Goal: Task Accomplishment & Management: Complete application form

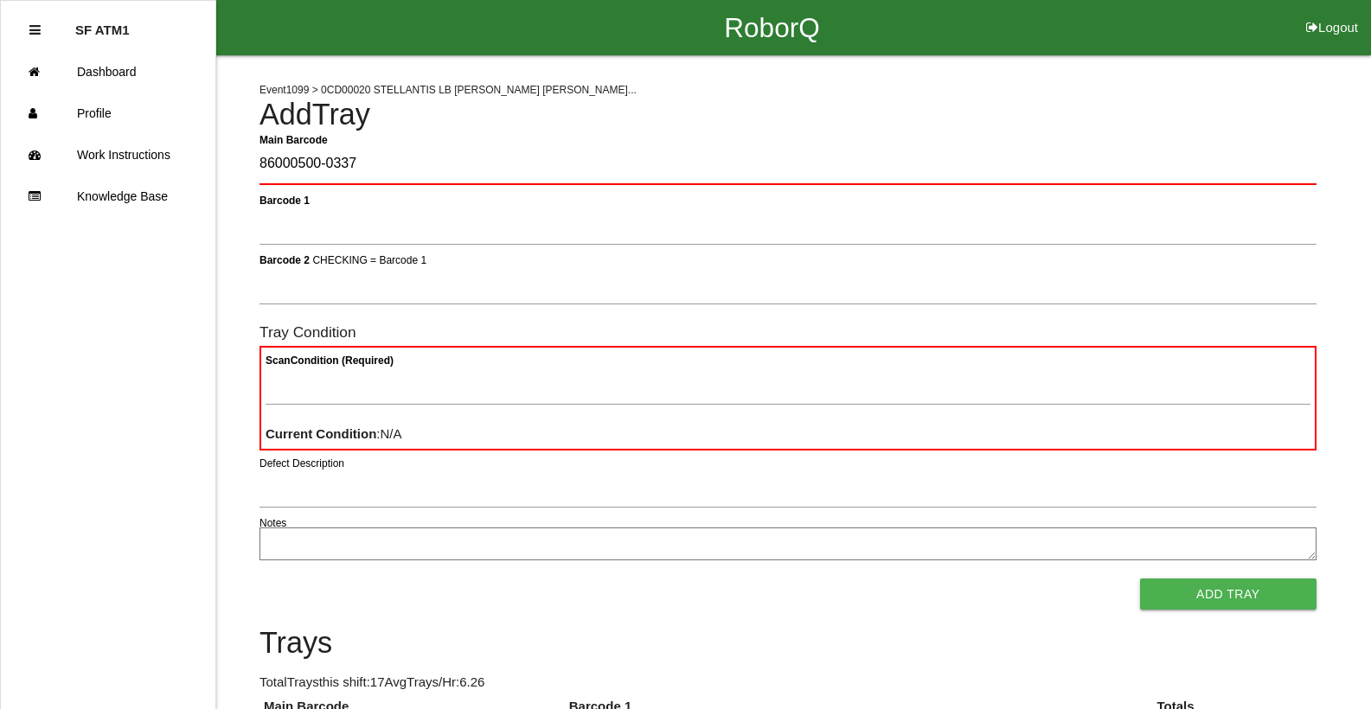
type Barcode "86000500-0337"
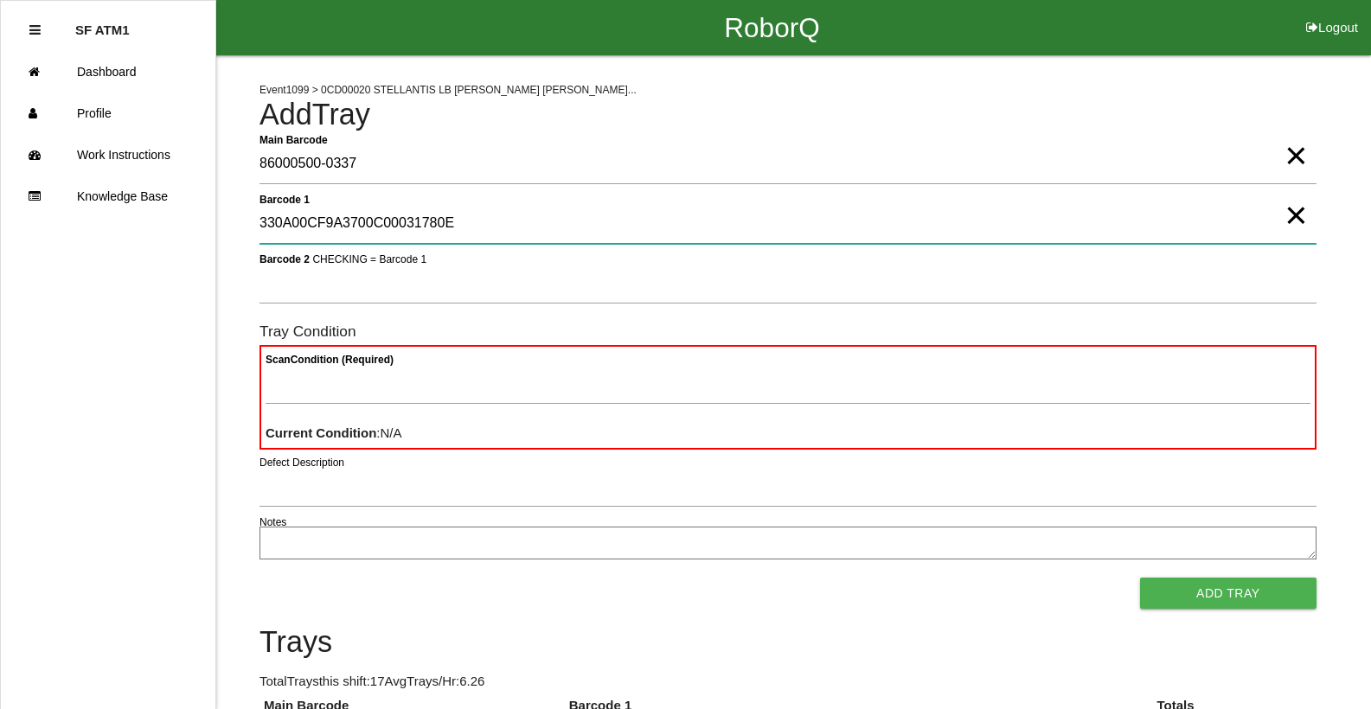
type 1 "330A00CF9A3700C00031780E"
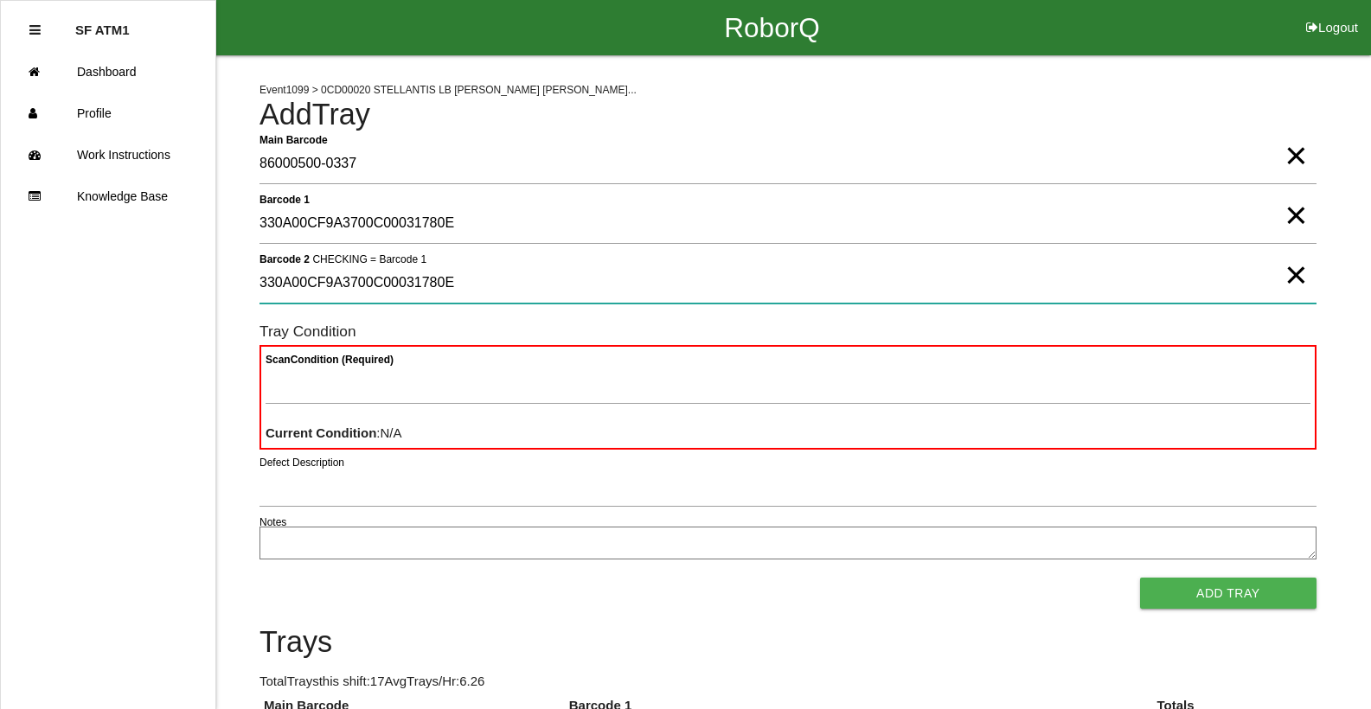
type 2 "330A00CF9A3700C00031780E"
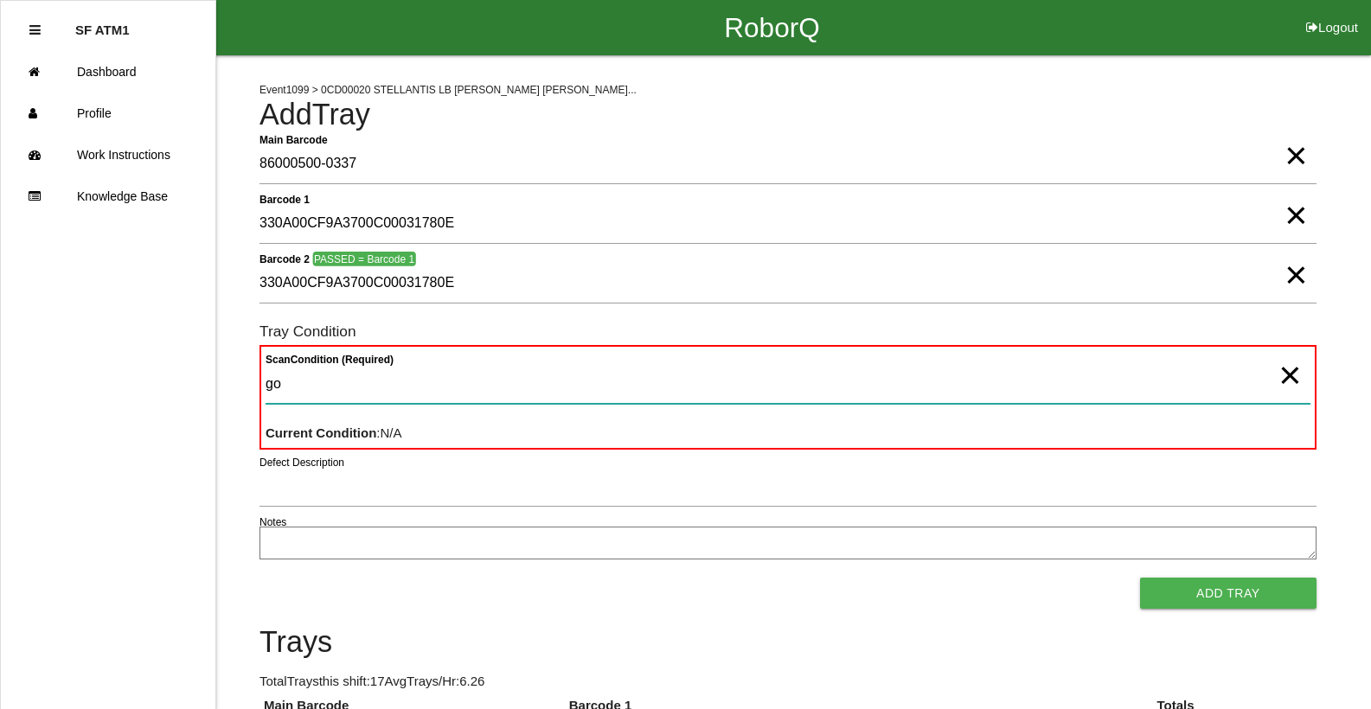
type Condition "goo"
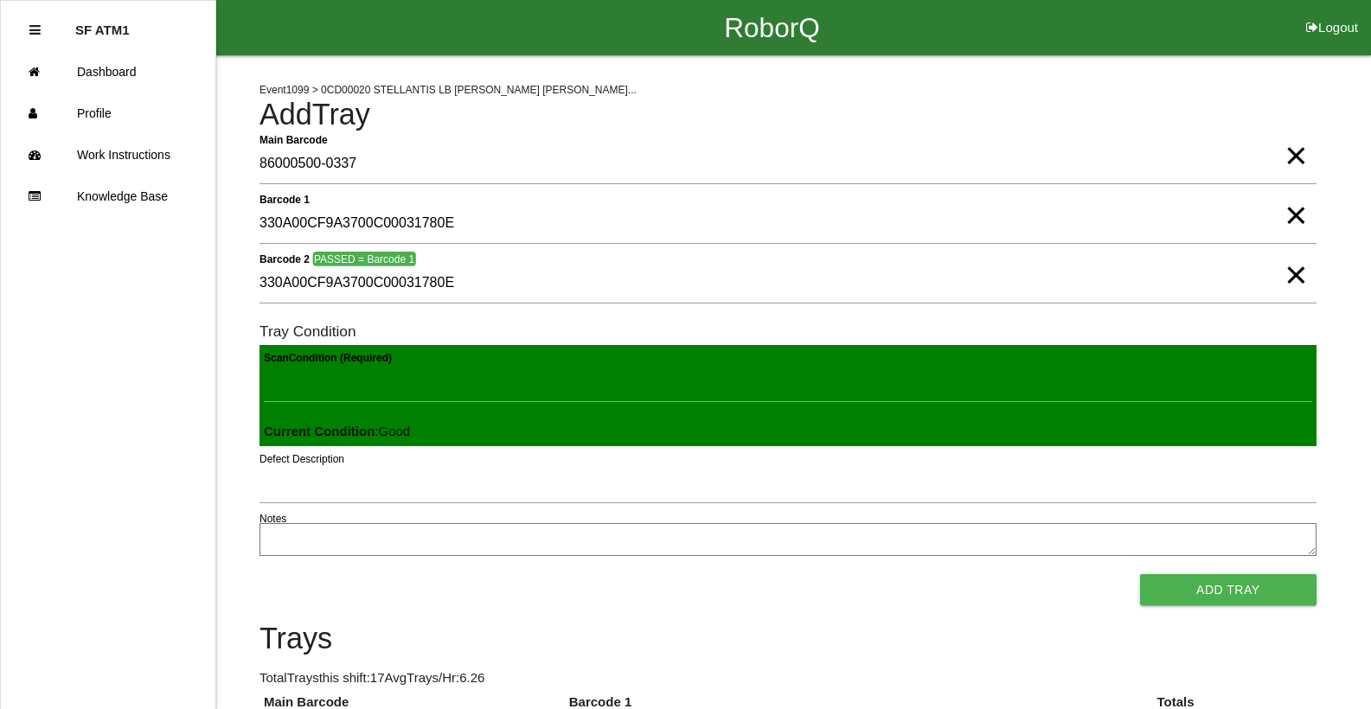
click at [1140, 574] on button "Add Tray" at bounding box center [1228, 589] width 176 height 31
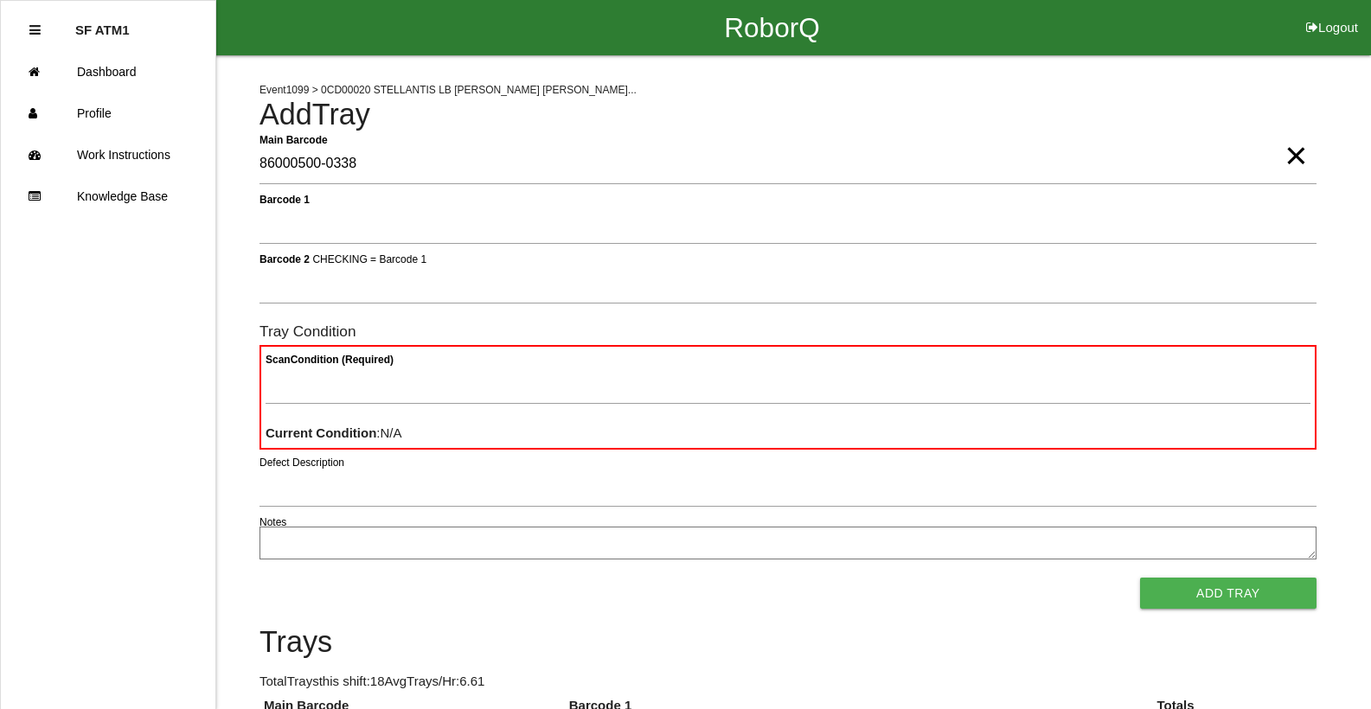
type Barcode "86000500-0338"
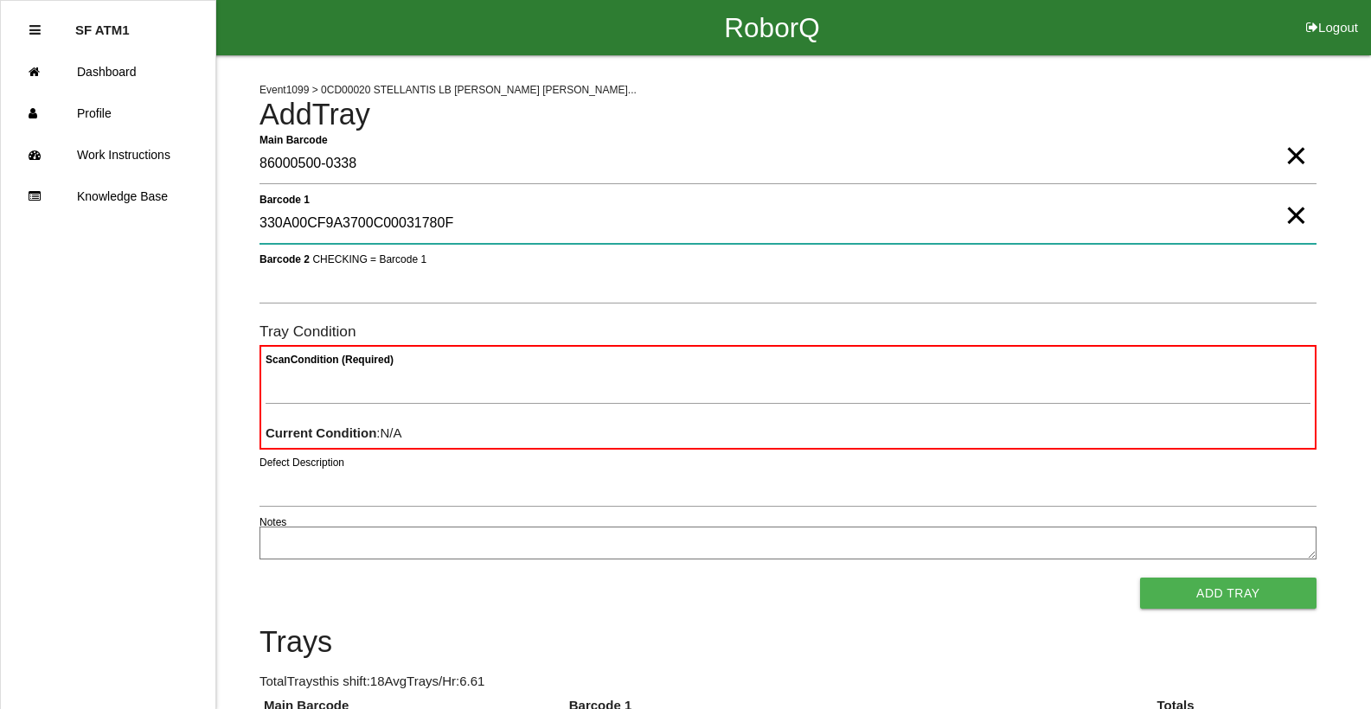
type 1 "330A00CF9A3700C00031780F"
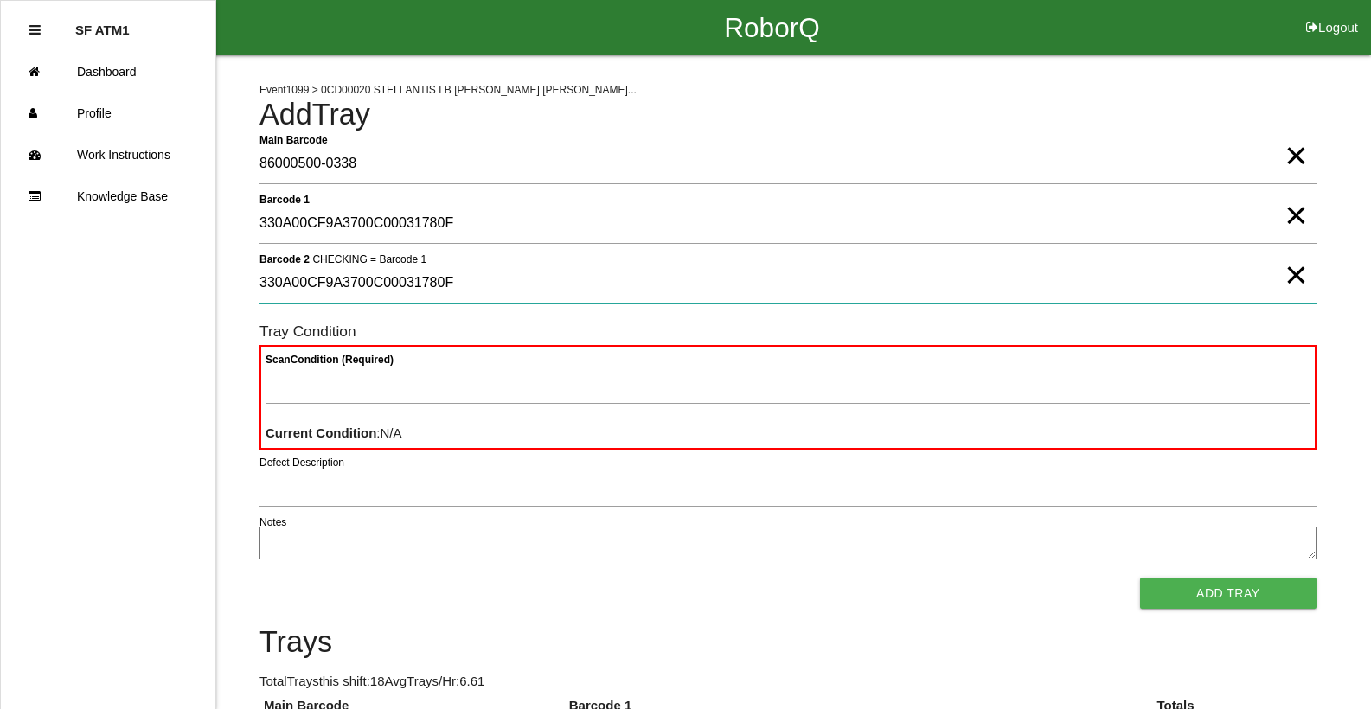
type 2 "330A00CF9A3700C00031780F"
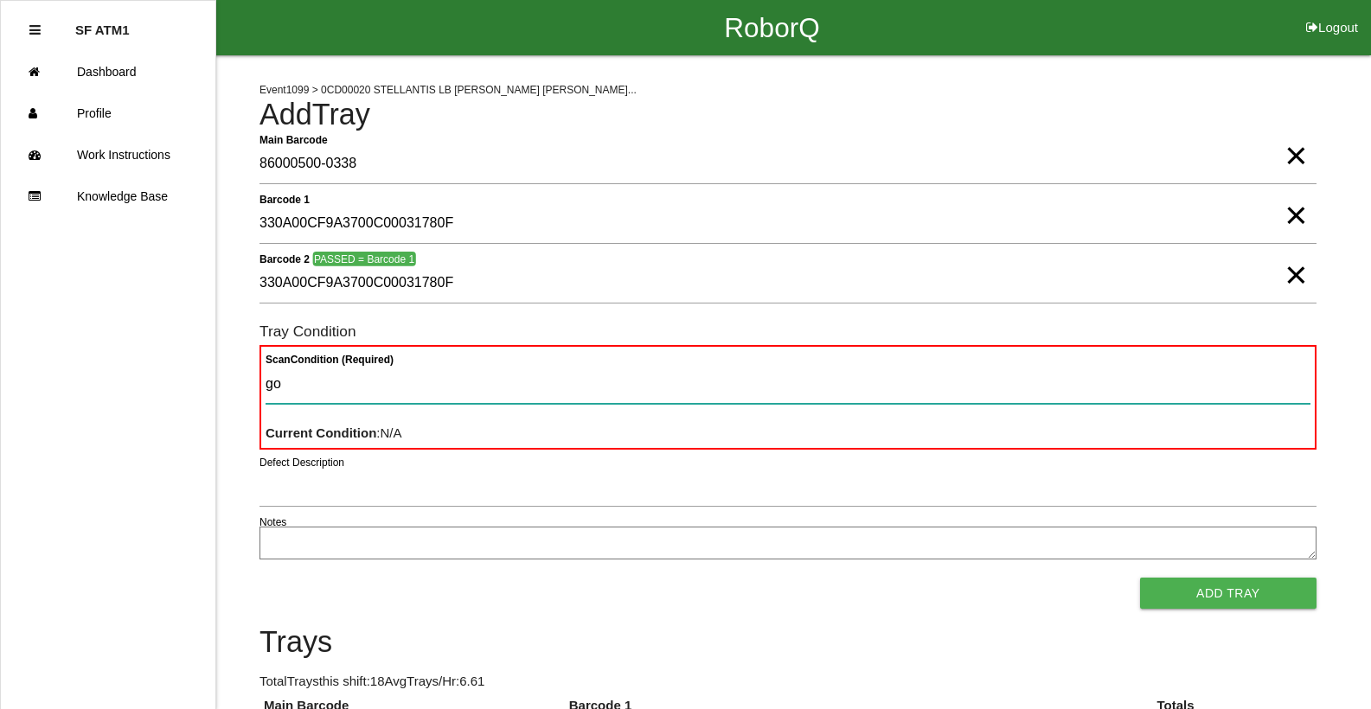
type Condition "goo"
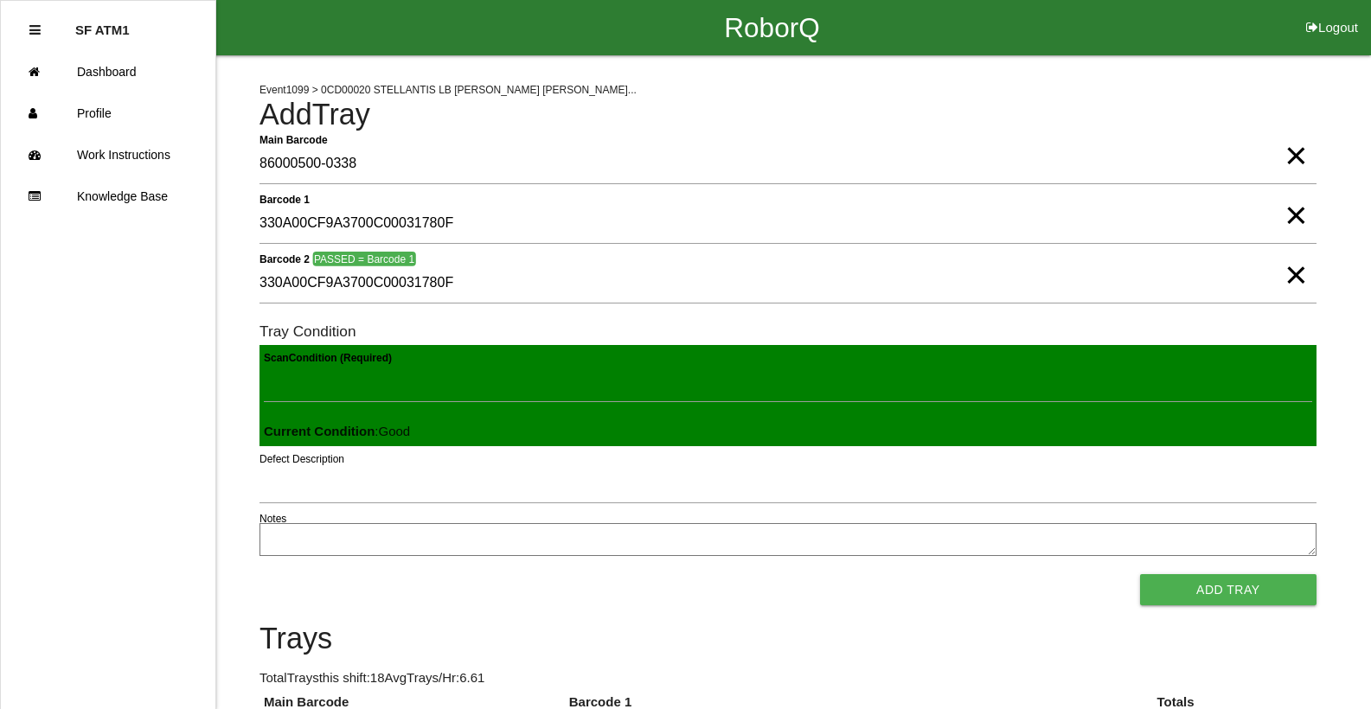
click at [1140, 574] on button "Add Tray" at bounding box center [1228, 589] width 176 height 31
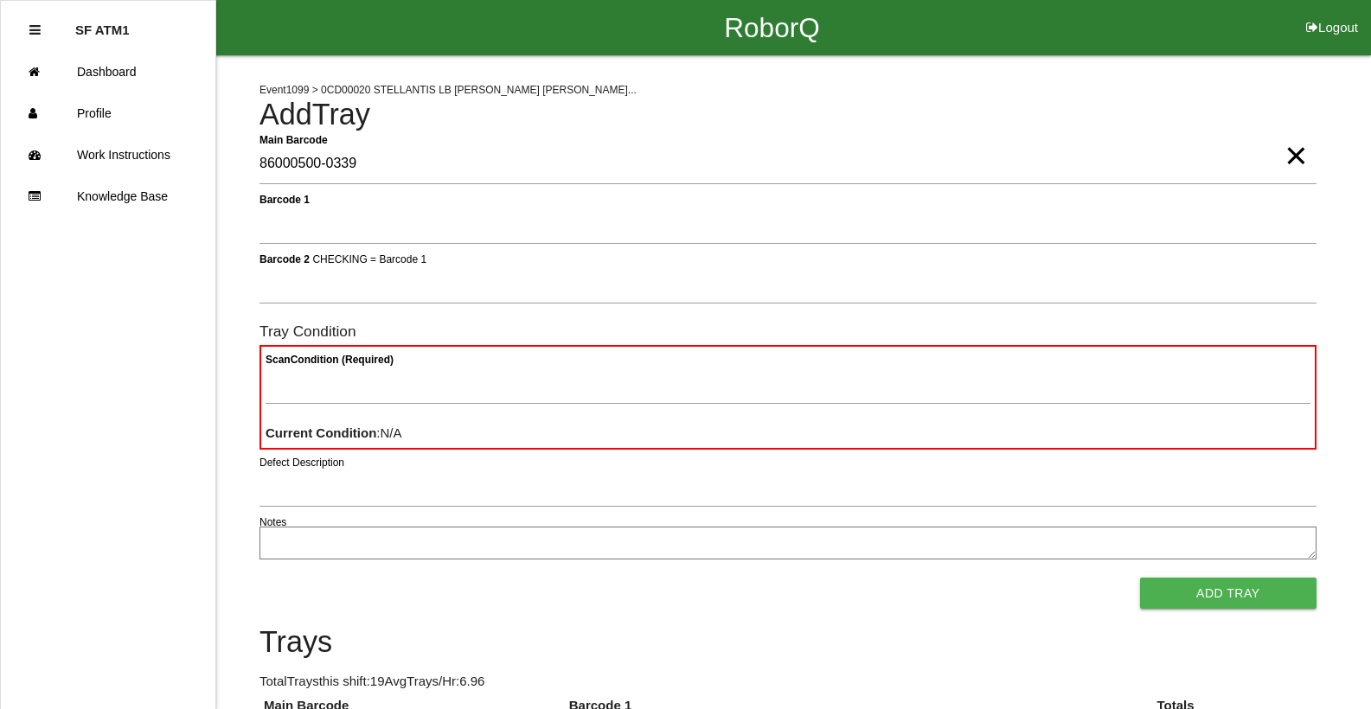
type Barcode "86000500-0339"
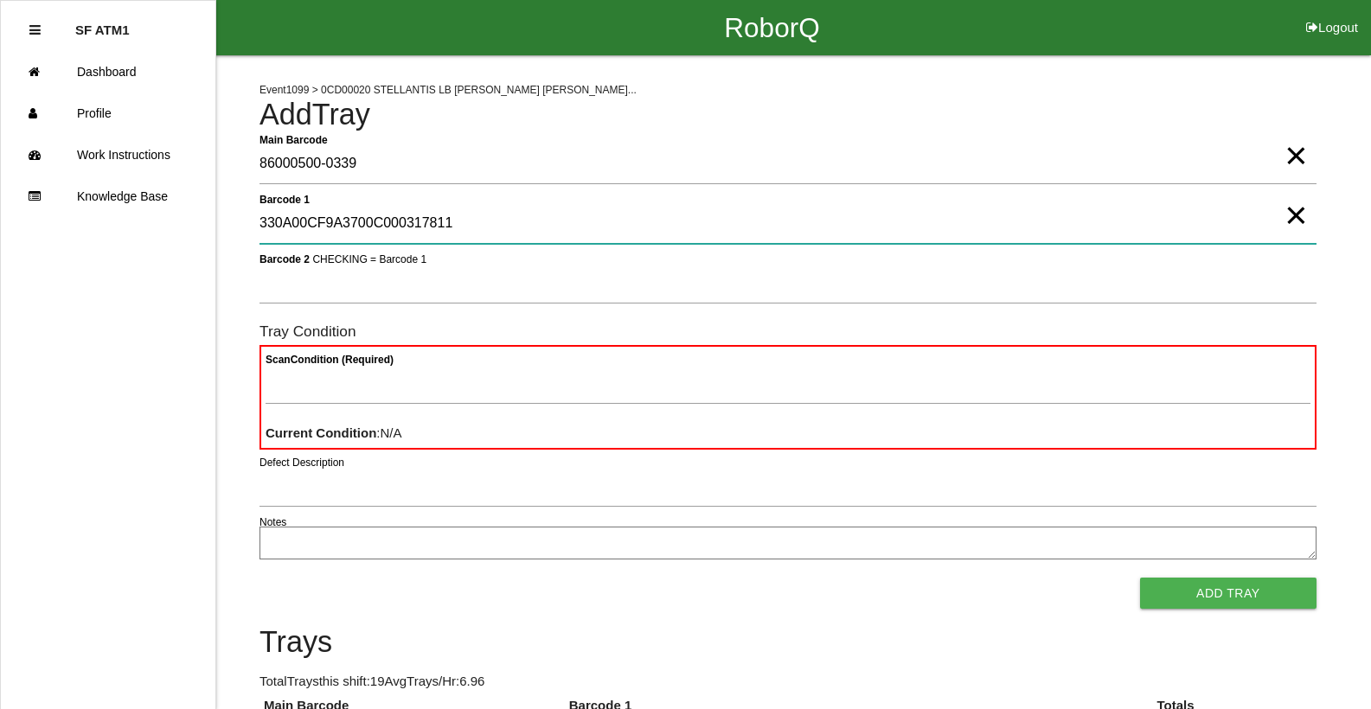
type 1 "330A00CF9A3700C000317811"
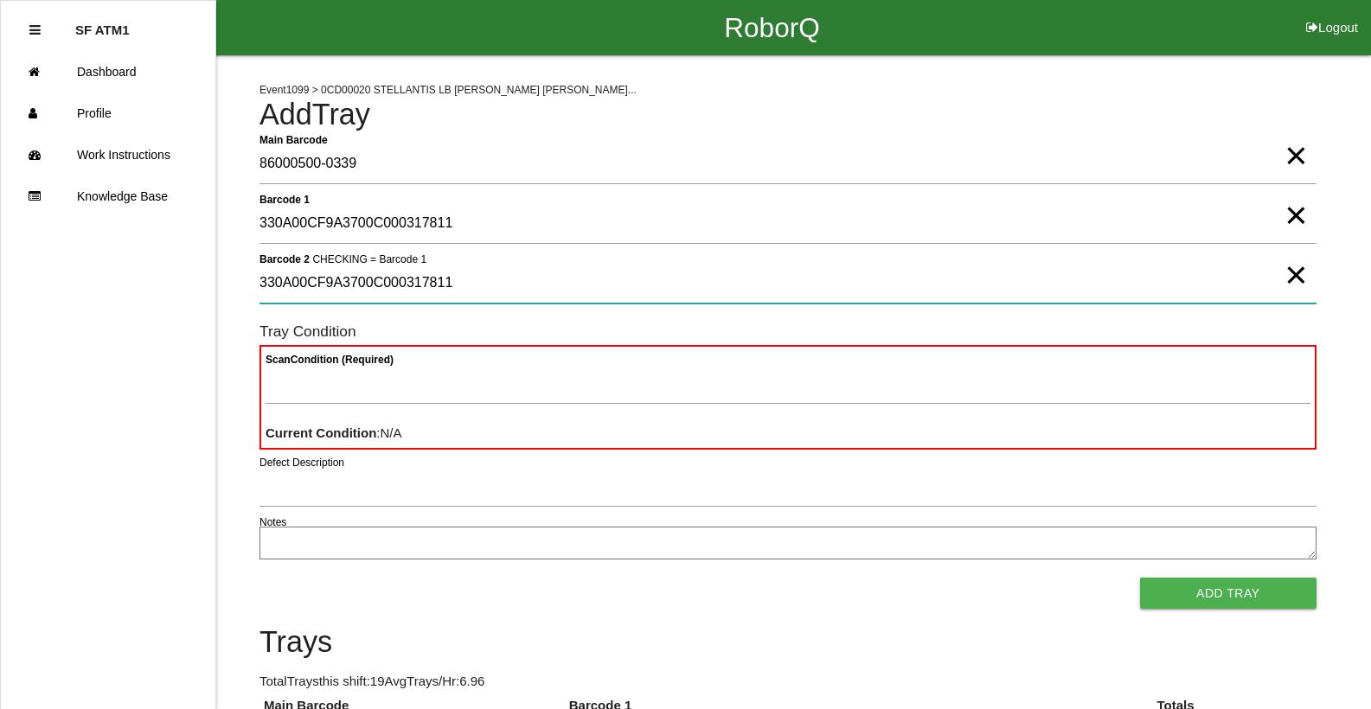
type 2 "330A00CF9A3700C000317811"
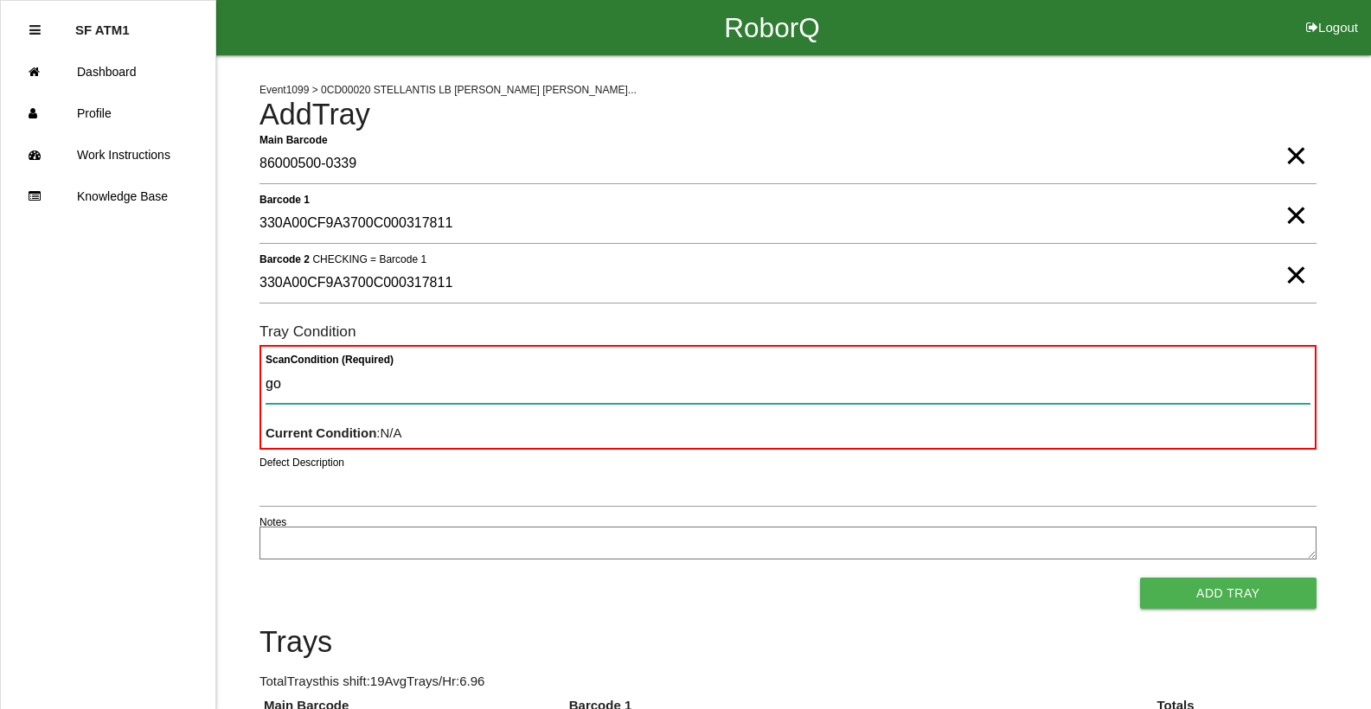
type Condition "goo"
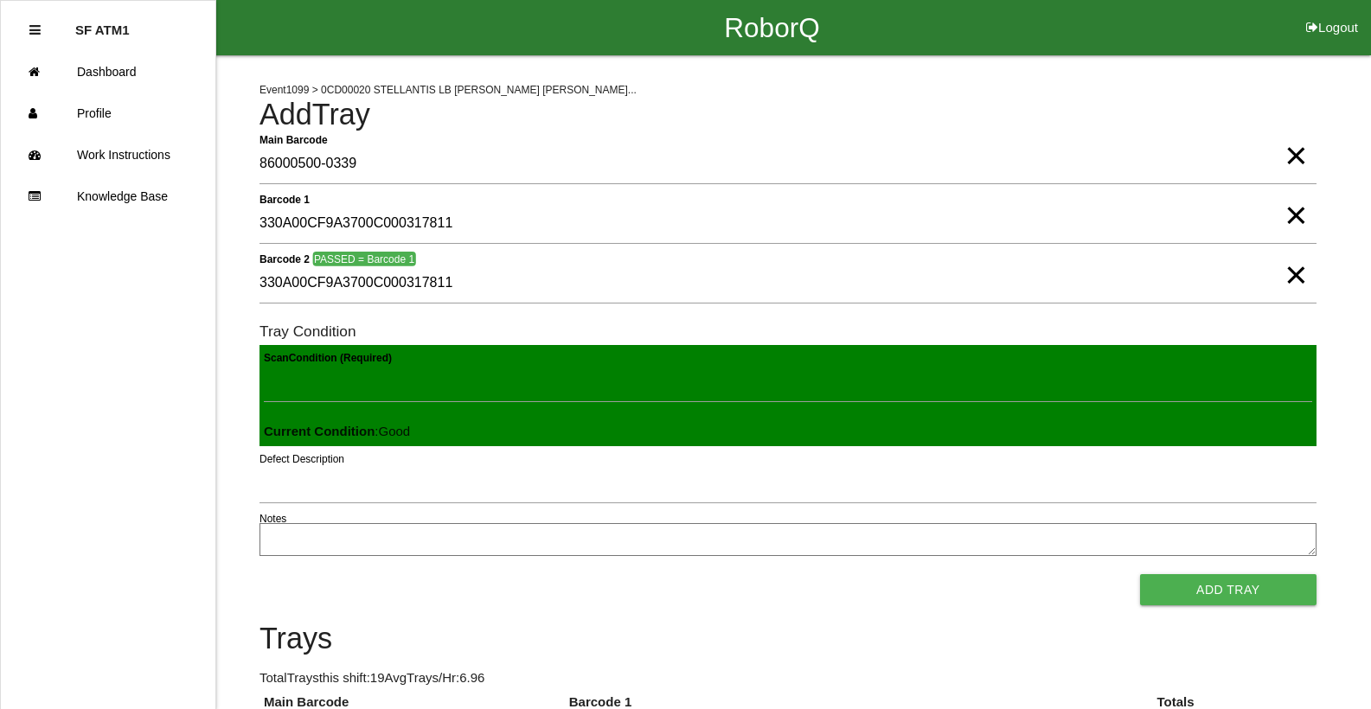
click at [1140, 574] on button "Add Tray" at bounding box center [1228, 589] width 176 height 31
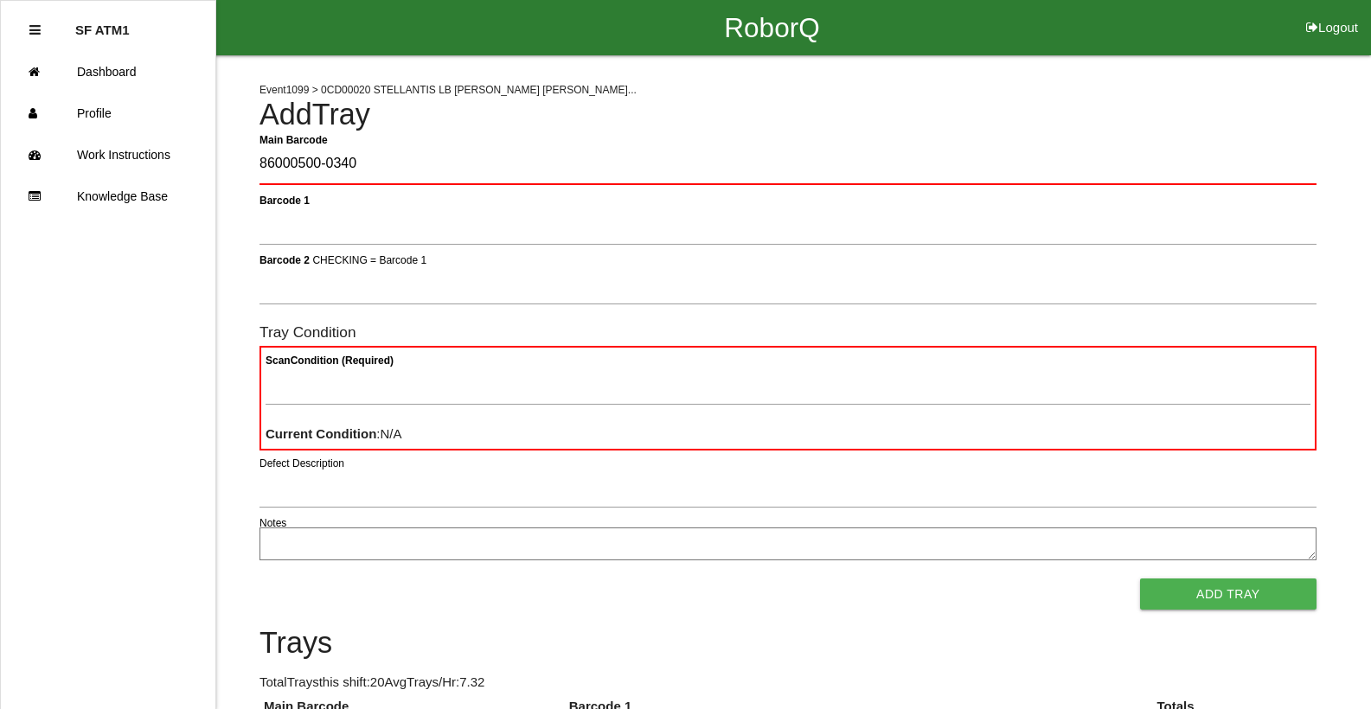
type Barcode "86000500-0340"
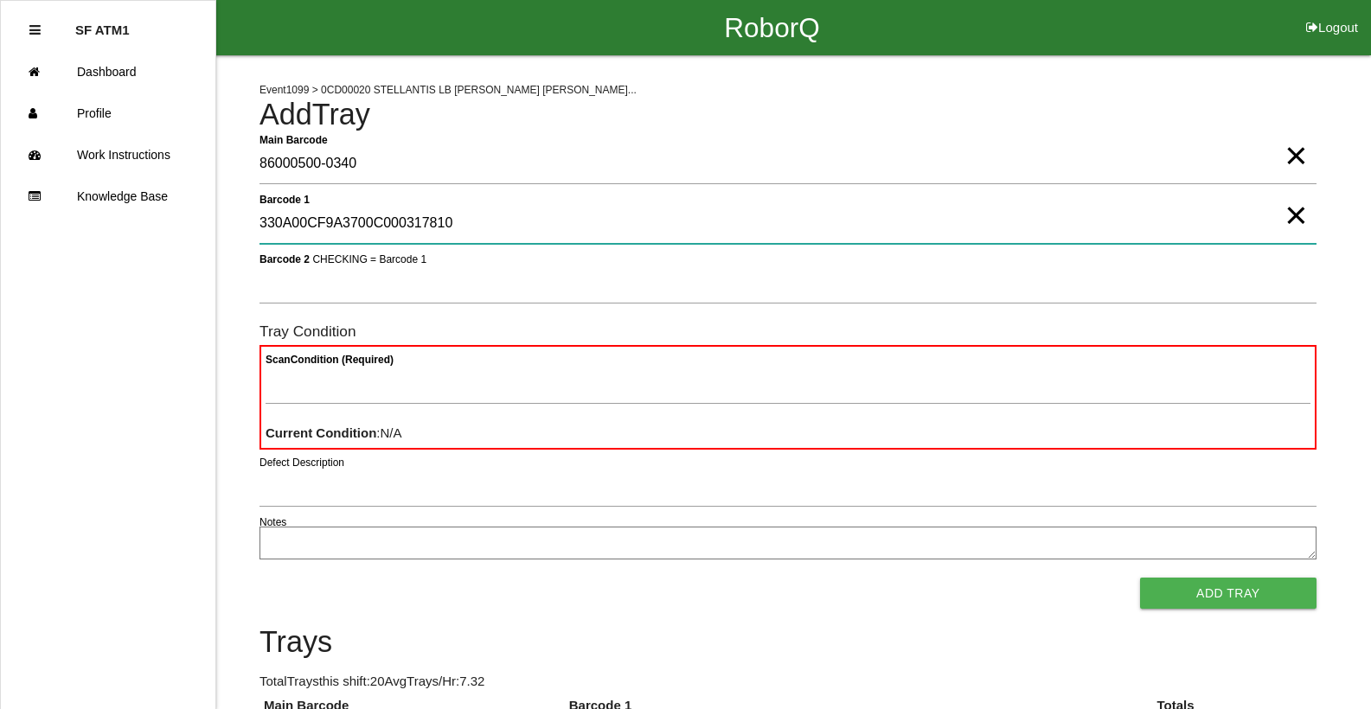
type 1 "330A00CF9A3700C000317810"
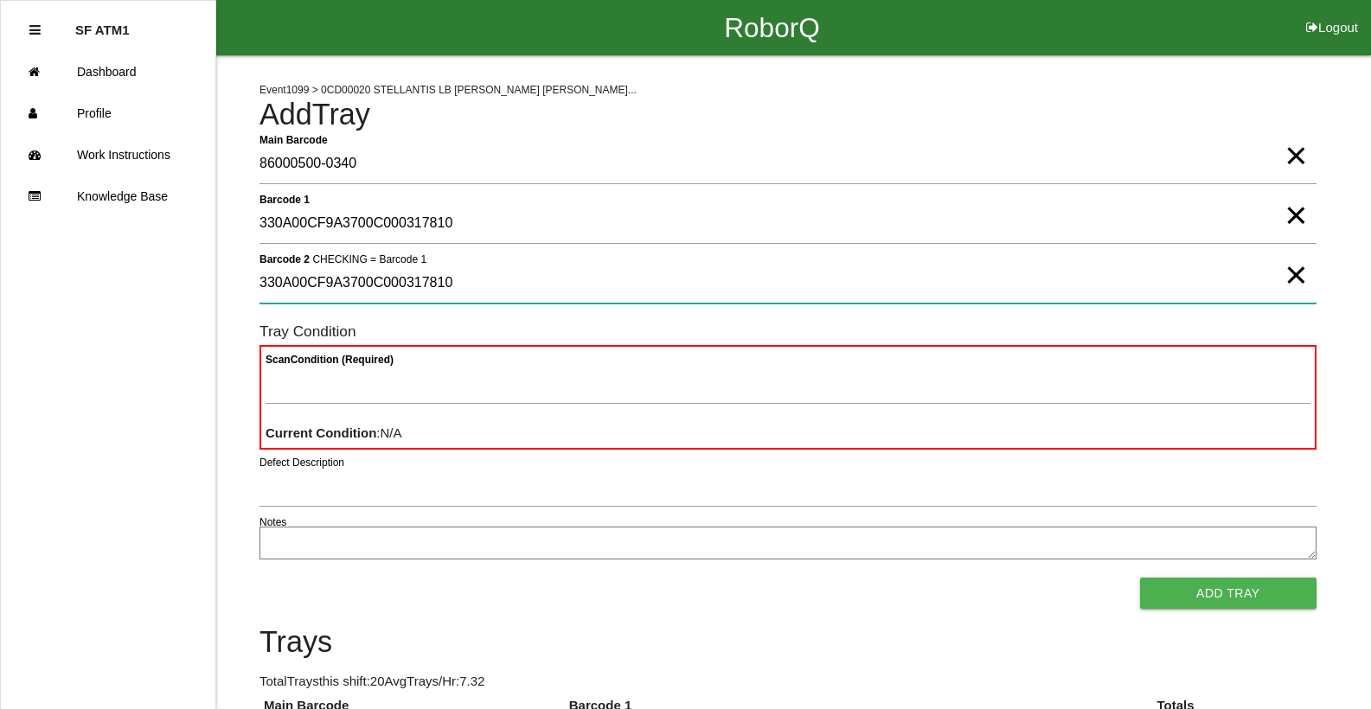
type 2 "330A00CF9A3700C000317810"
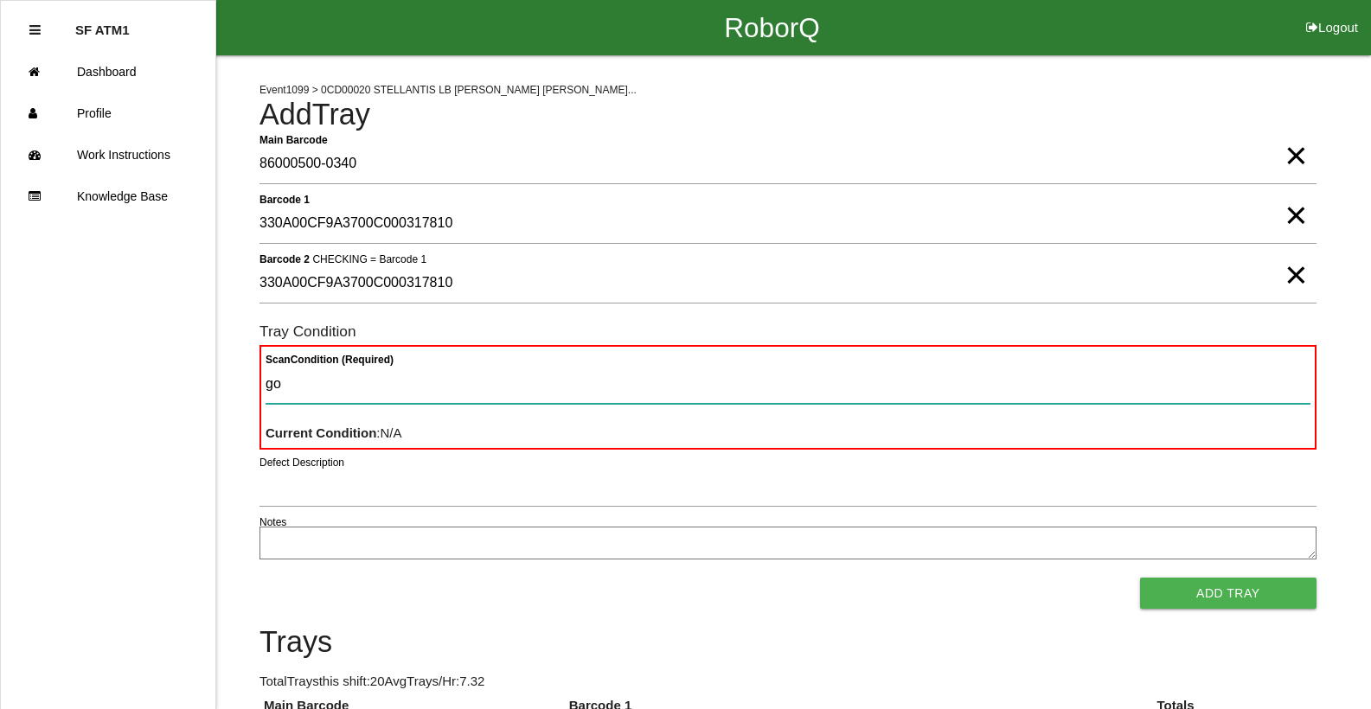
type Condition "goo"
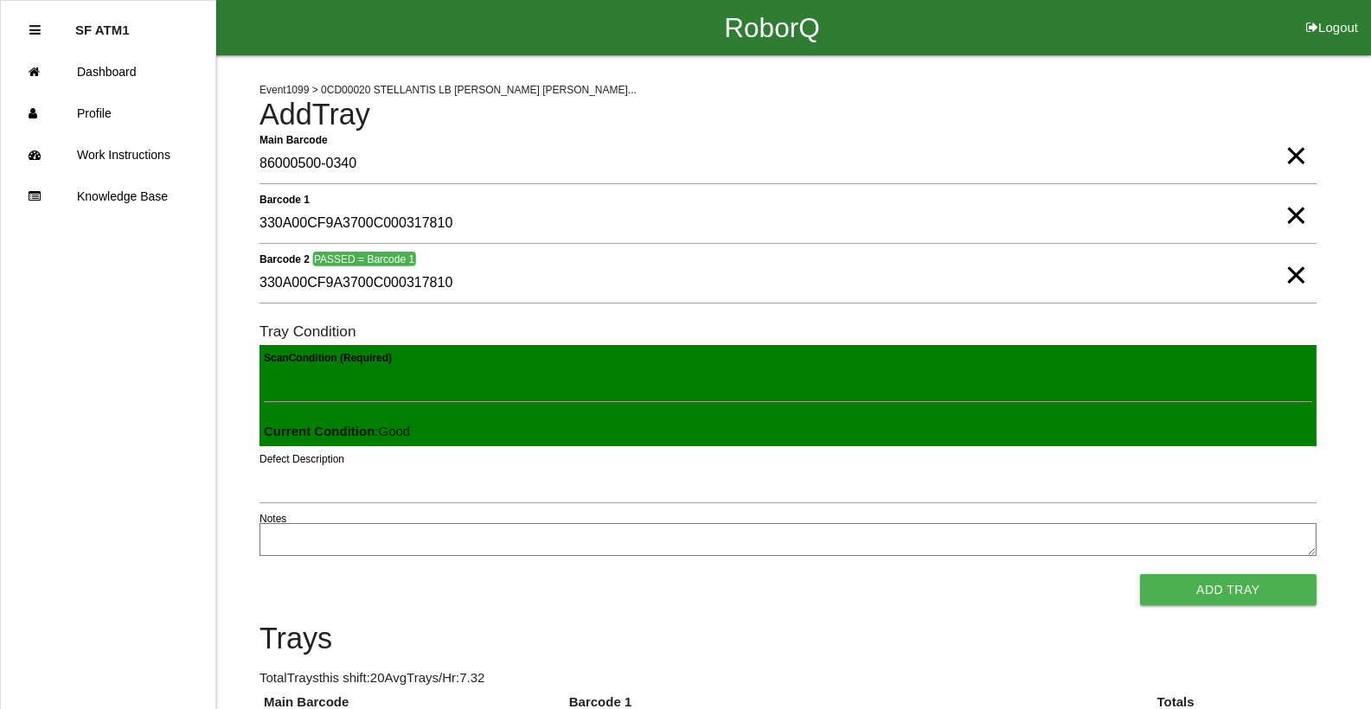
click at [1140, 574] on button "Add Tray" at bounding box center [1228, 589] width 176 height 31
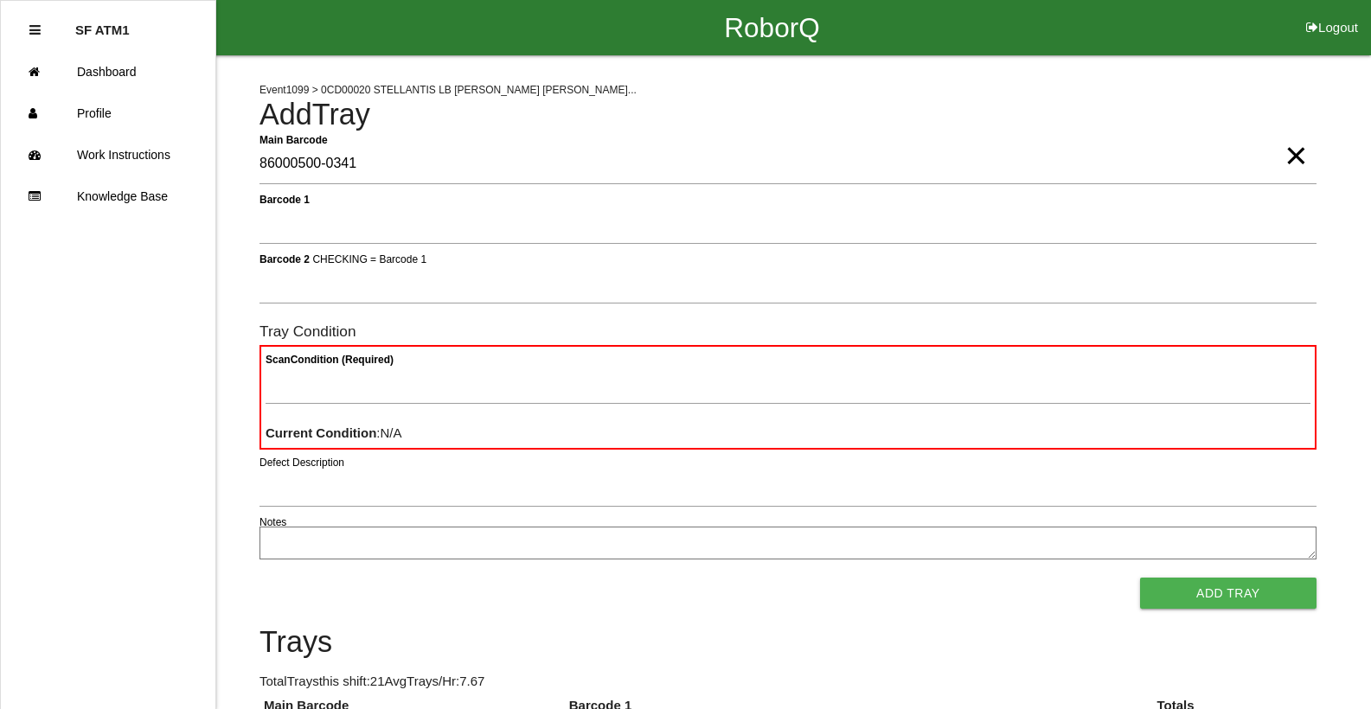
type Barcode "86000500-0341"
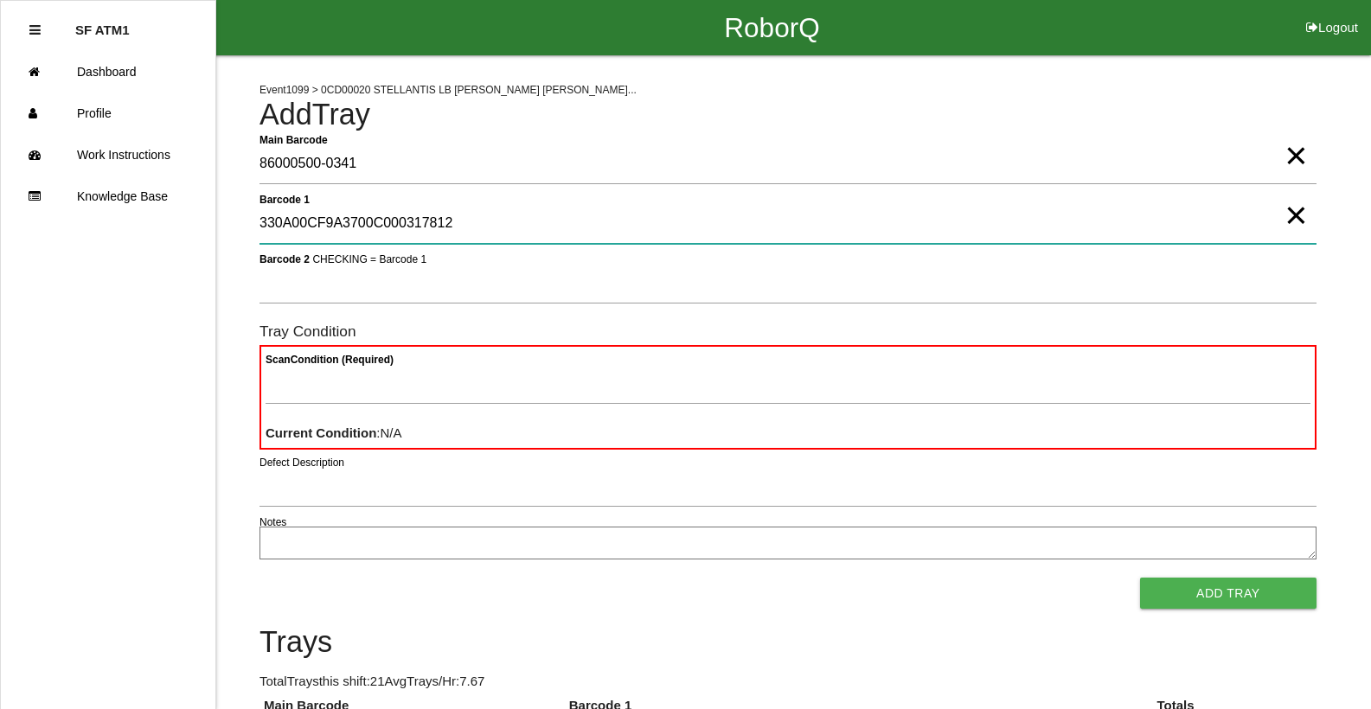
type 1 "330A00CF9A3700C000317812"
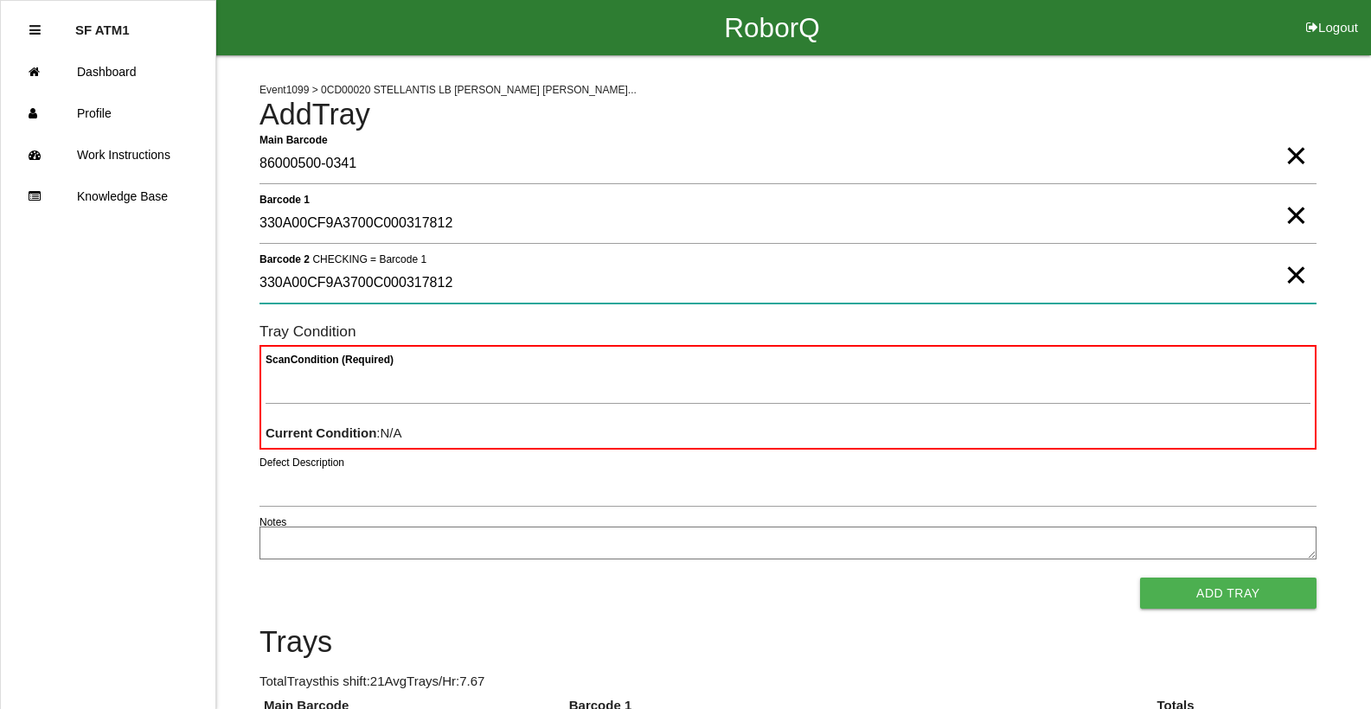
type 2 "330A00CF9A3700C000317812"
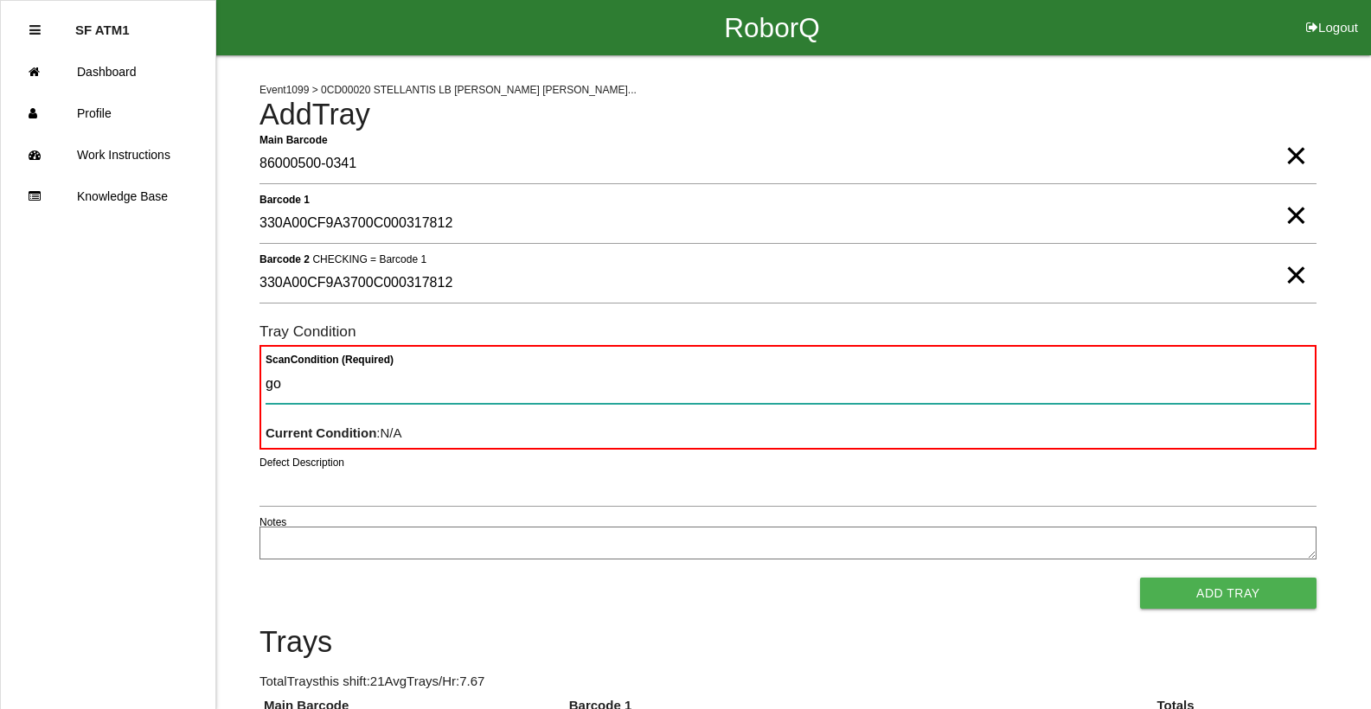
type Condition "goo"
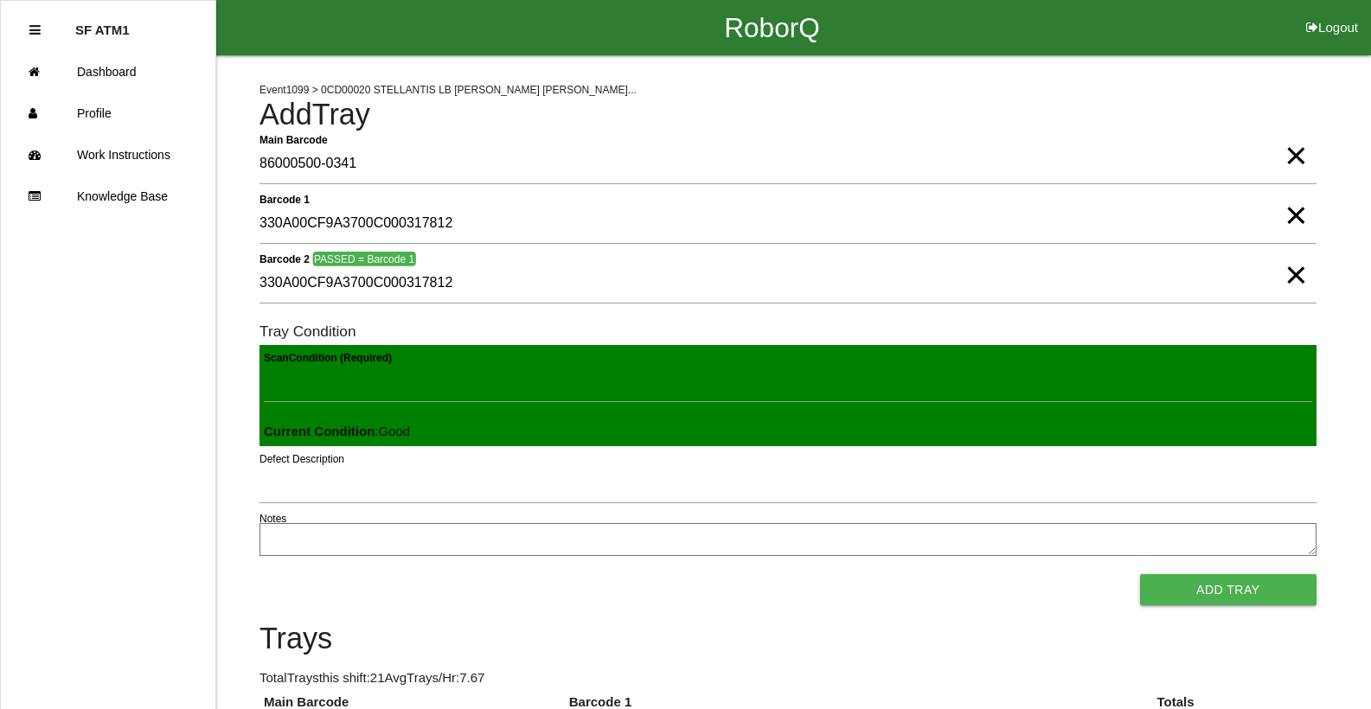
click at [1140, 574] on button "Add Tray" at bounding box center [1228, 589] width 176 height 31
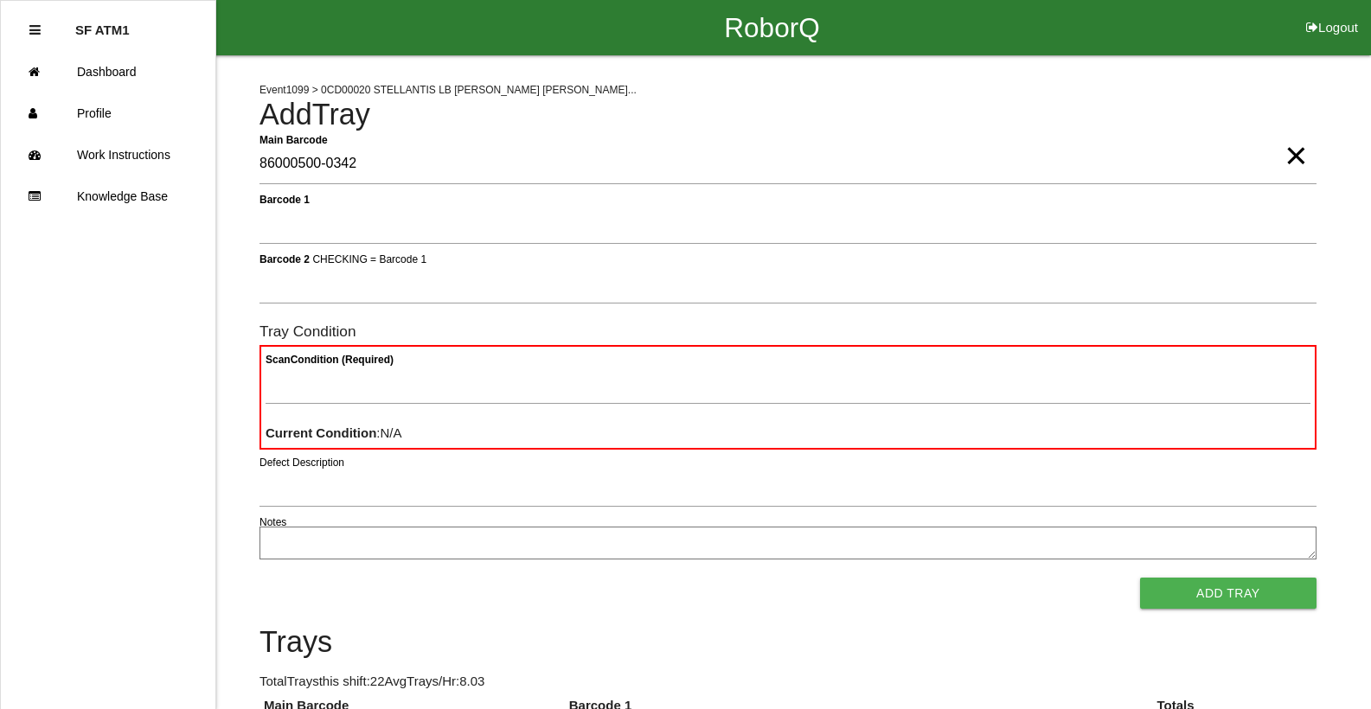
type Barcode "86000500-0342"
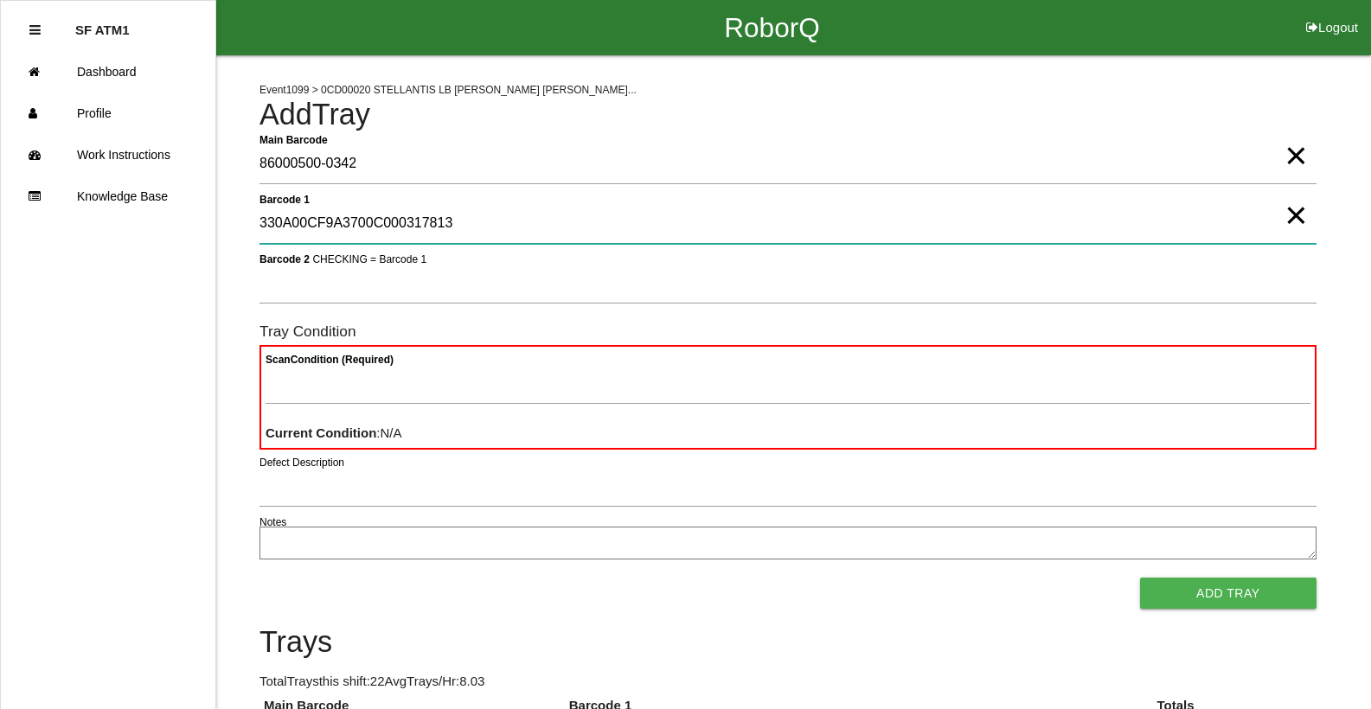
type 1 "330A00CF9A3700C000317813"
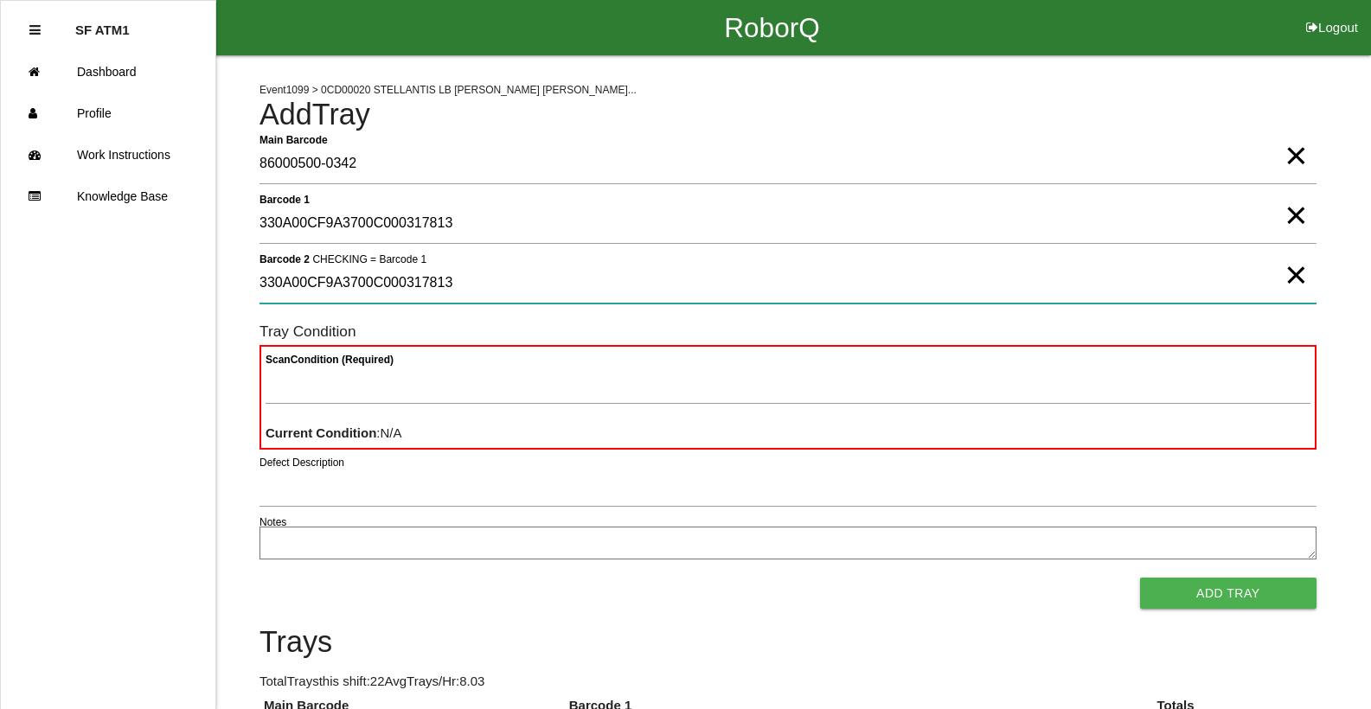
type 2 "330A00CF9A3700C000317813"
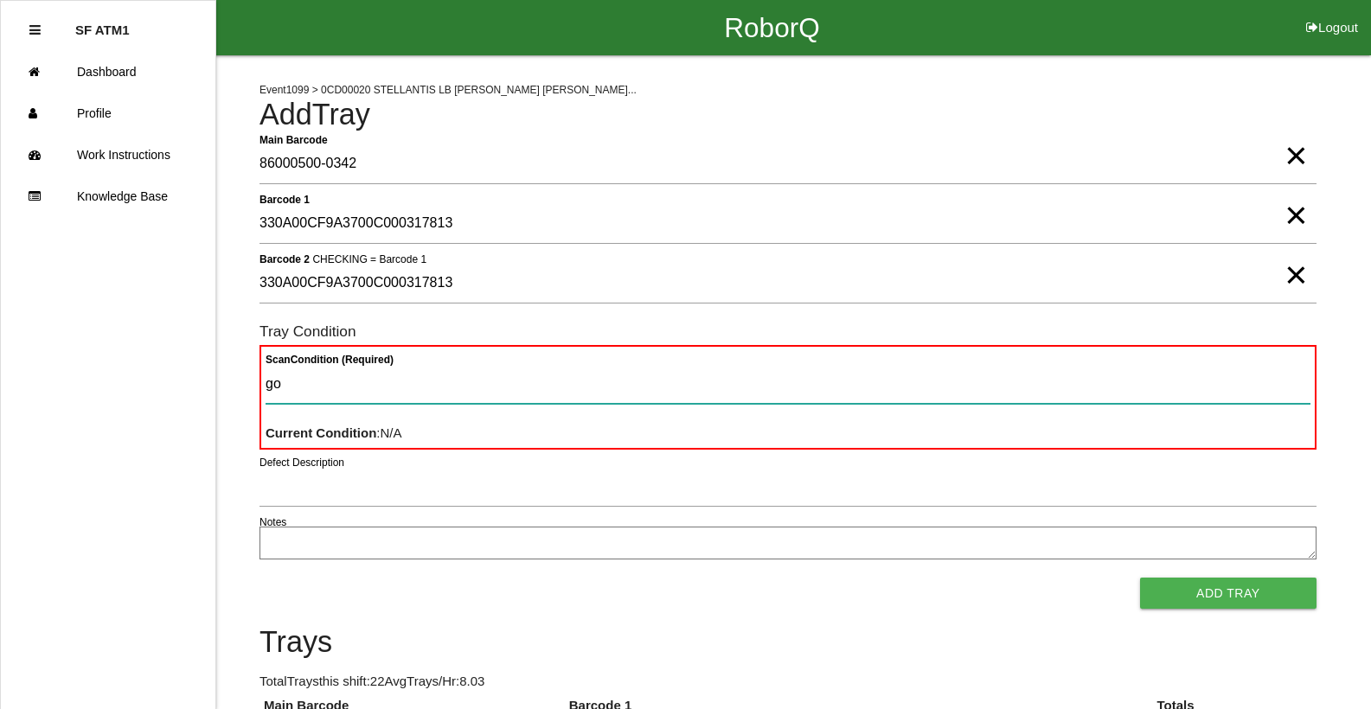
type Condition "goo"
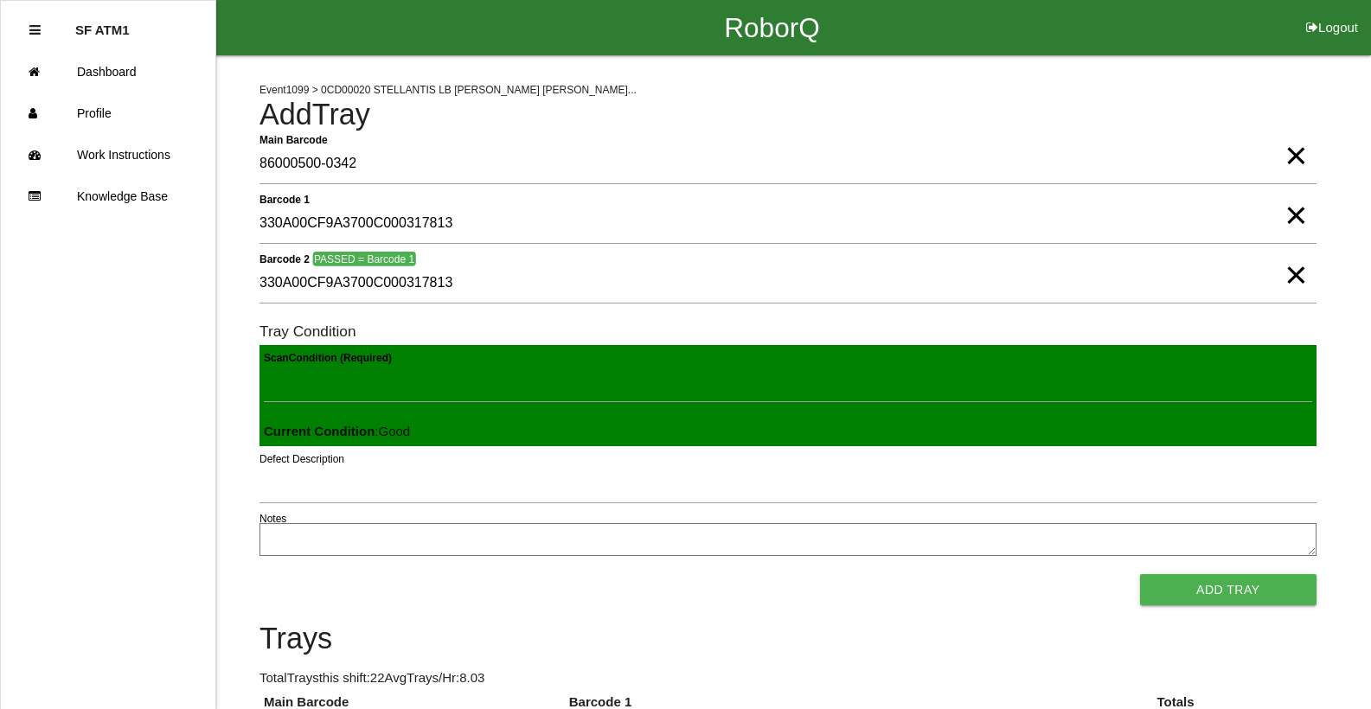
click button "Add Tray" at bounding box center [1228, 589] width 176 height 31
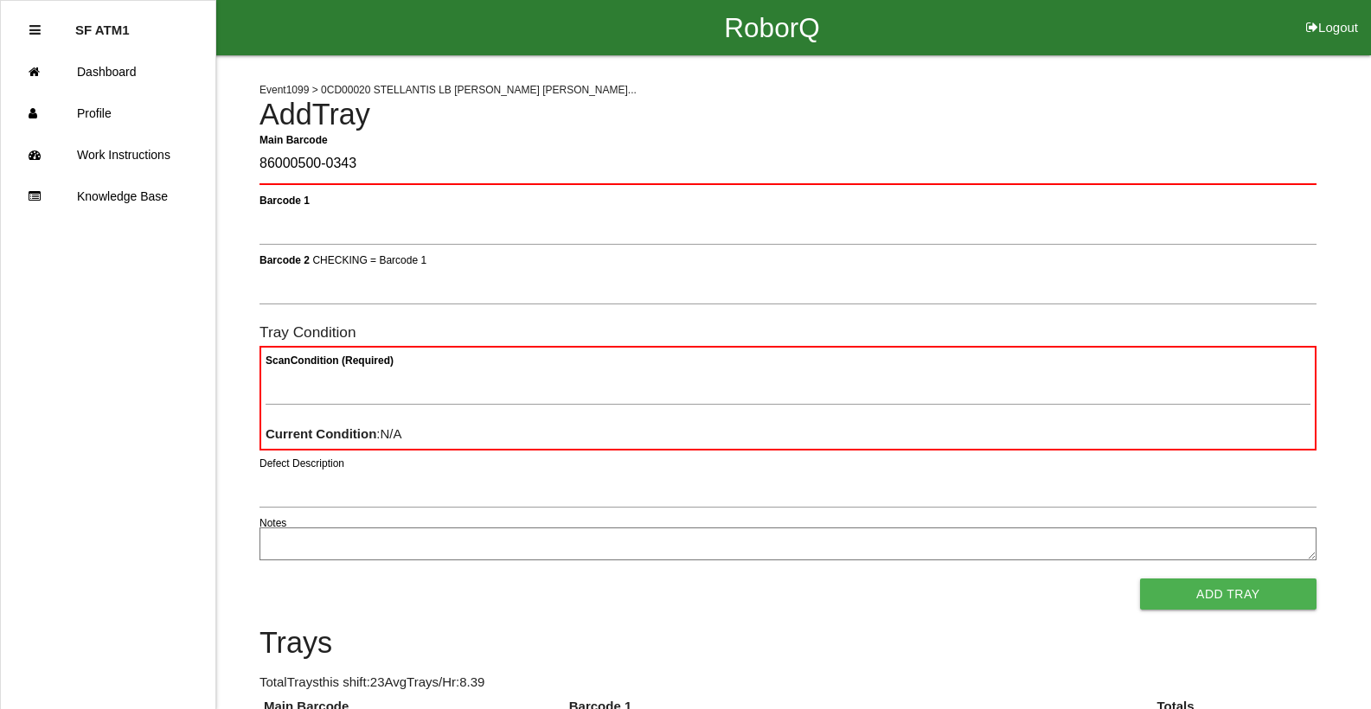
type Barcode "86000500-0343"
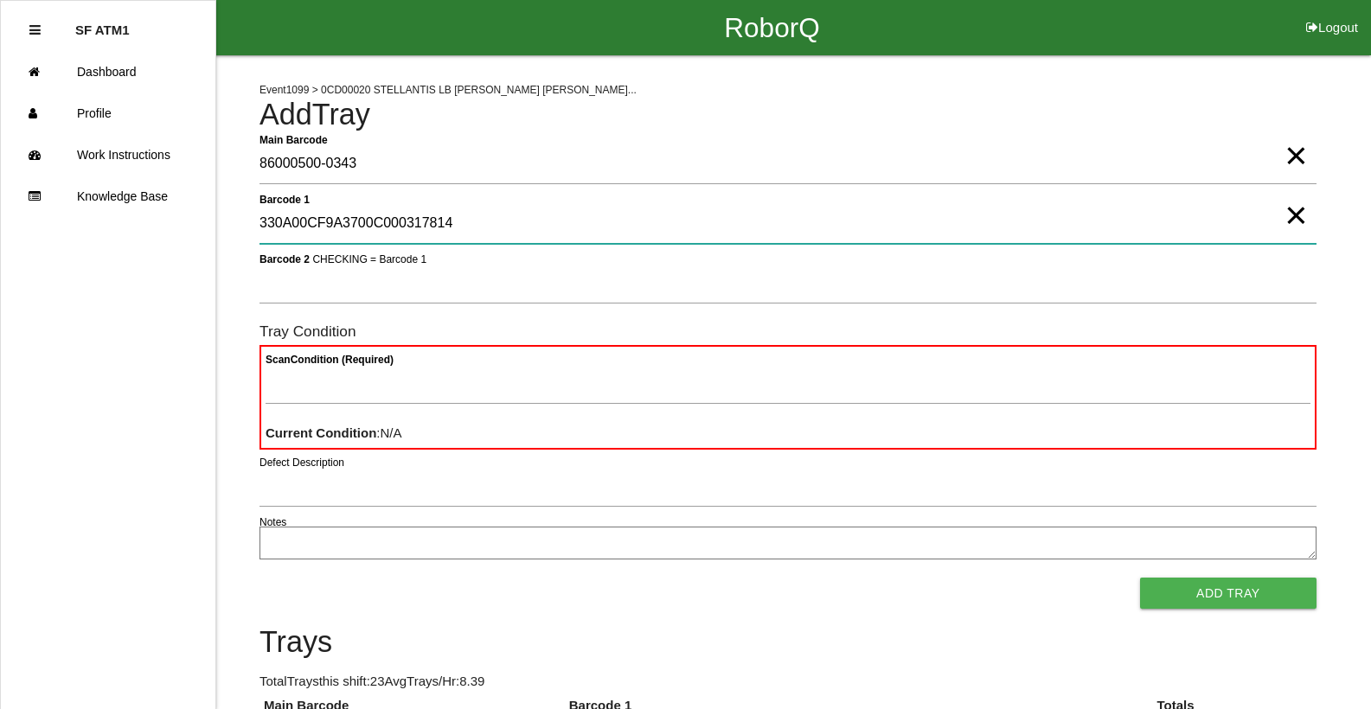
type 1 "330A00CF9A3700C000317814"
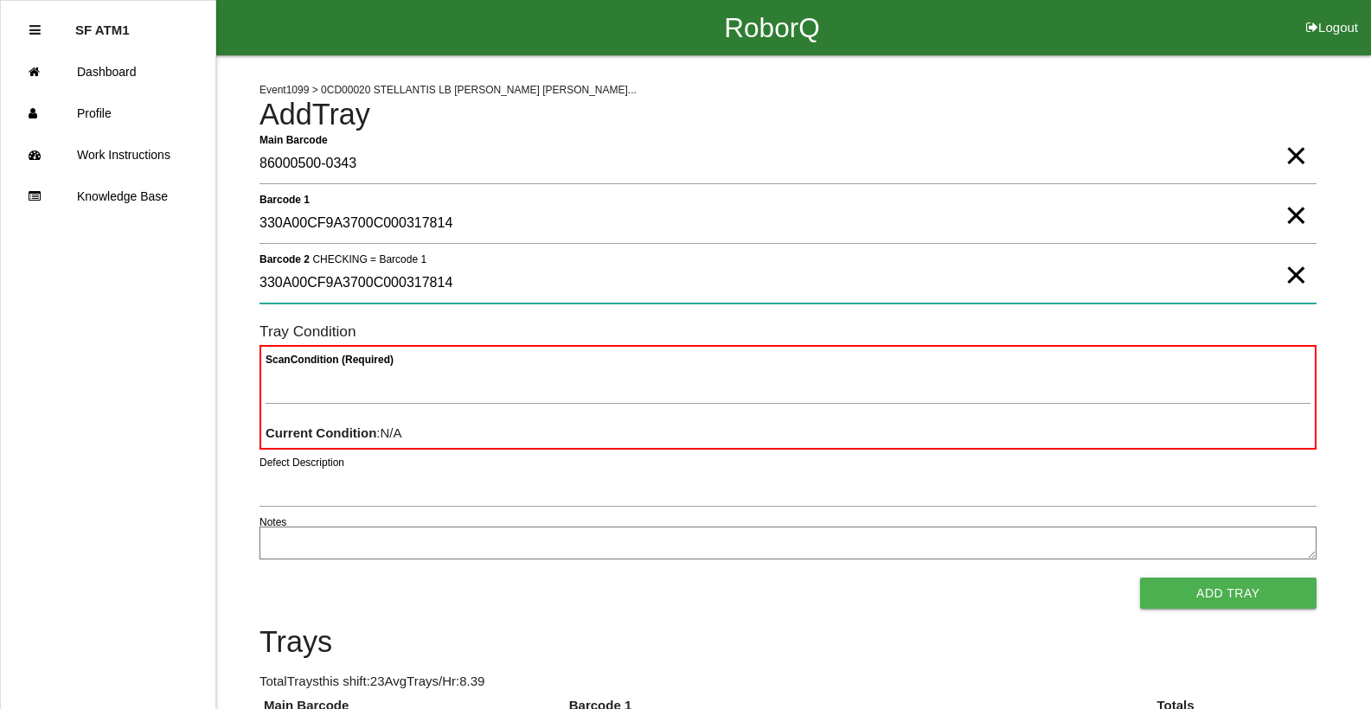
type 2 "330A00CF9A3700C000317814"
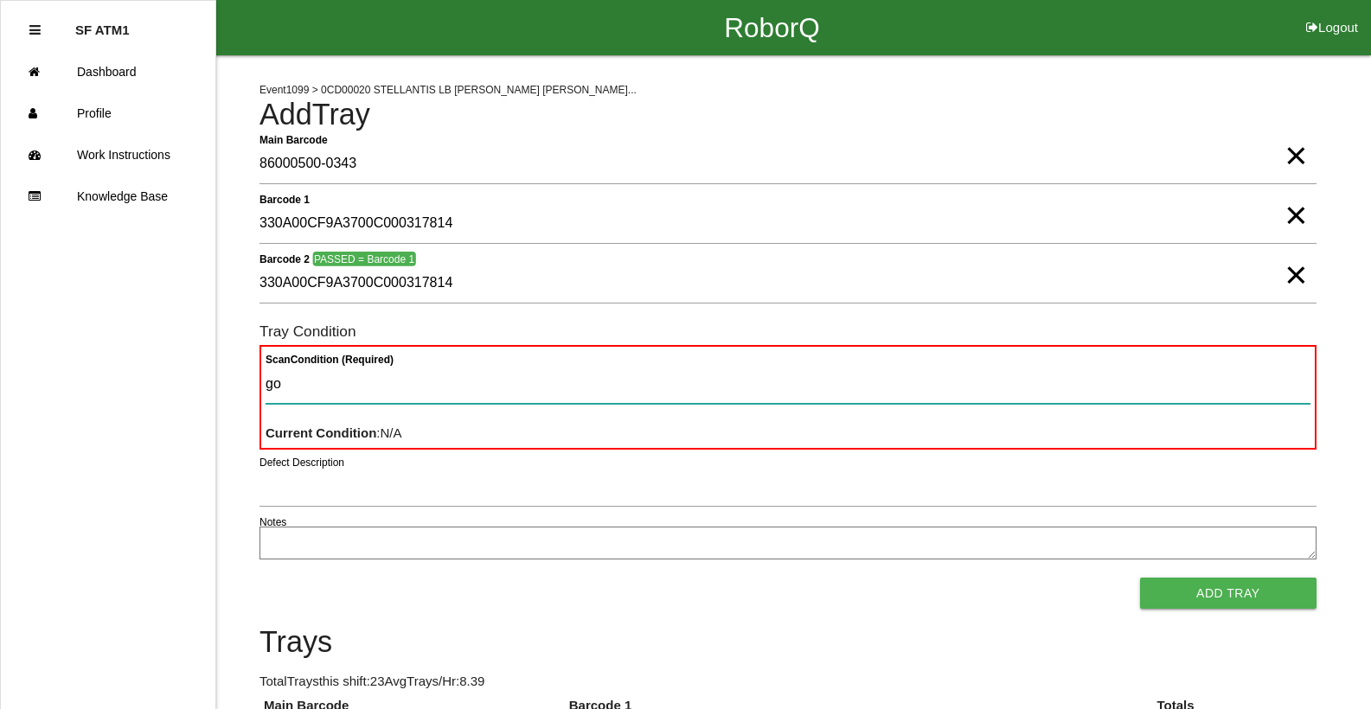
type Condition "goo"
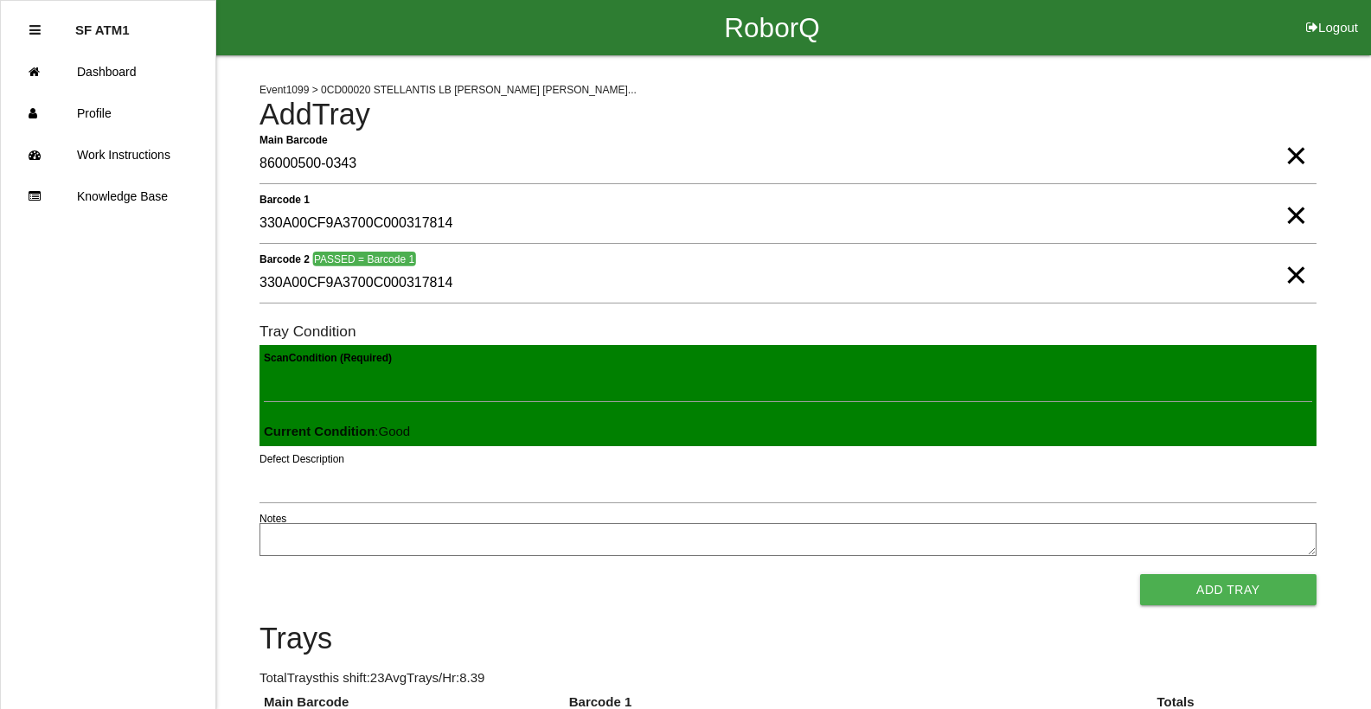
click at [1140, 574] on button "Add Tray" at bounding box center [1228, 589] width 176 height 31
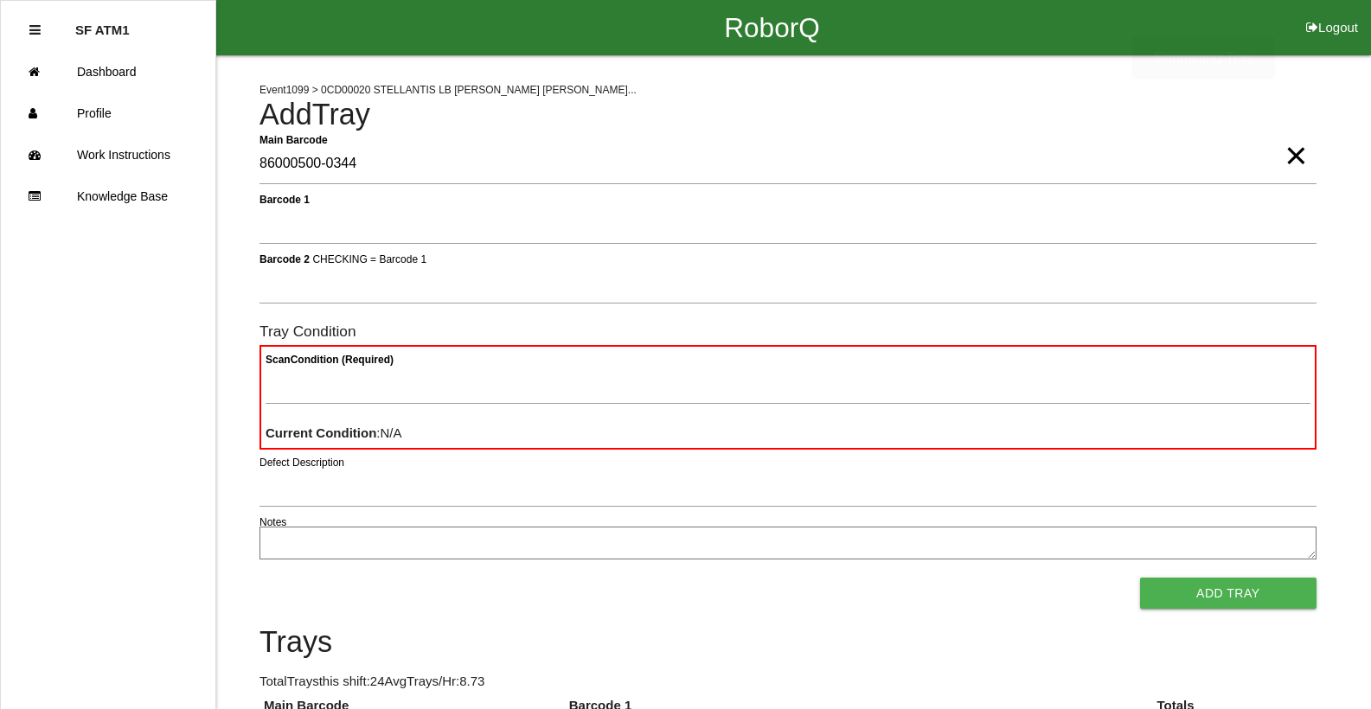
type Barcode "86000500-0344"
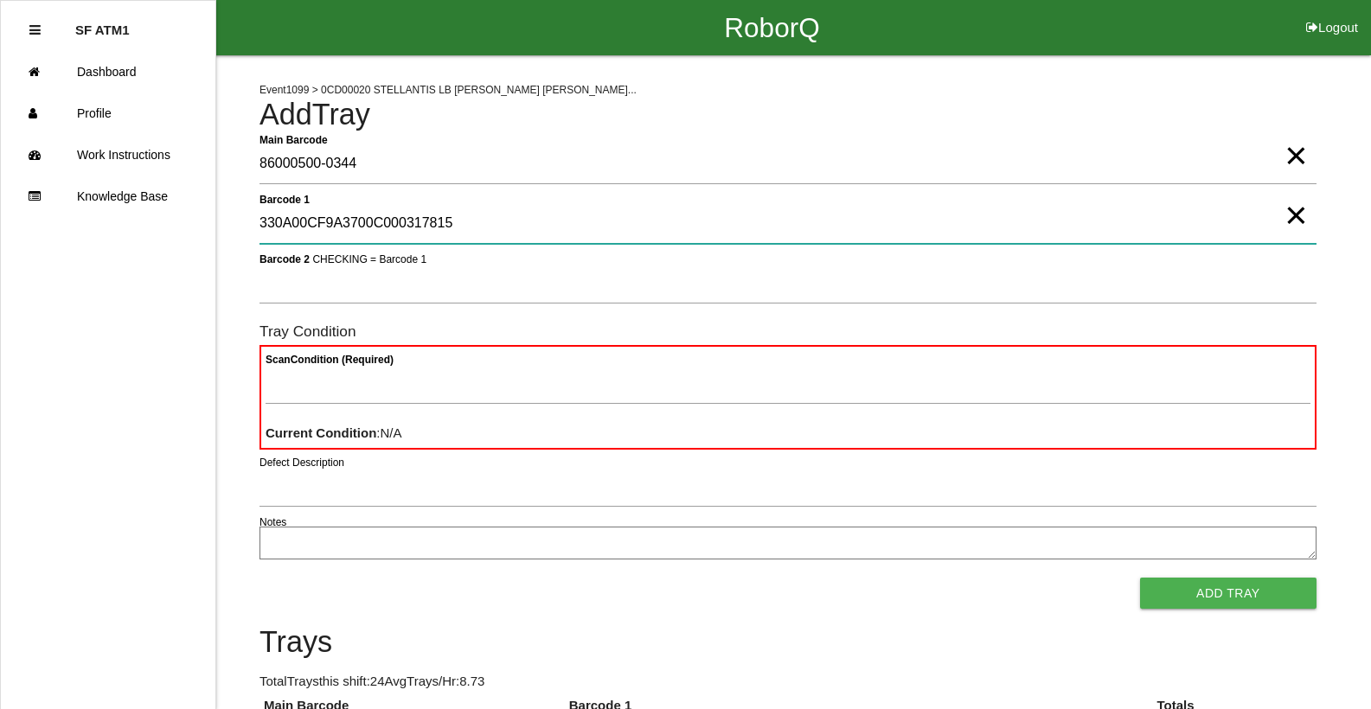
type 1 "330A00CF9A3700C000317815"
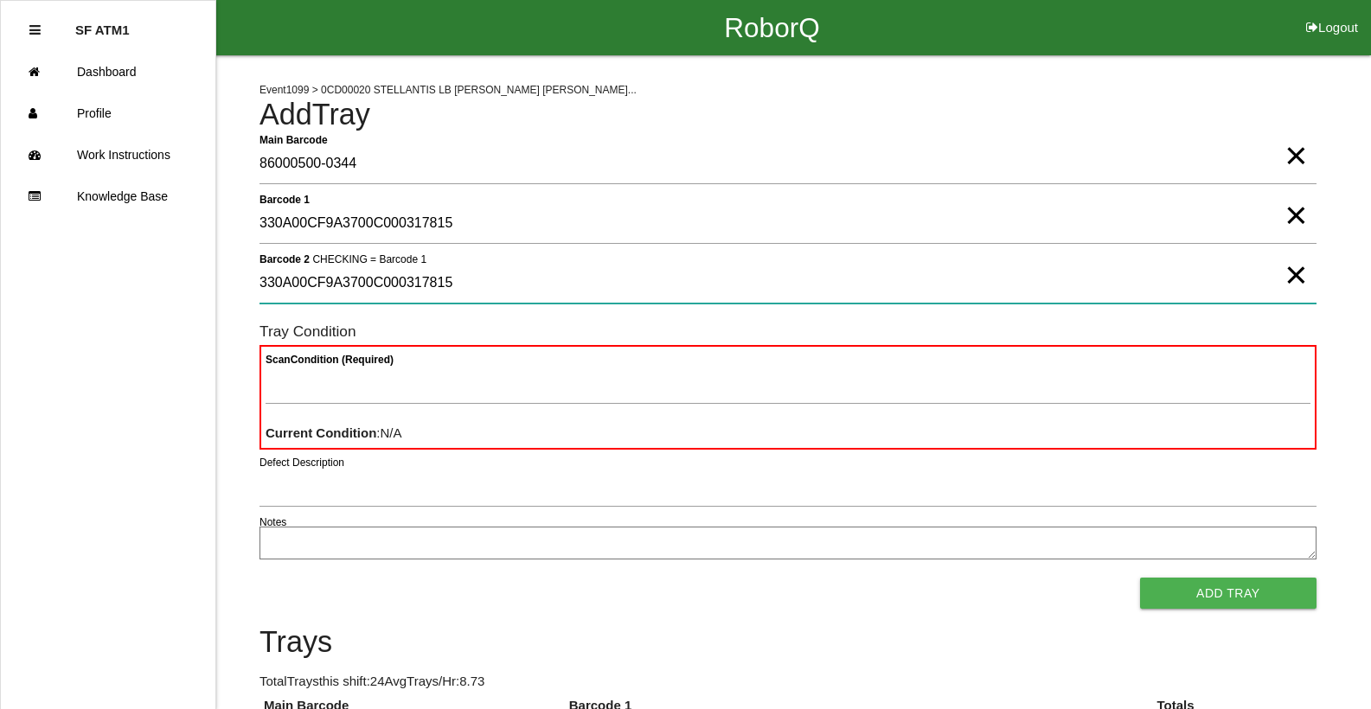
type 2 "330A00CF9A3700C000317815"
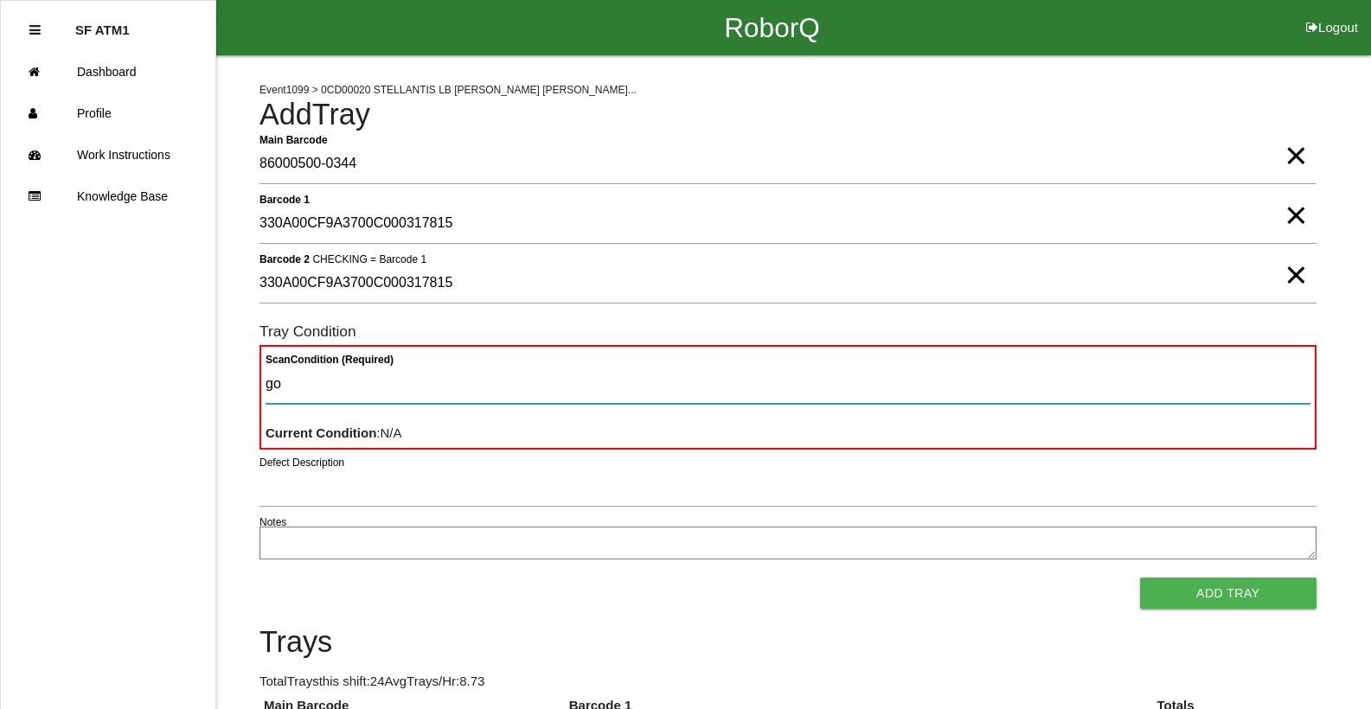
type Condition "goo"
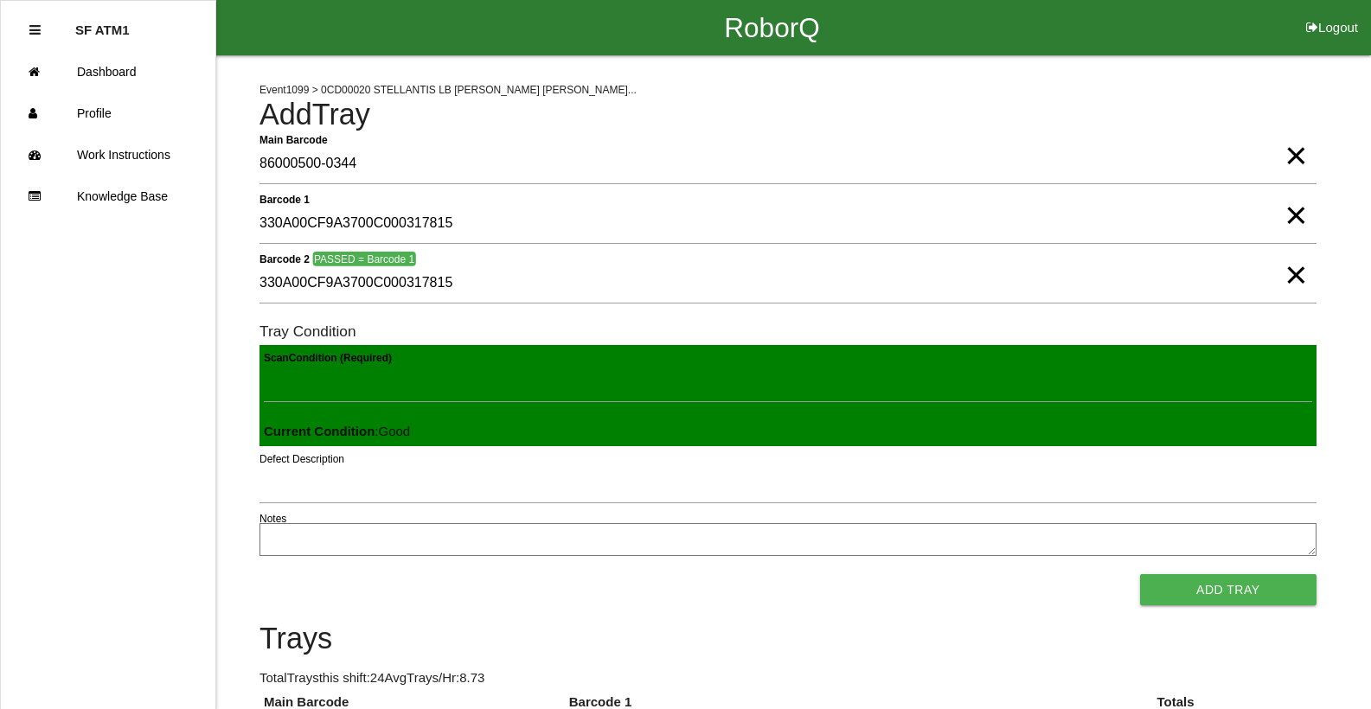
click at [1140, 574] on button "Add Tray" at bounding box center [1228, 589] width 176 height 31
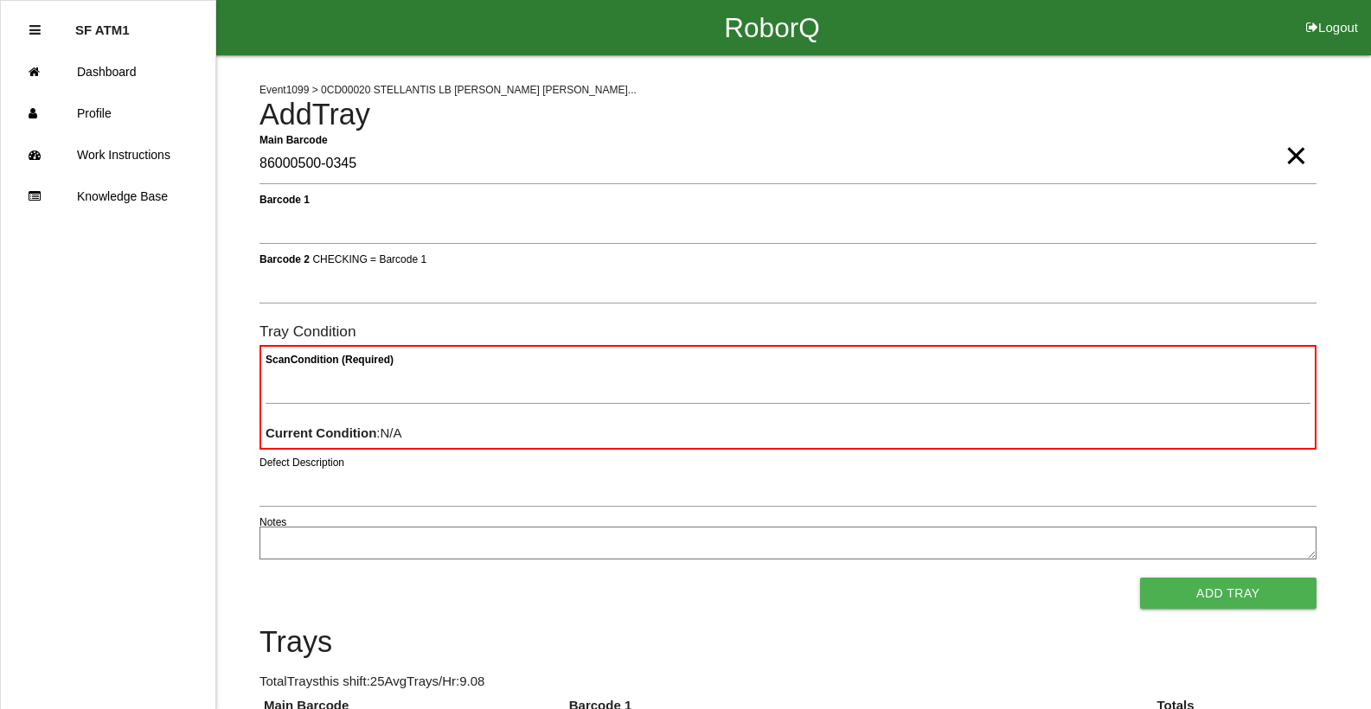
type Barcode "86000500-0345"
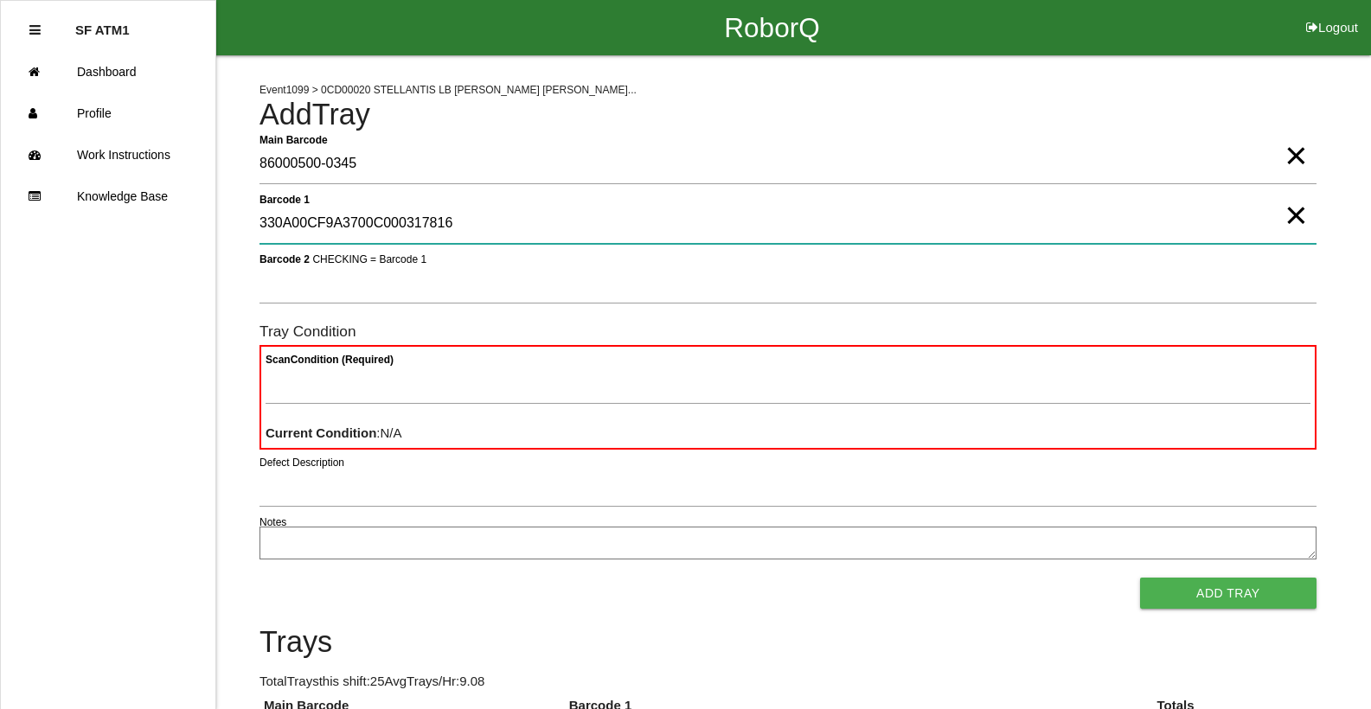
type 1 "330A00CF9A3700C000317816"
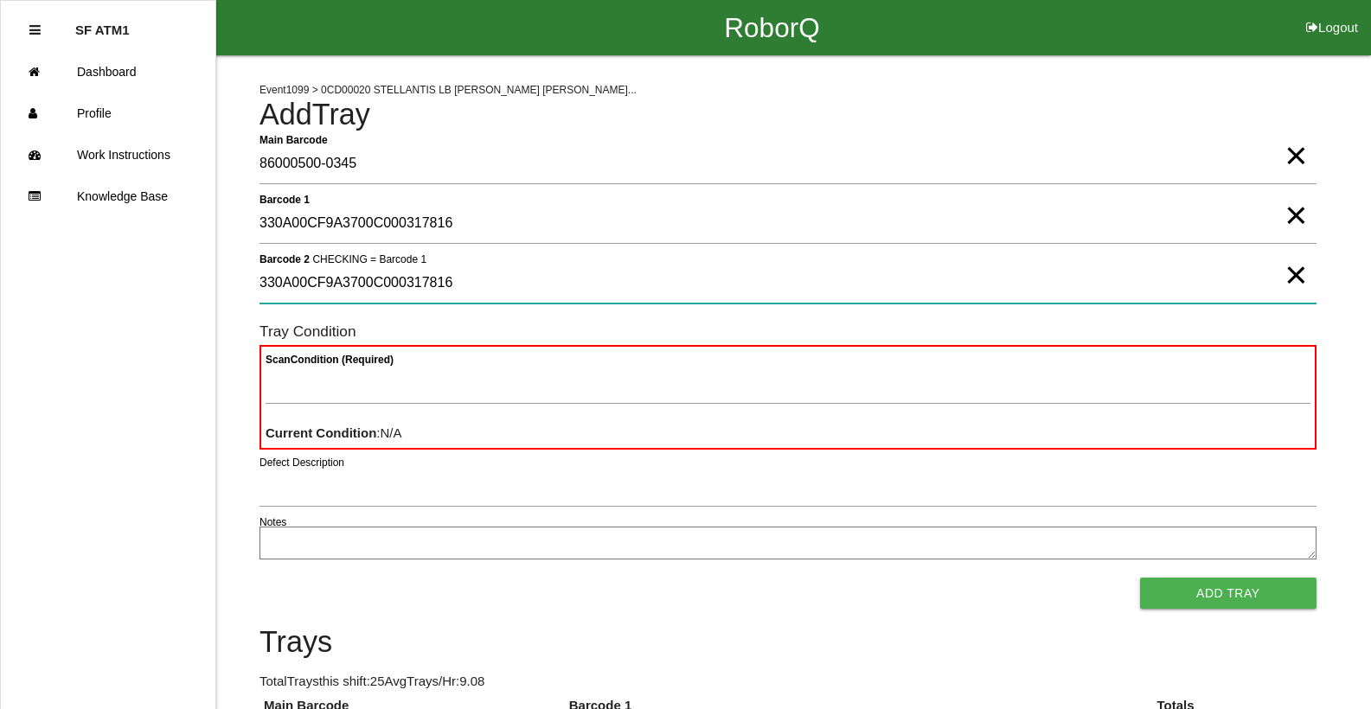
type 2 "330A00CF9A3700C000317816"
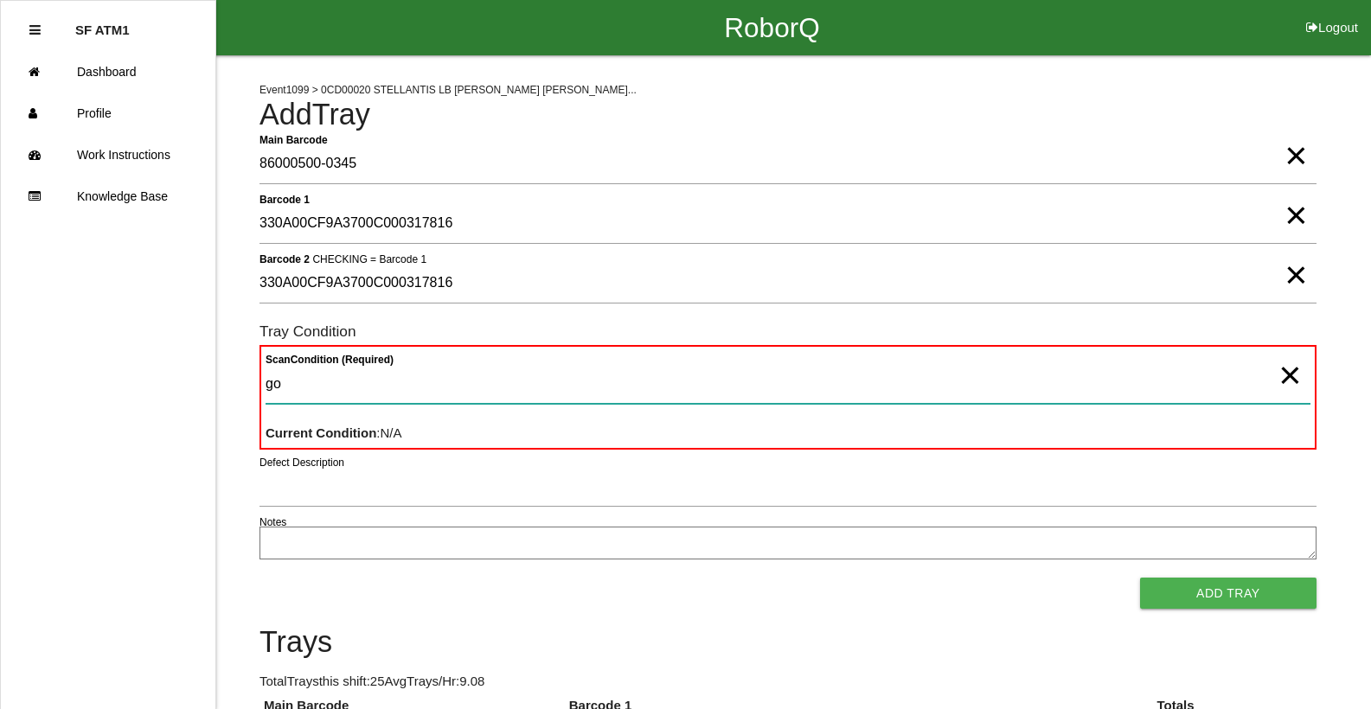
type Condition "goo"
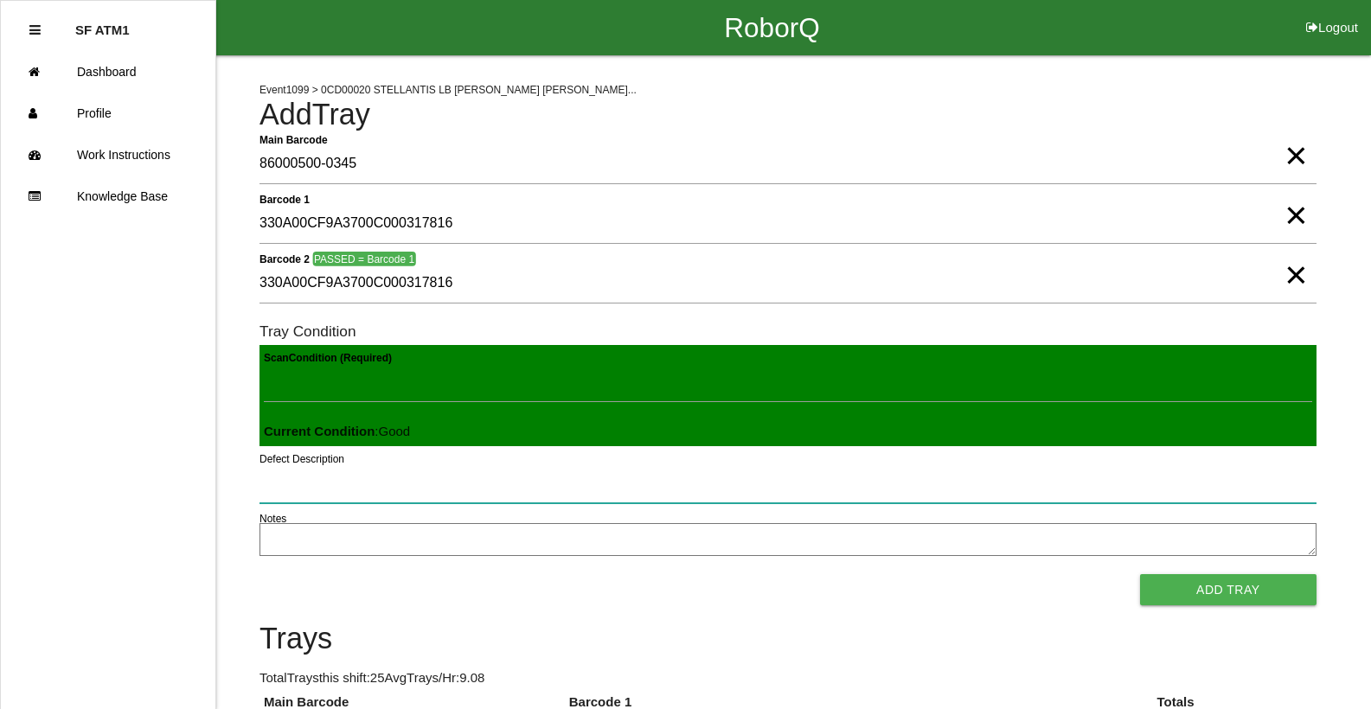
click at [1140, 574] on button "Add Tray" at bounding box center [1228, 589] width 176 height 31
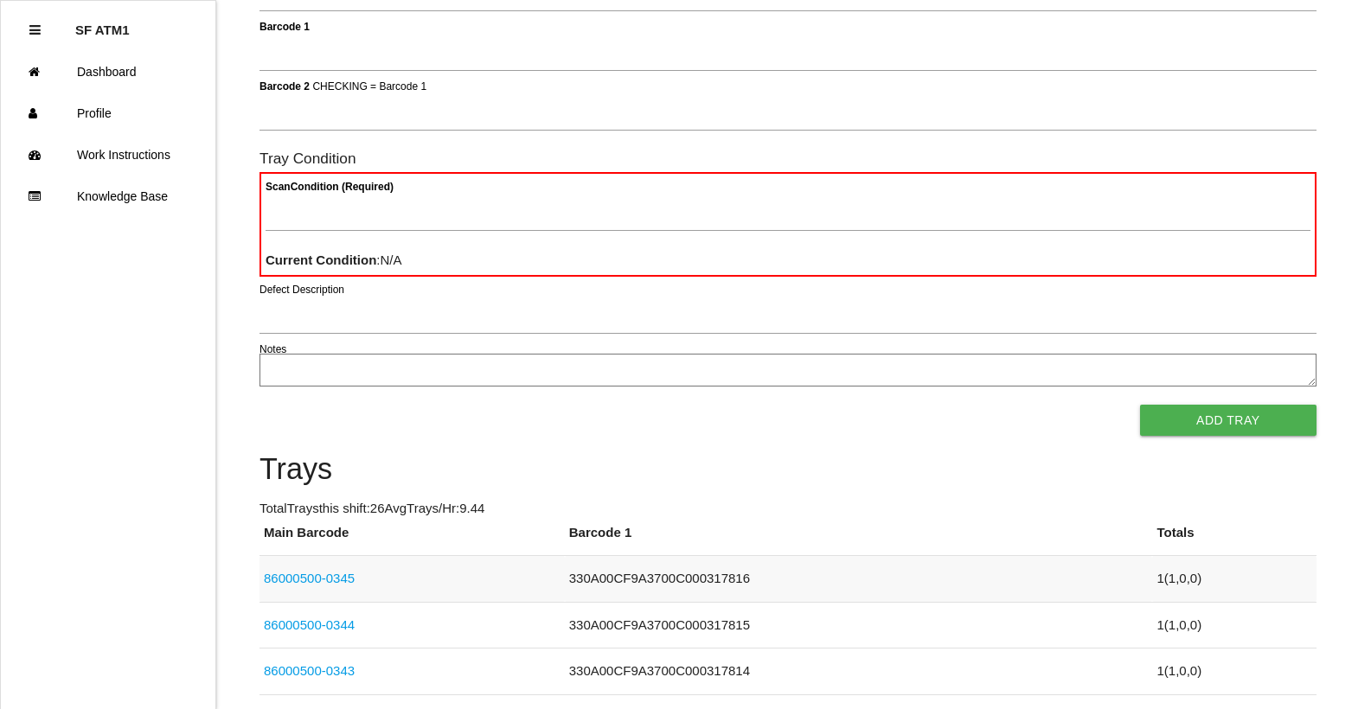
scroll to position [155, 0]
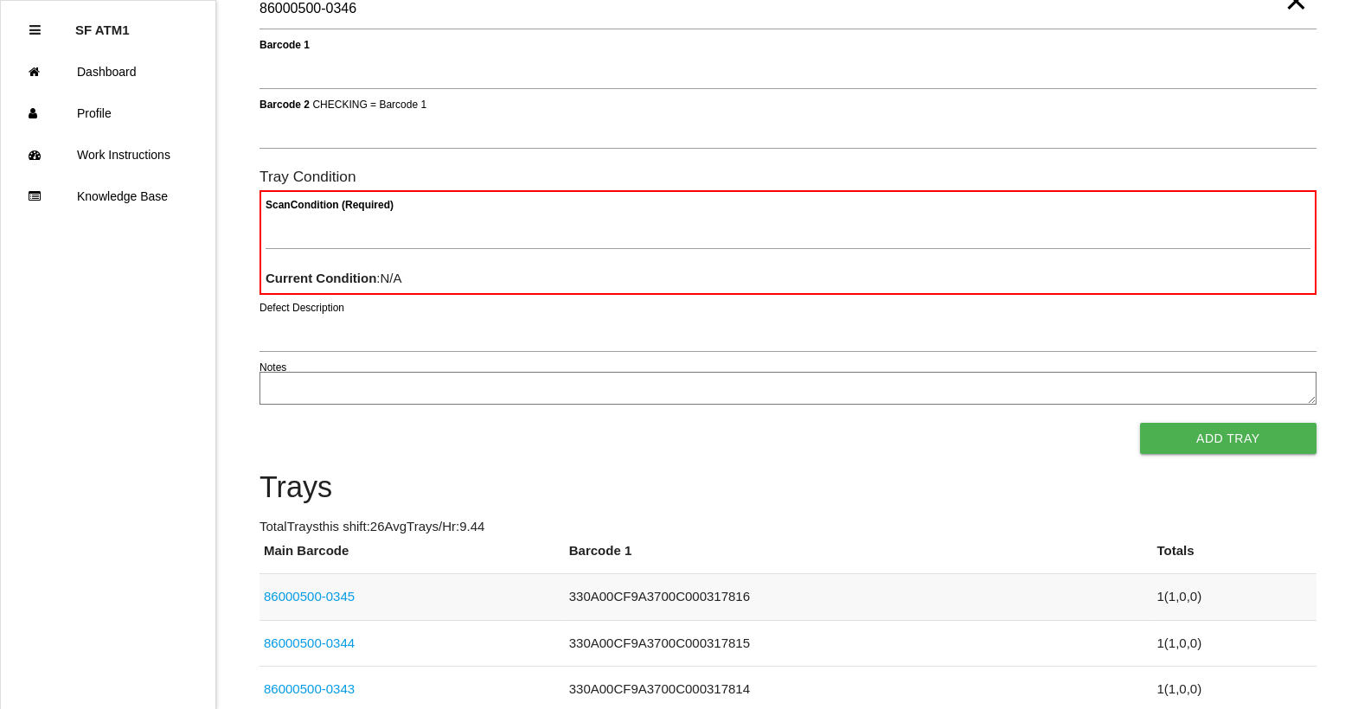
type Barcode "86000500-0346"
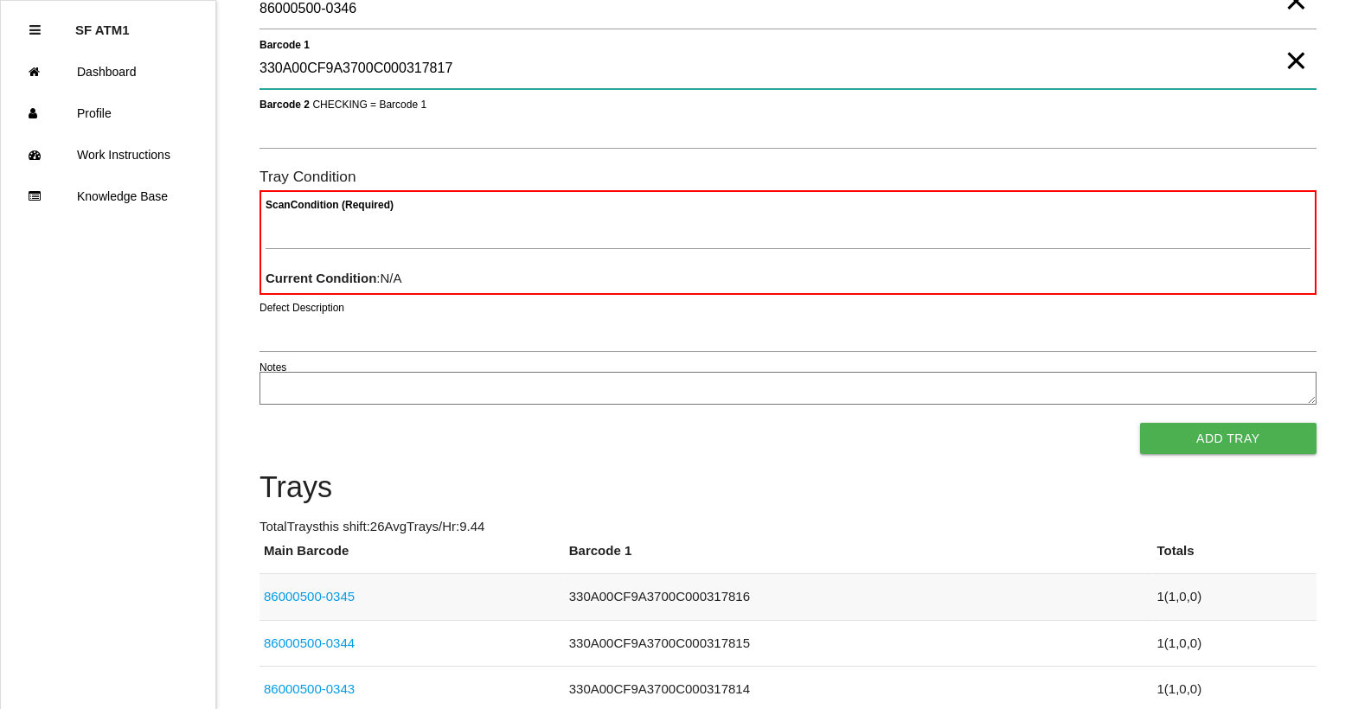
type 1 "330A00CF9A3700C000317817"
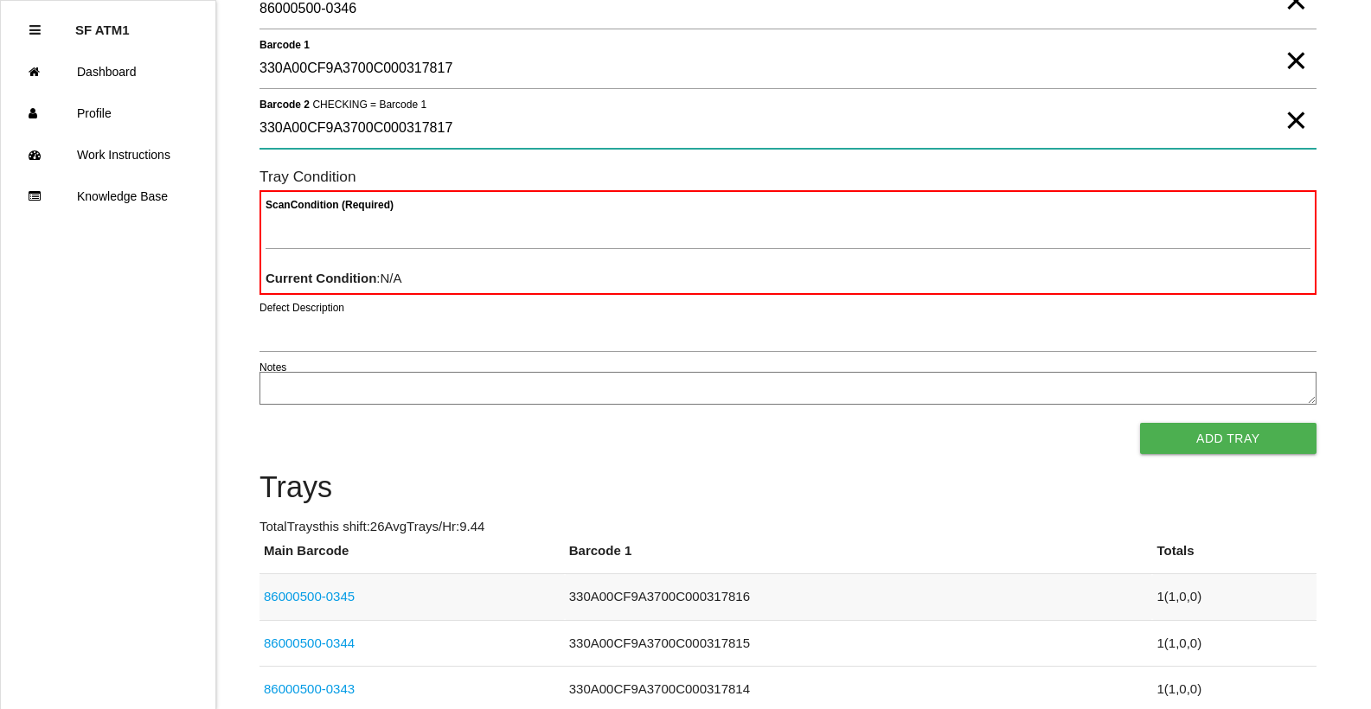
type 2 "330A00CF9A3700C000317817"
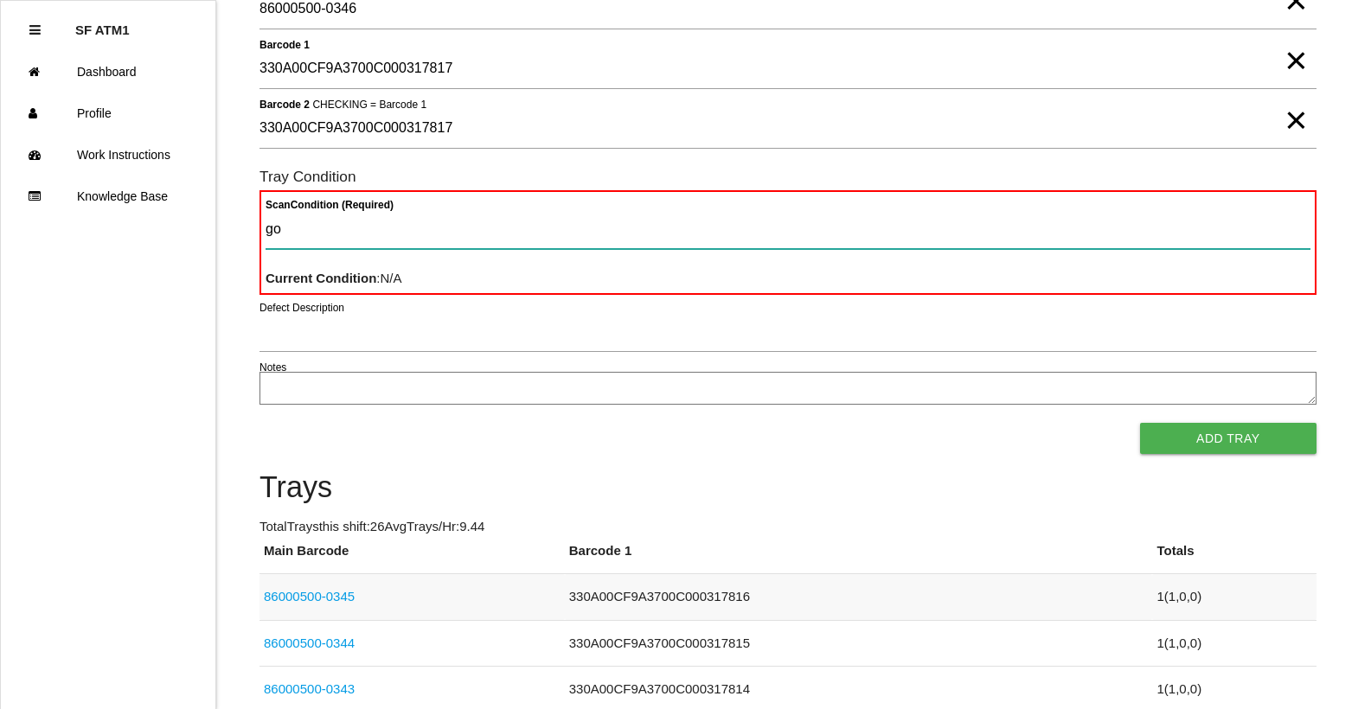
type Condition "goo"
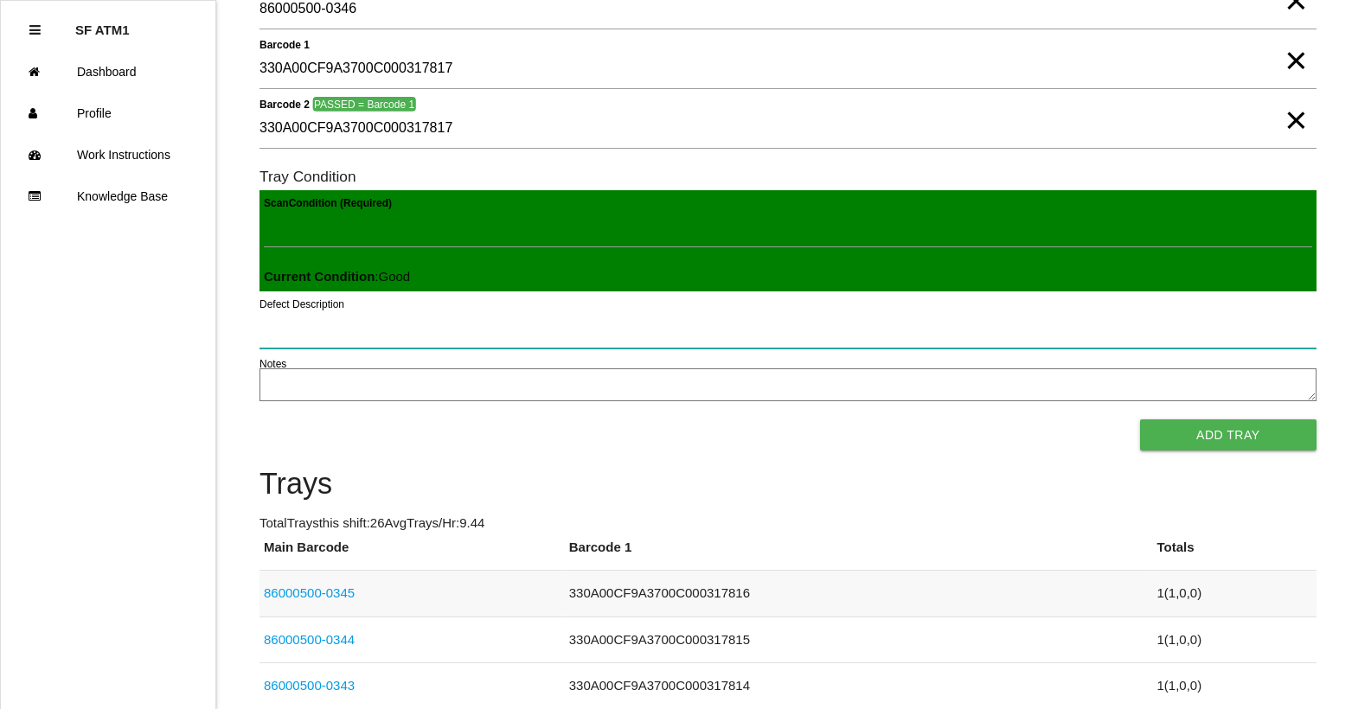
click at [1140, 420] on button "Add Tray" at bounding box center [1228, 435] width 176 height 31
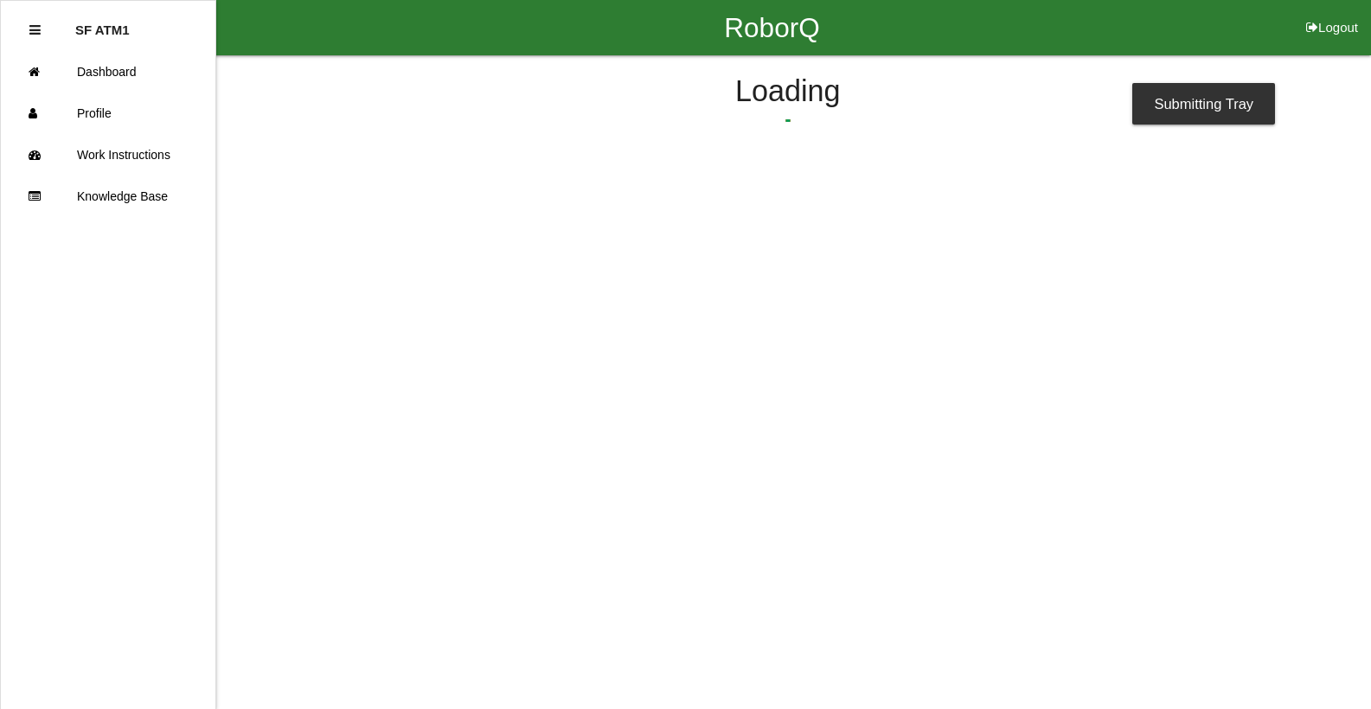
scroll to position [0, 0]
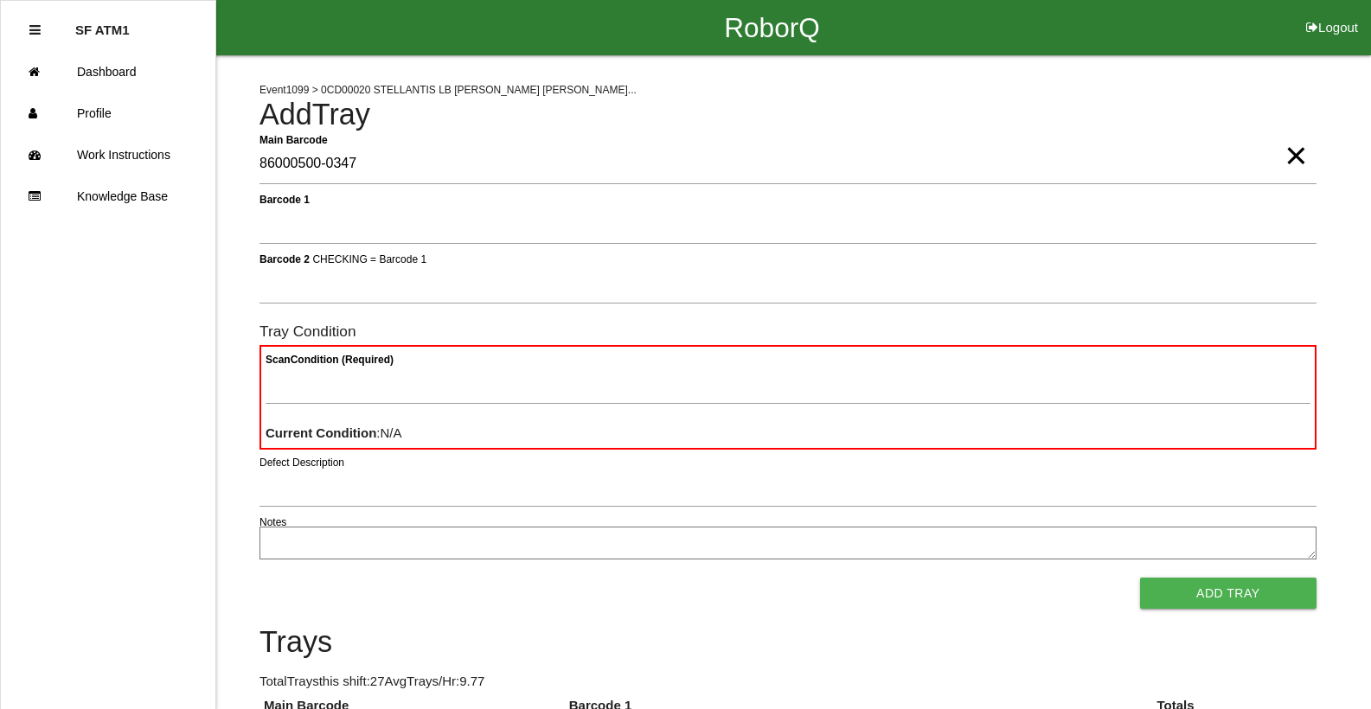
type Barcode "86000500-0347"
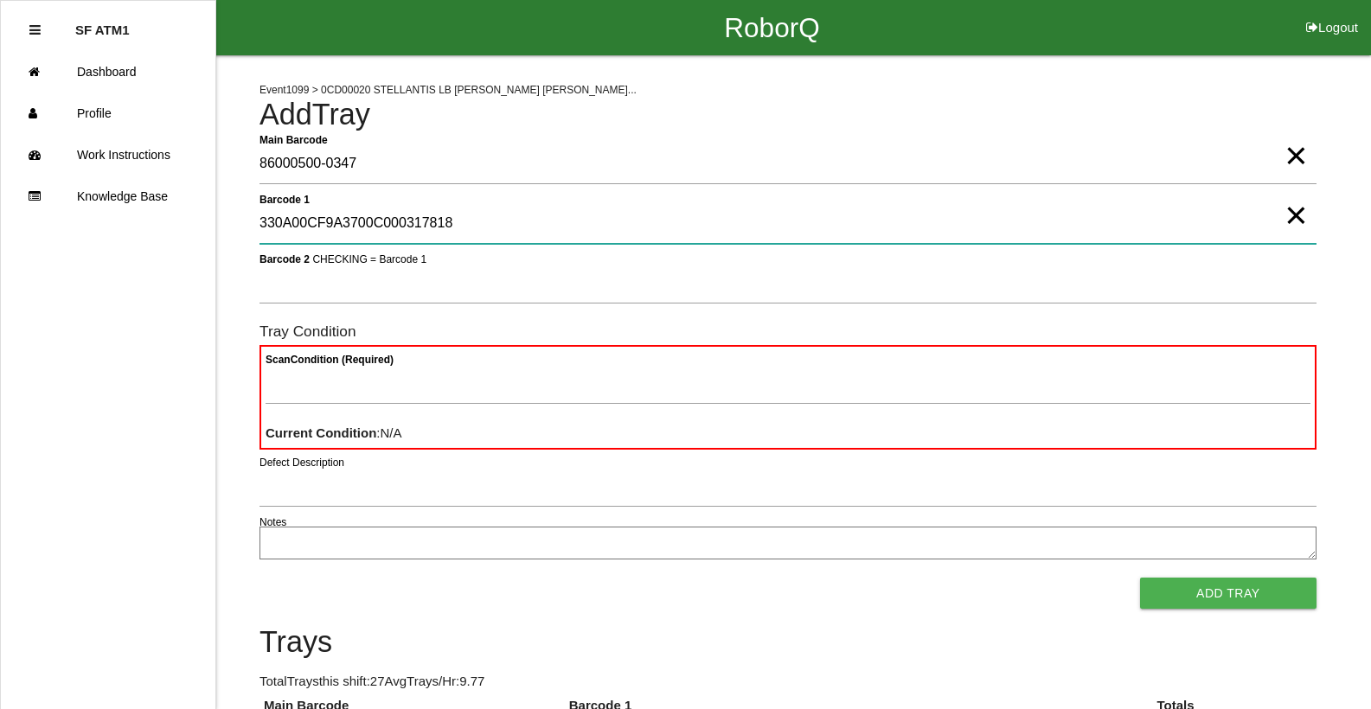
type 1 "330A00CF9A3700C000317818"
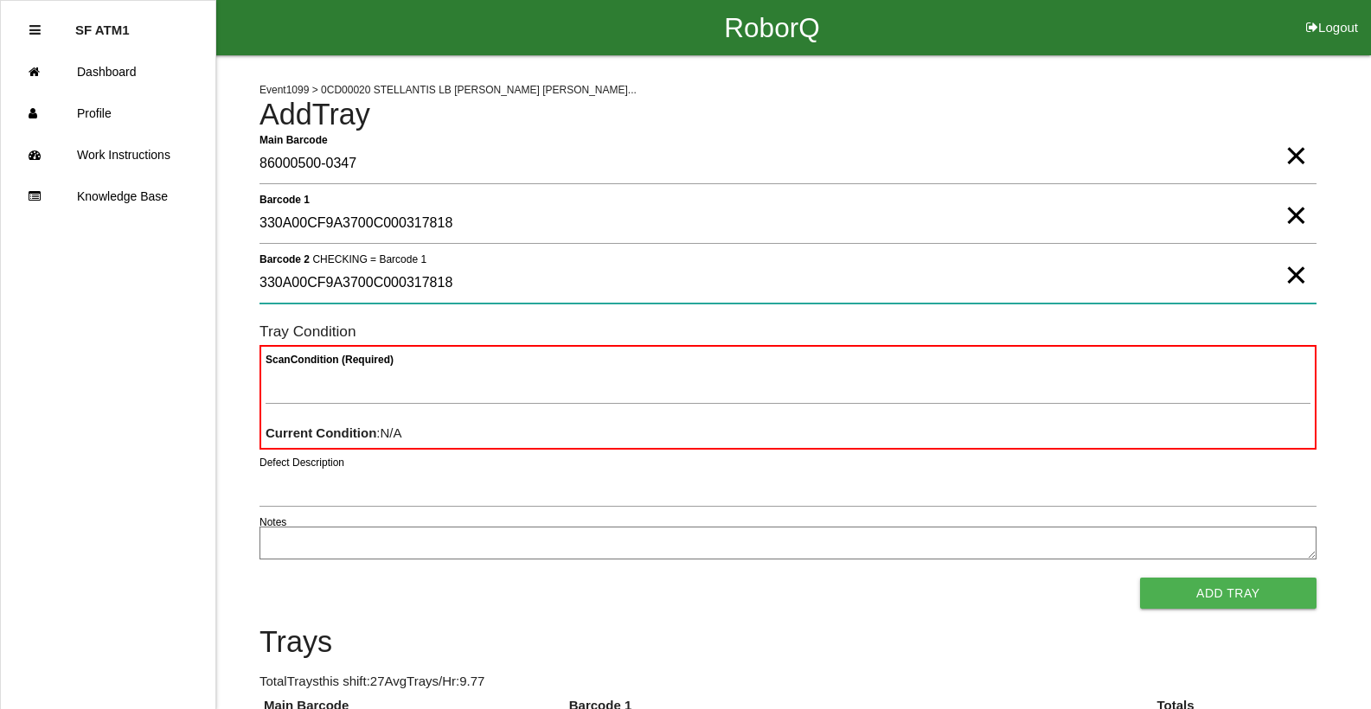
type 2 "330A00CF9A3700C000317818"
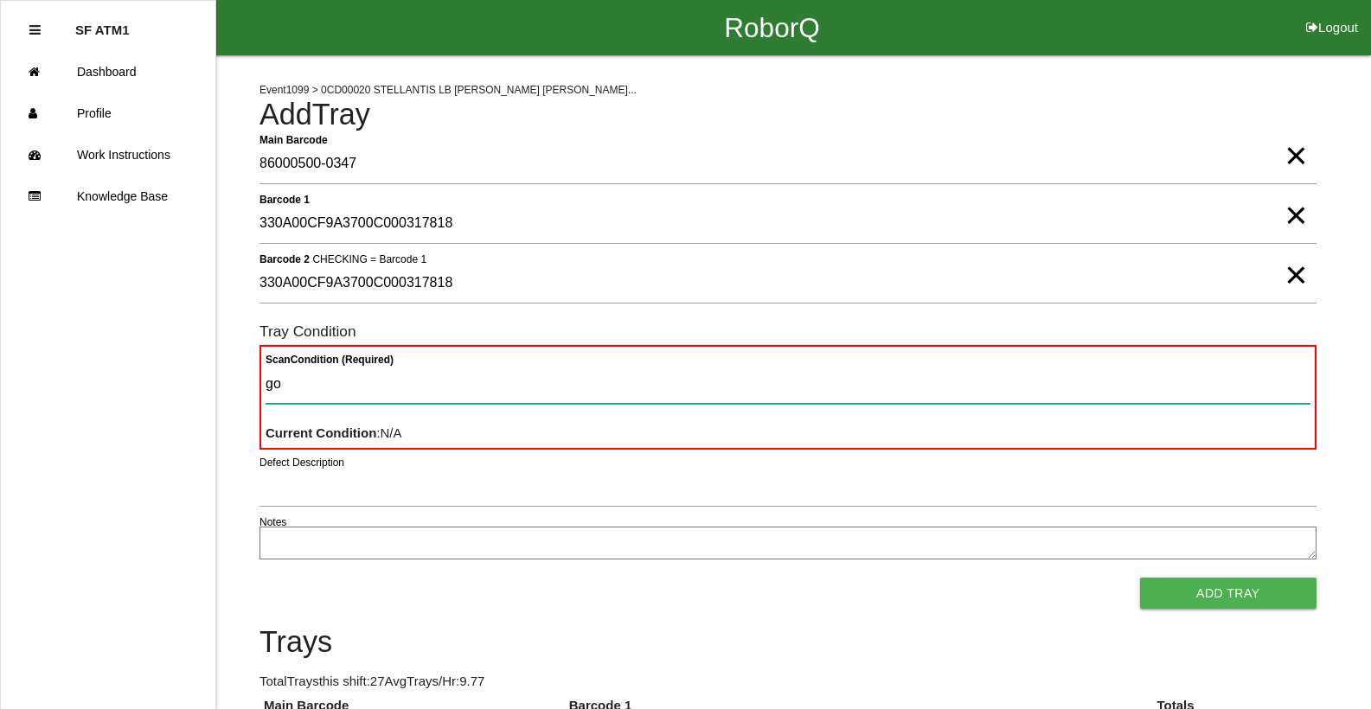
type Condition "goo"
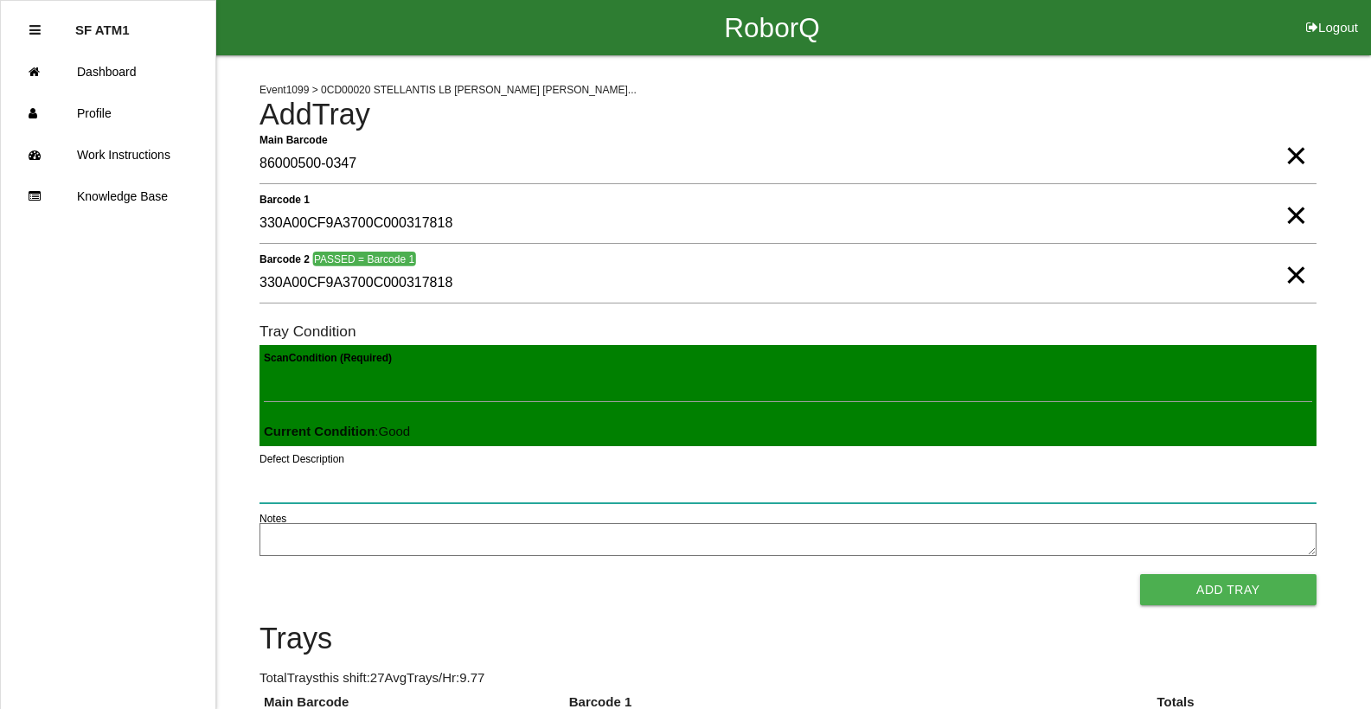
click at [1140, 574] on button "Add Tray" at bounding box center [1228, 589] width 176 height 31
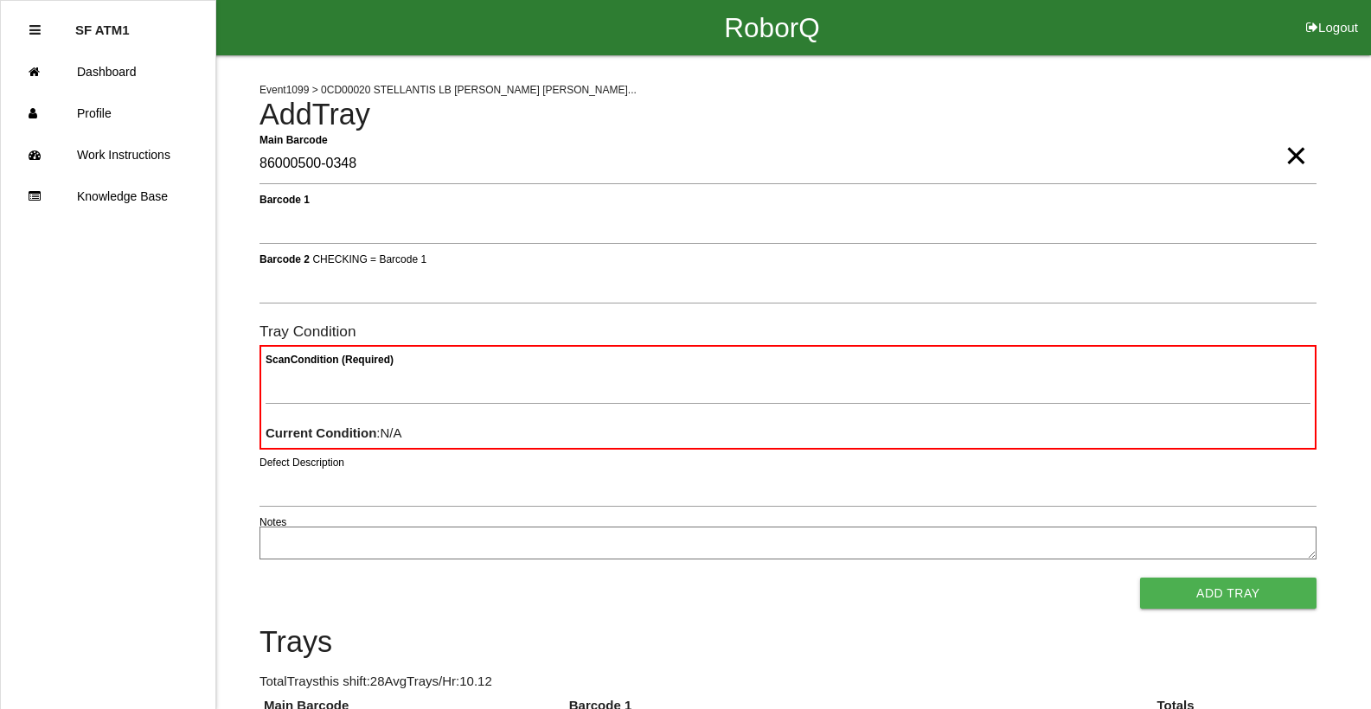
type Barcode "86000500-0348"
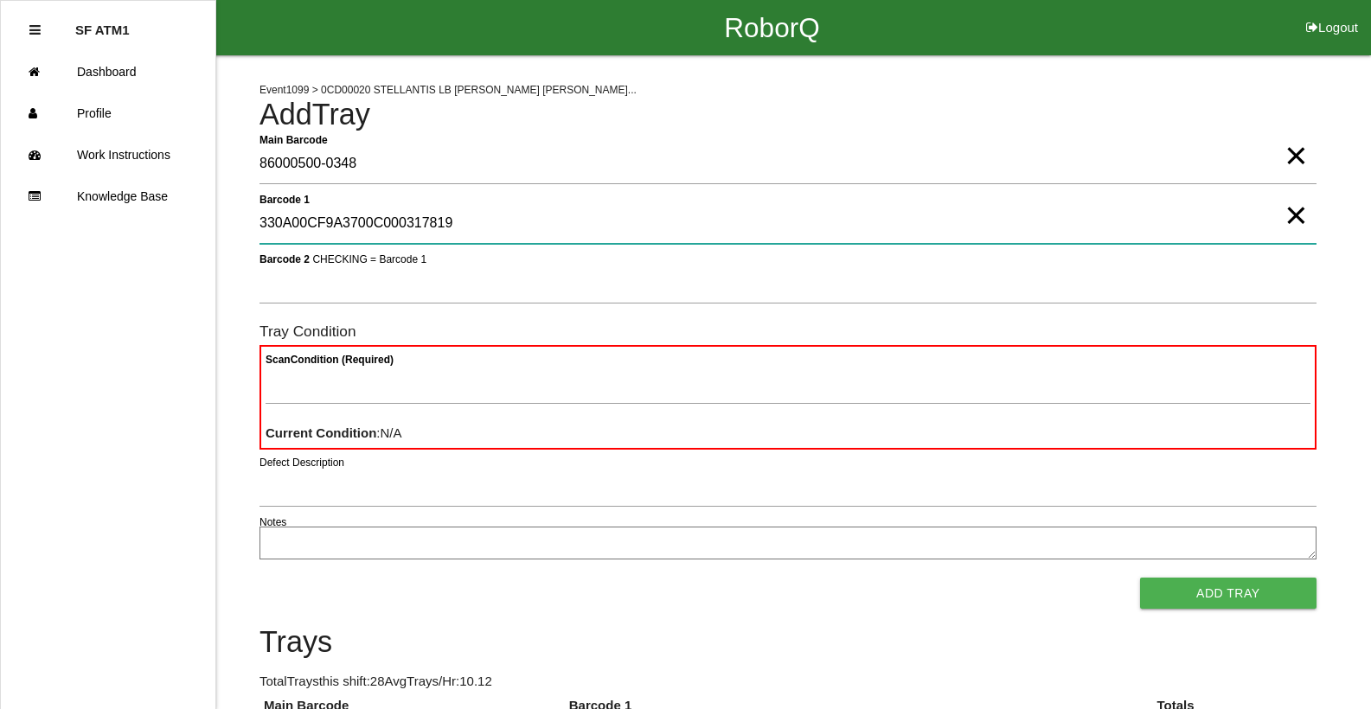
type 1 "330A00CF9A3700C000317819"
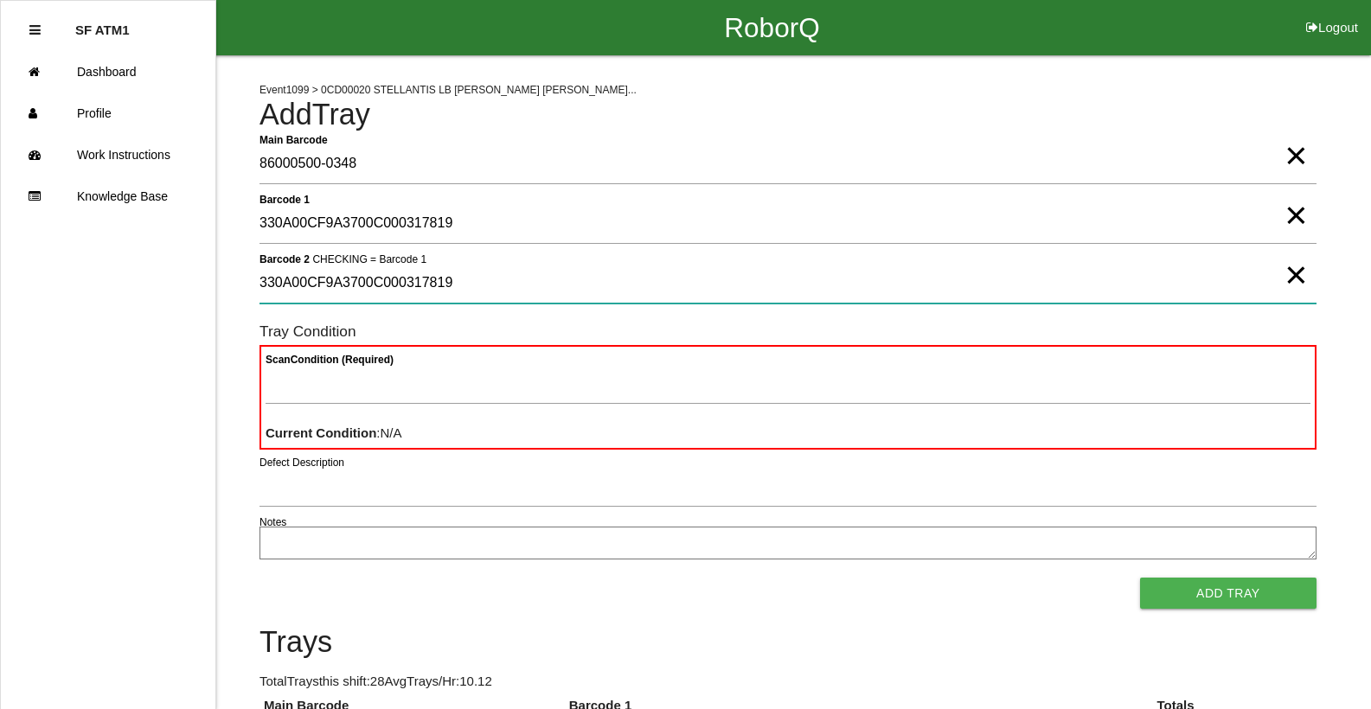
type 2 "330A00CF9A3700C000317819"
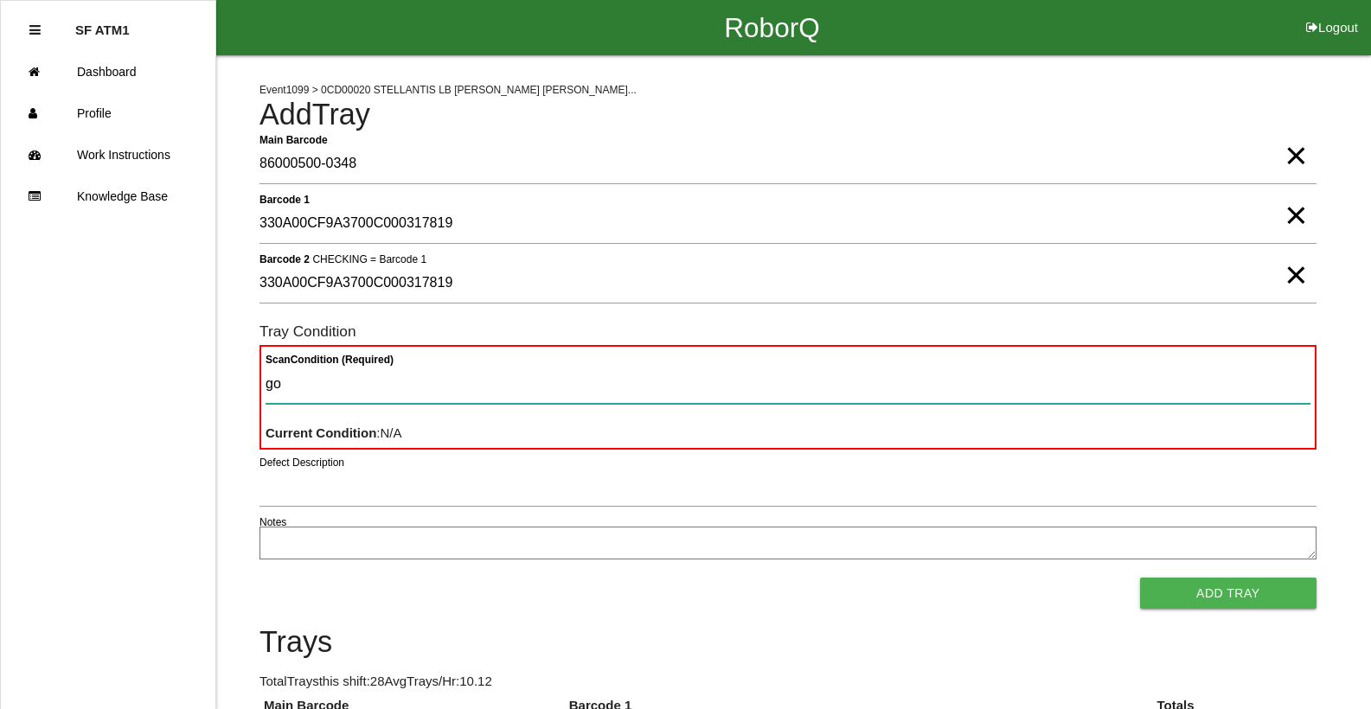
type Condition "goo"
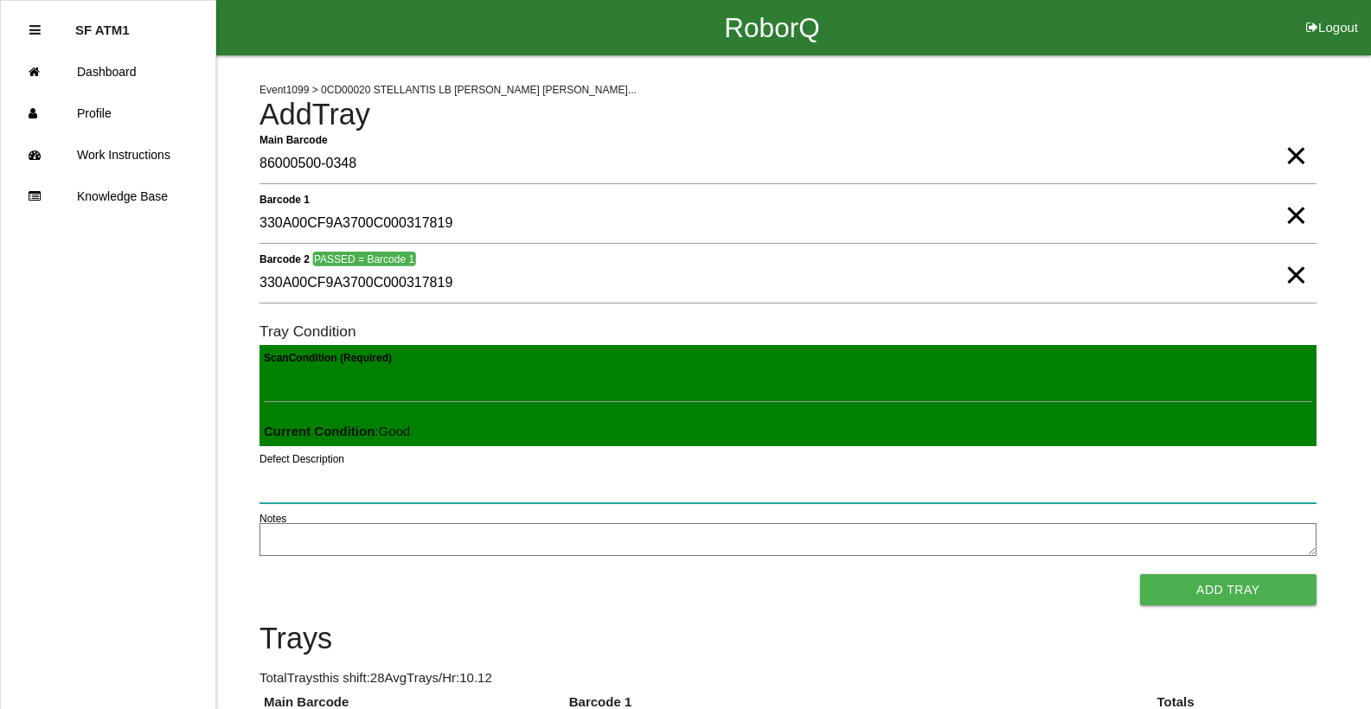
click at [1140, 574] on button "Add Tray" at bounding box center [1228, 589] width 176 height 31
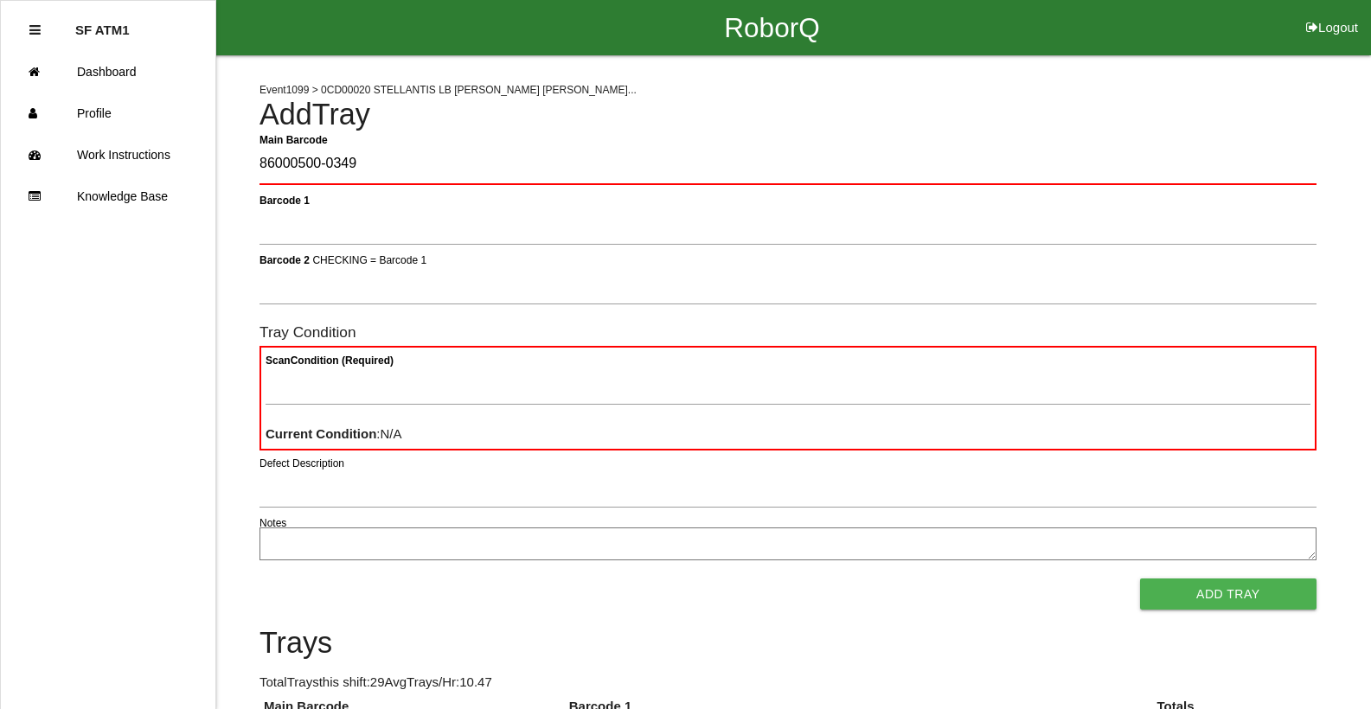
type Barcode "86000500-0349"
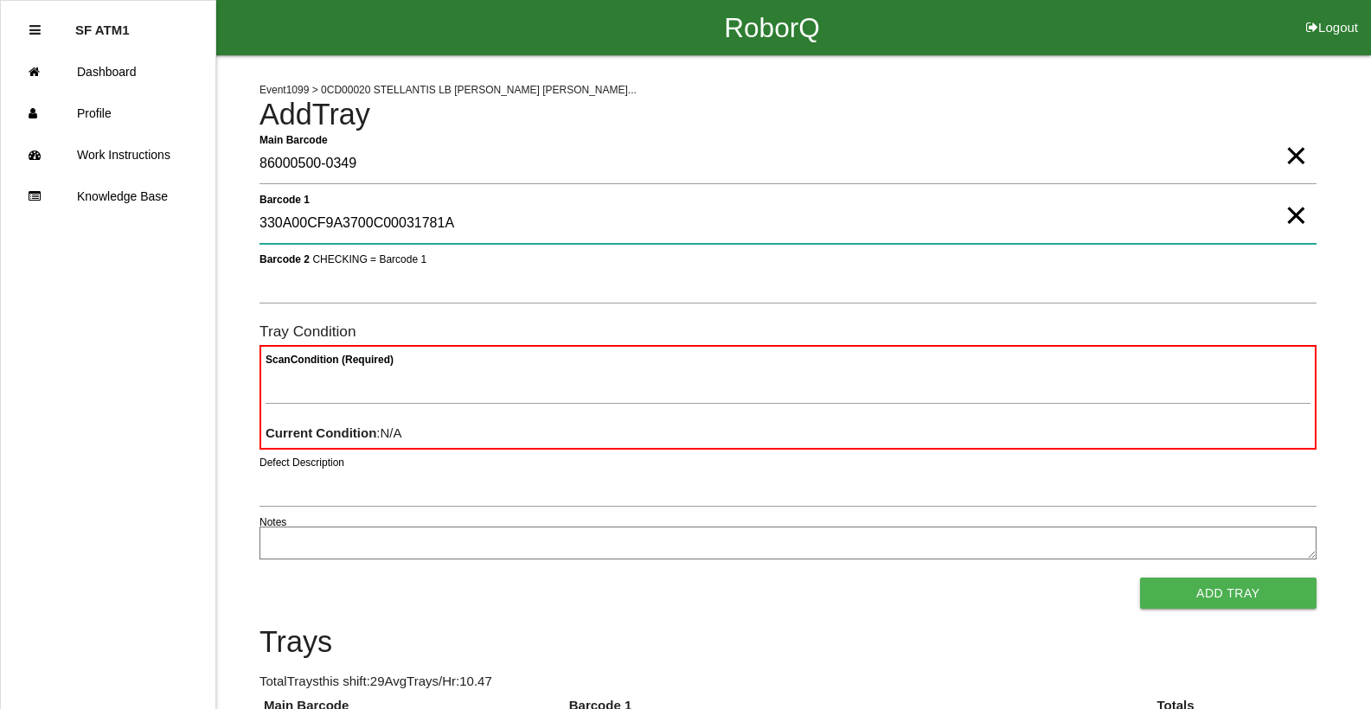
type 1 "330A00CF9A3700C00031781A"
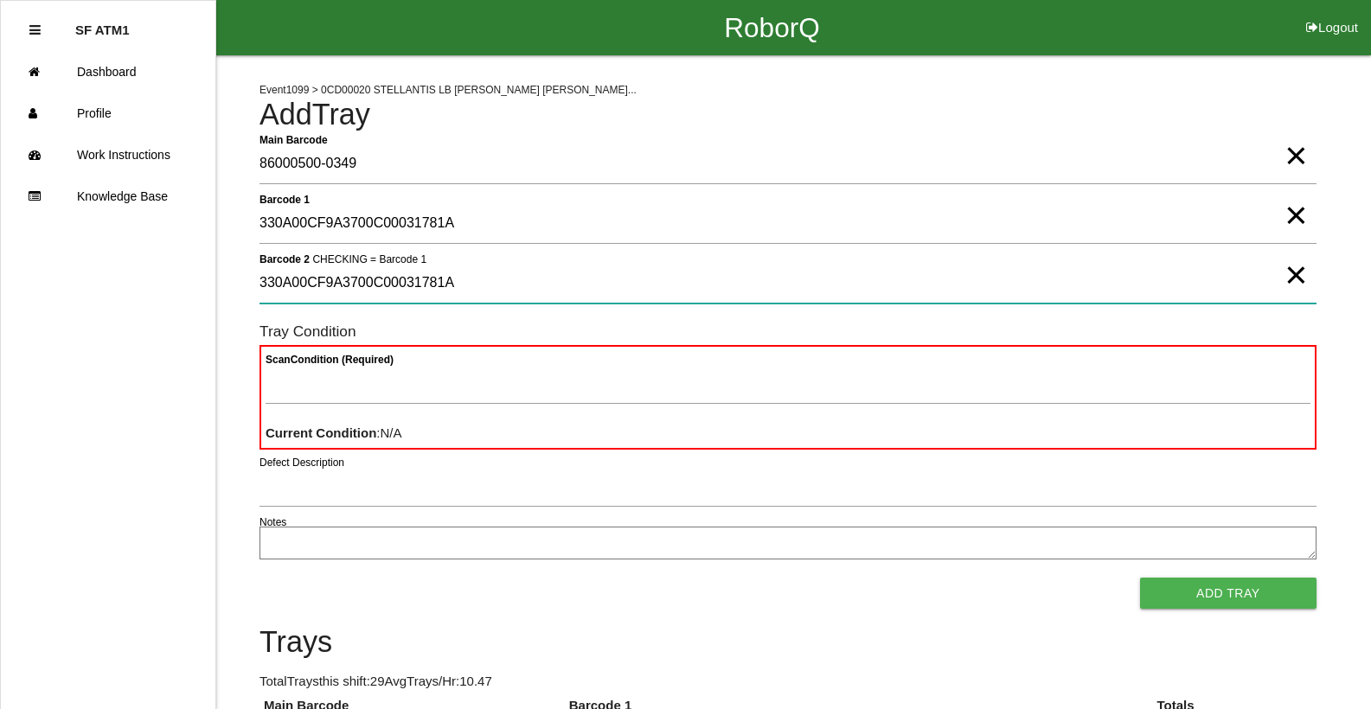
type 2 "330A00CF9A3700C00031781A"
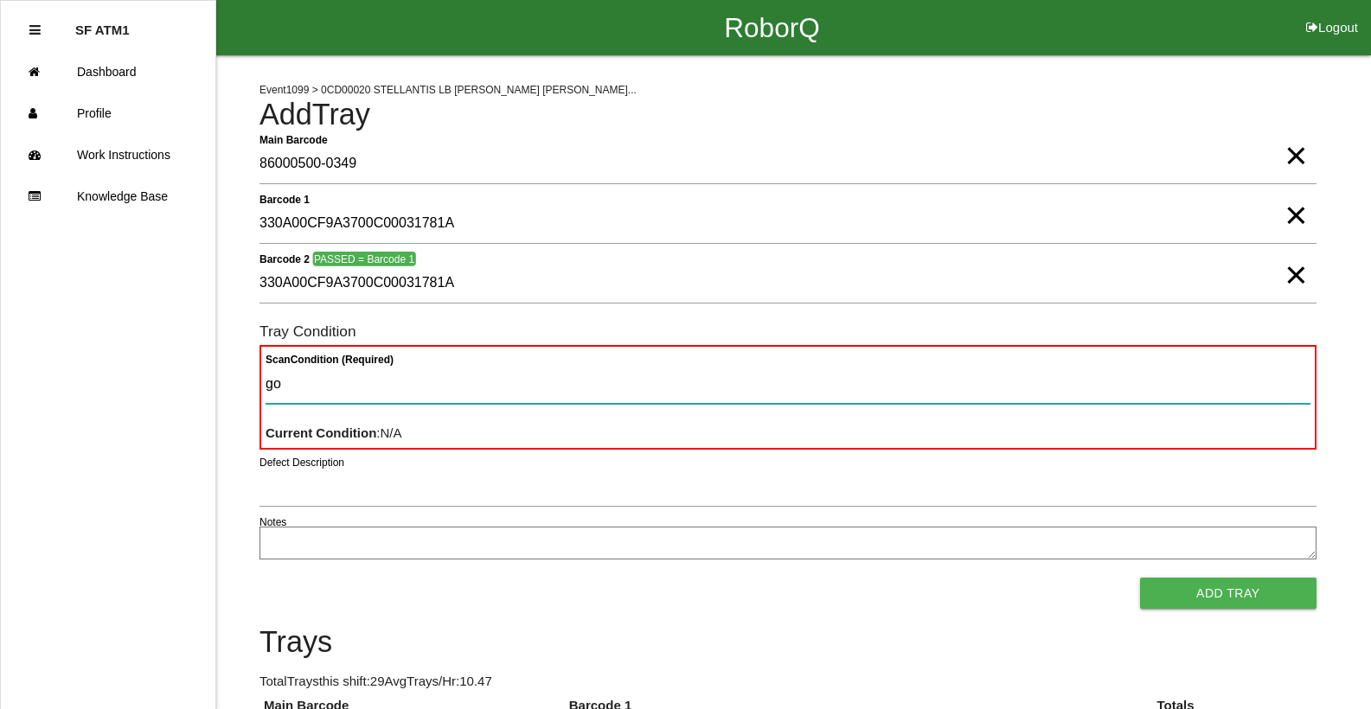
type Condition "goo"
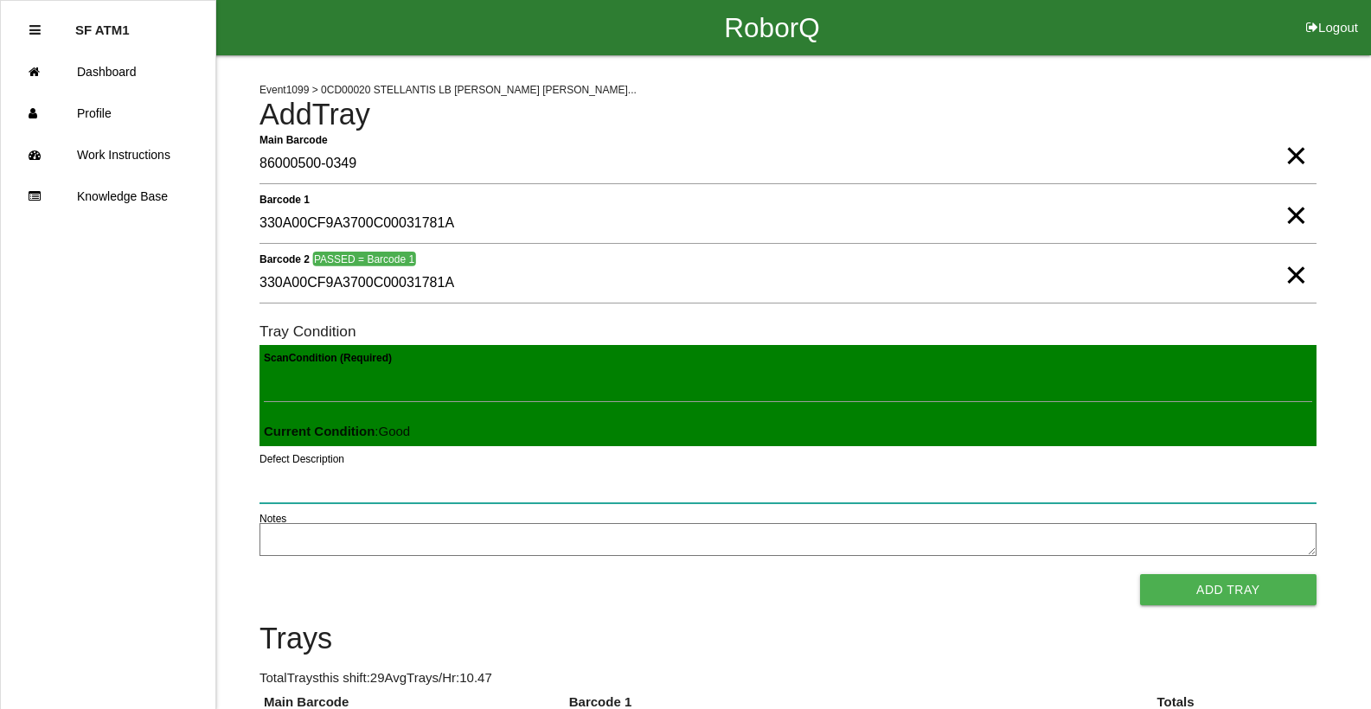
click at [1140, 574] on button "Add Tray" at bounding box center [1228, 589] width 176 height 31
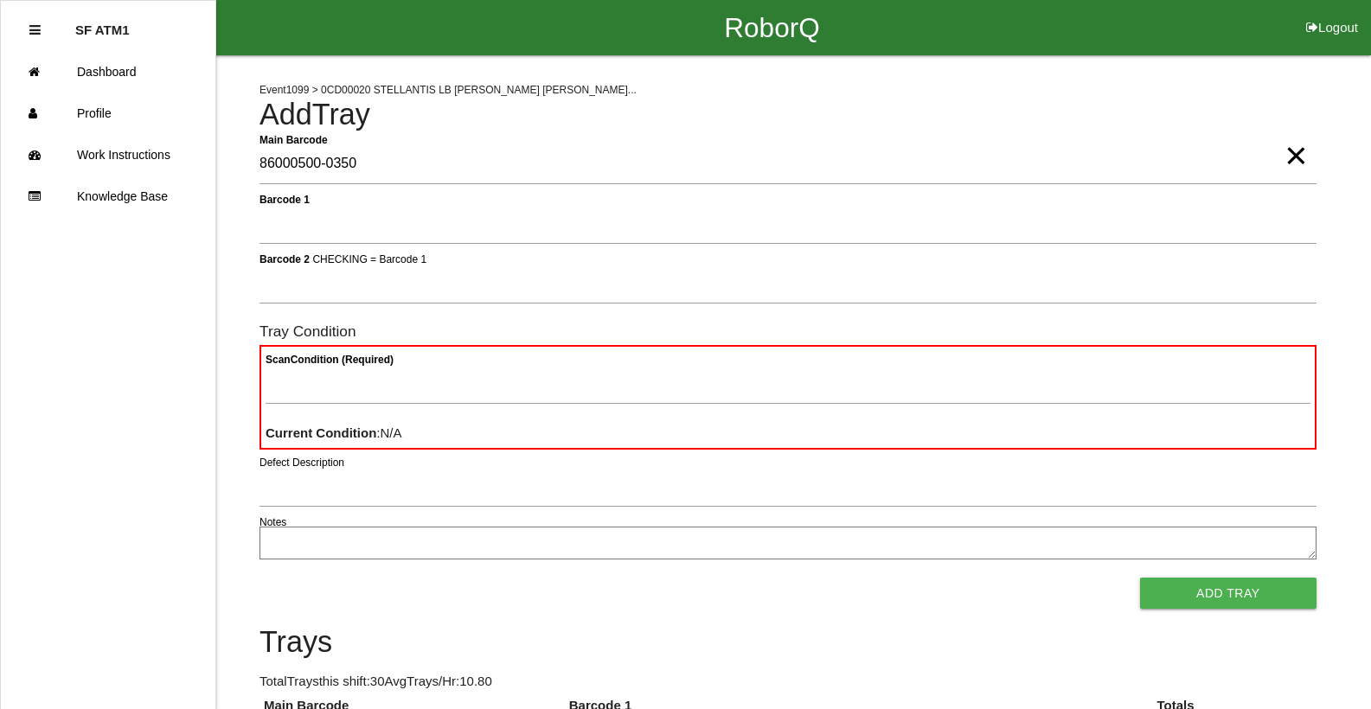
type Barcode "86000500-0350"
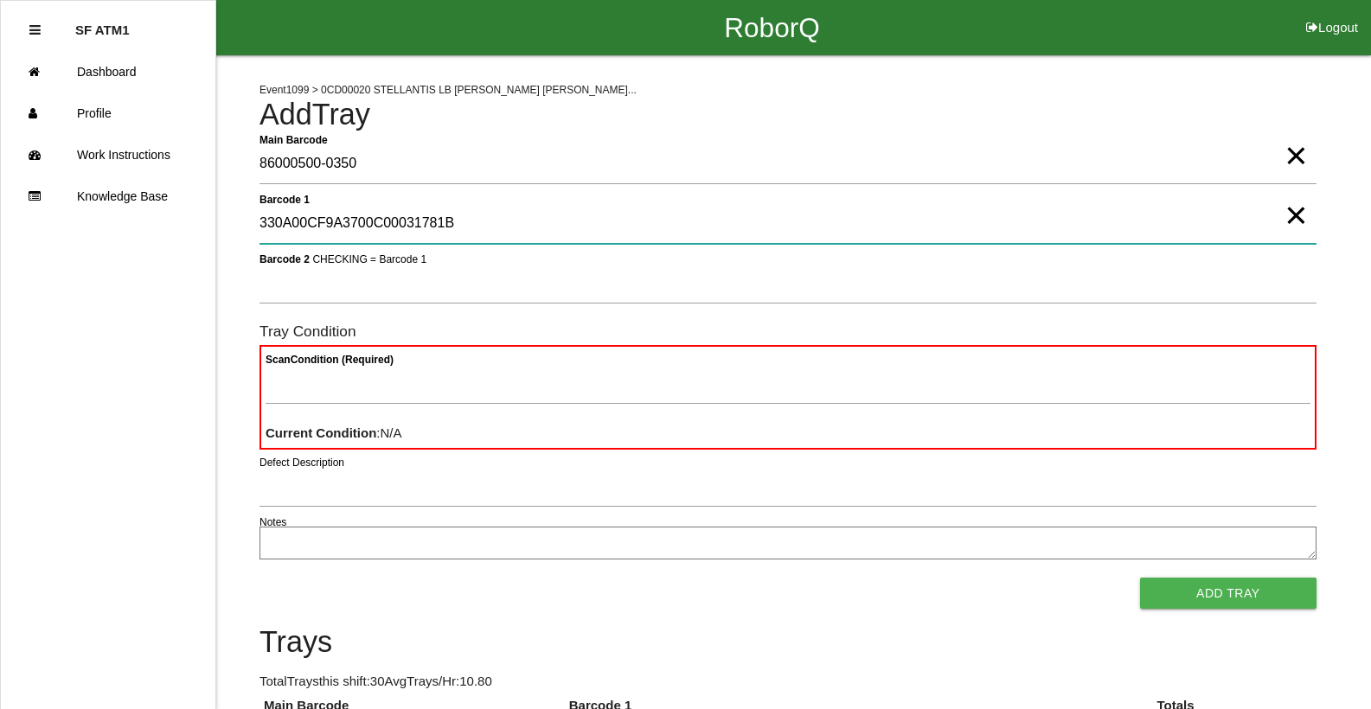
type 1 "330A00CF9A3700C00031781B"
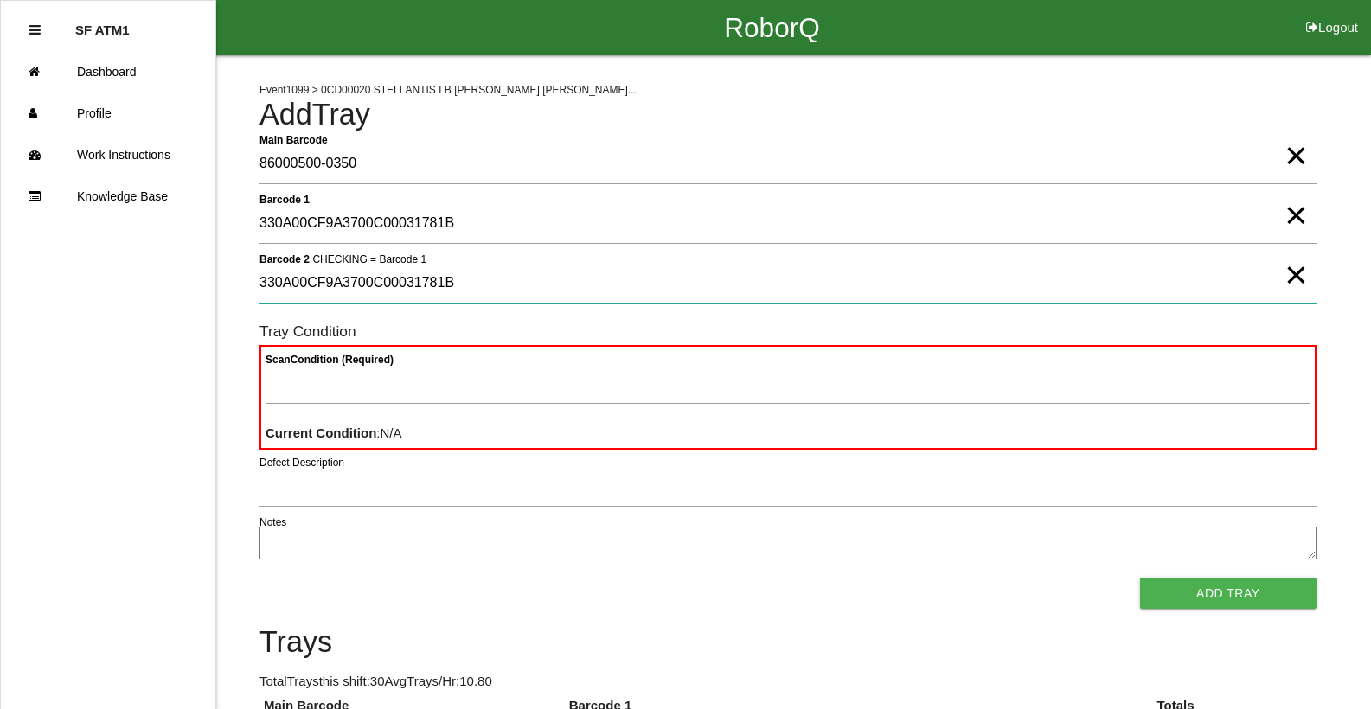
type 2 "330A00CF9A3700C00031781B"
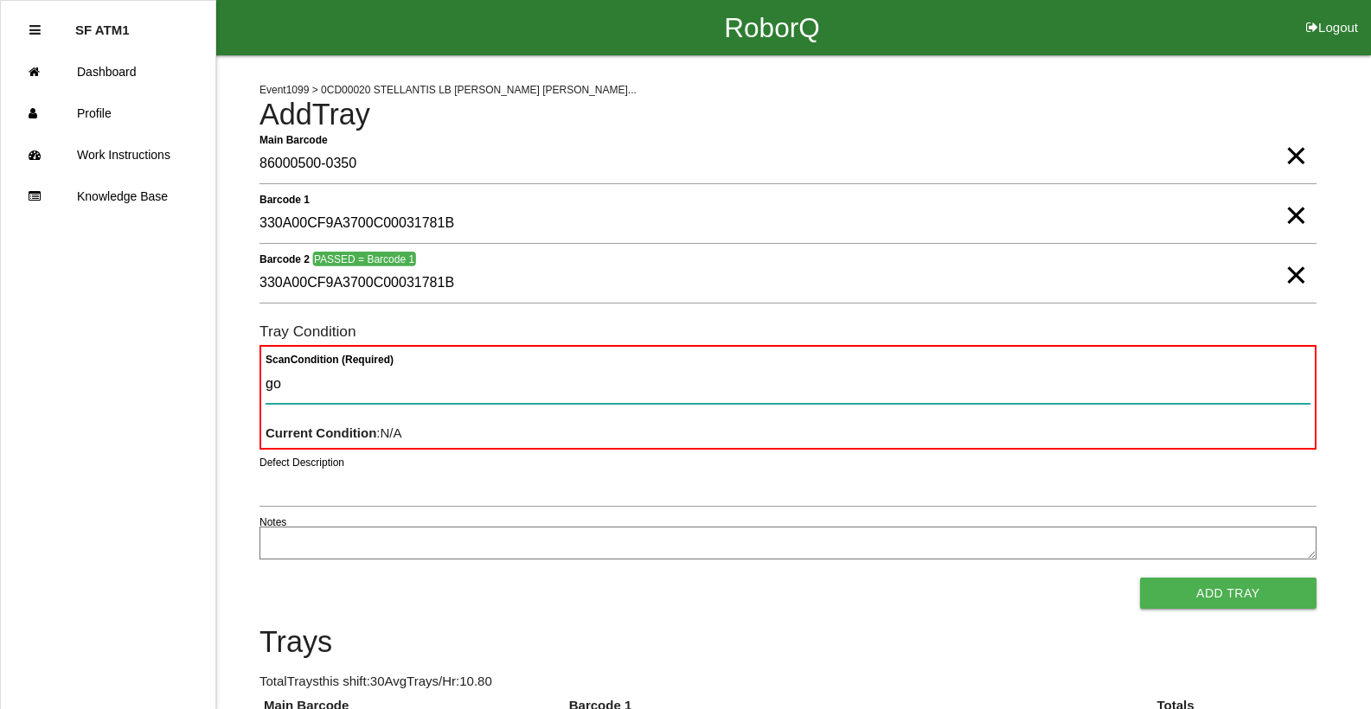
type Condition "goo"
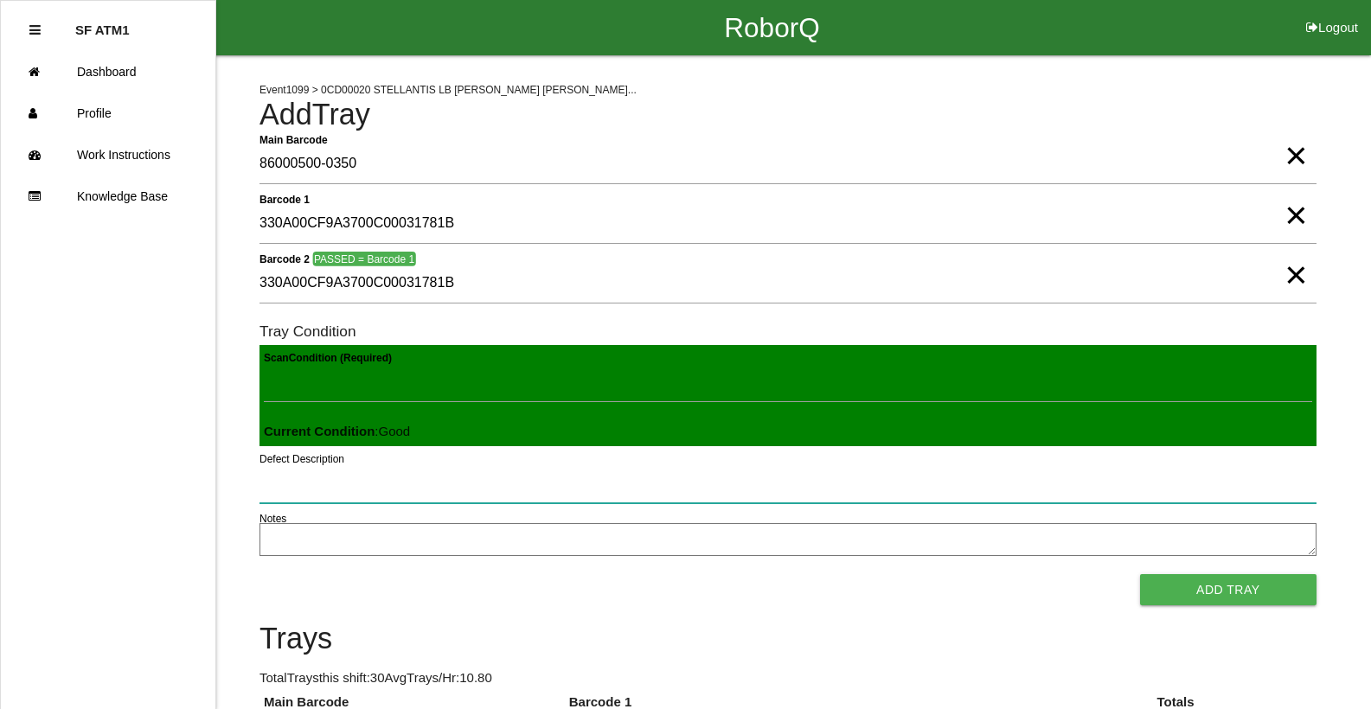
click at [1140, 574] on button "Add Tray" at bounding box center [1228, 589] width 176 height 31
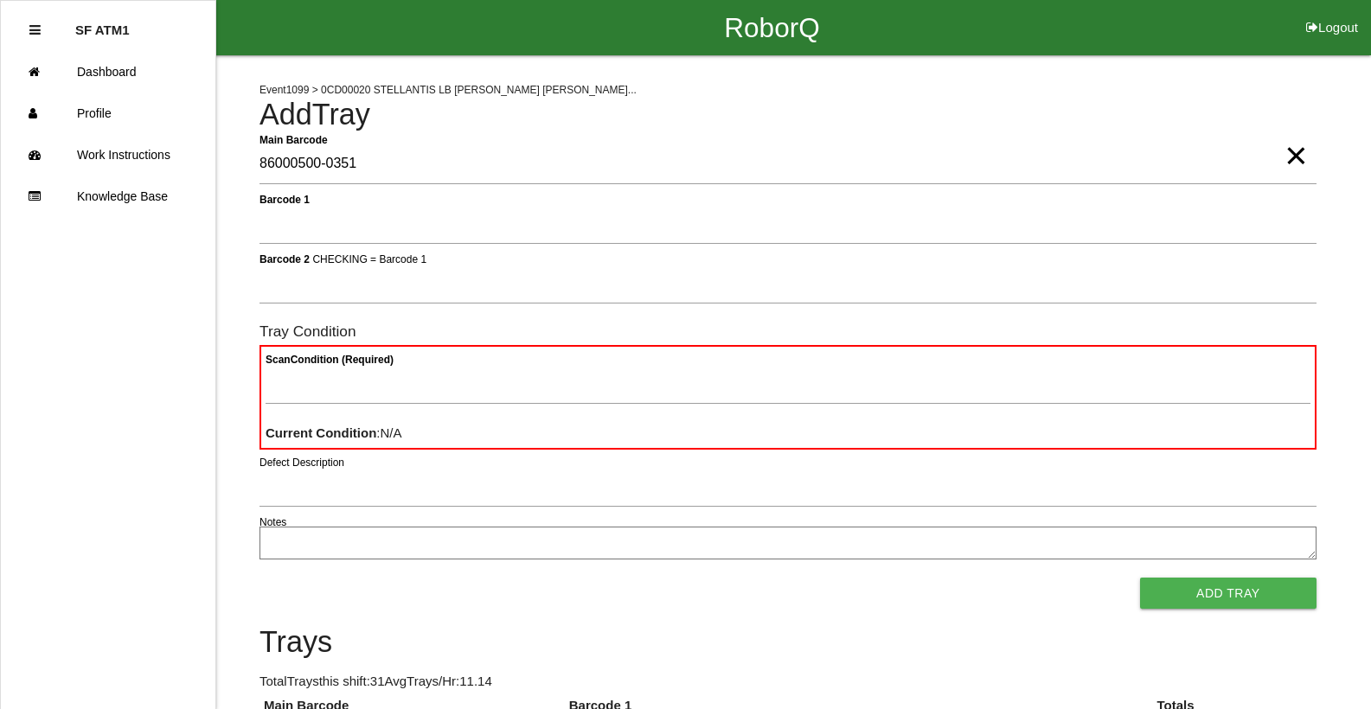
type Barcode "86000500-0351"
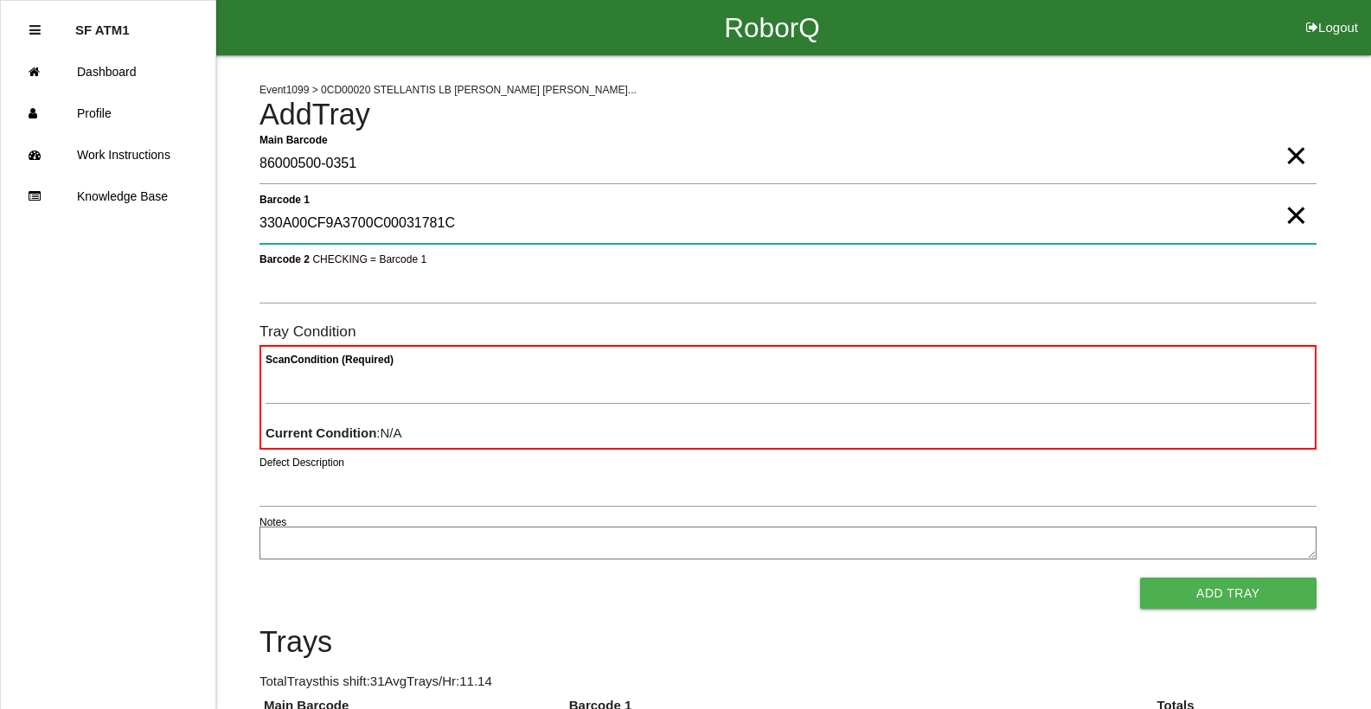
type 1 "330A00CF9A3700C00031781C"
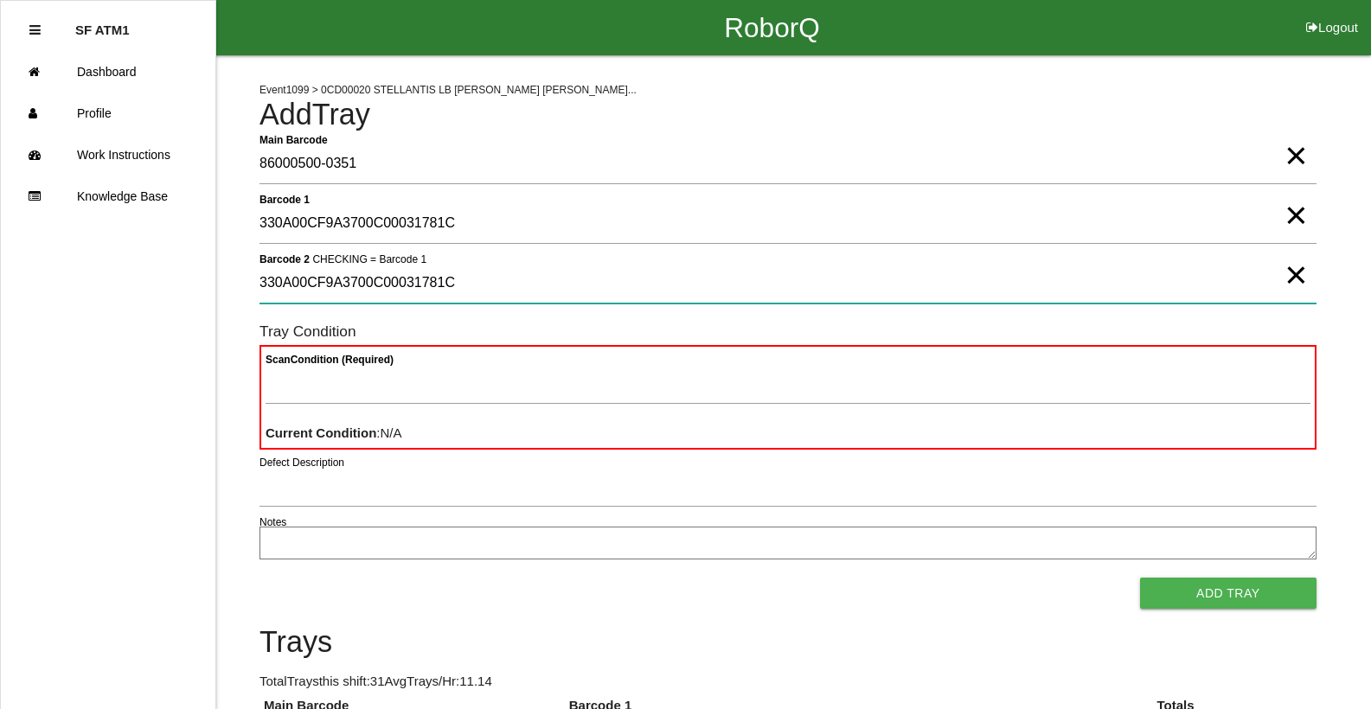
type 2 "330A00CF9A3700C00031781C"
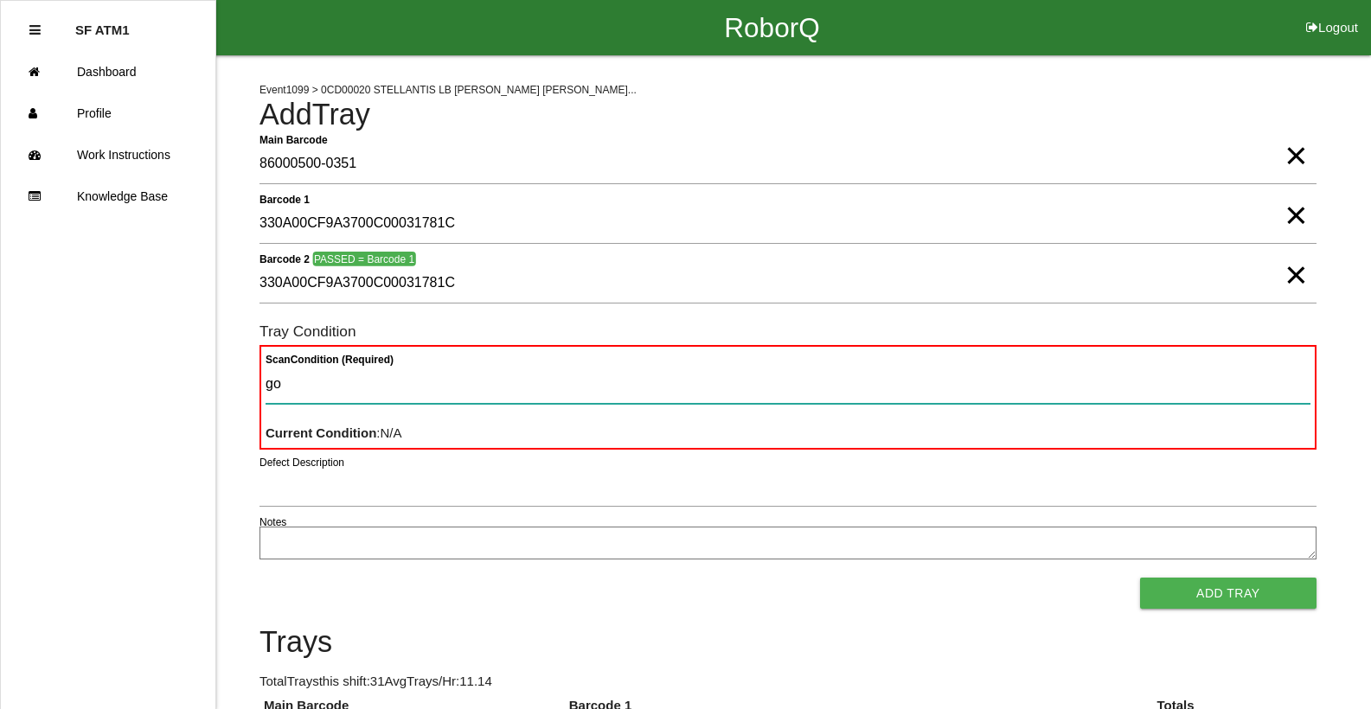
type Condition "goo"
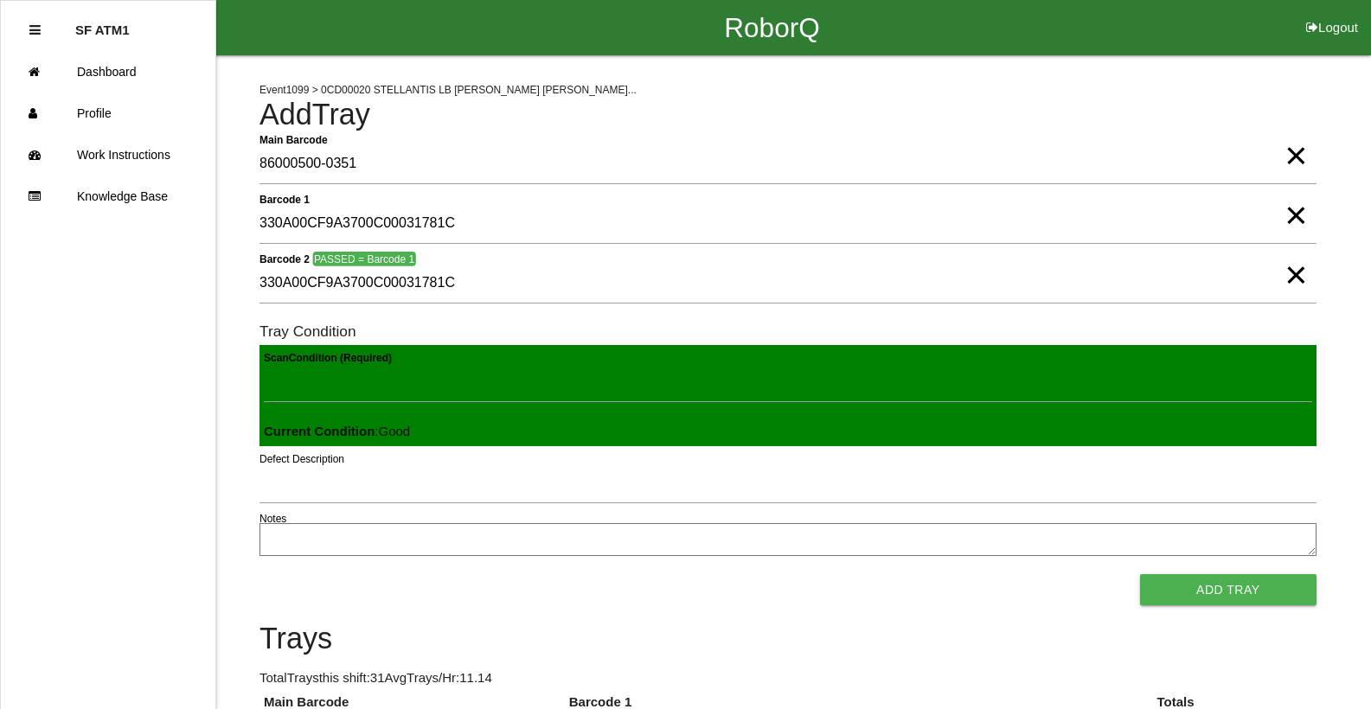
click at [1140, 574] on button "Add Tray" at bounding box center [1228, 589] width 176 height 31
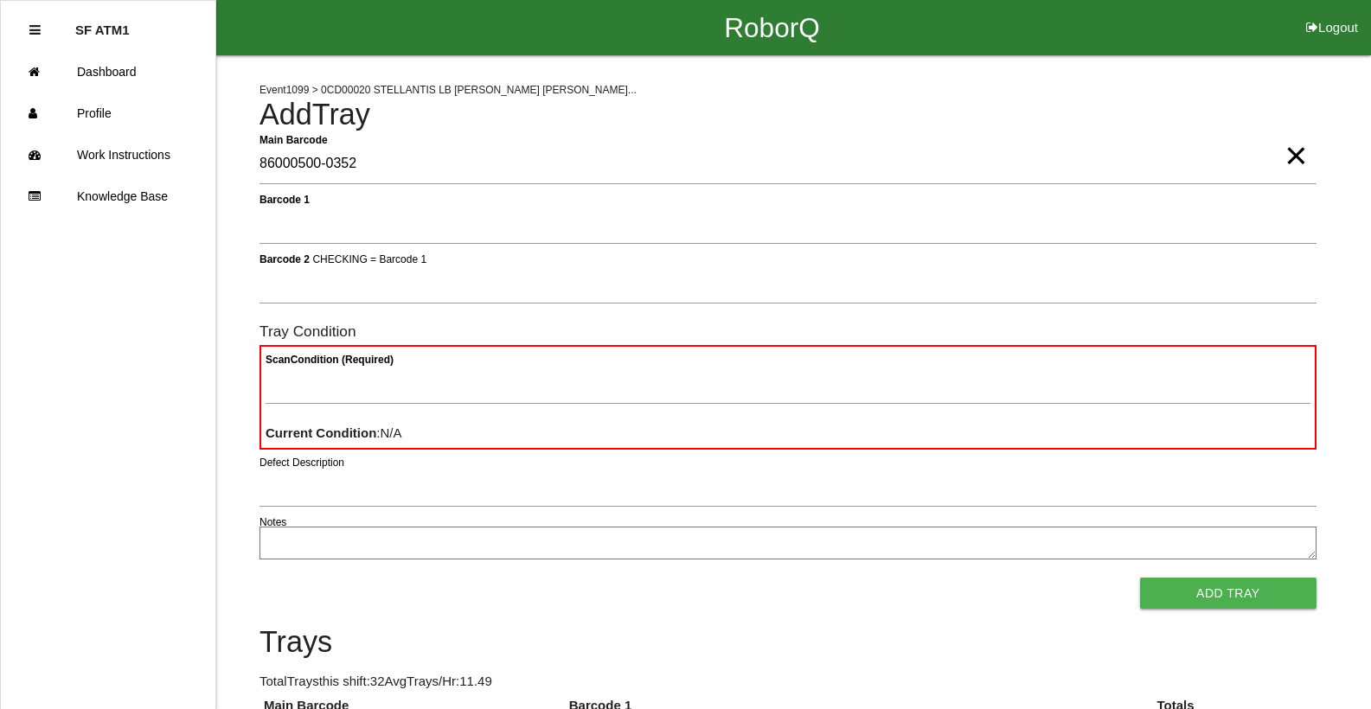
type Barcode "86000500-0352"
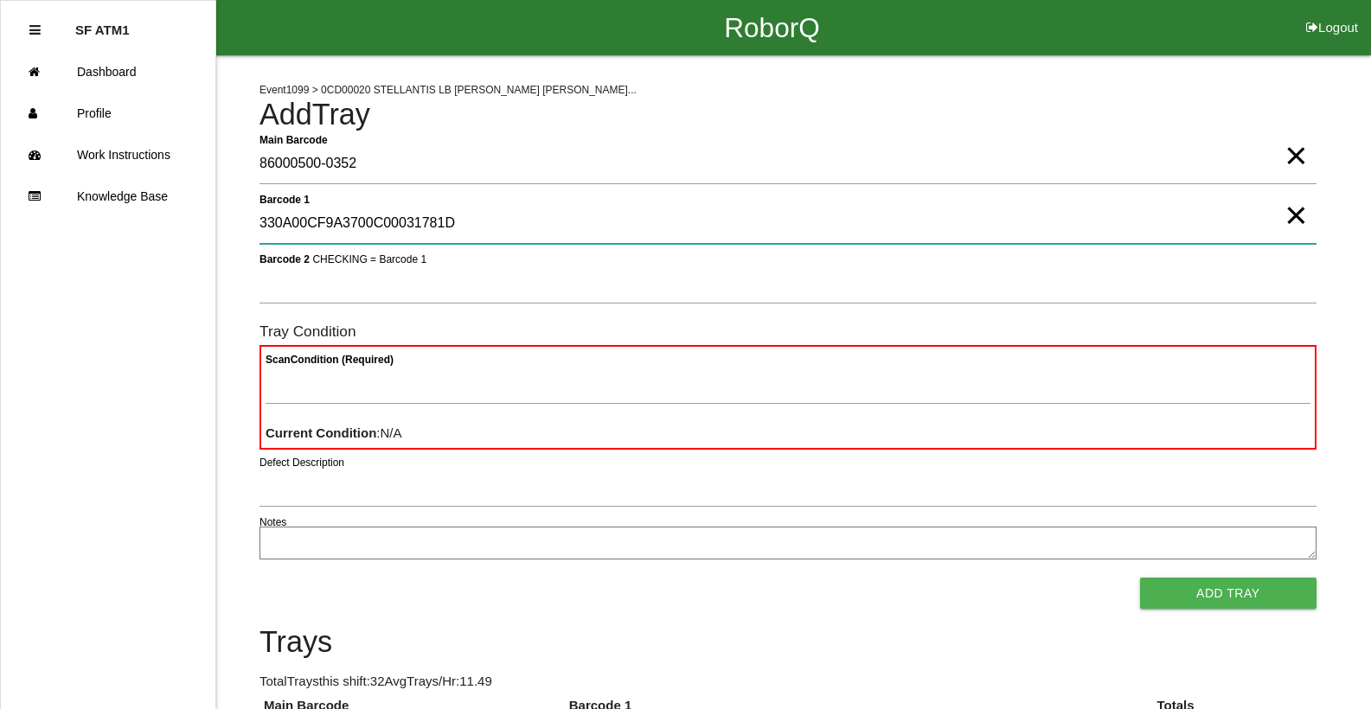
type 1 "330A00CF9A3700C00031781D"
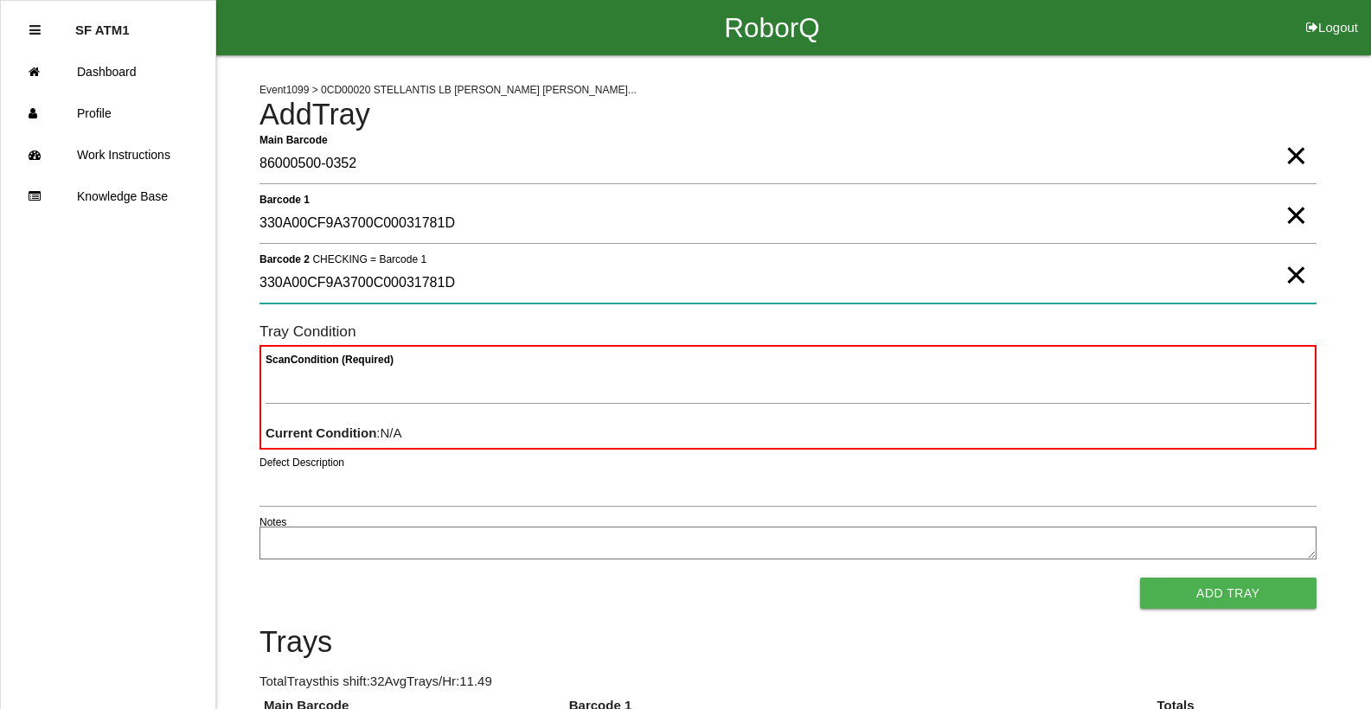
type 2 "330A00CF9A3700C00031781D"
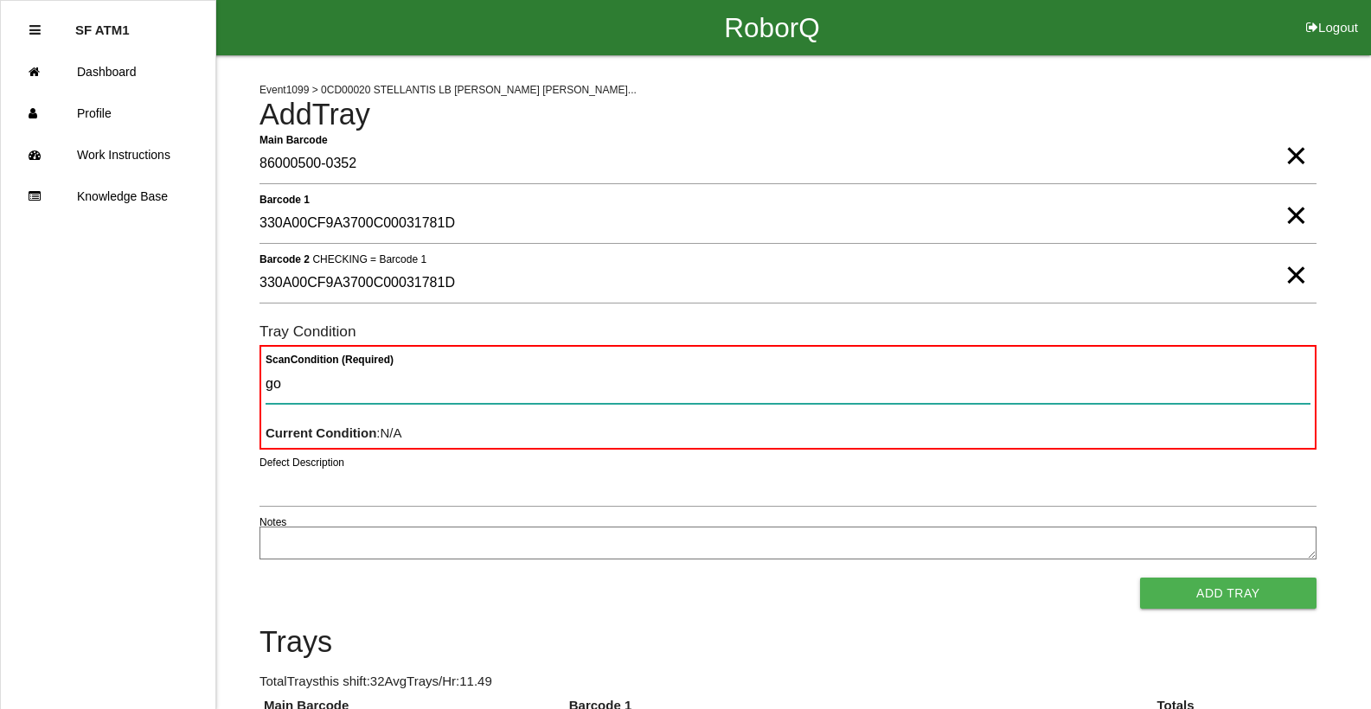
type Condition "goo"
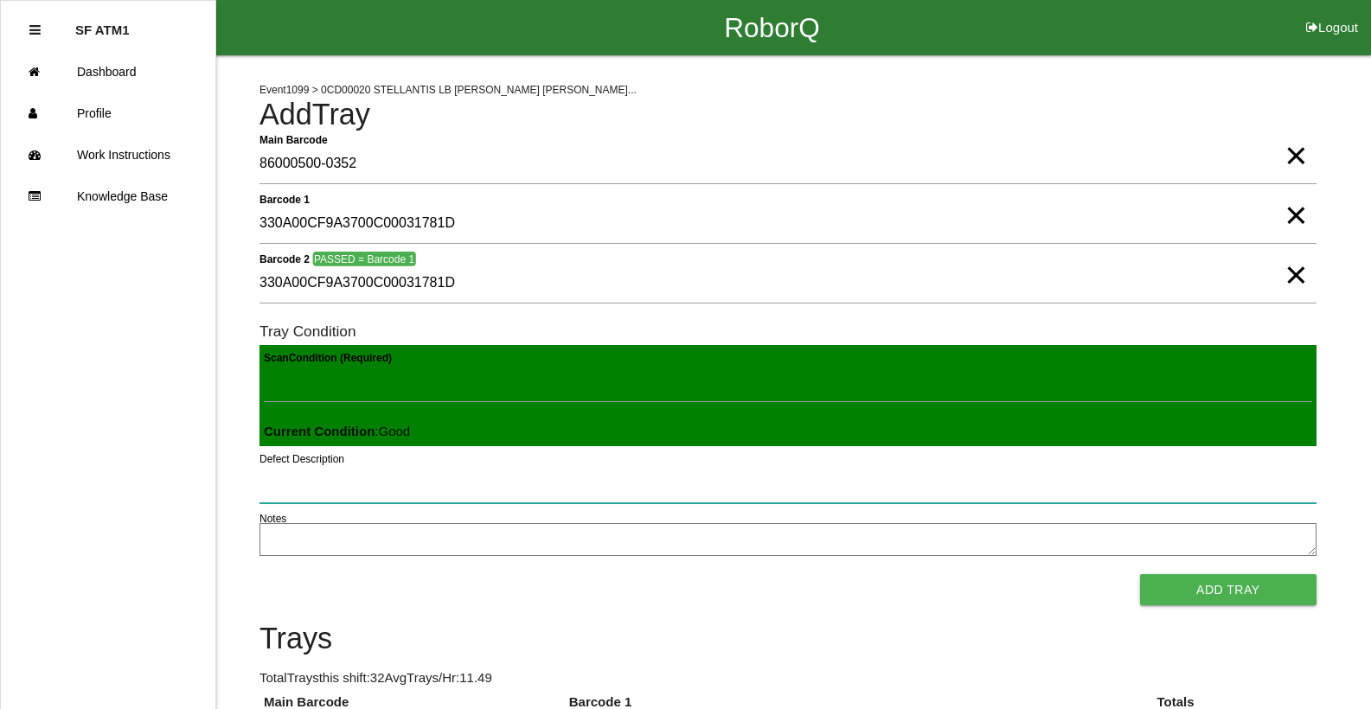
click at [1140, 574] on button "Add Tray" at bounding box center [1228, 589] width 176 height 31
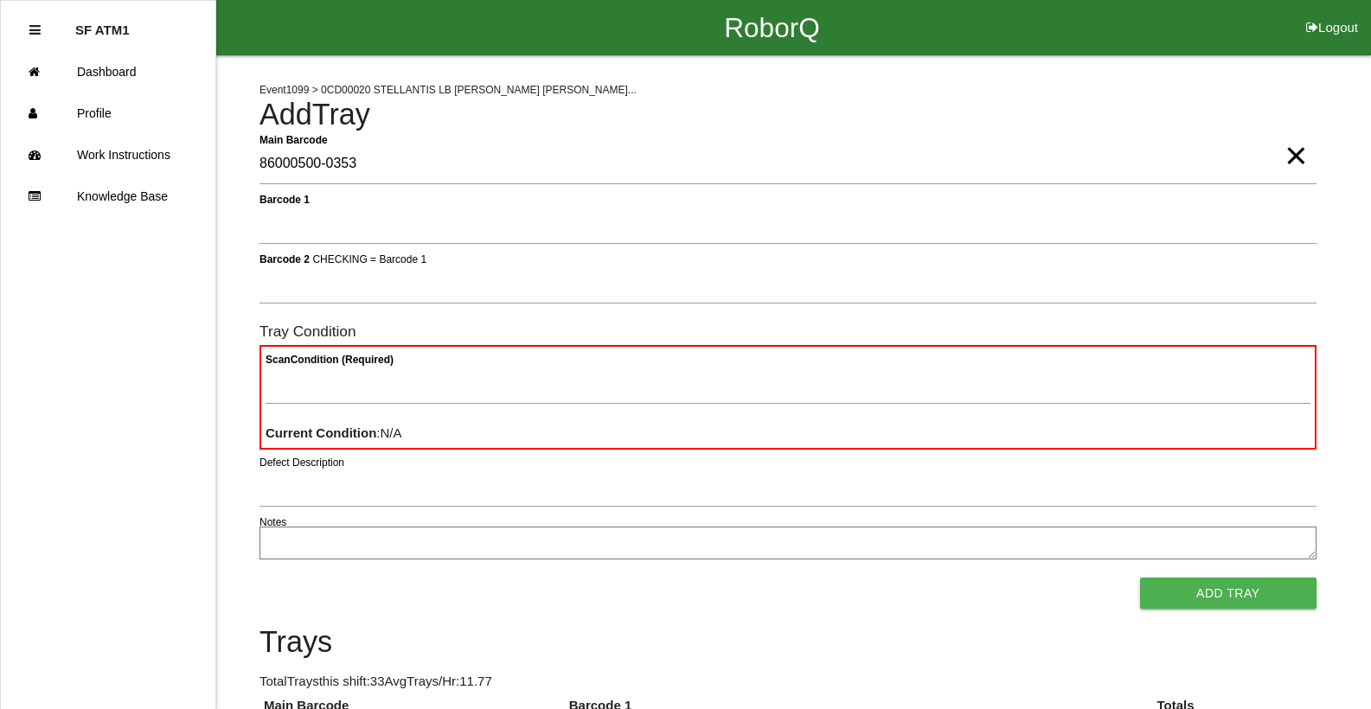
type Barcode "86000500-0353"
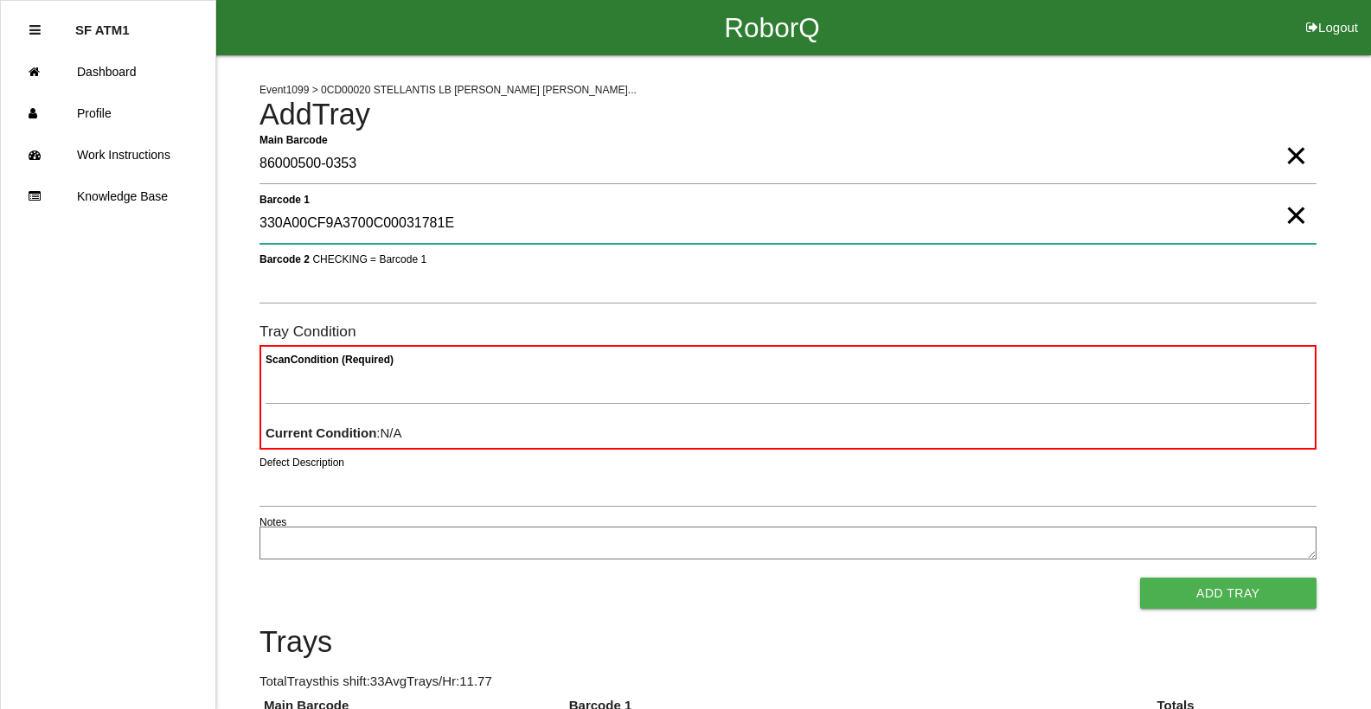
type 1 "330A00CF9A3700C00031781E"
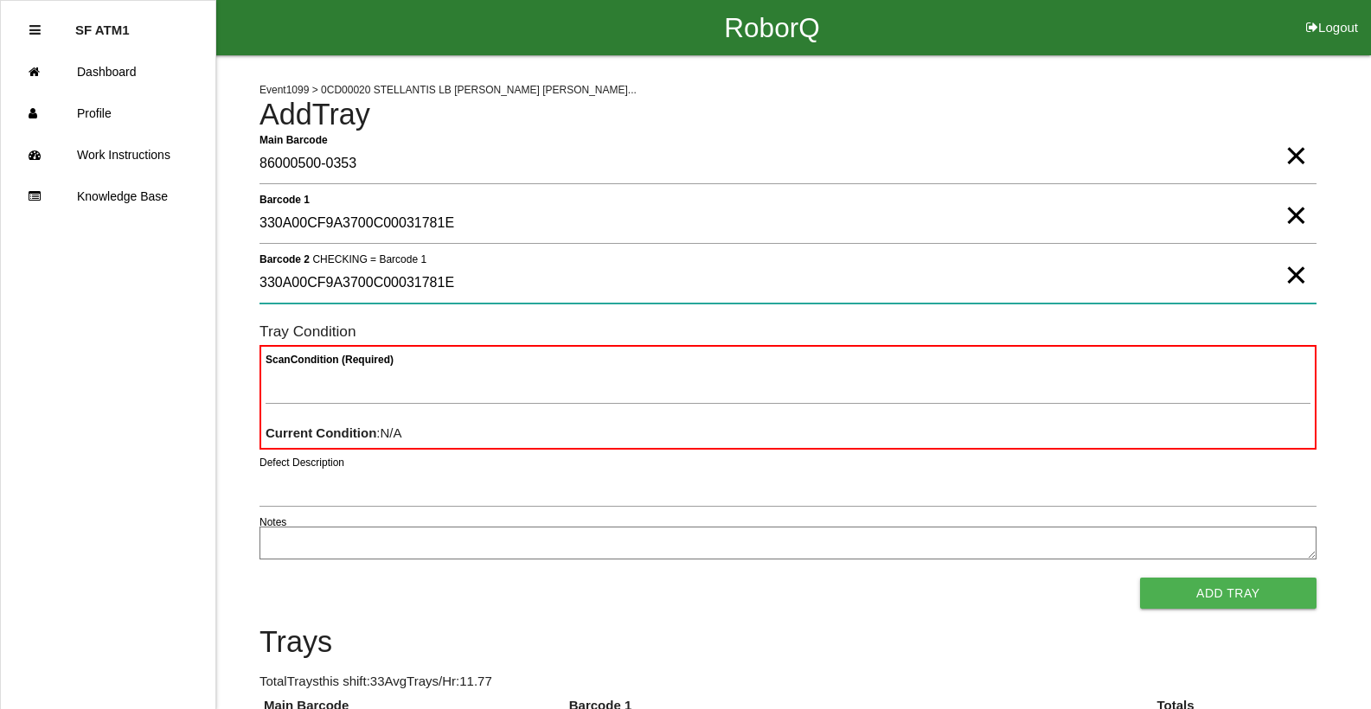
type 2 "330A00CF9A3700C00031781E"
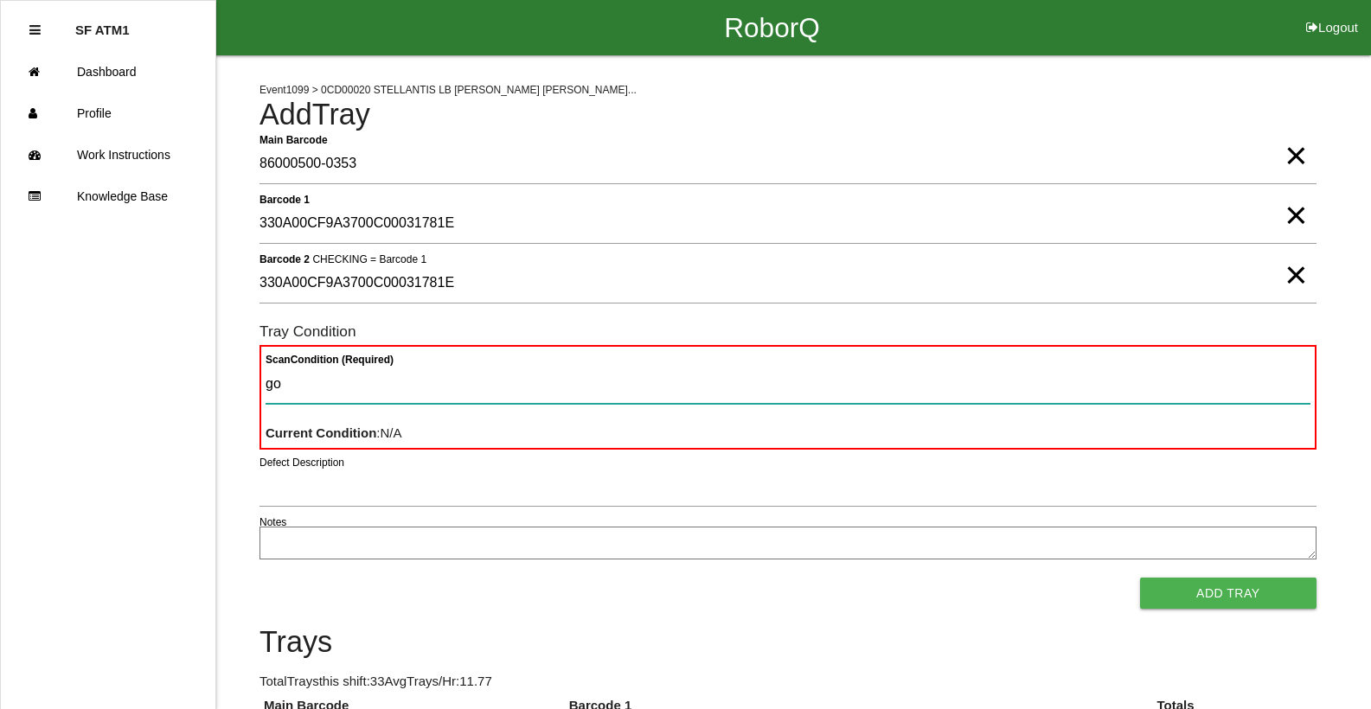
type Condition "goo"
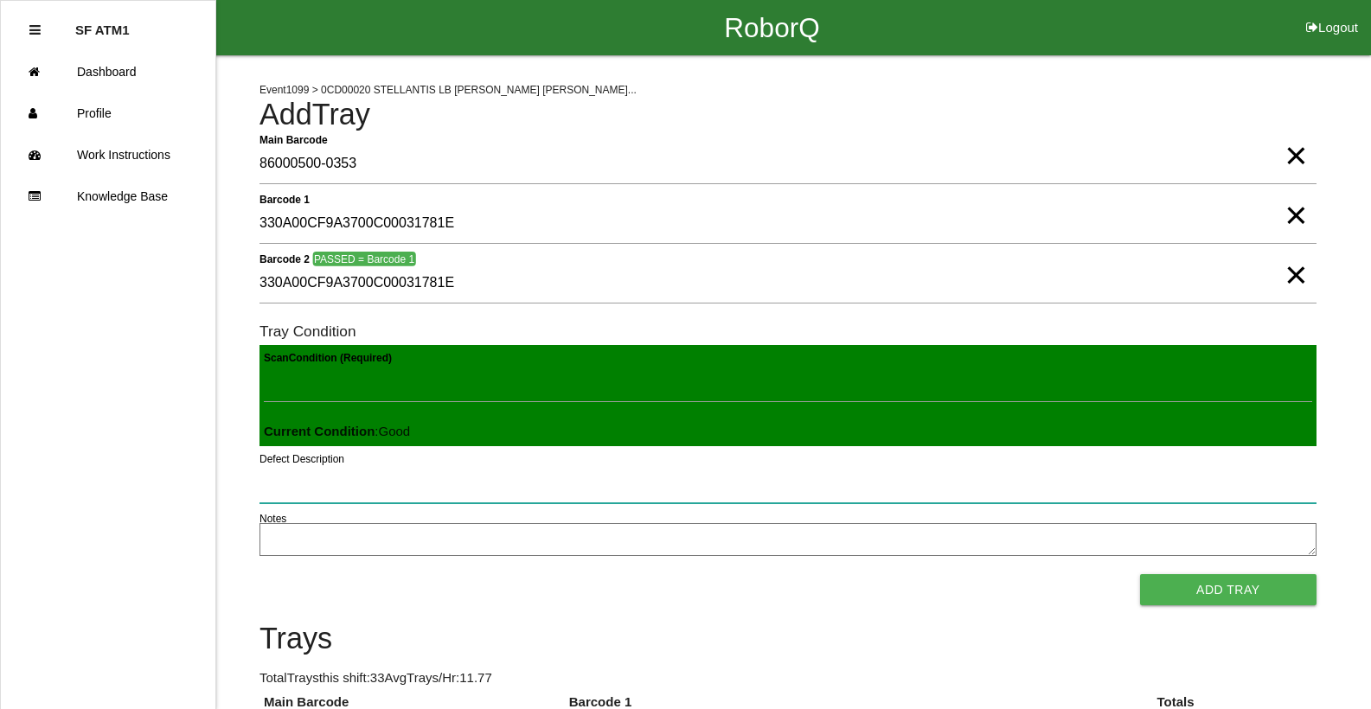
click at [1140, 574] on button "Add Tray" at bounding box center [1228, 589] width 176 height 31
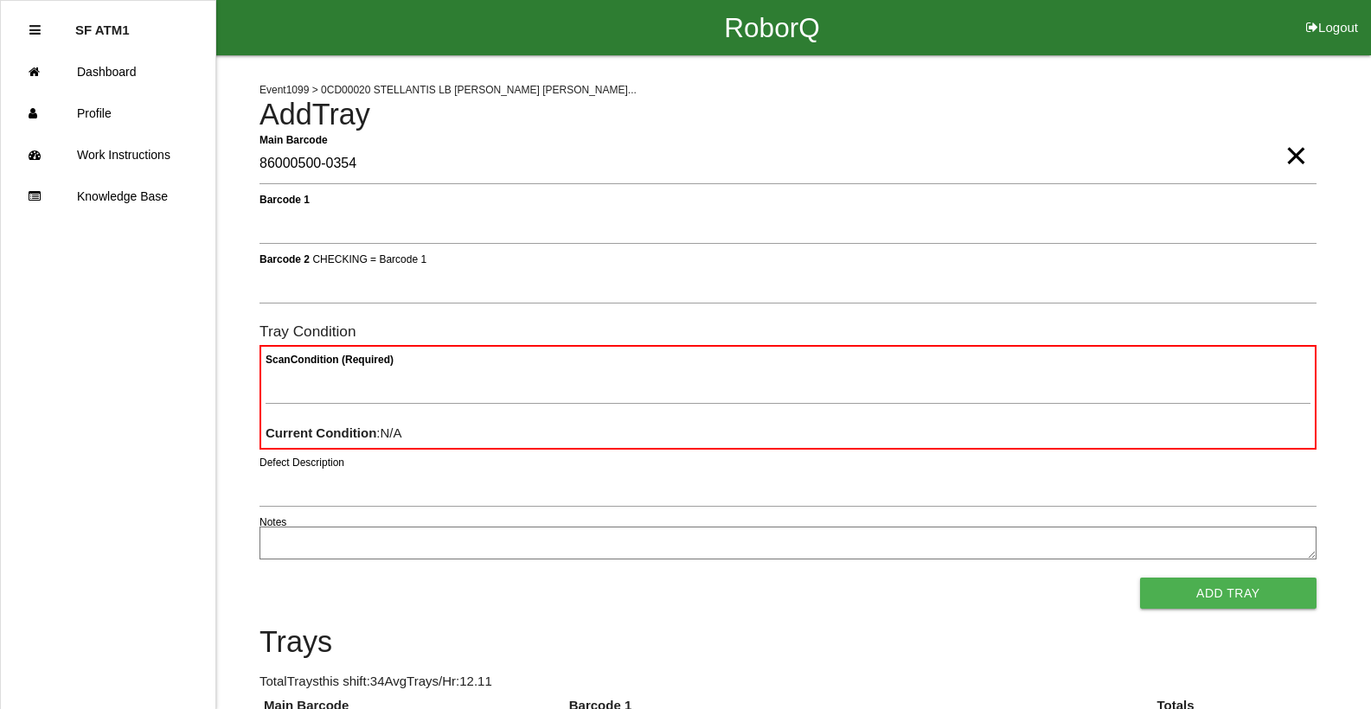
type Barcode "86000500-0354"
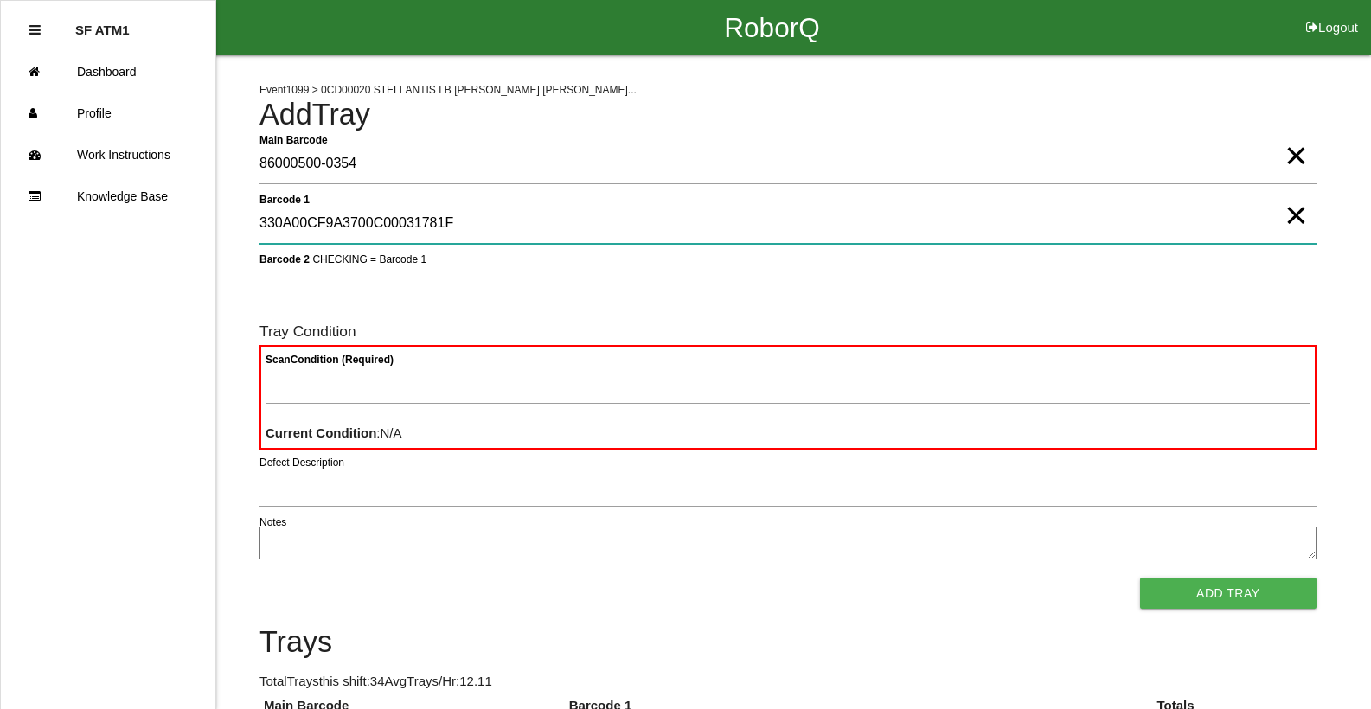
type 1 "330A00CF9A3700C00031781F"
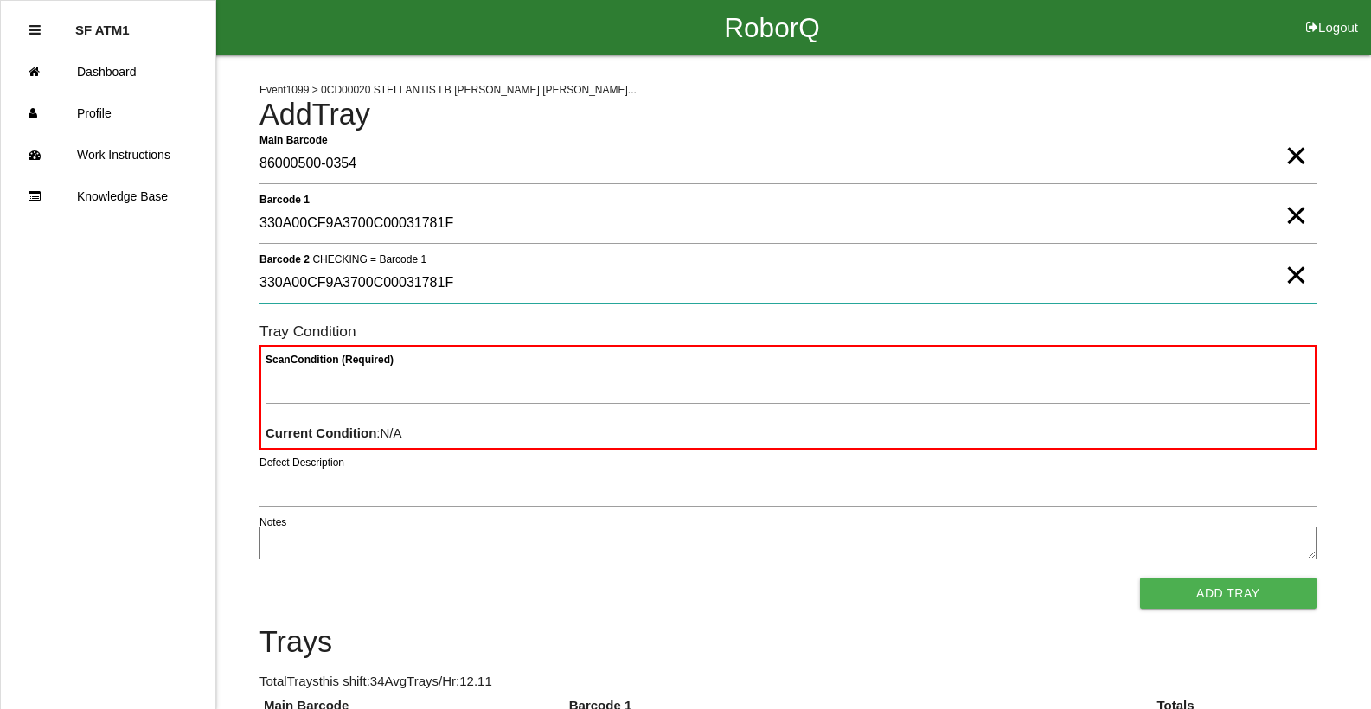
type 2 "330A00CF9A3700C00031781F"
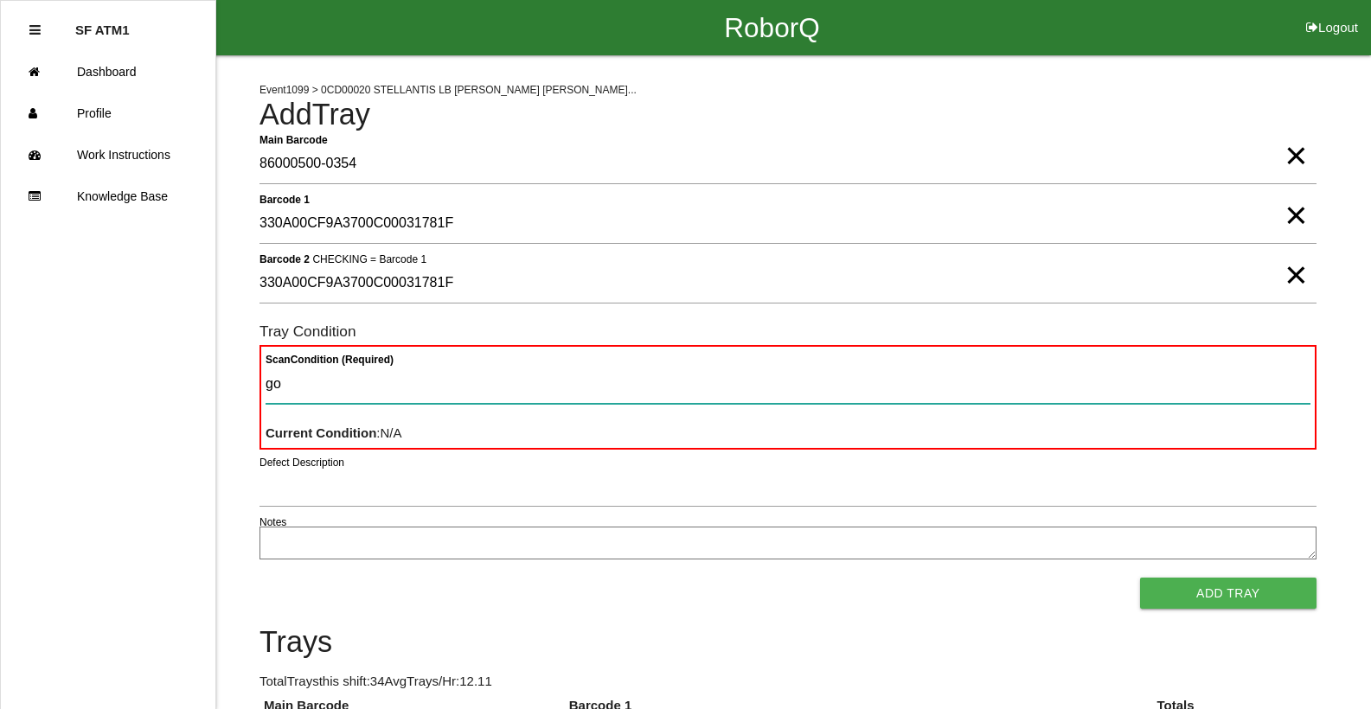
type Condition "goo"
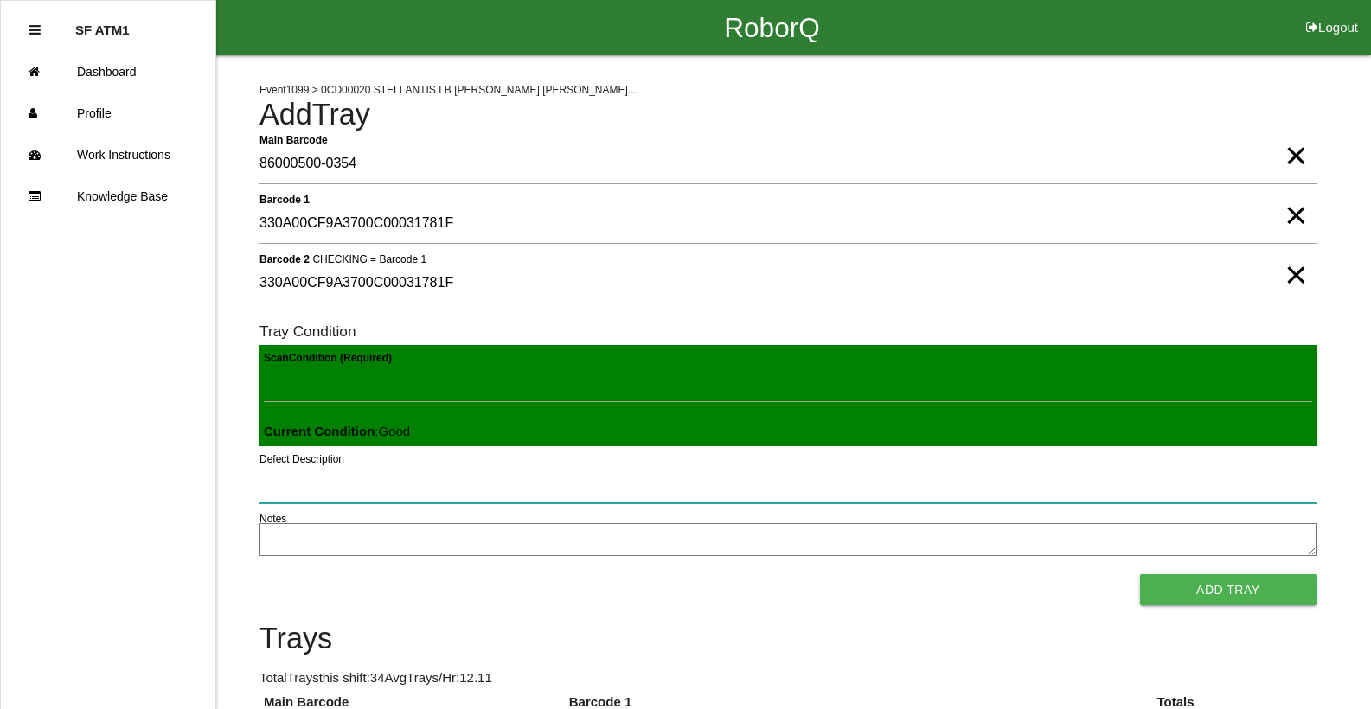
click at [1140, 574] on button "Add Tray" at bounding box center [1228, 589] width 176 height 31
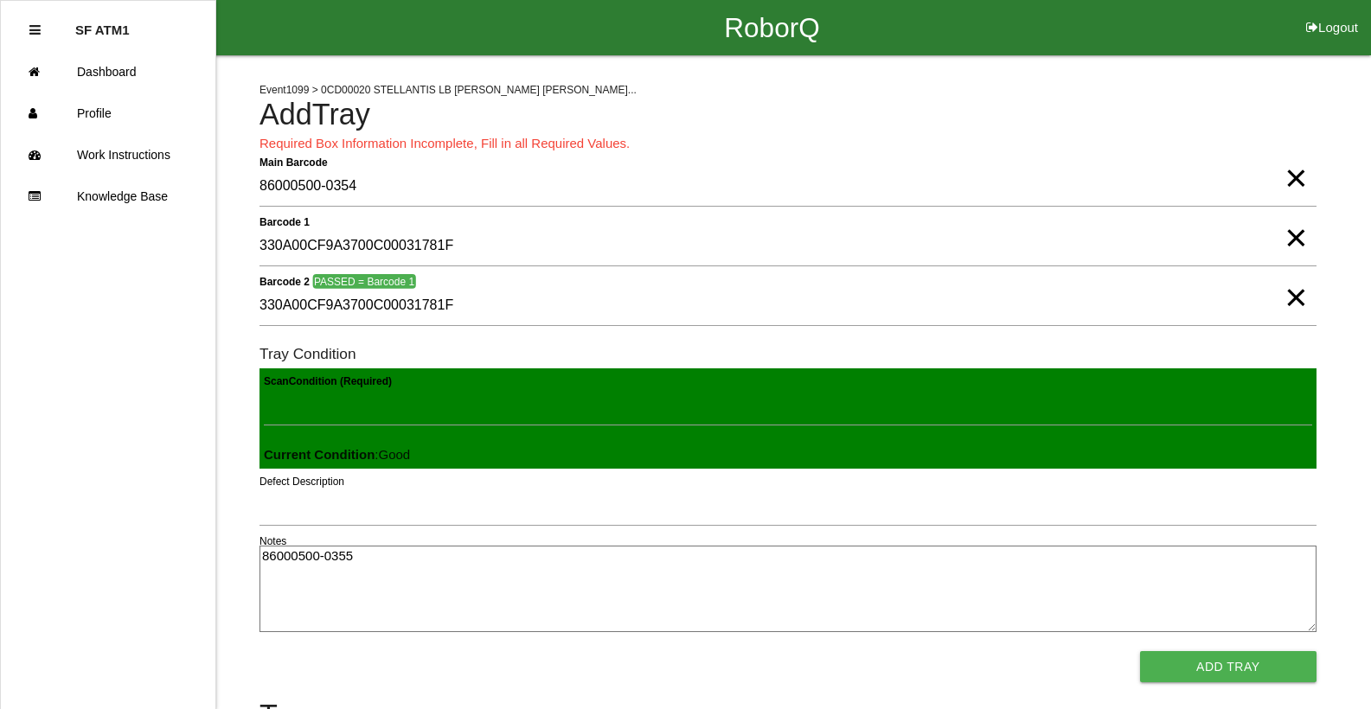
type textarea "86000500-0355"
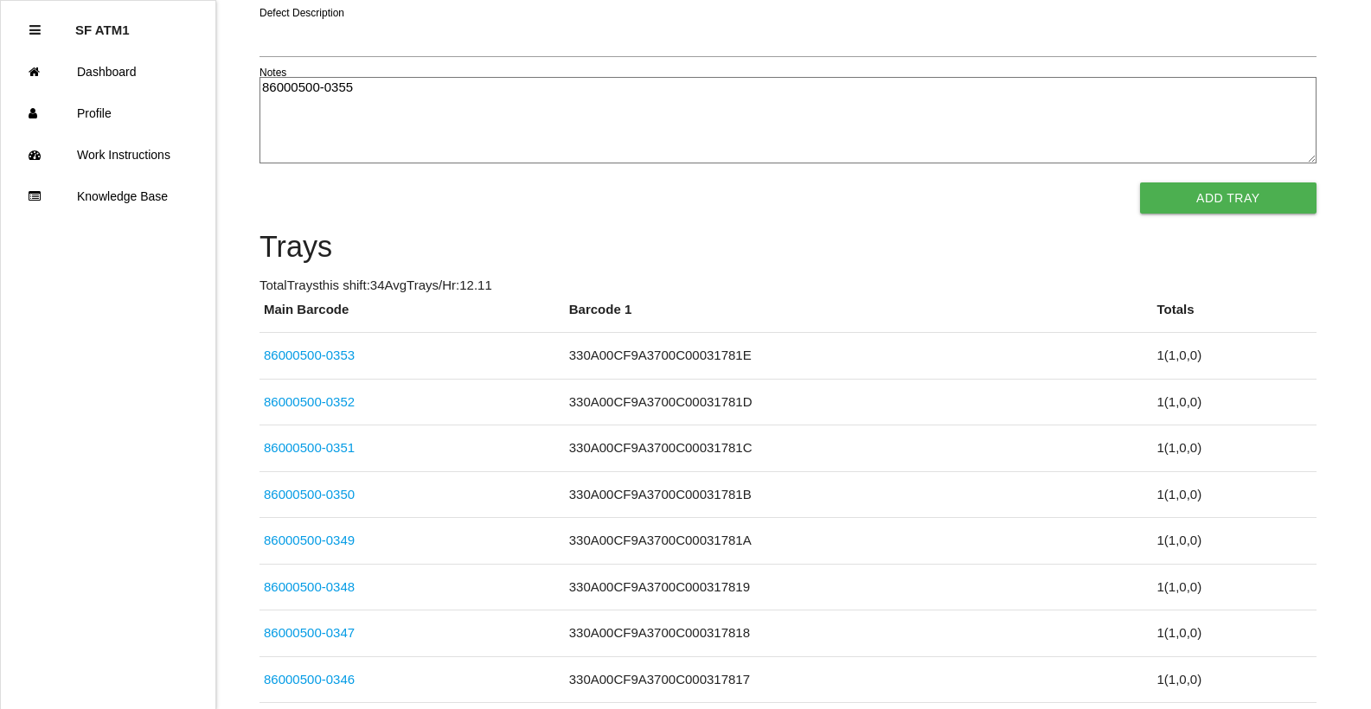
click link "86000500-0351" at bounding box center [309, 447] width 91 height 15
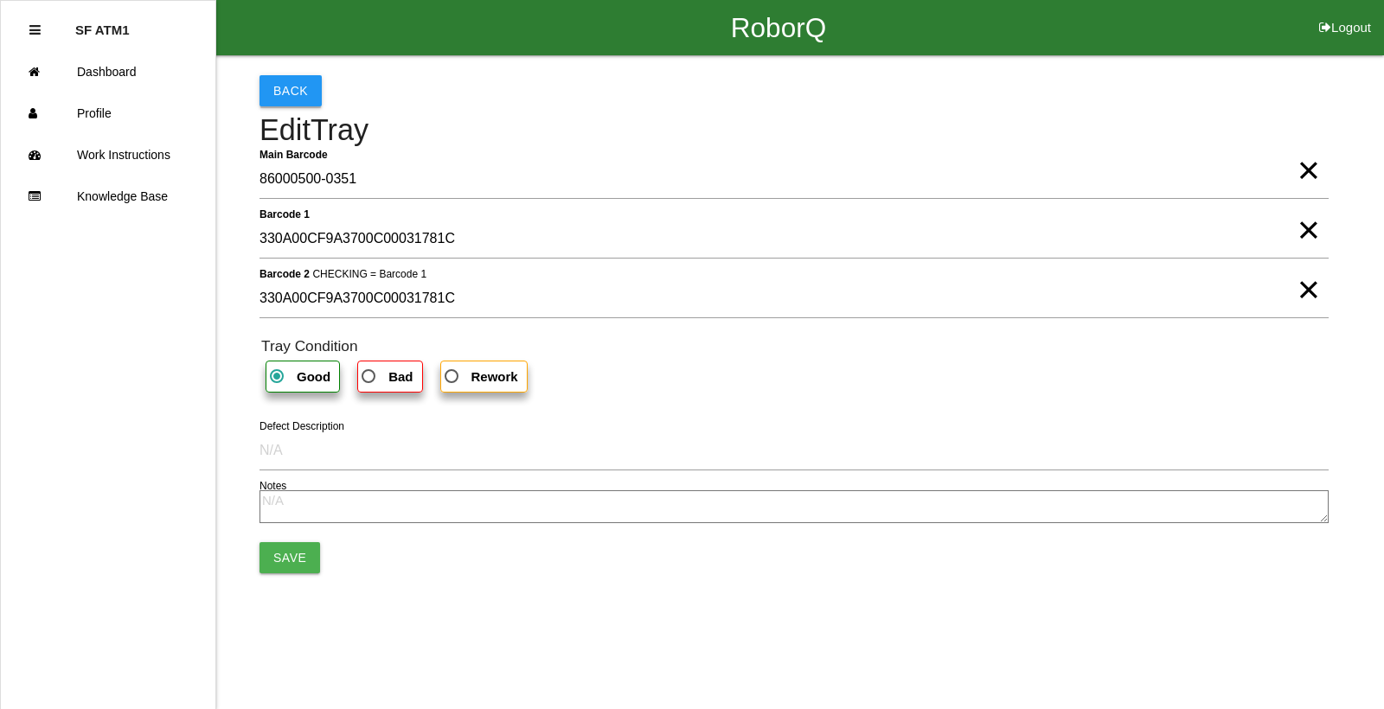
click at [270, 92] on button "Back" at bounding box center [291, 90] width 62 height 31
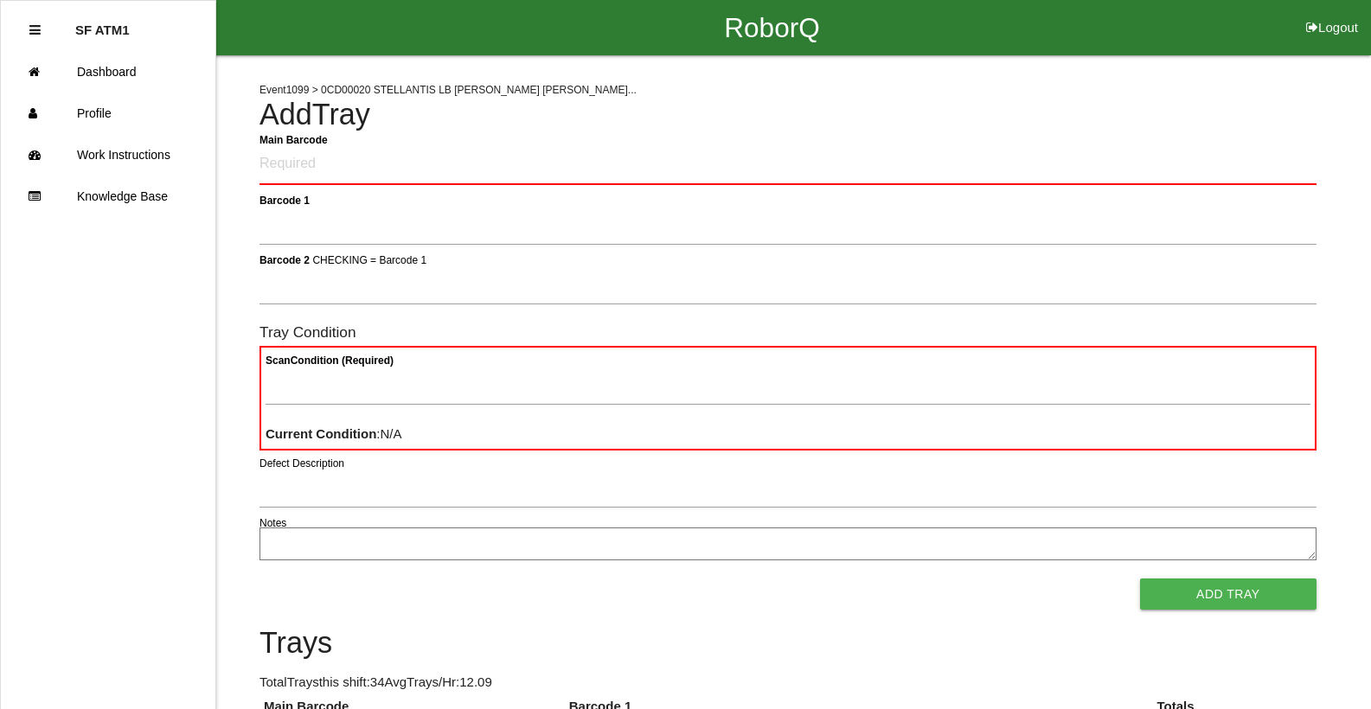
click at [318, 167] on Barcode "Main Barcode" at bounding box center [788, 164] width 1057 height 41
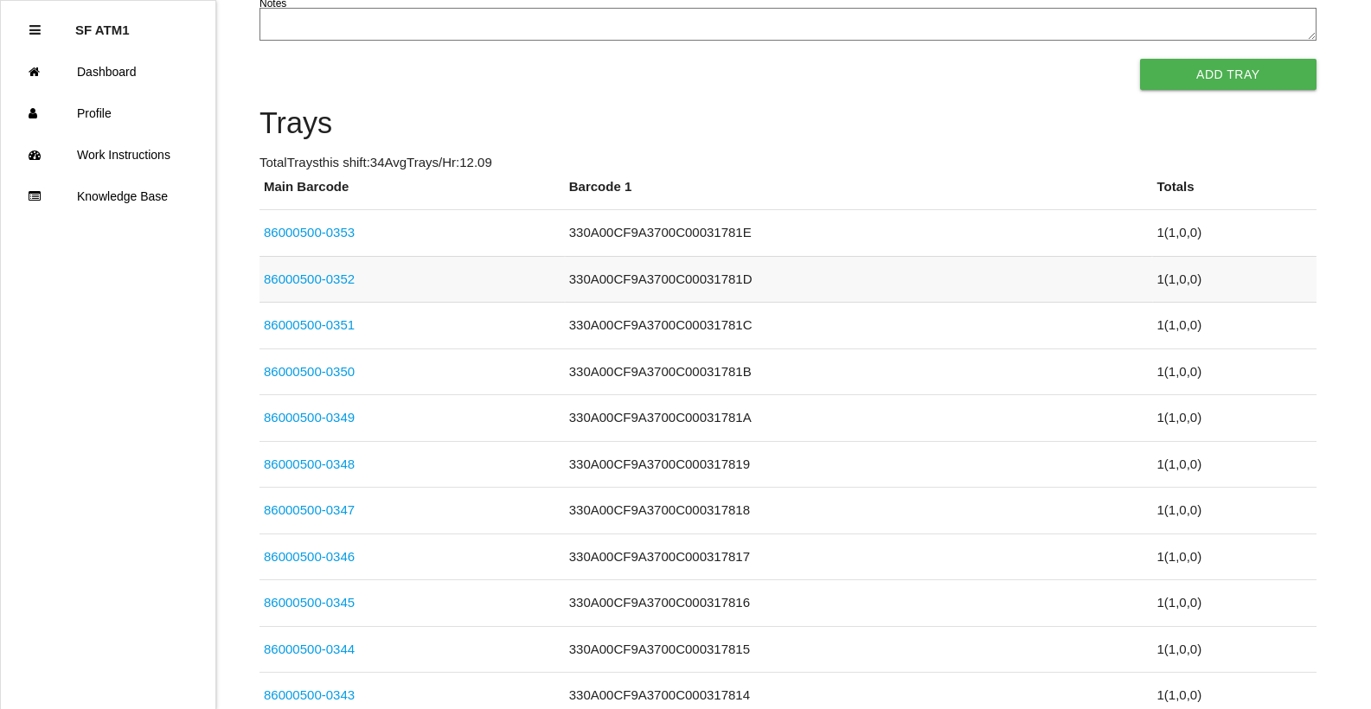
scroll to position [155, 0]
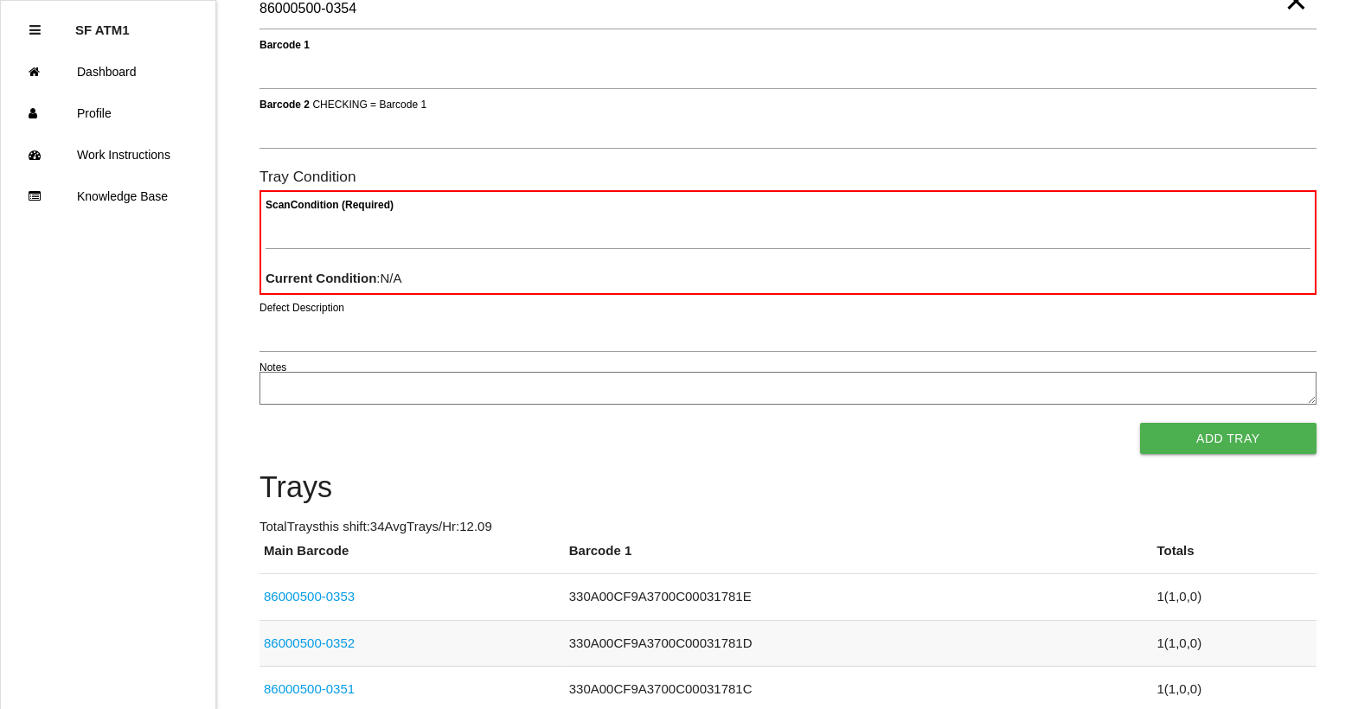
type Barcode "86000500-0354"
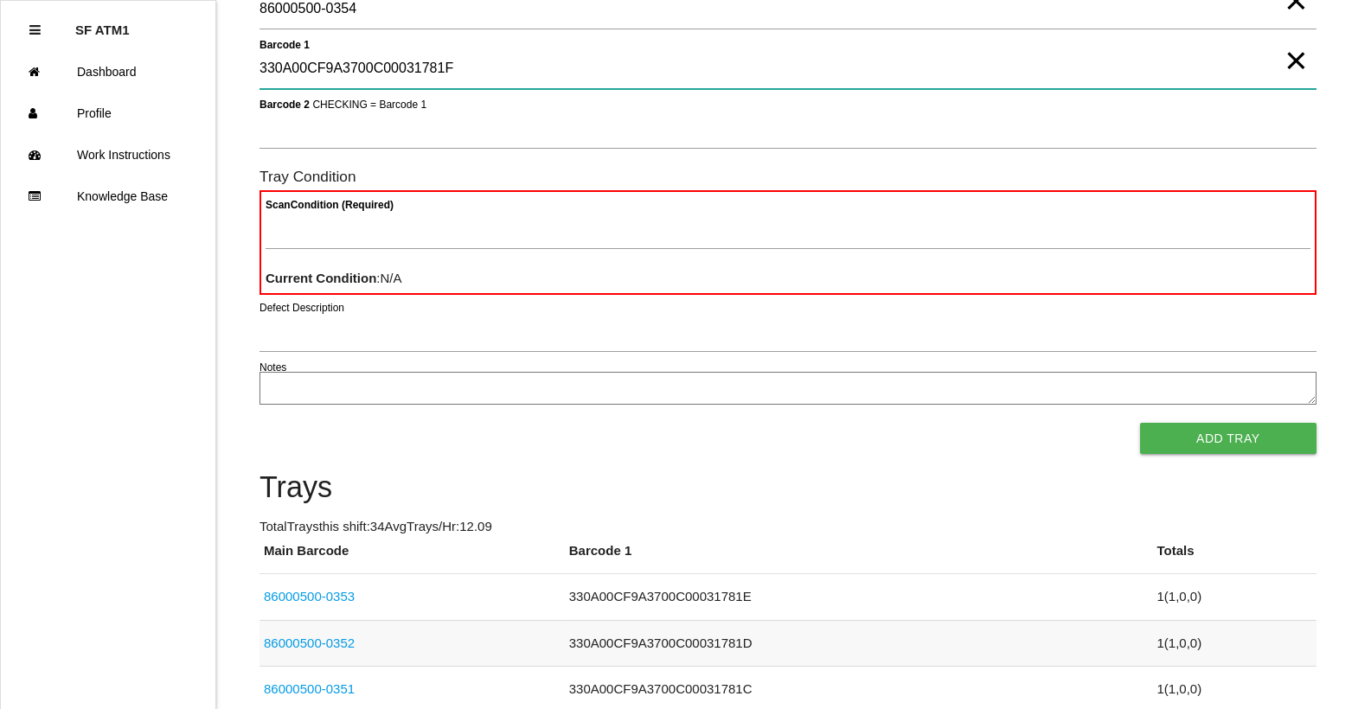
type 1 "330A00CF9A3700C00031781F"
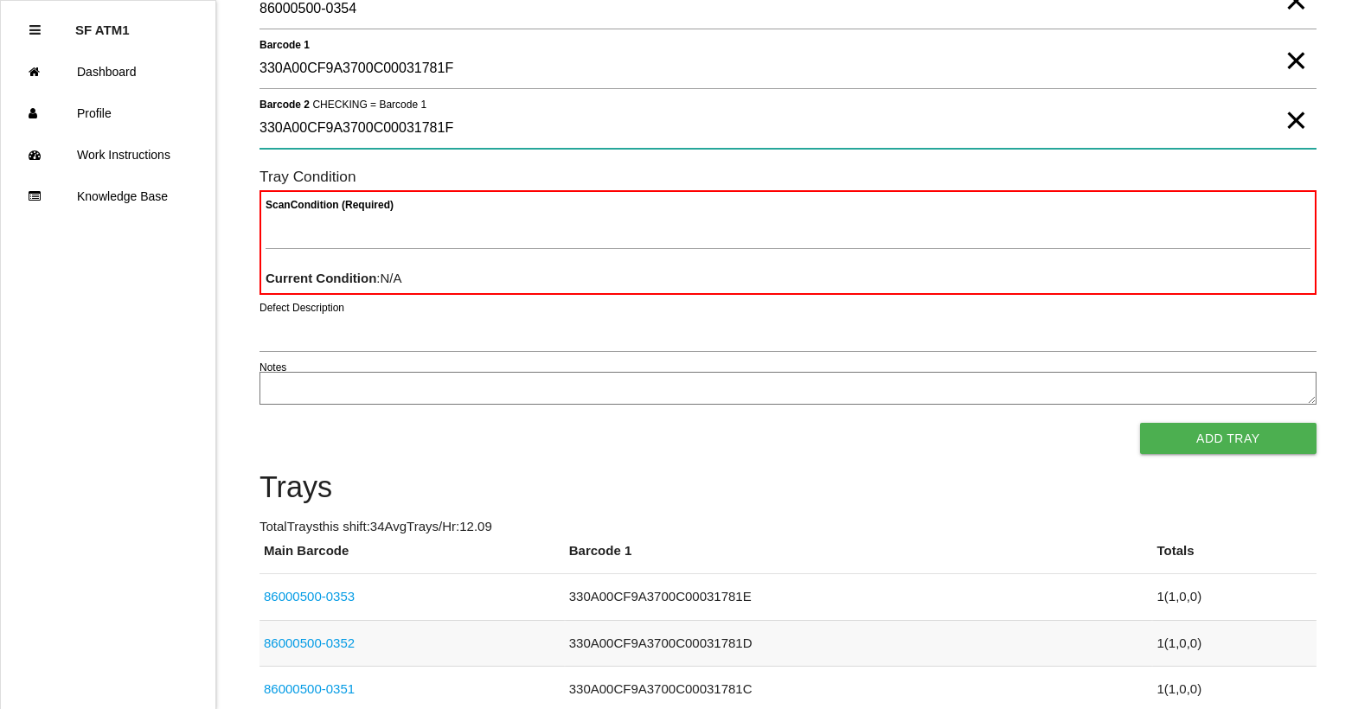
type 2 "330A00CF9A3700C00031781F"
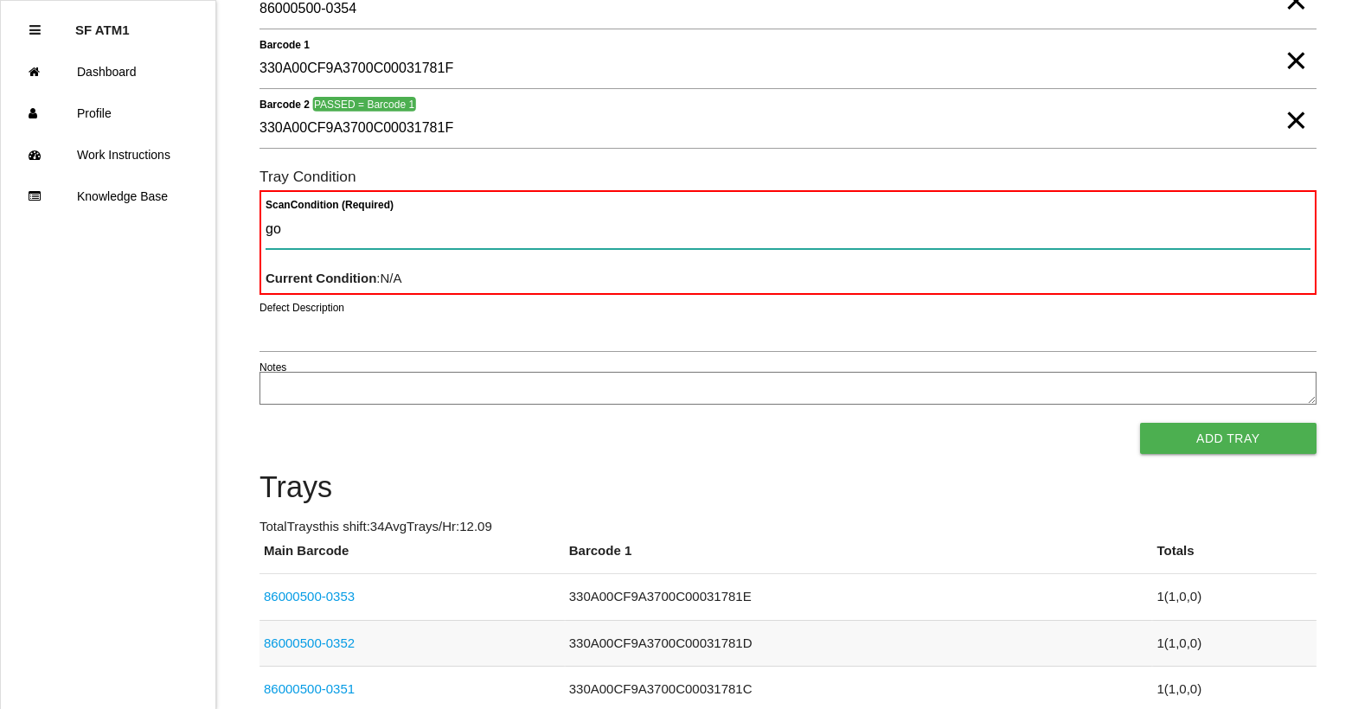
type Condition "goo"
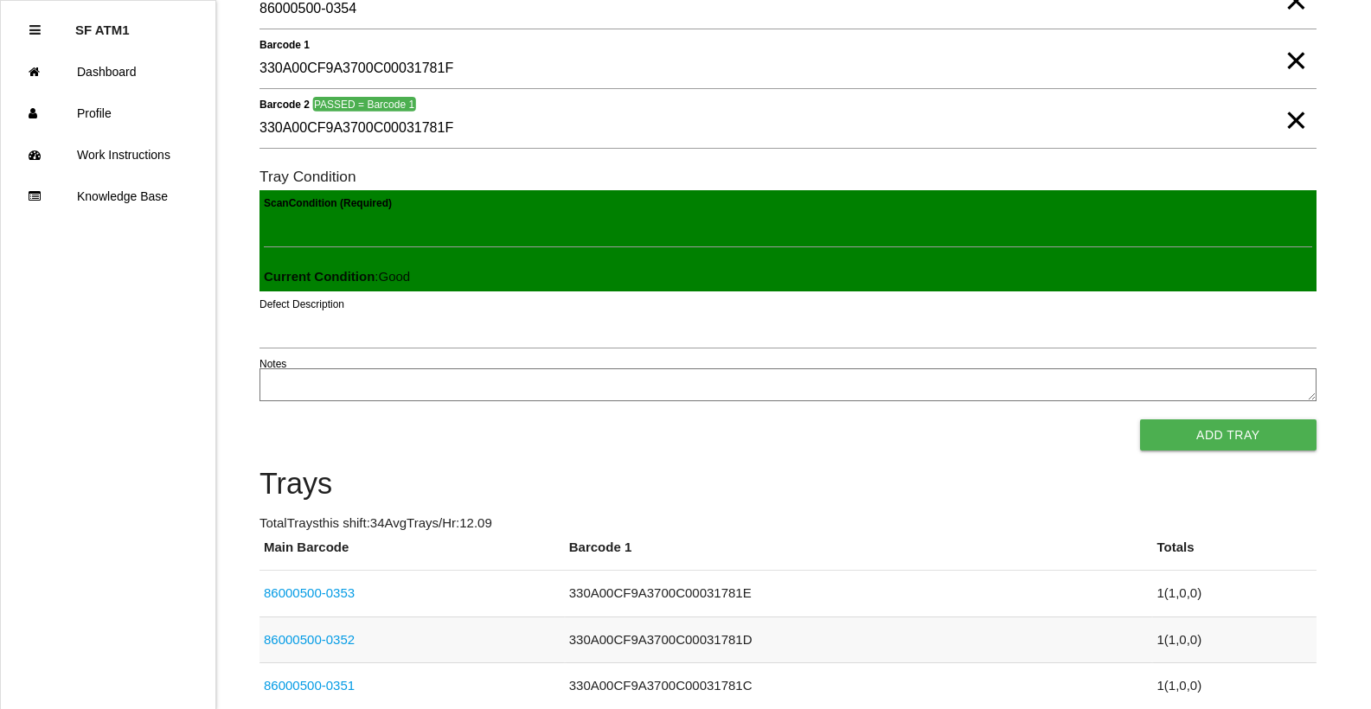
click at [1140, 420] on button "Add Tray" at bounding box center [1228, 435] width 176 height 31
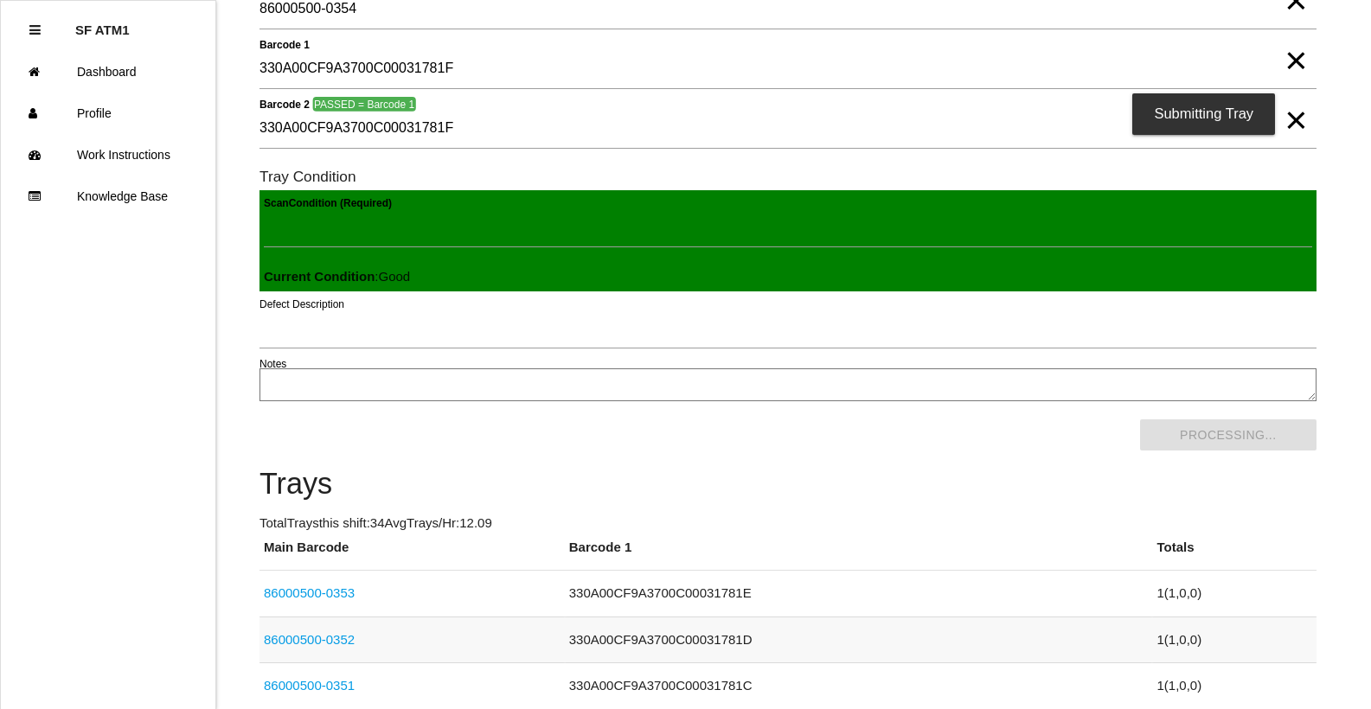
scroll to position [0, 0]
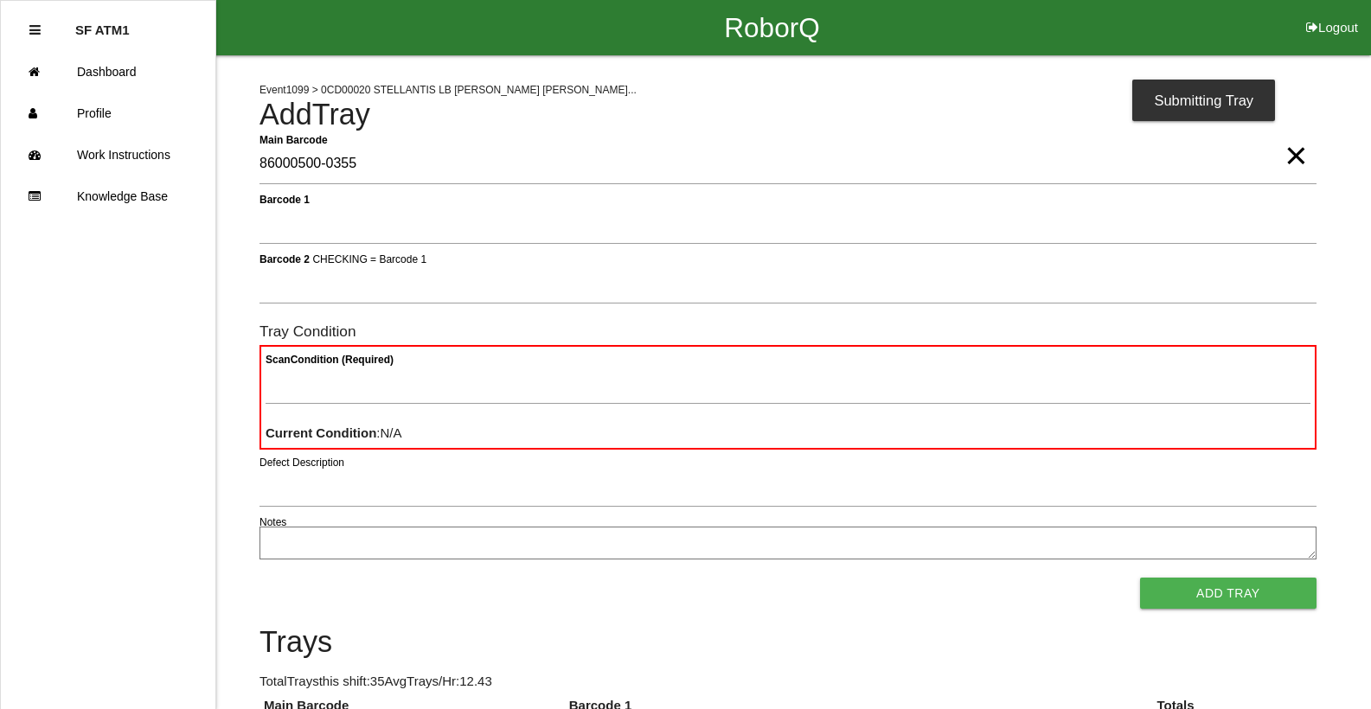
type Barcode "86000500-0355"
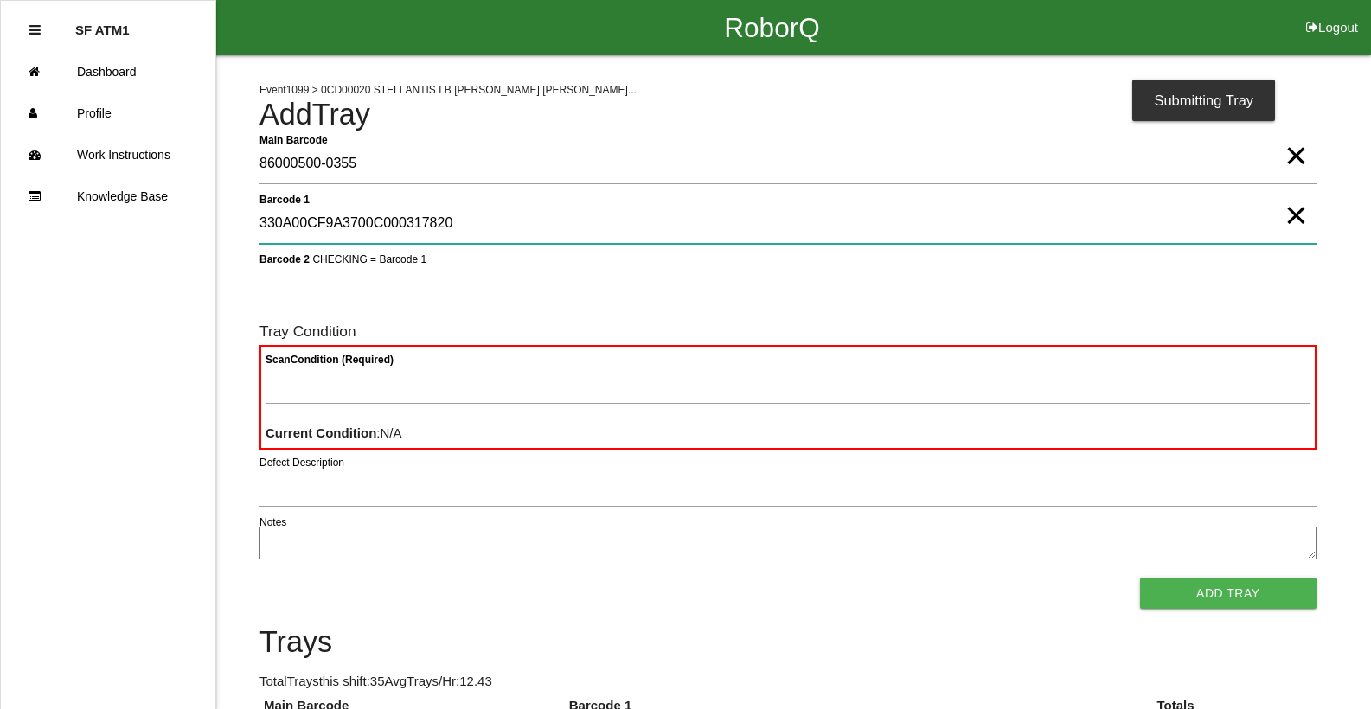
type 1 "330A00CF9A3700C000317820"
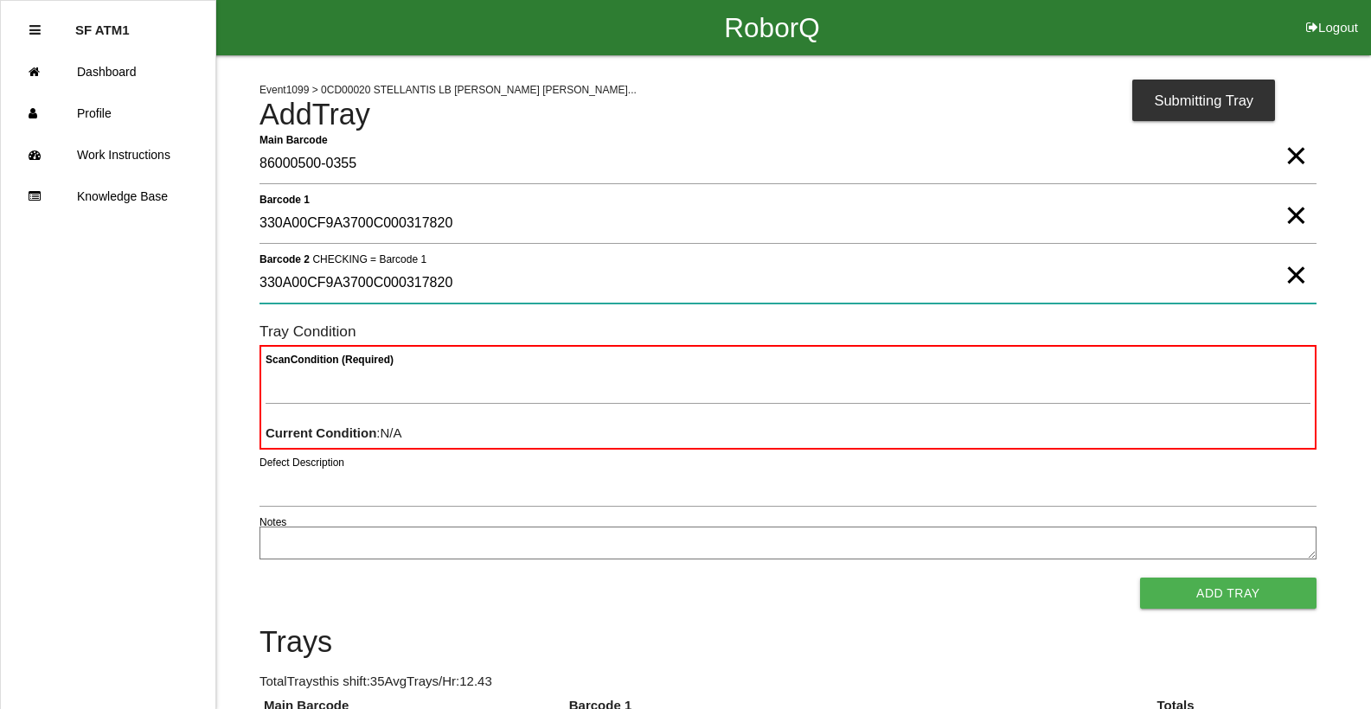
type 2 "330A00CF9A3700C000317820"
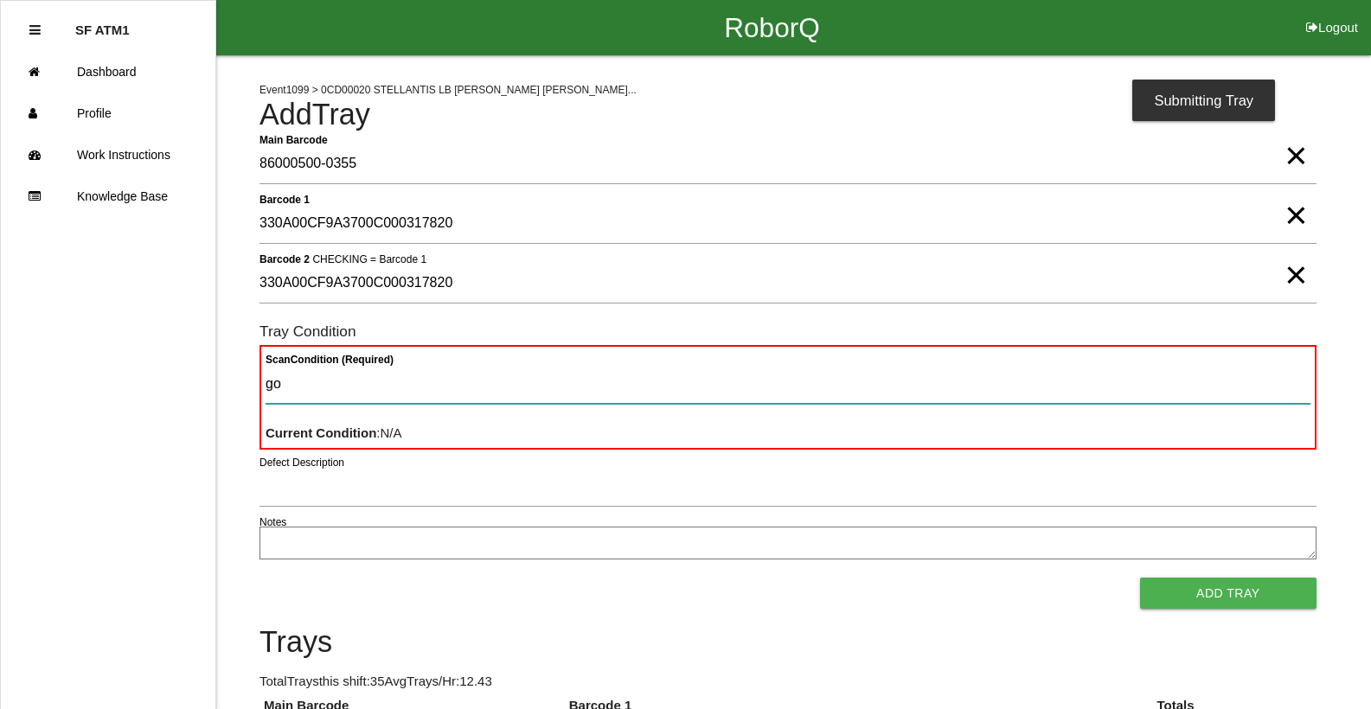
type Condition "goo"
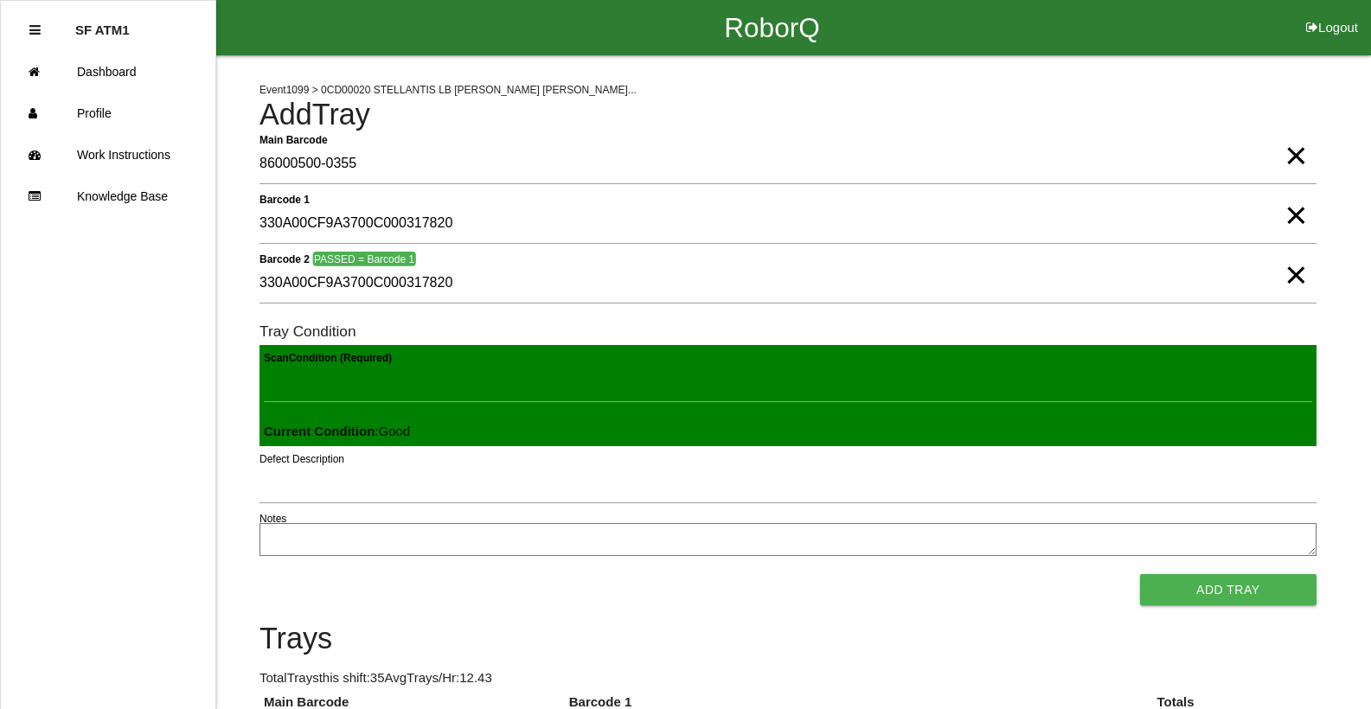
click at [1140, 574] on button "Add Tray" at bounding box center [1228, 589] width 176 height 31
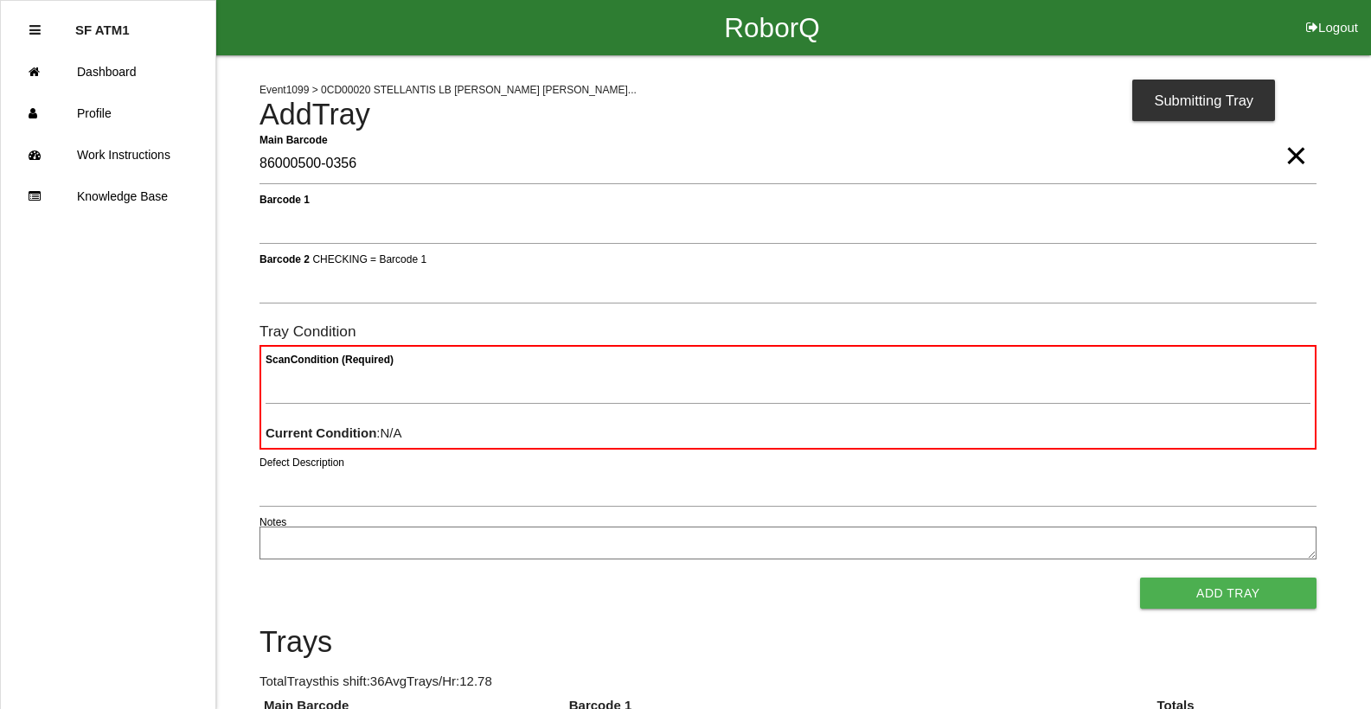
type Barcode "86000500-0356"
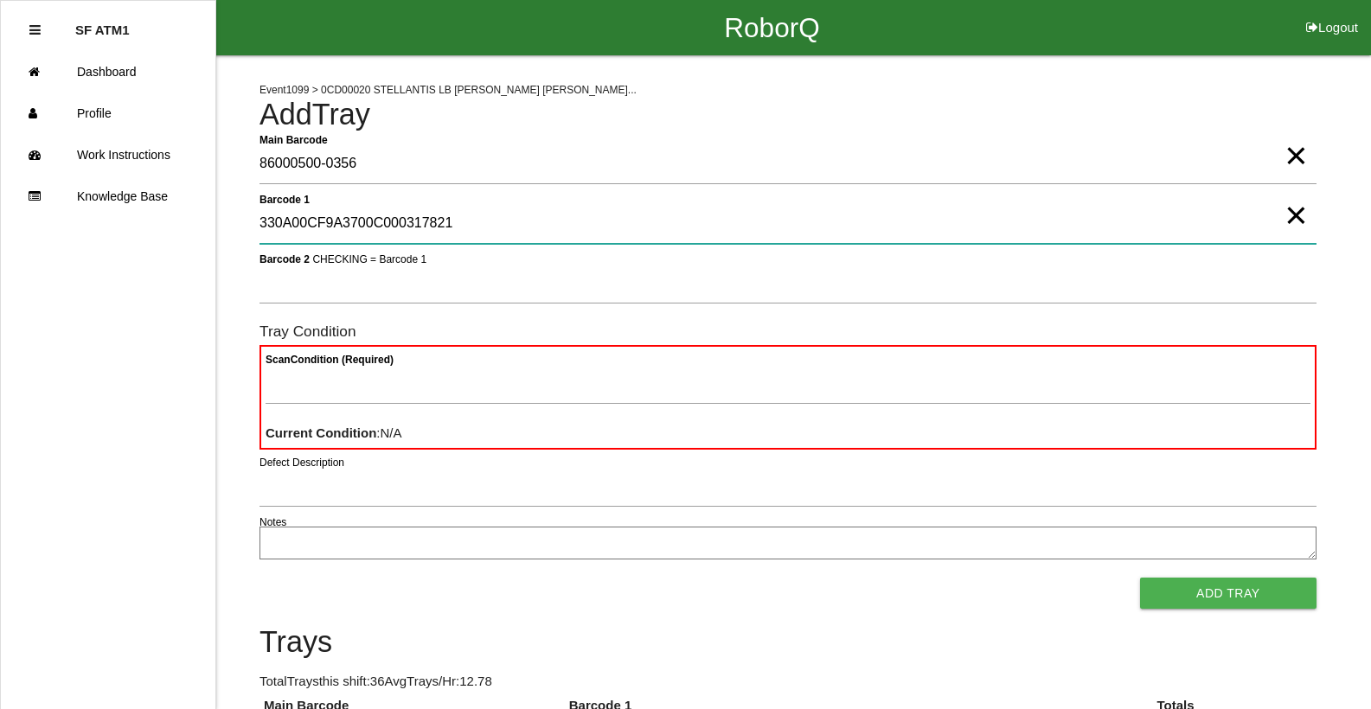
type 1 "330A00CF9A3700C000317821"
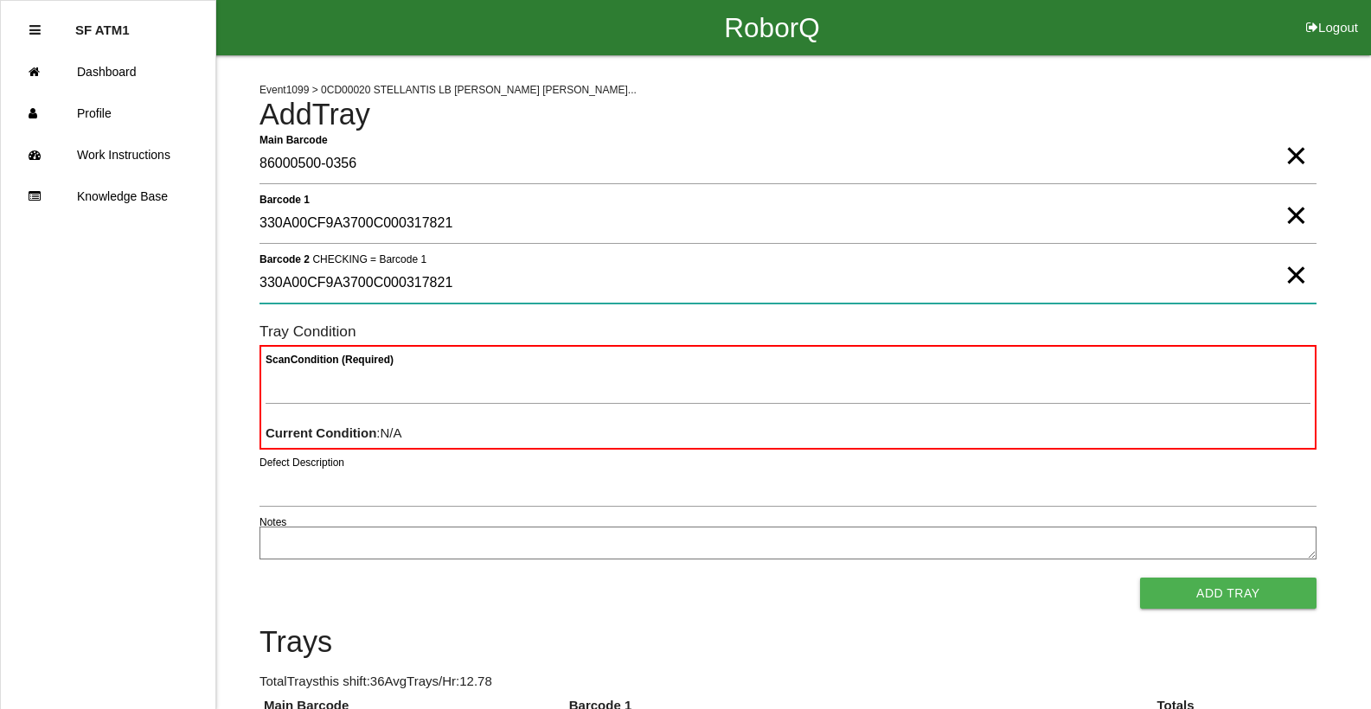
type 2 "330A00CF9A3700C000317821"
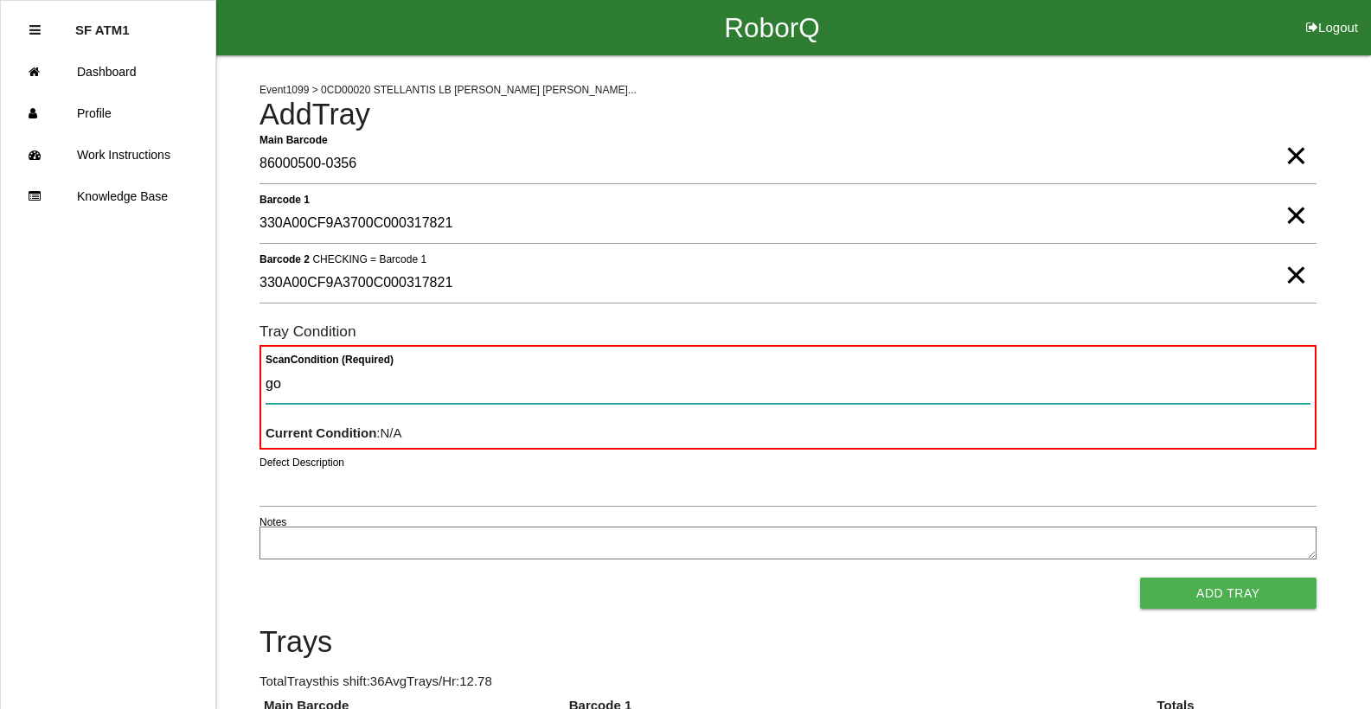
type Condition "goo"
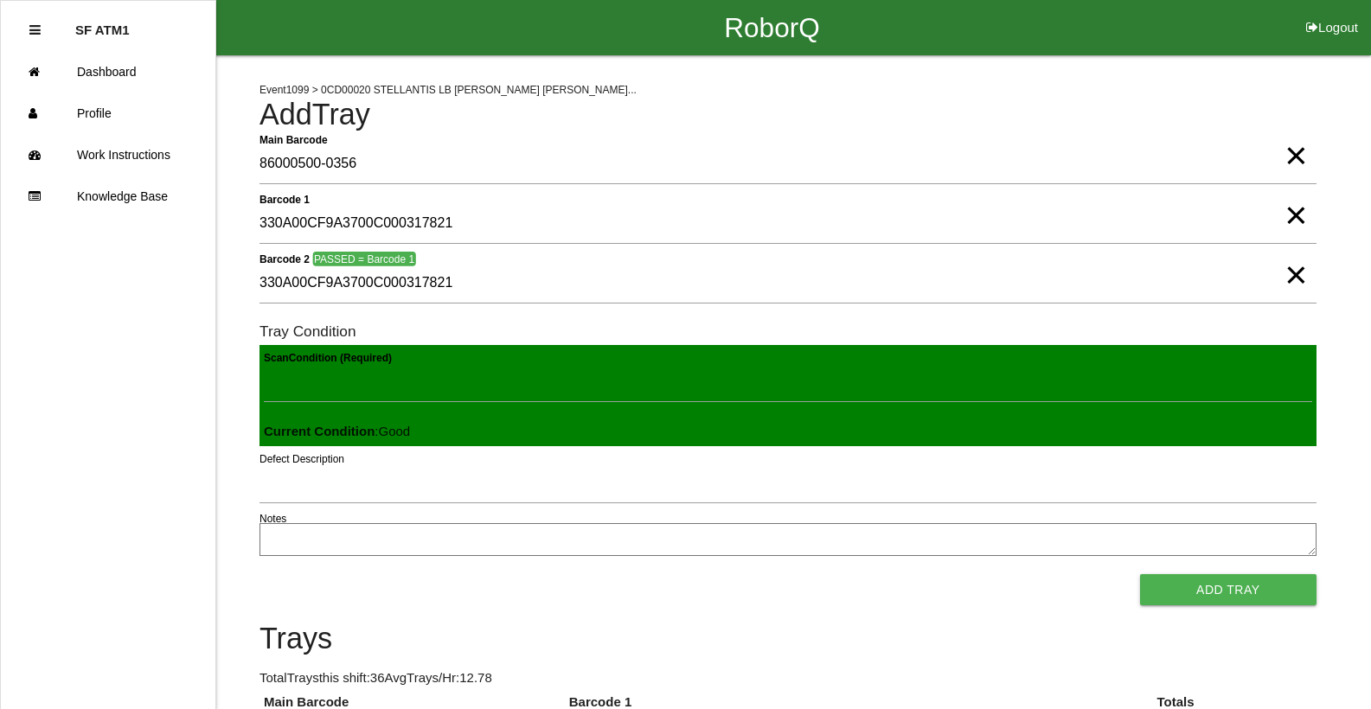
click at [1140, 574] on button "Add Tray" at bounding box center [1228, 589] width 176 height 31
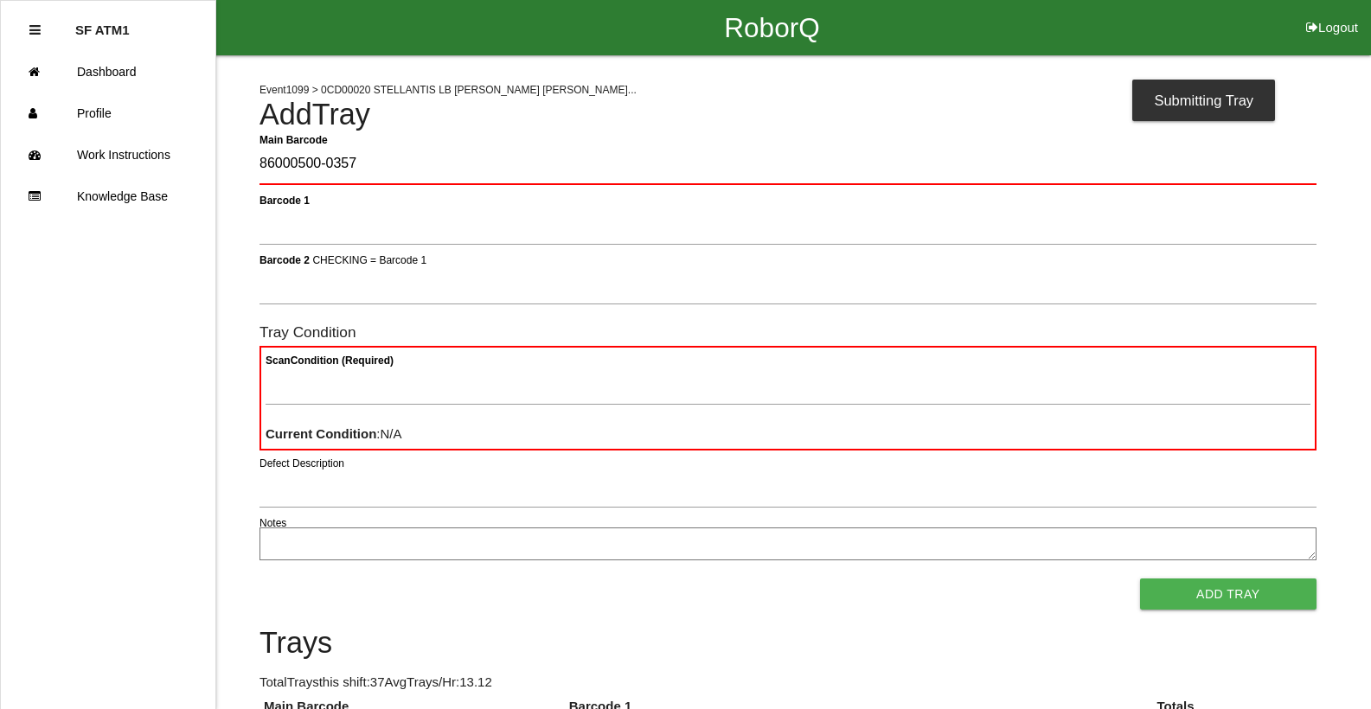
type Barcode "86000500-0357"
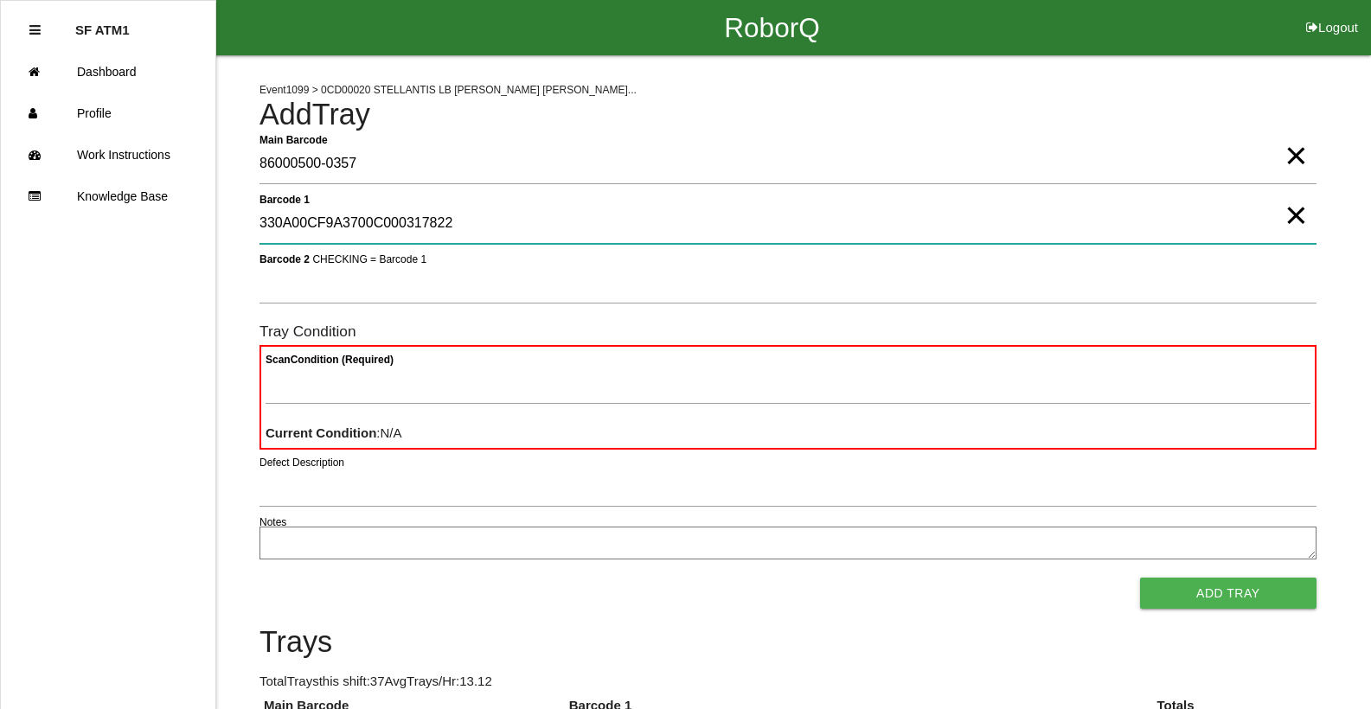
type 1 "330A00CF9A3700C000317822"
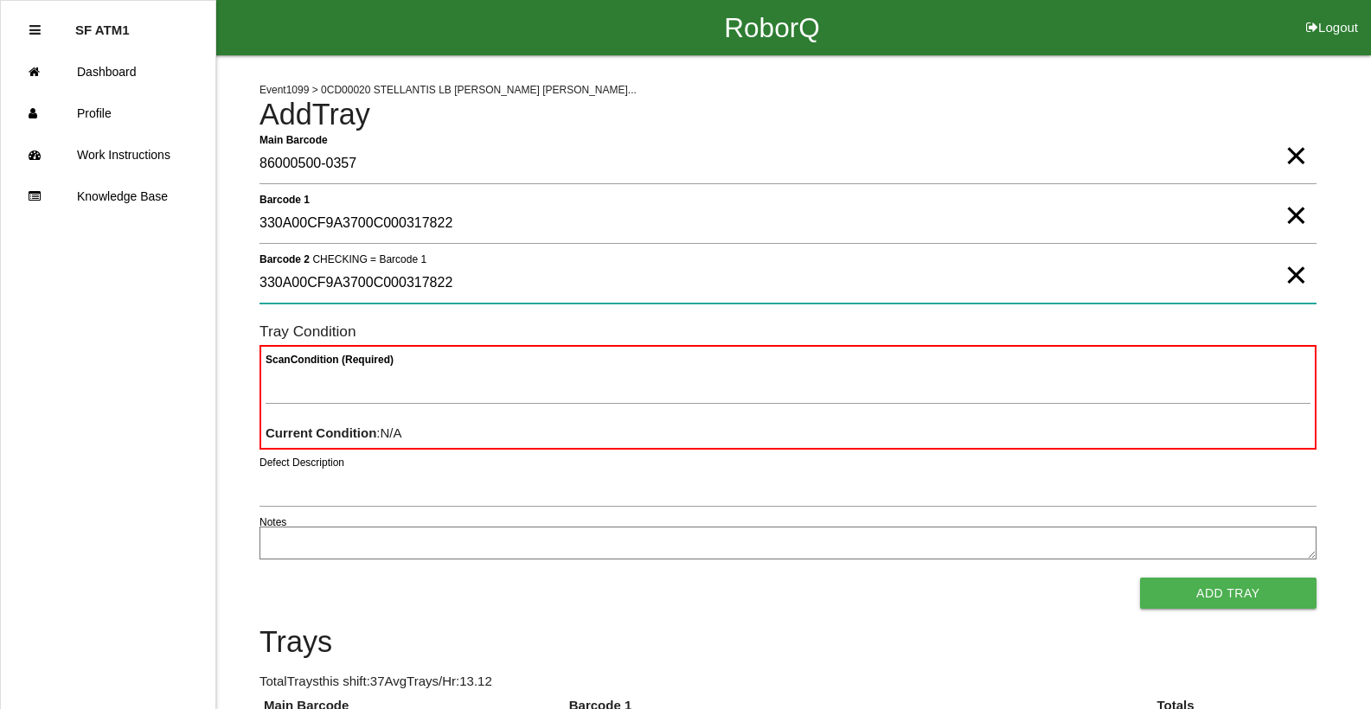
type 2 "330A00CF9A3700C000317822"
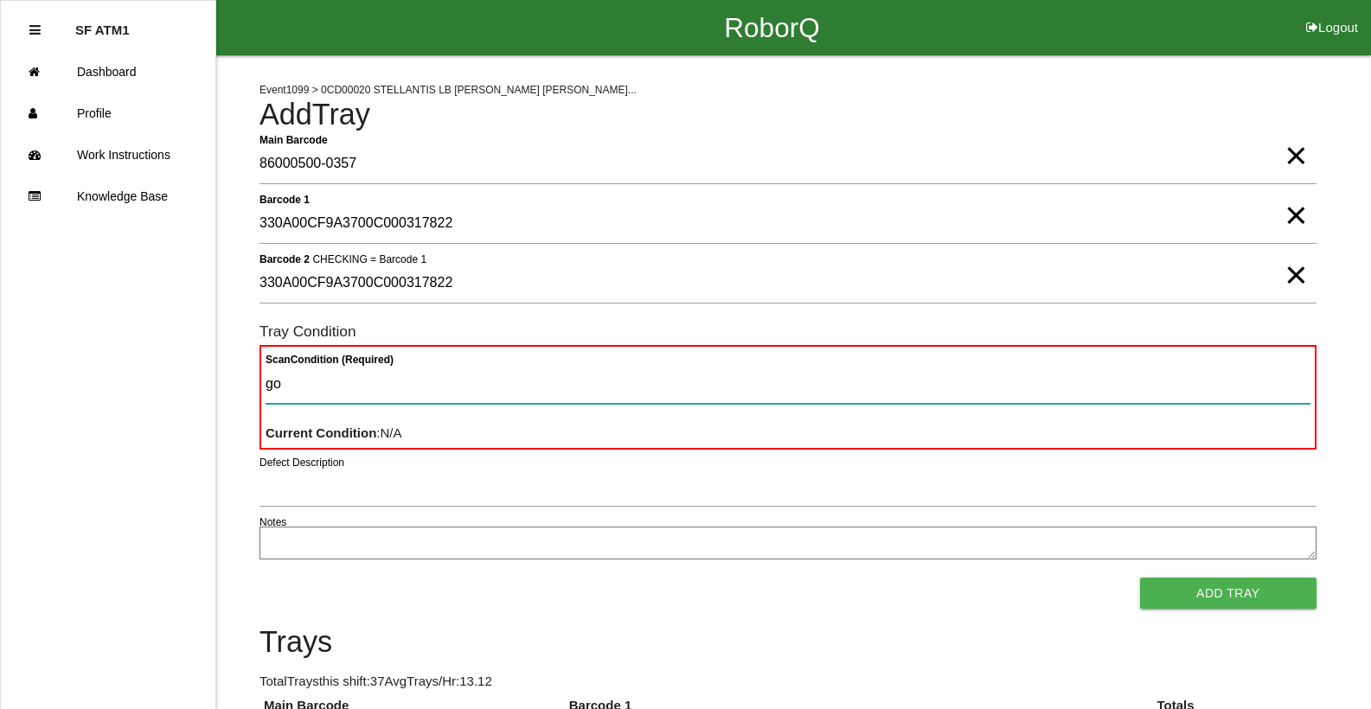
type Condition "goo"
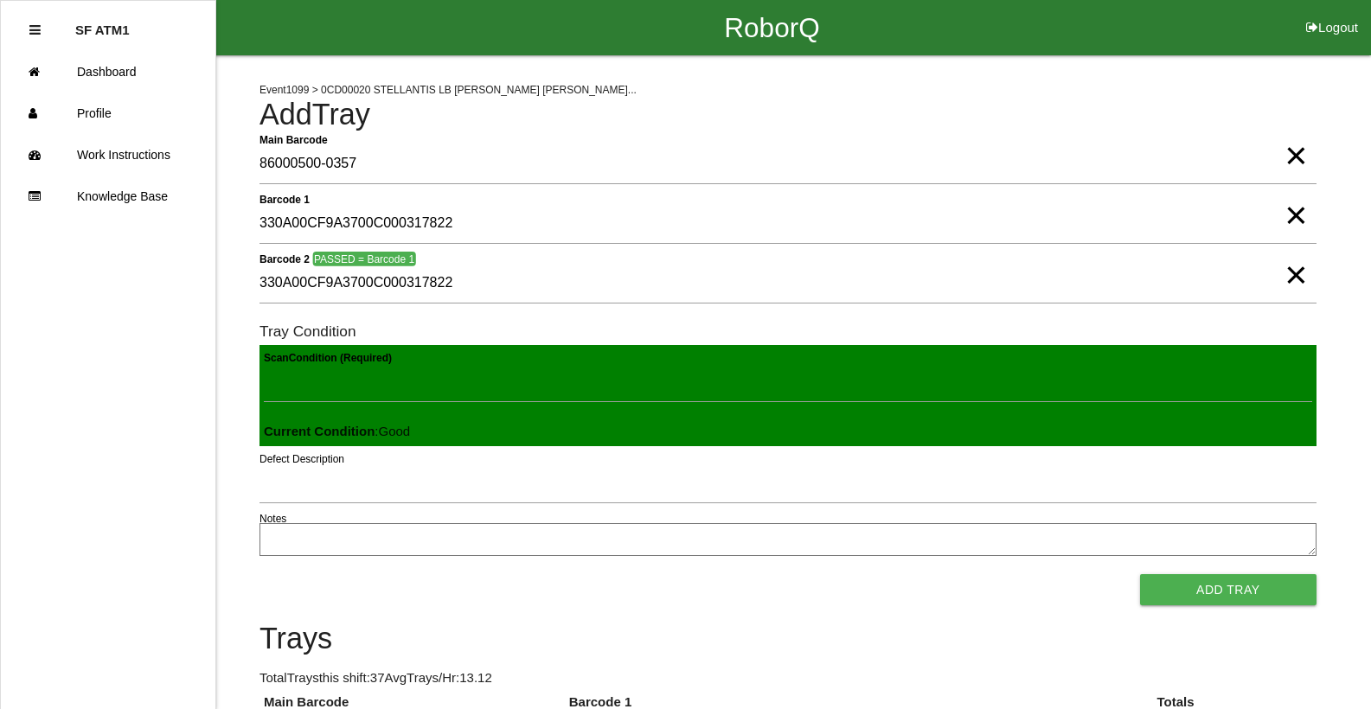
click at [1140, 574] on button "Add Tray" at bounding box center [1228, 589] width 176 height 31
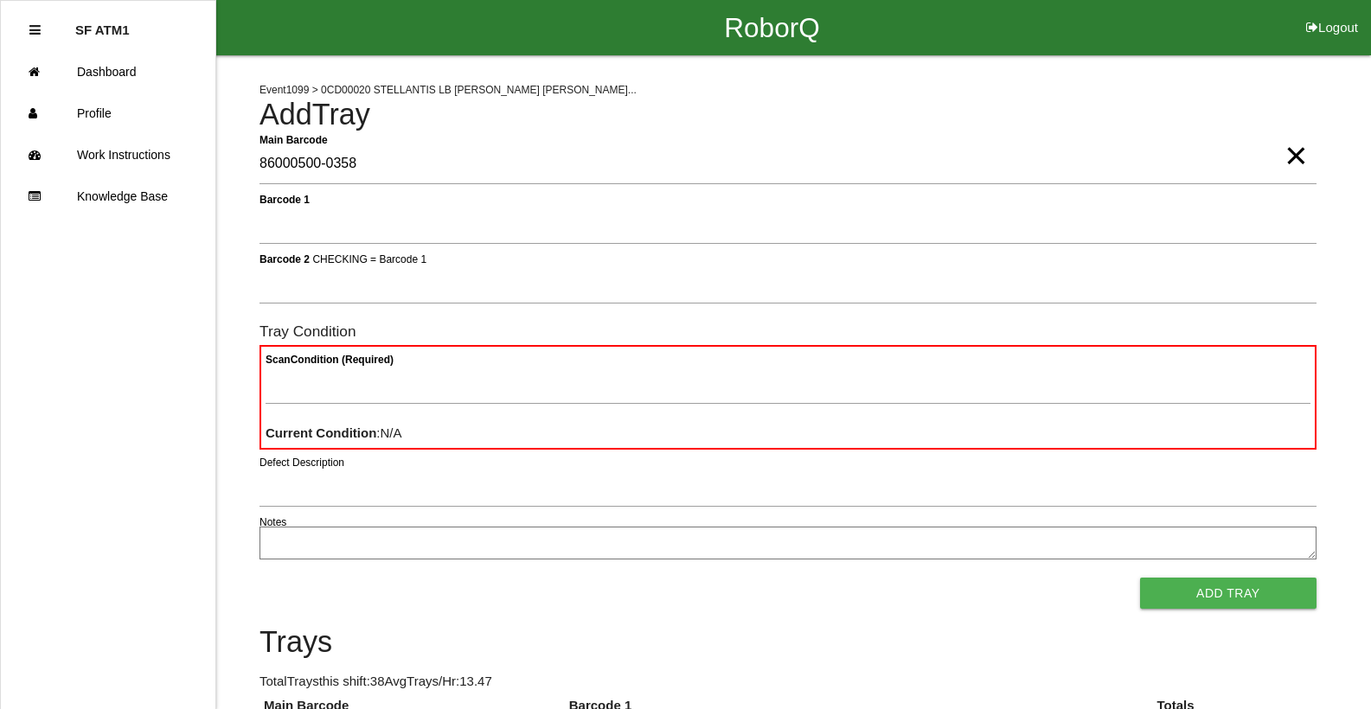
type Barcode "86000500-0358"
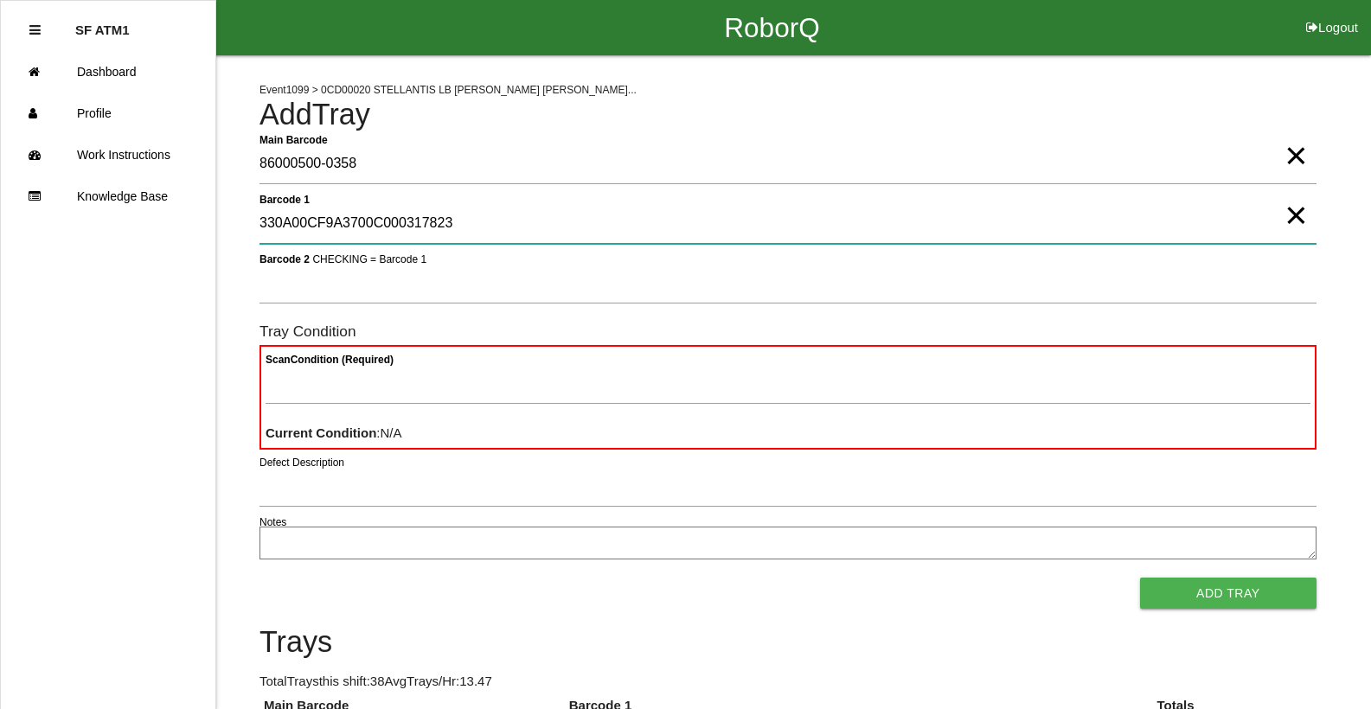
type 1 "330A00CF9A3700C000317823"
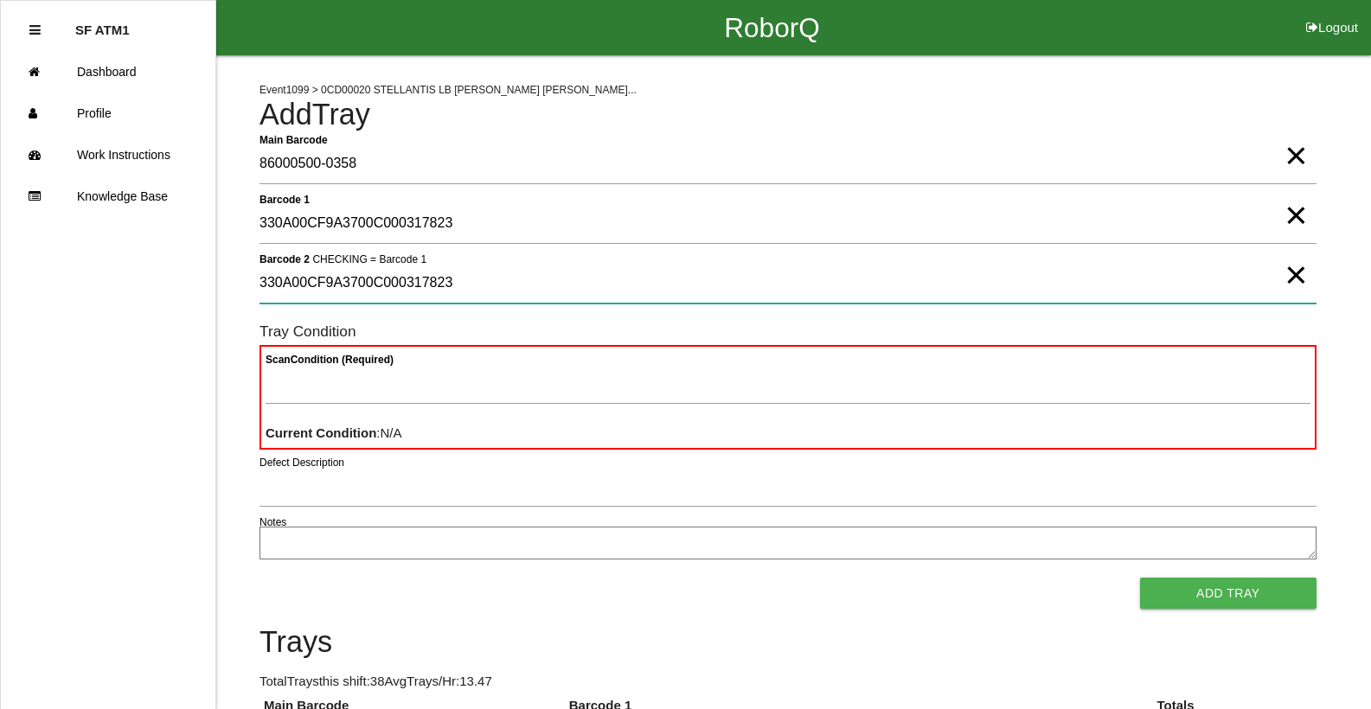
type 2 "330A00CF9A3700C000317823"
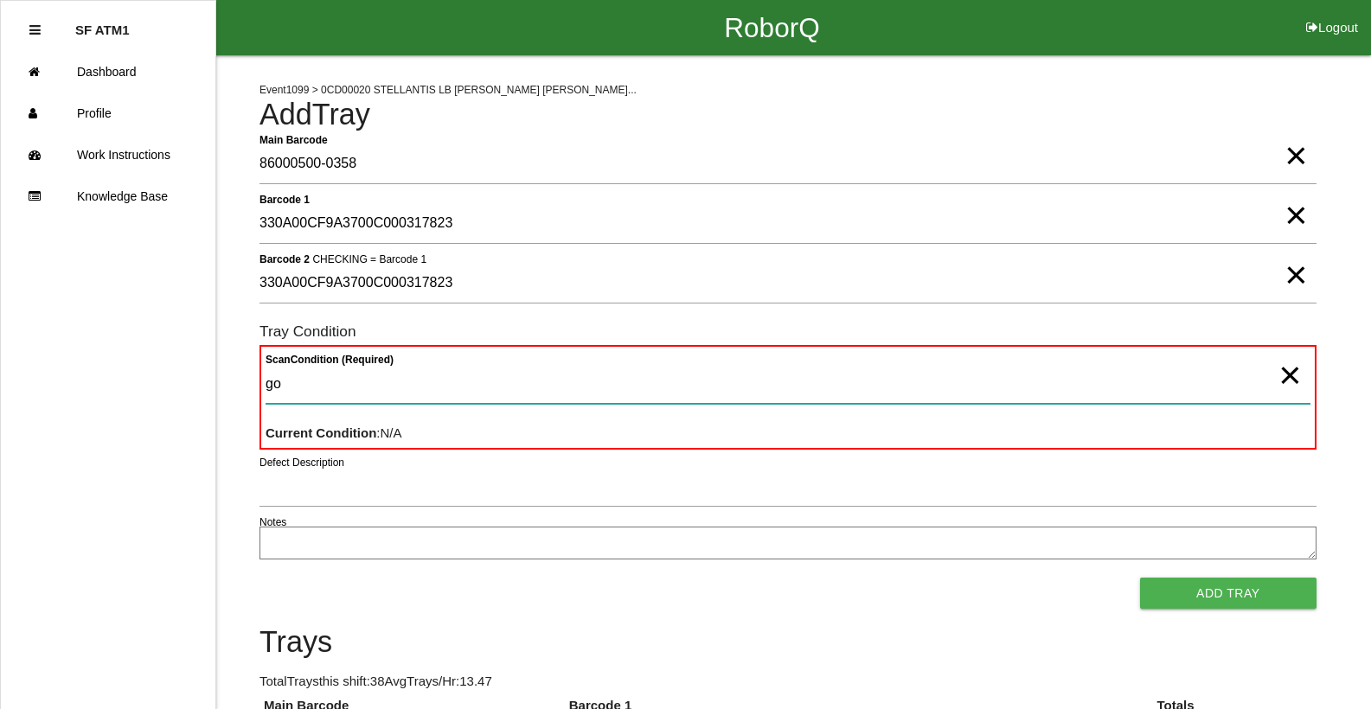
type Condition "goo"
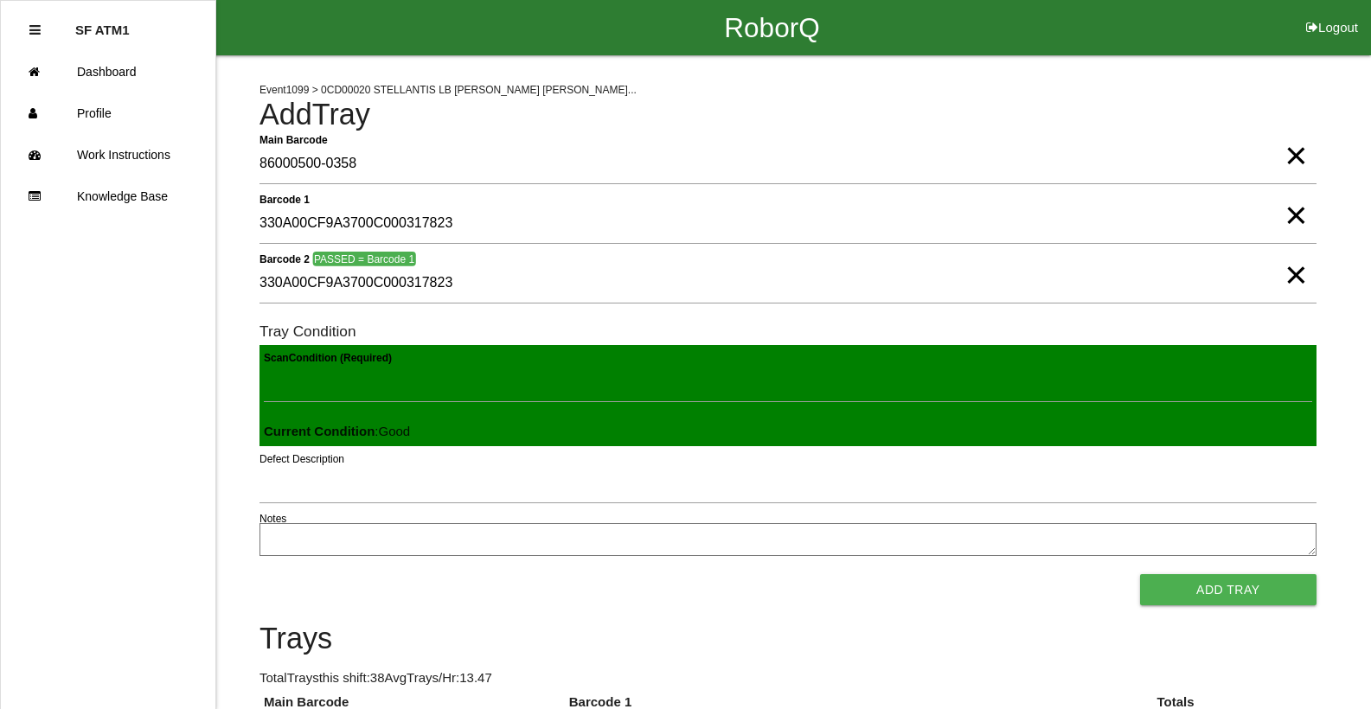
click at [1140, 574] on button "Add Tray" at bounding box center [1228, 589] width 176 height 31
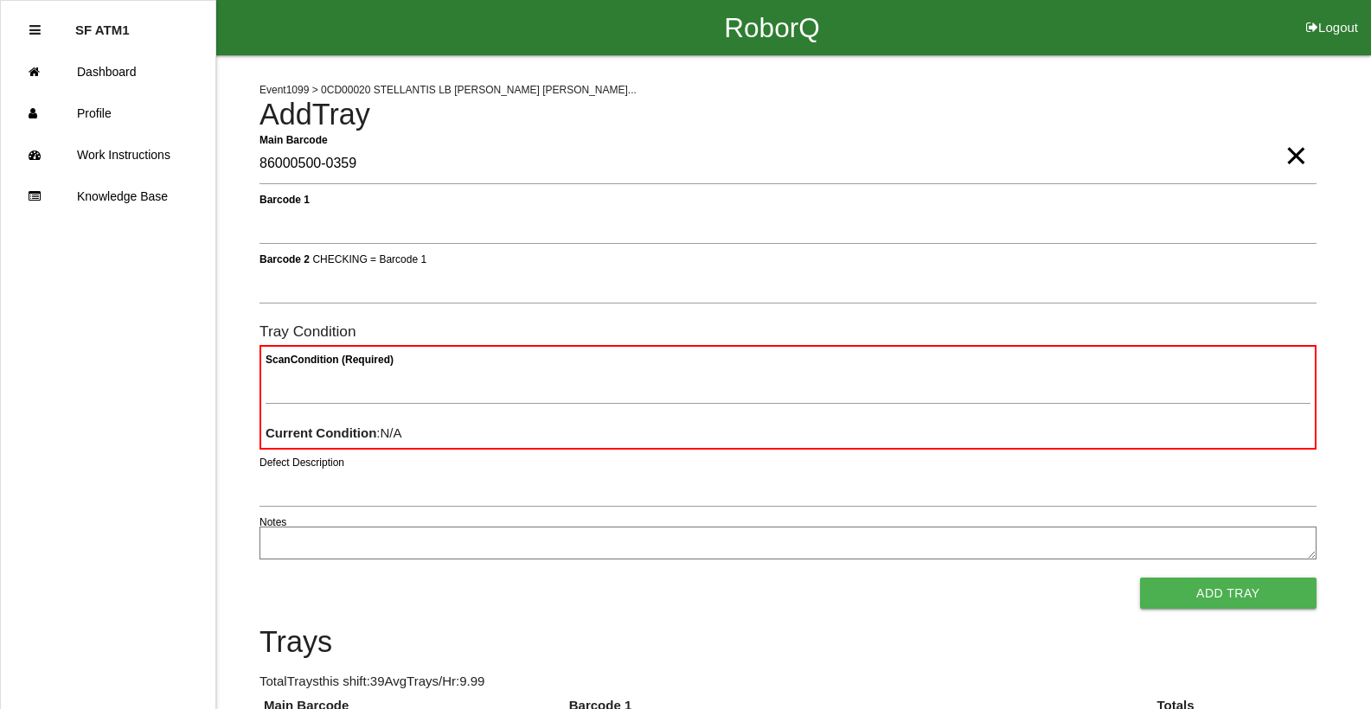
type Barcode "86000500-0359"
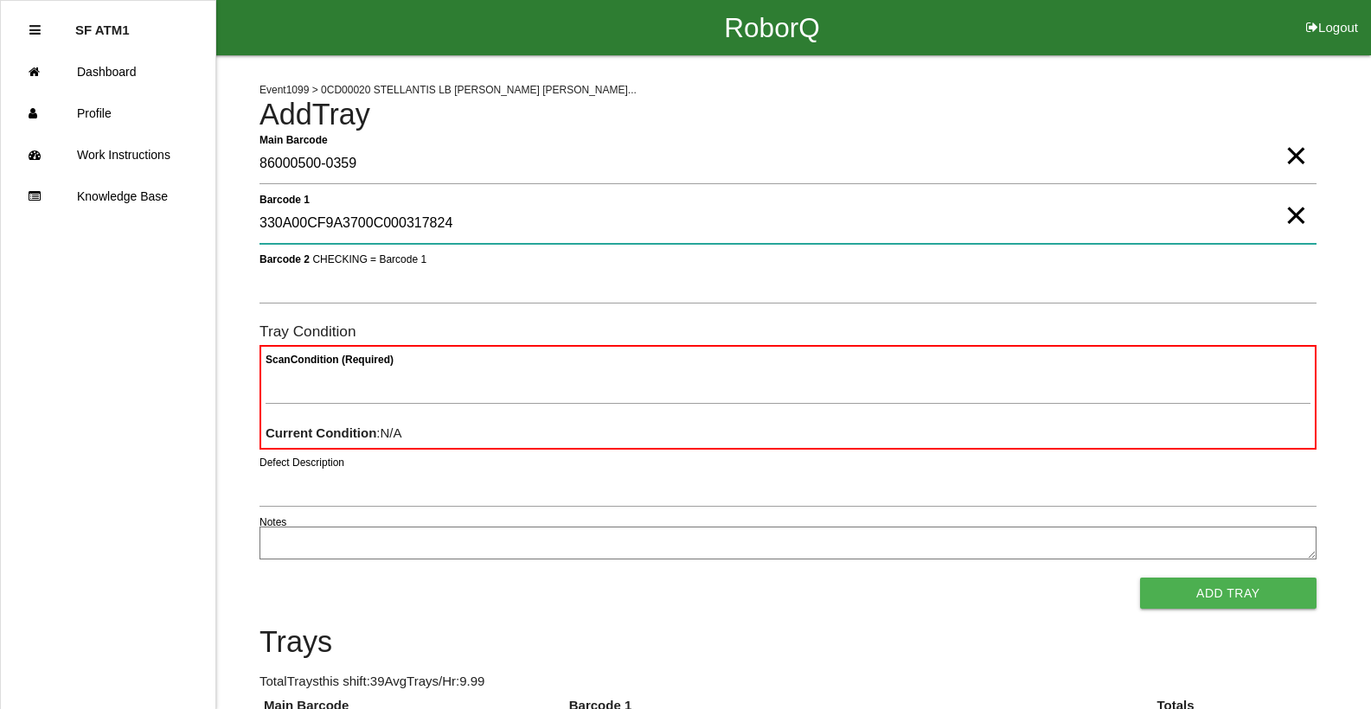
type 1 "330A00CF9A3700C000317824"
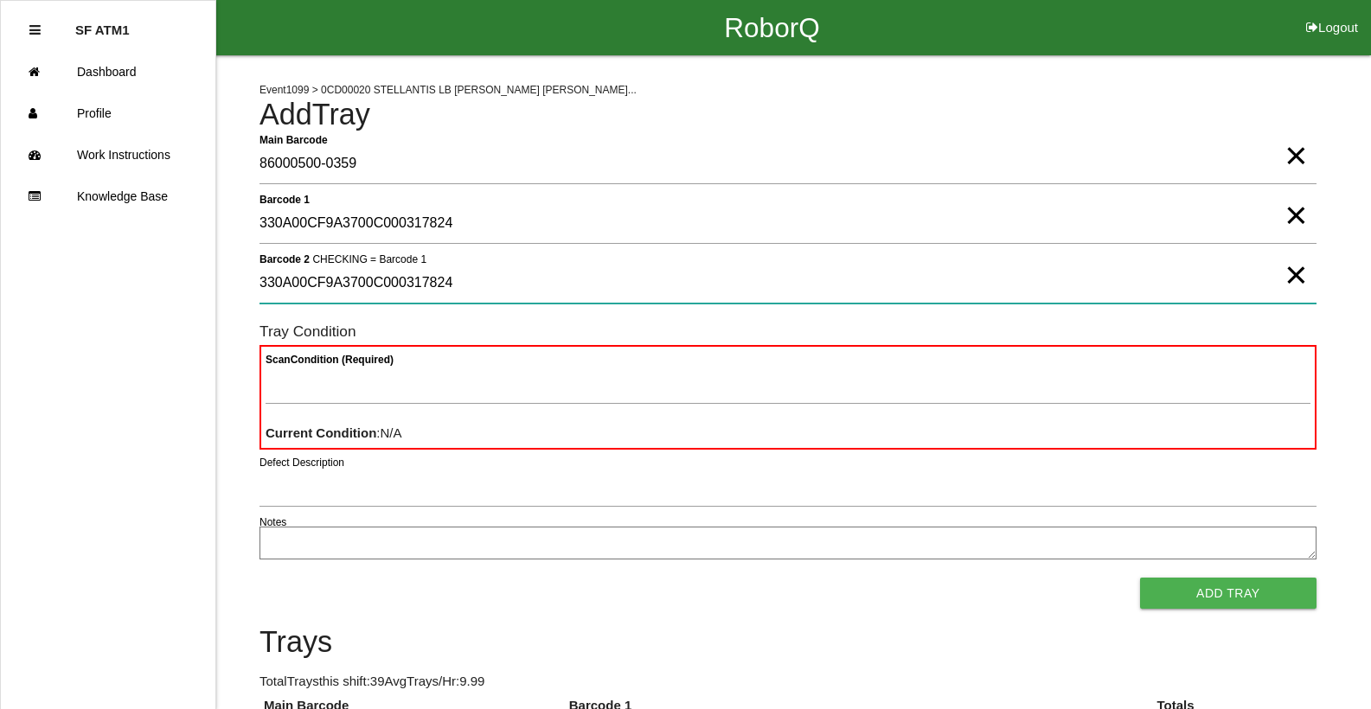
type 2 "330A00CF9A3700C000317824"
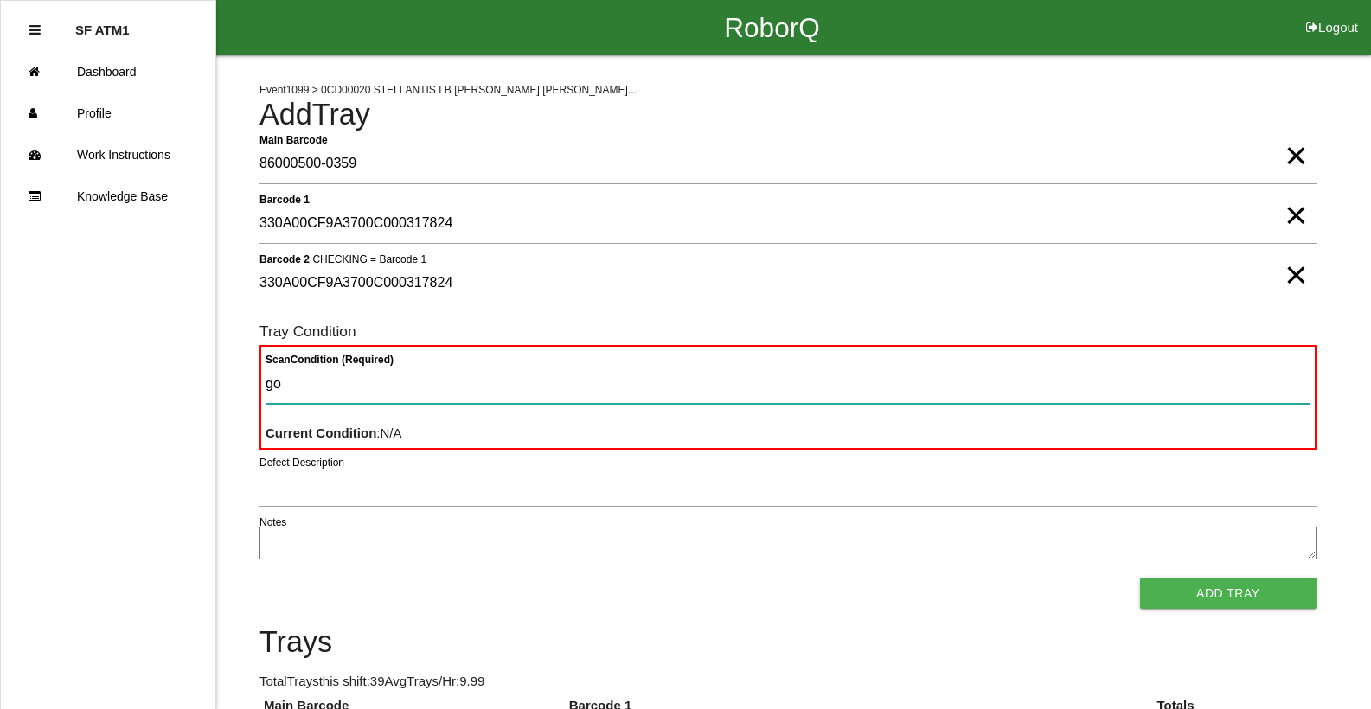
type Condition "goo"
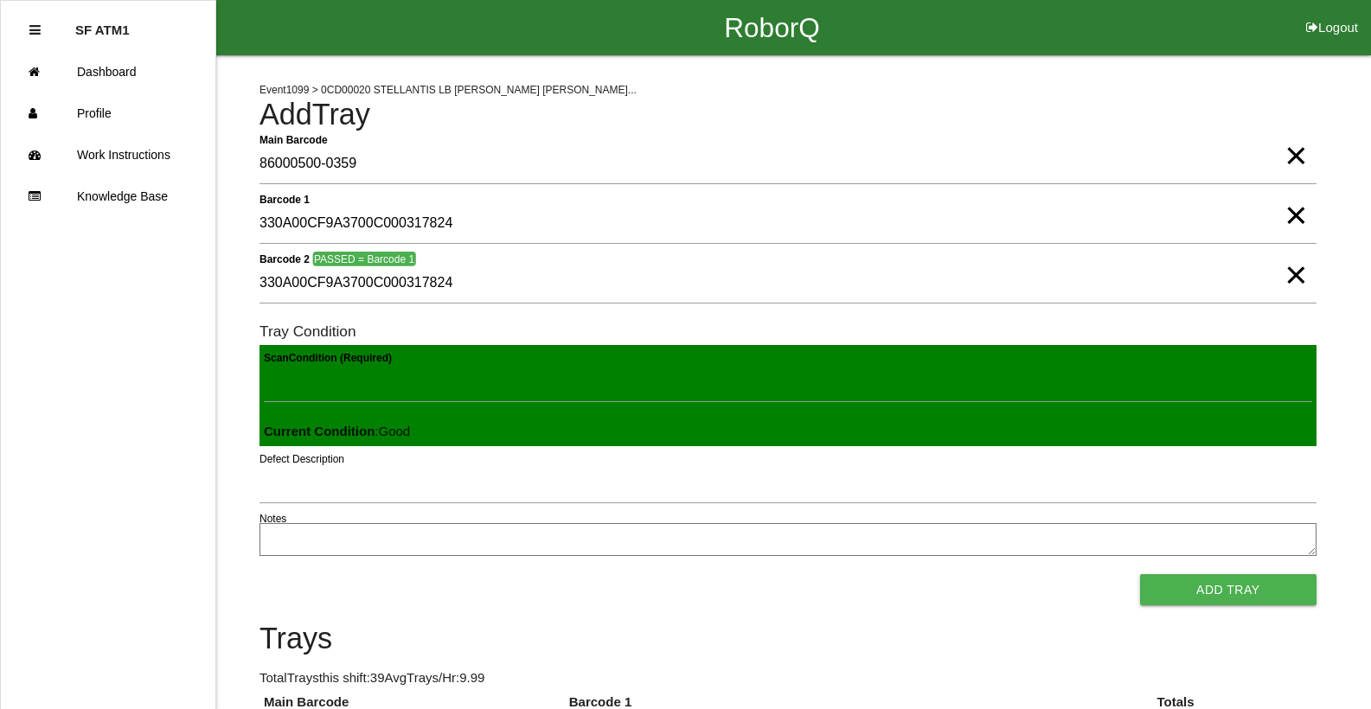
click at [1140, 574] on button "Add Tray" at bounding box center [1228, 589] width 176 height 31
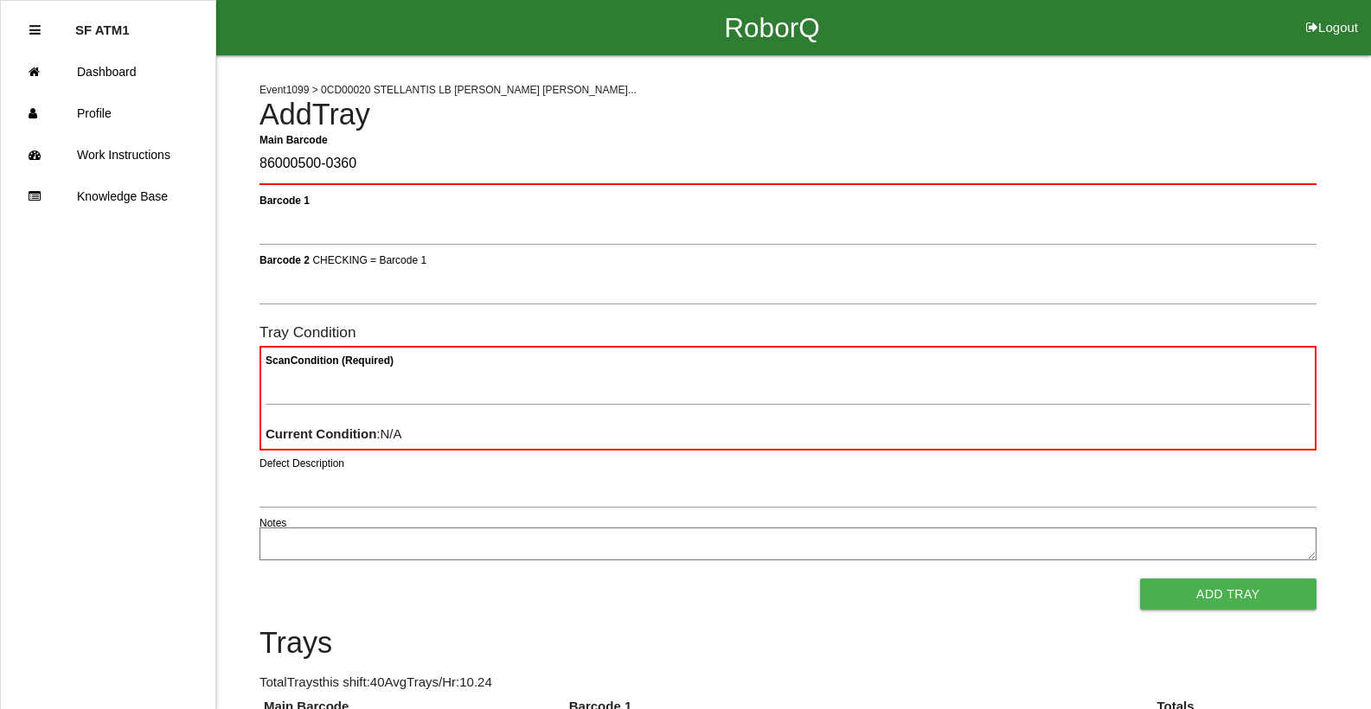
type Barcode "86000500-0360"
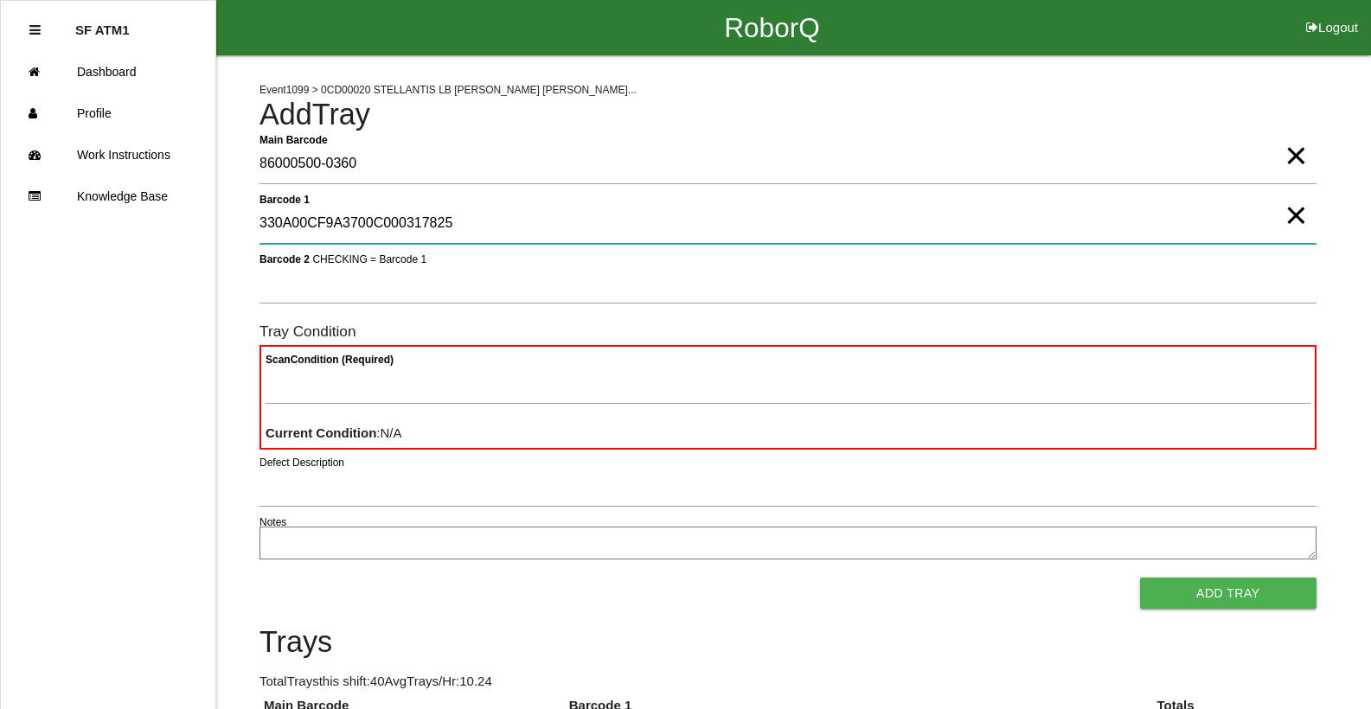
type 1 "330A00CF9A3700C000317825"
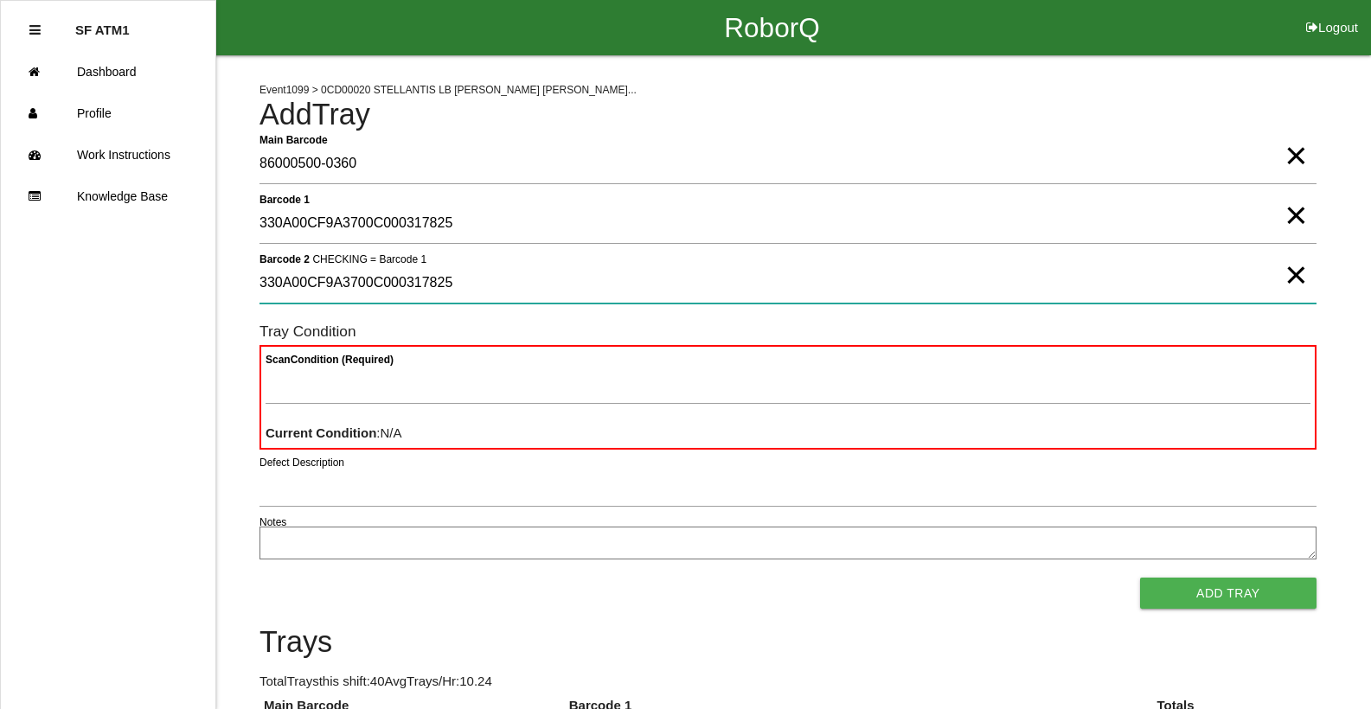
type 2 "330A00CF9A3700C000317825"
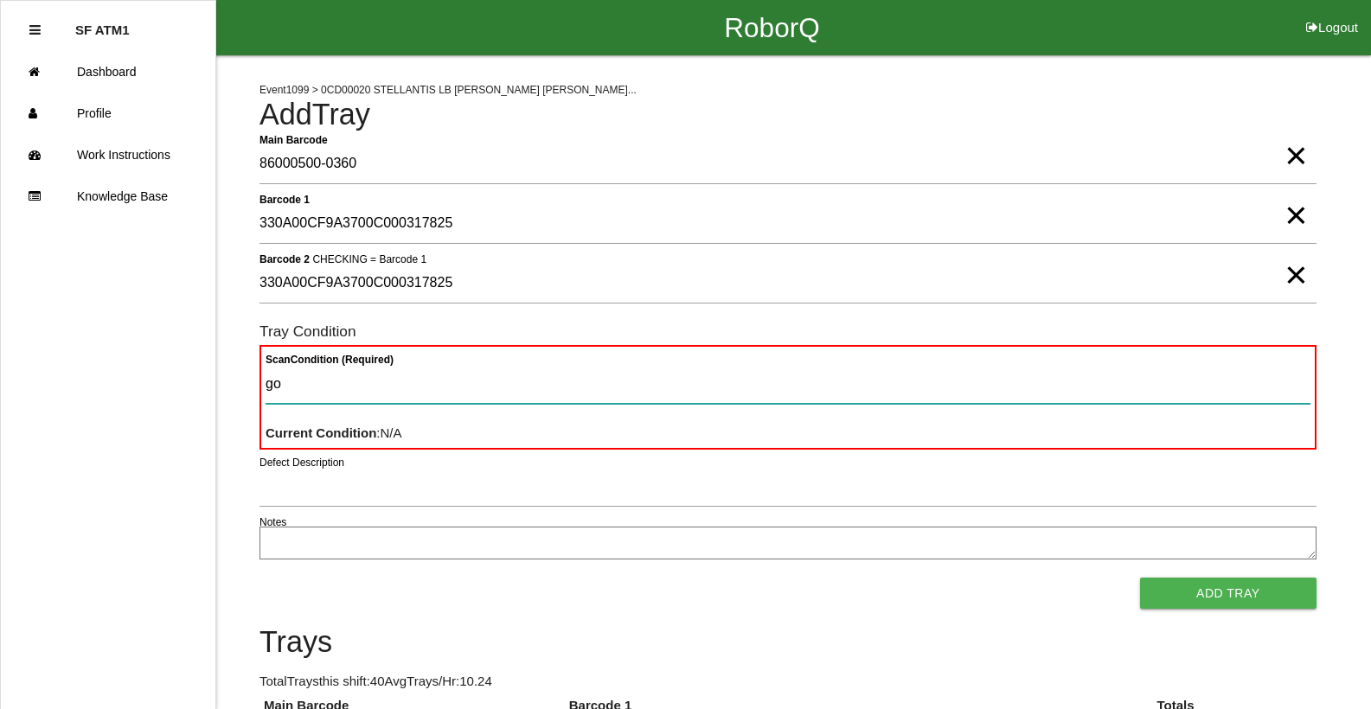
type Condition "goo"
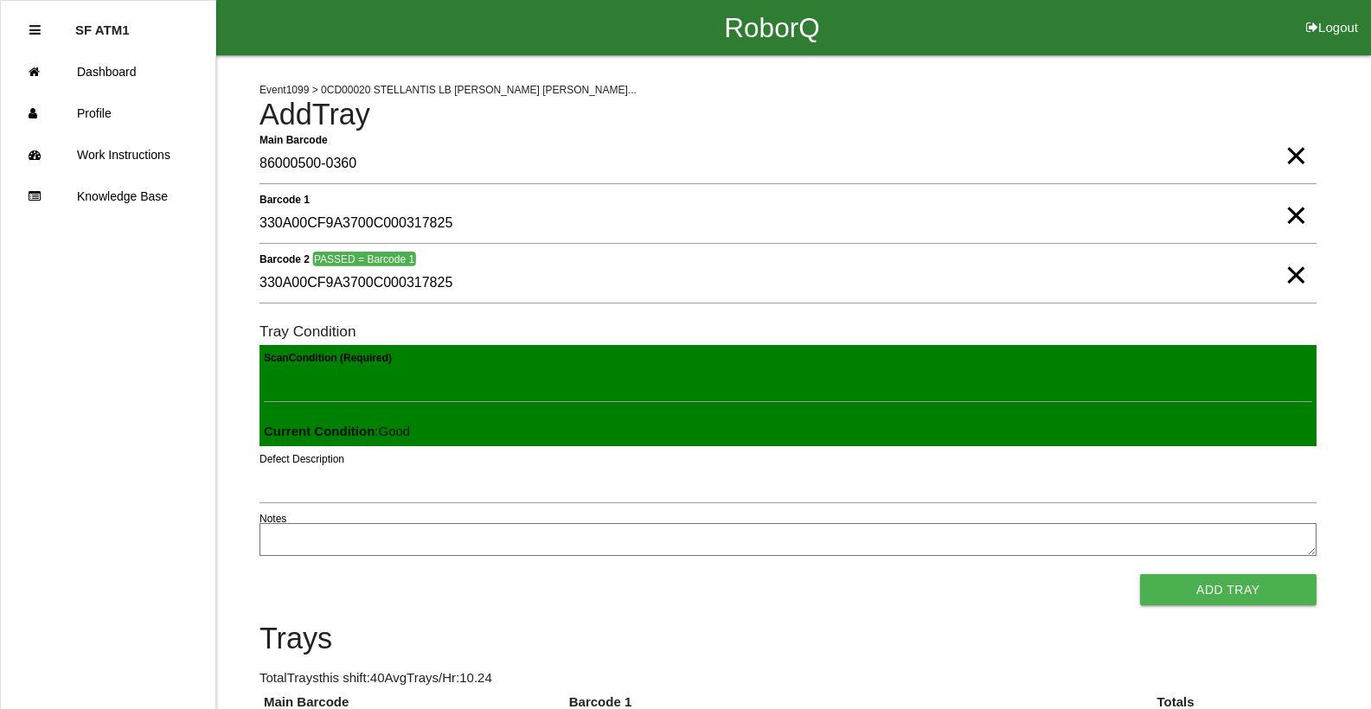
click button "Add Tray" at bounding box center [1228, 589] width 176 height 31
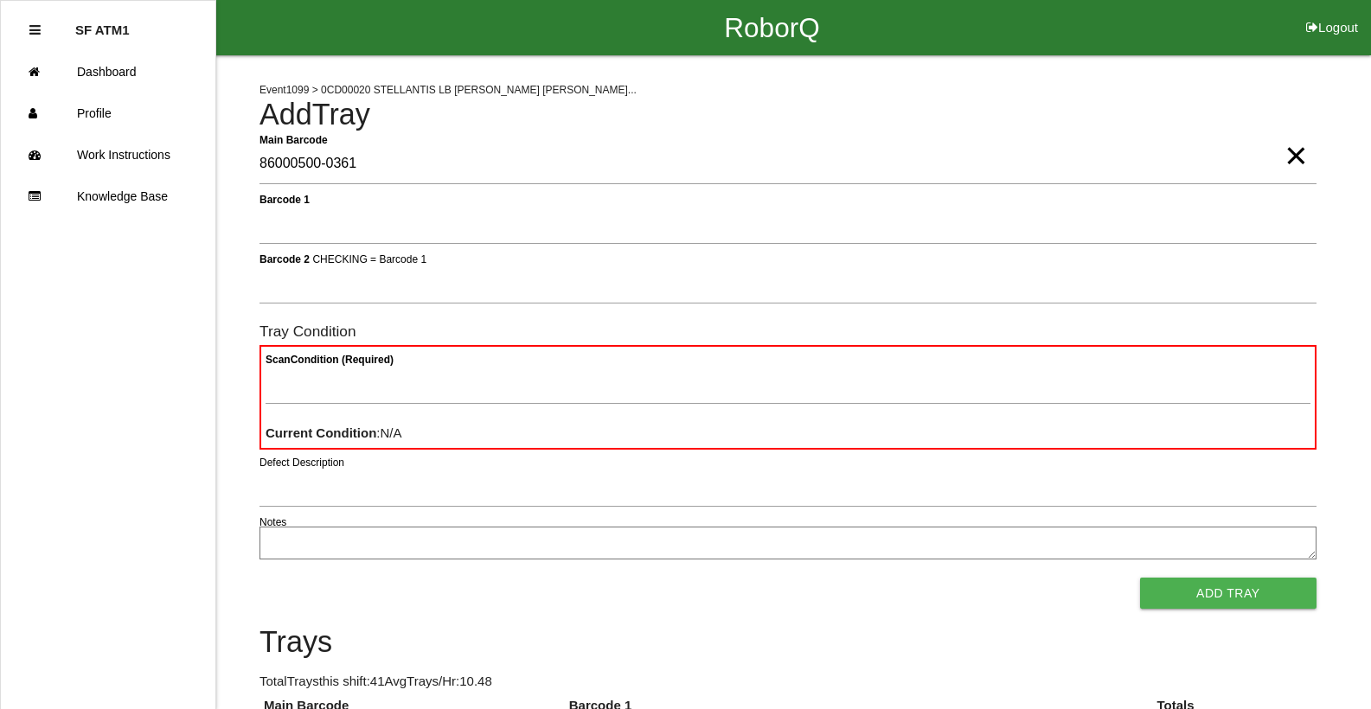
type Barcode "86000500-0361"
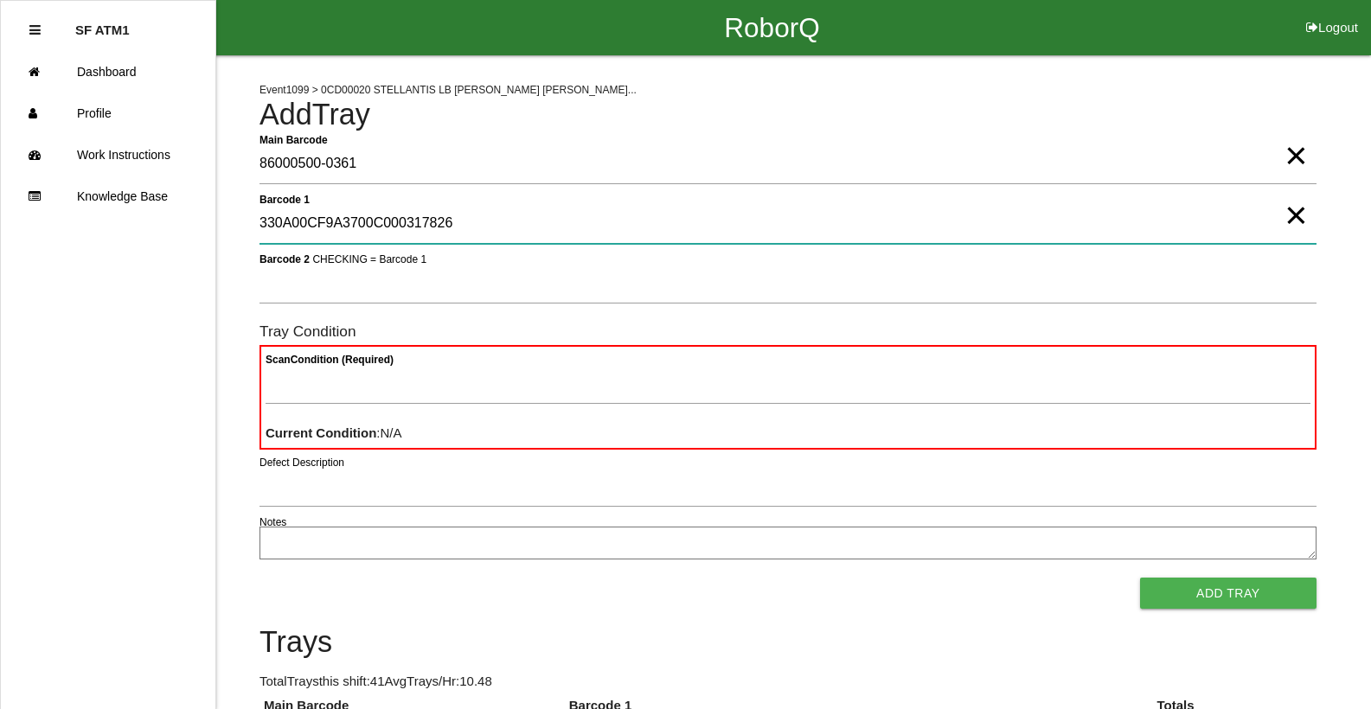
type 1 "330A00CF9A3700C000317826"
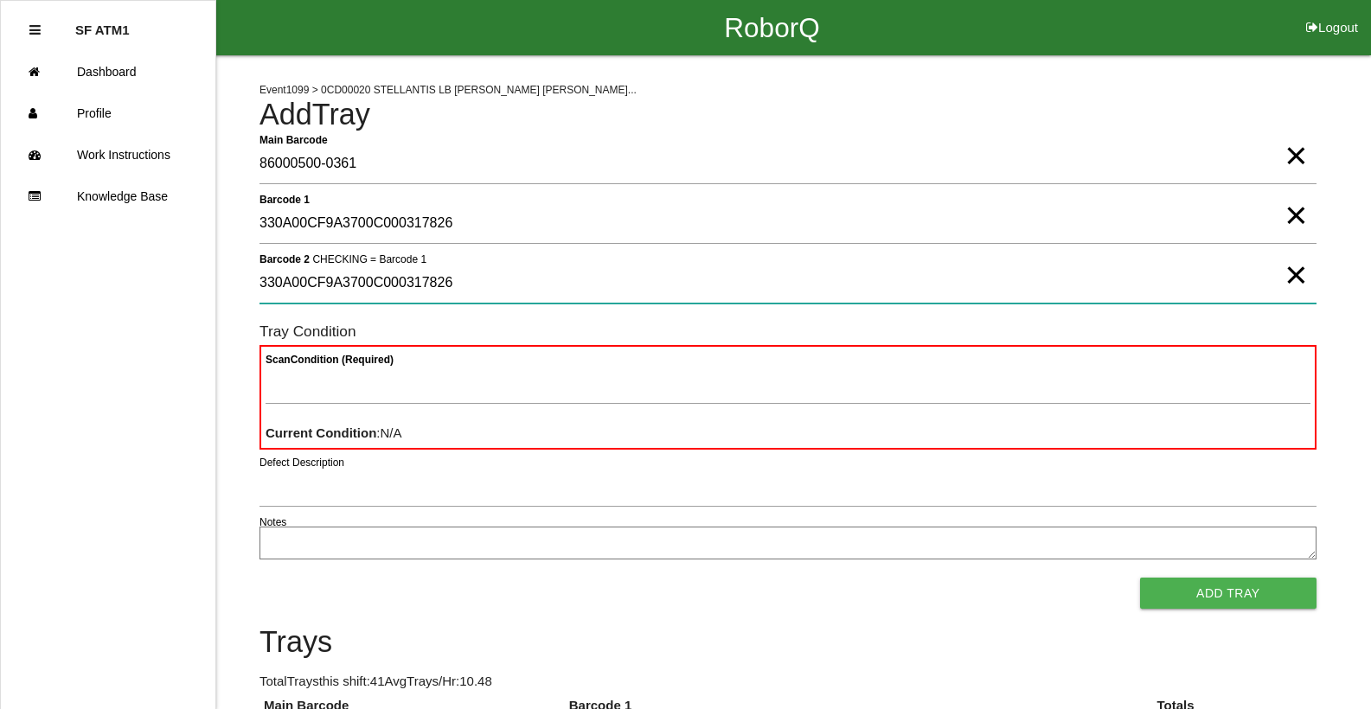
type 2 "330A00CF9A3700C000317826"
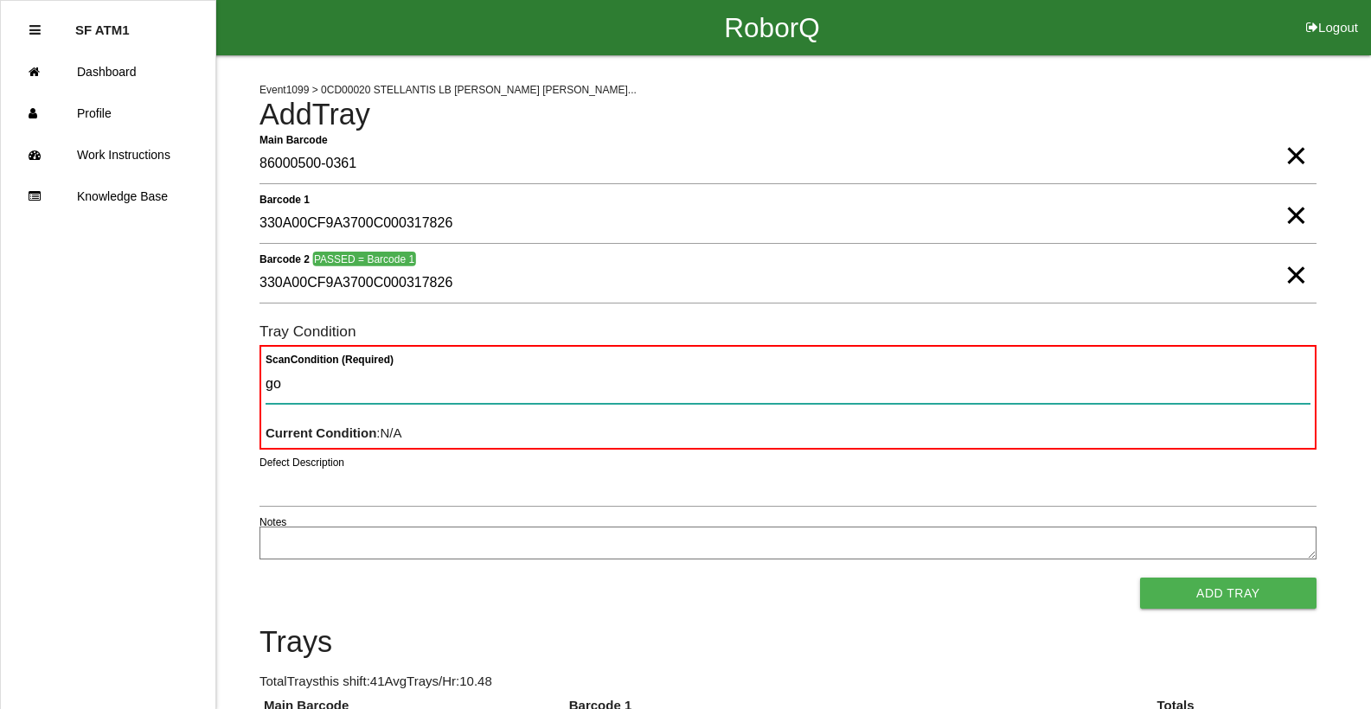
type Condition "goo"
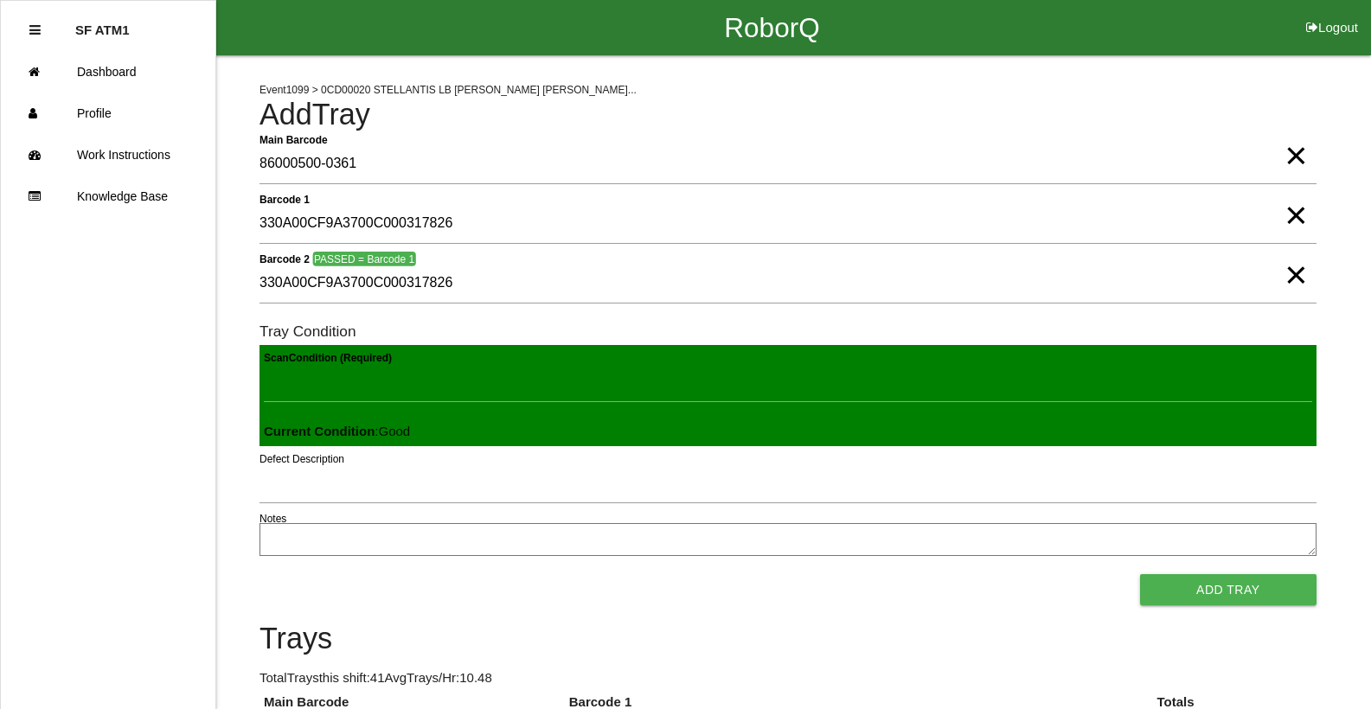
click at [1140, 574] on button "Add Tray" at bounding box center [1228, 589] width 176 height 31
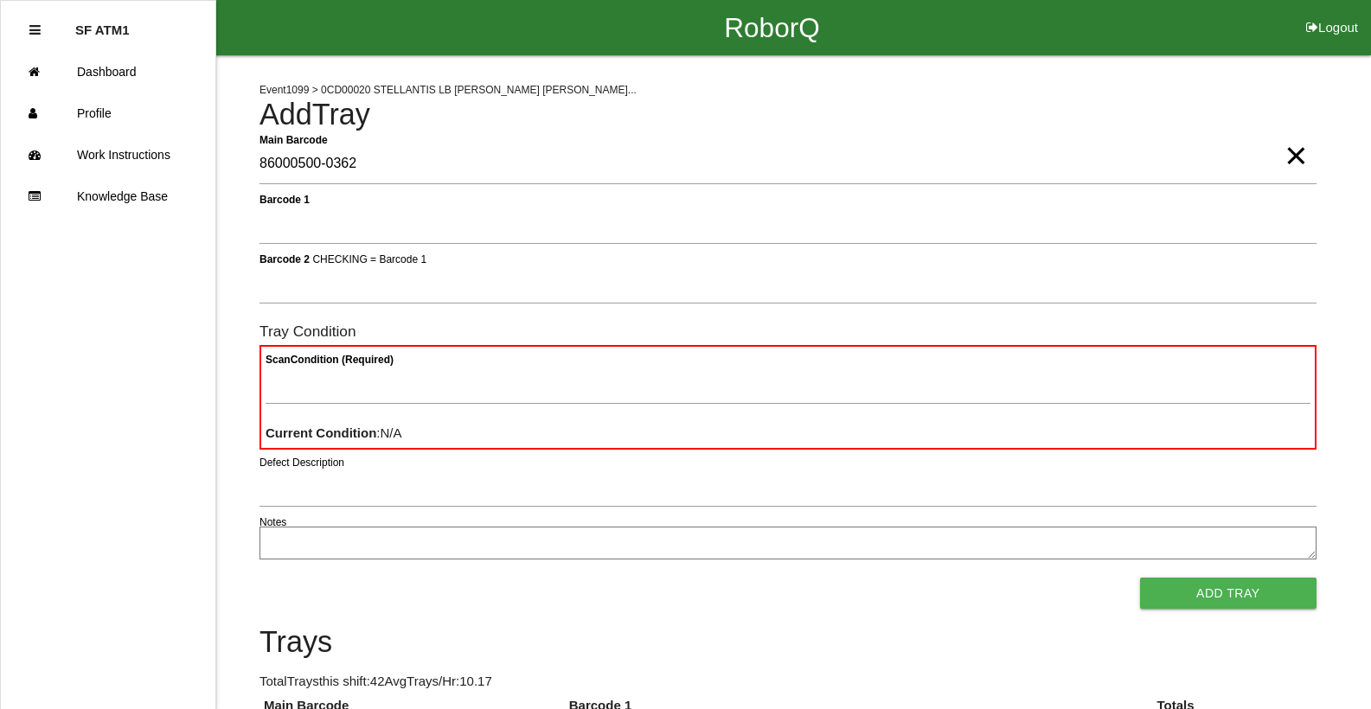
type Barcode "86000500-0362"
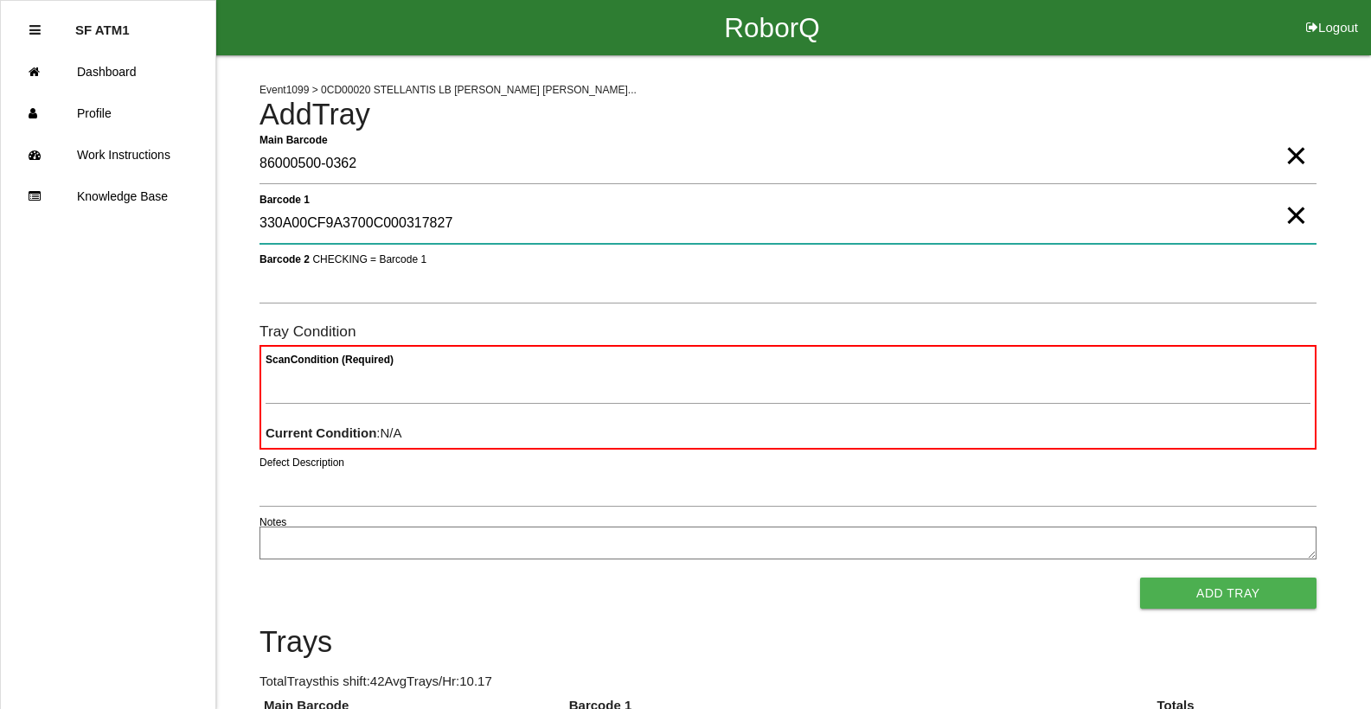
type 1 "330A00CF9A3700C000317827"
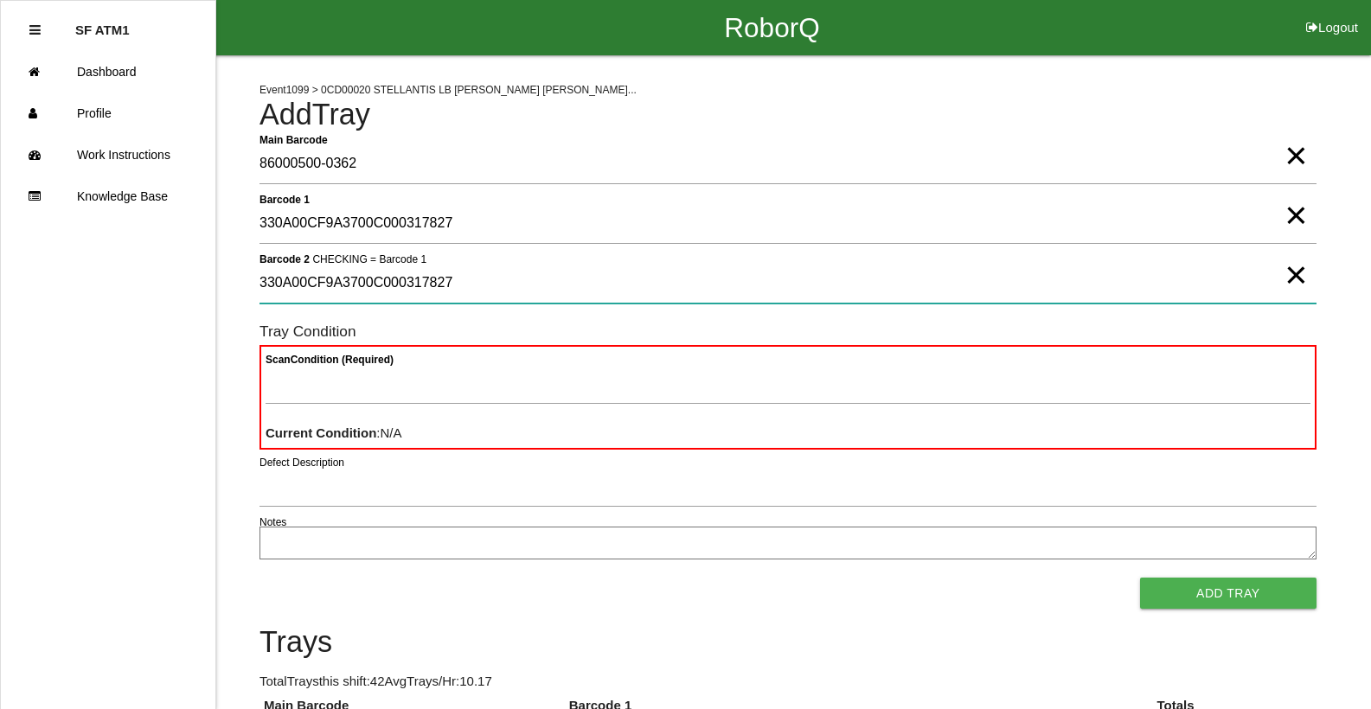
type 2 "330A00CF9A3700C000317827"
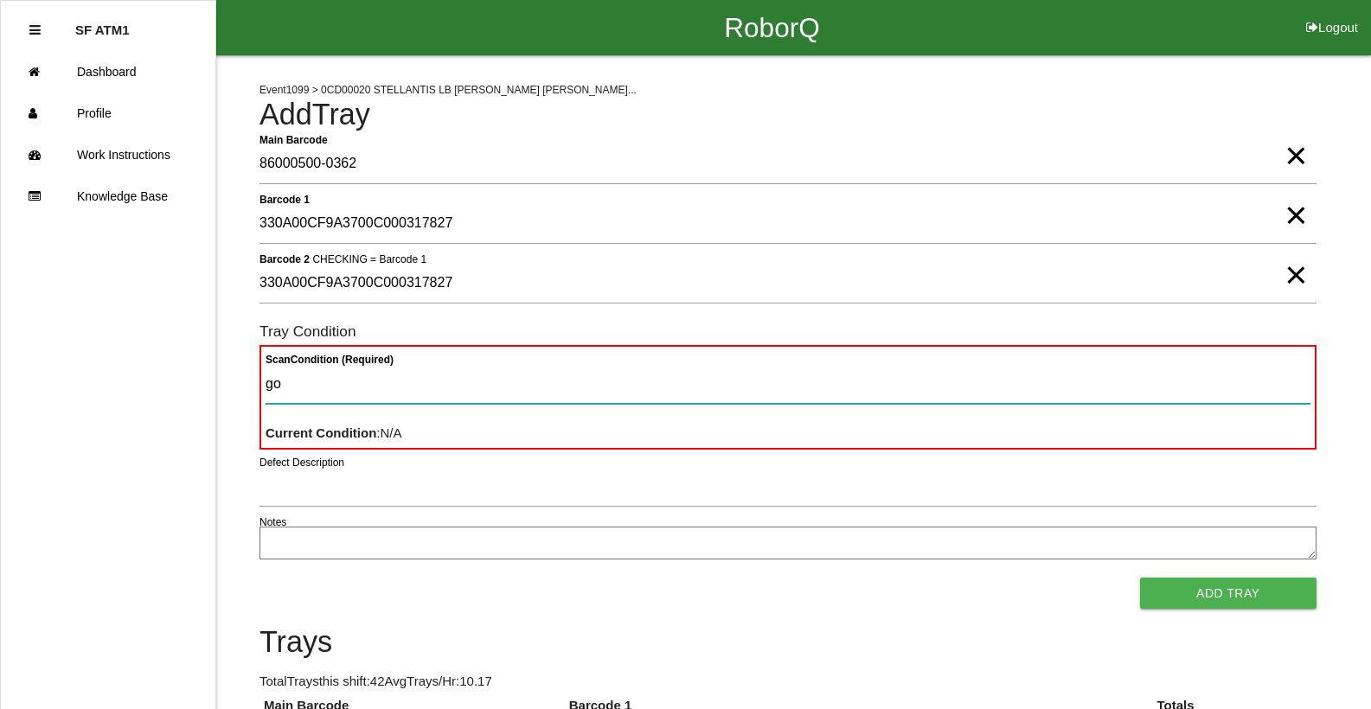
type Condition "goo"
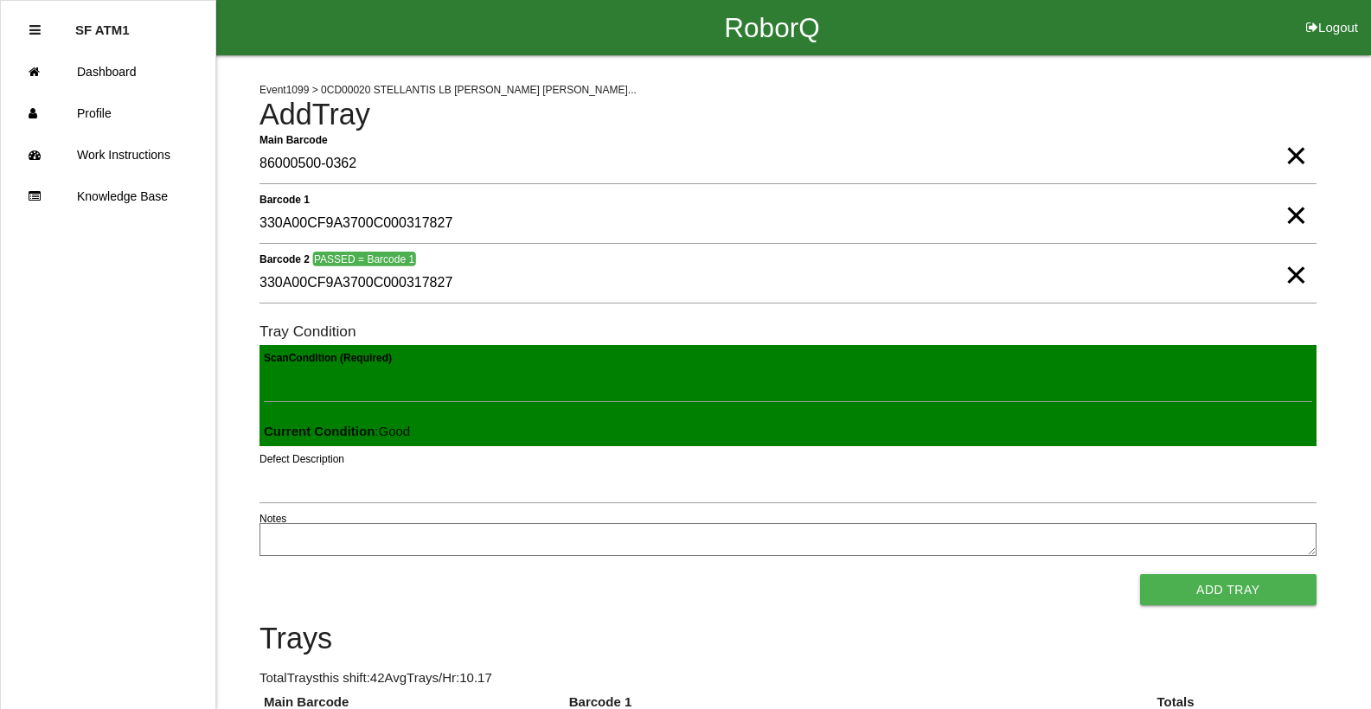
click at [1140, 574] on button "Add Tray" at bounding box center [1228, 589] width 176 height 31
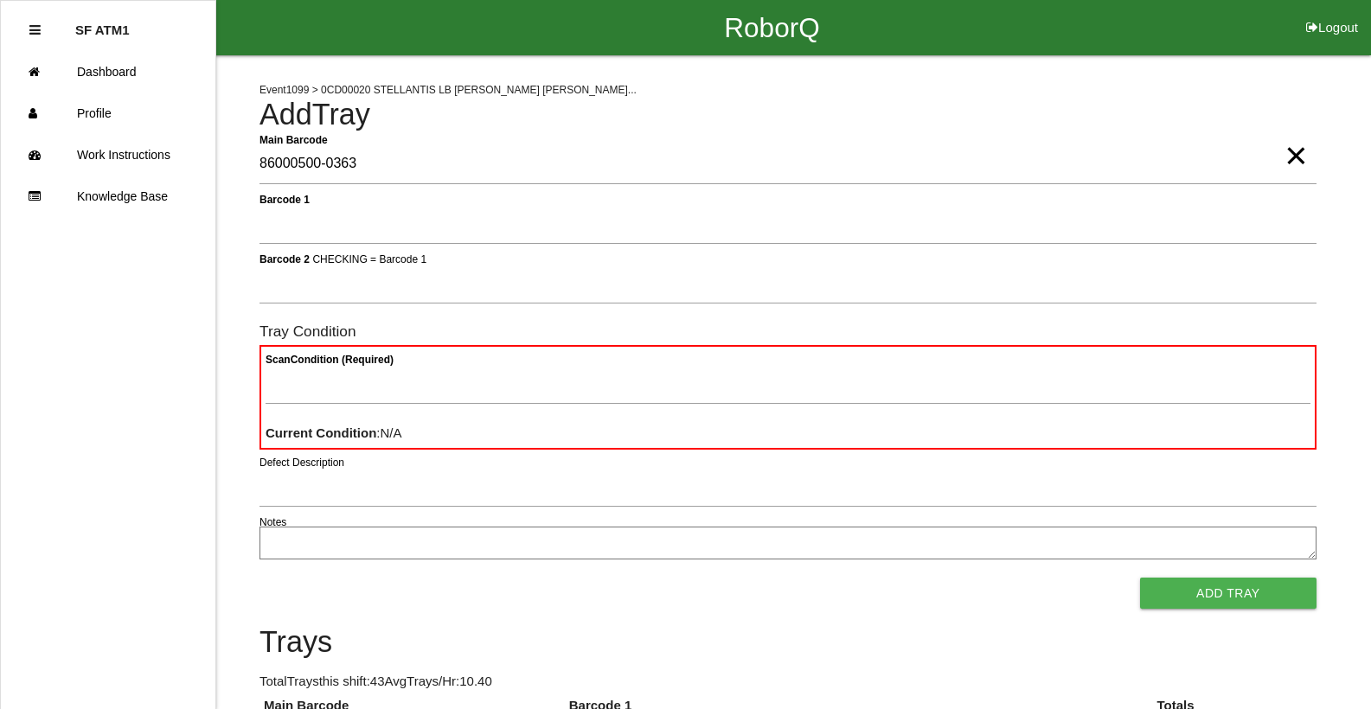
type Barcode "86000500-0363"
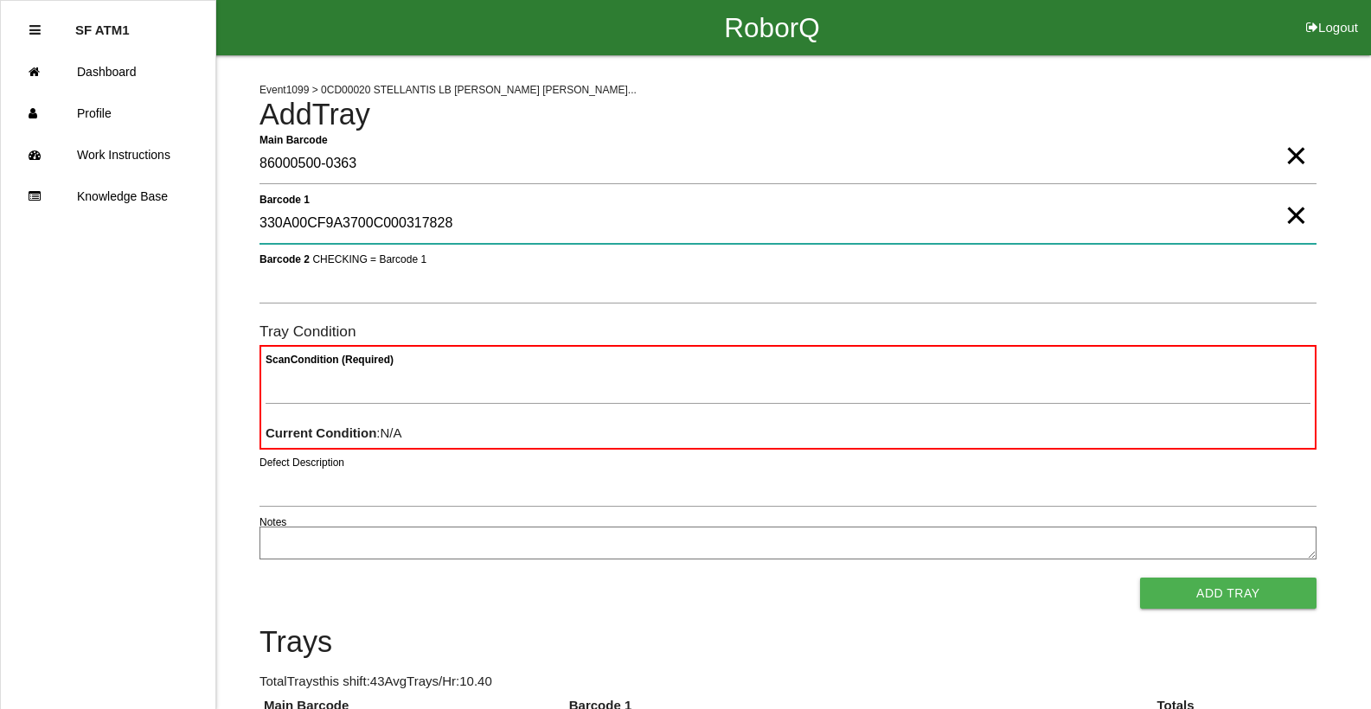
type 1 "330A00CF9A3700C000317828"
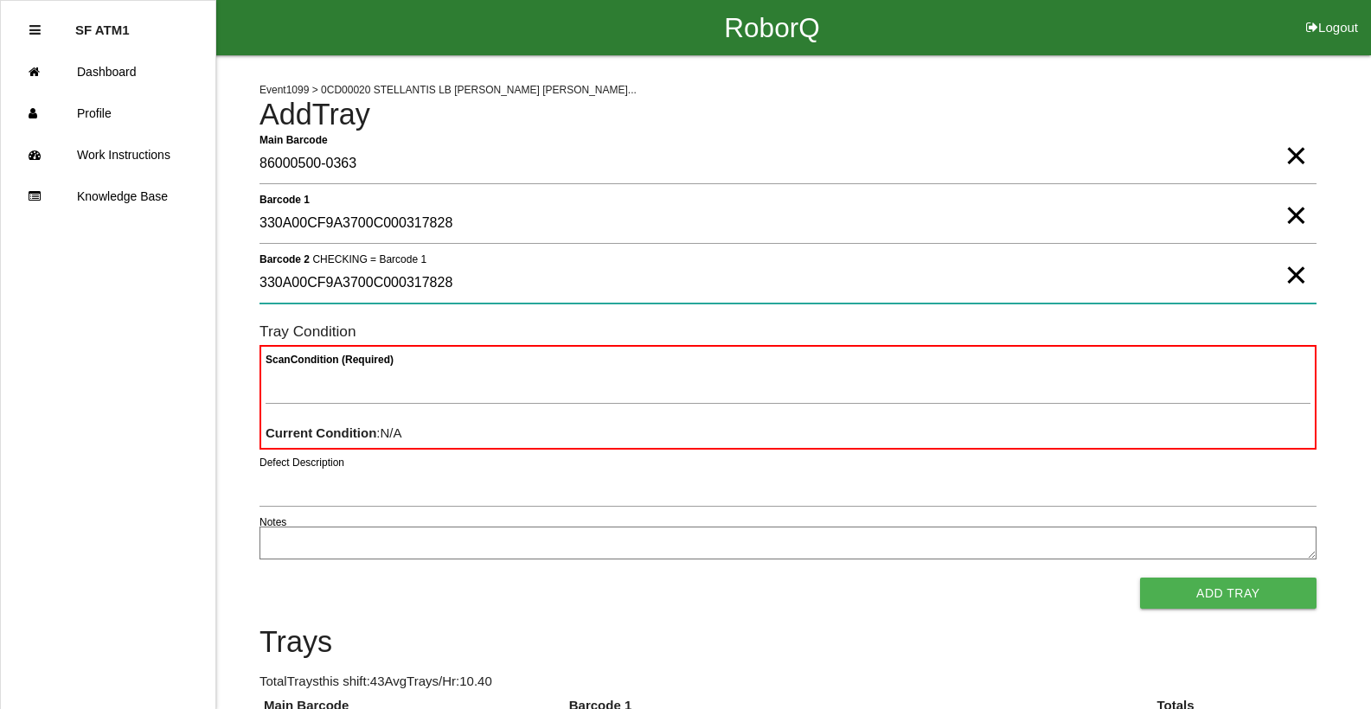
type 2 "330A00CF9A3700C000317828"
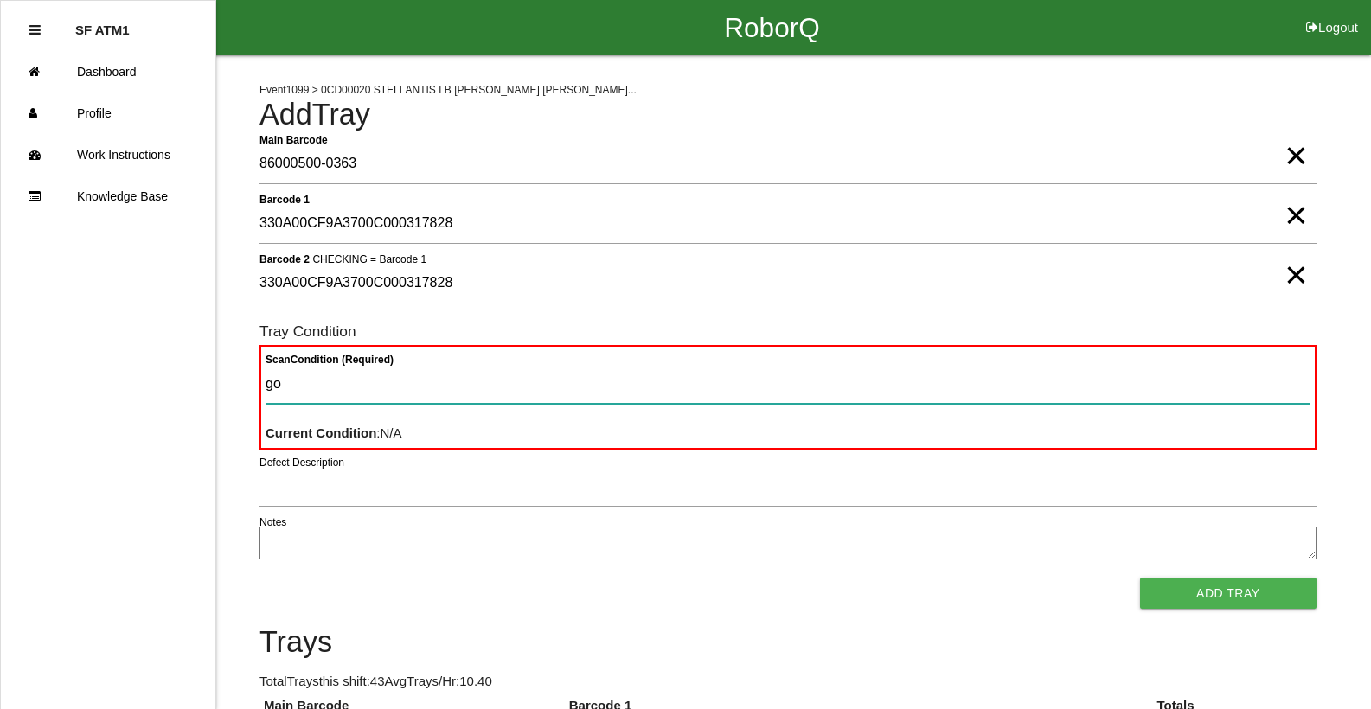
type Condition "goo"
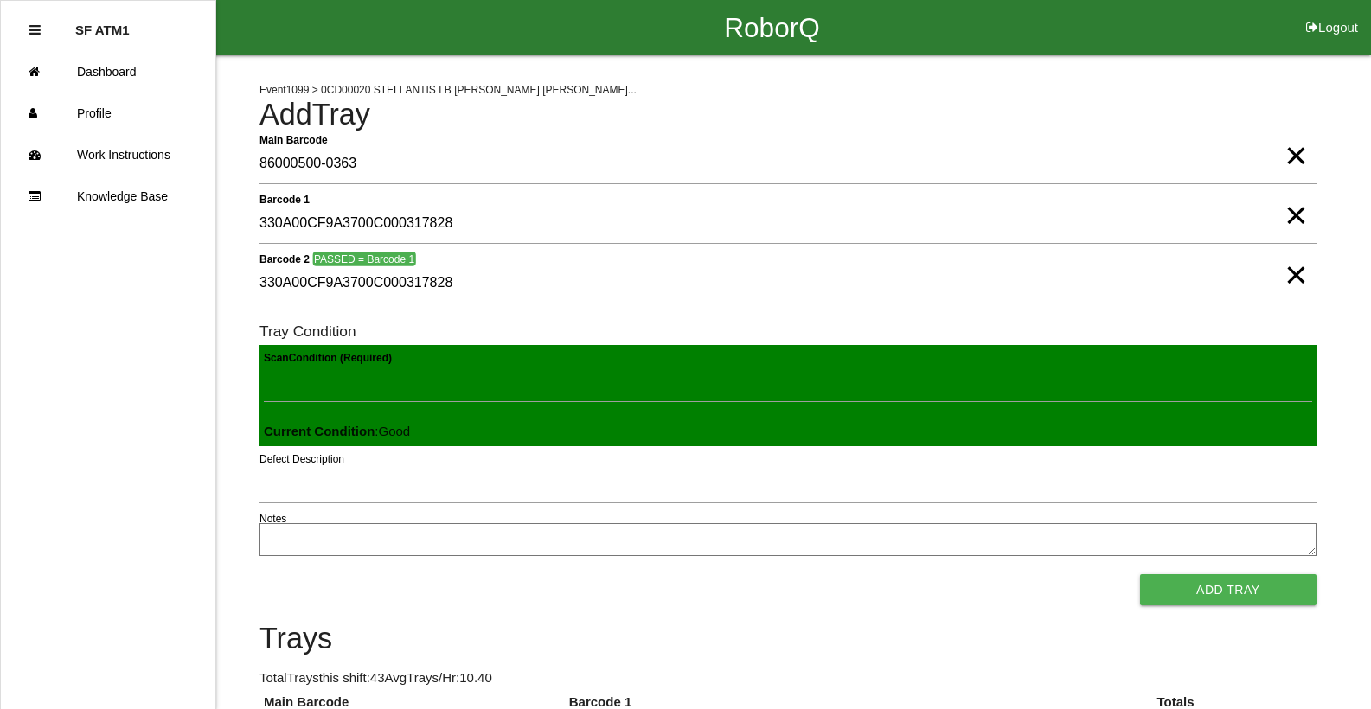
click at [1140, 574] on button "Add Tray" at bounding box center [1228, 589] width 176 height 31
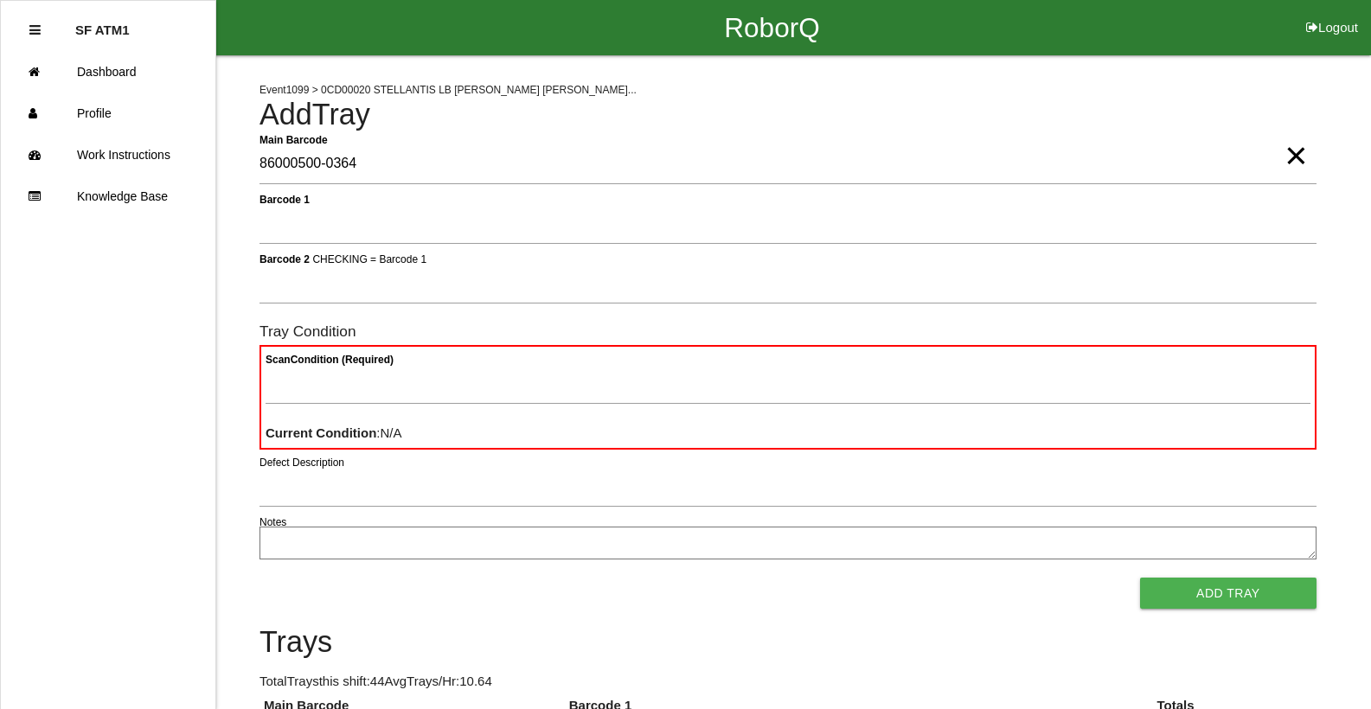
type Barcode "86000500-0364"
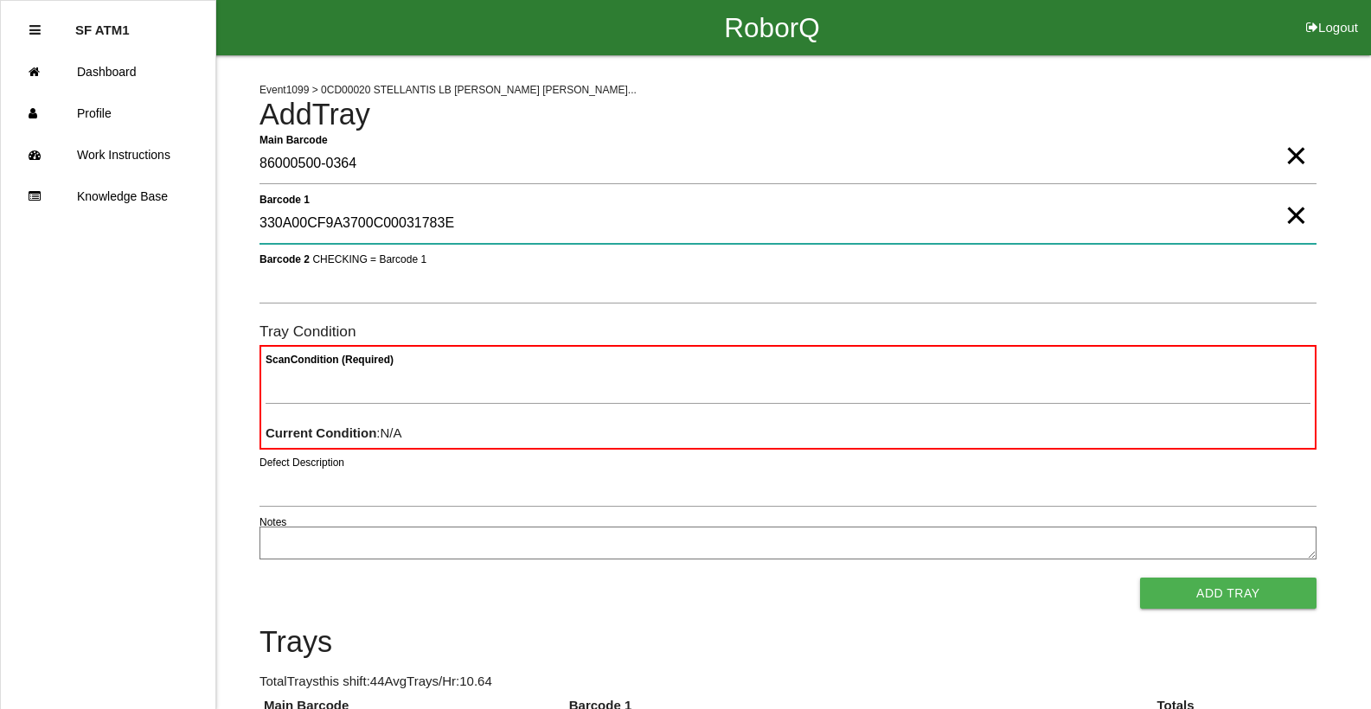
type 1 "330A00CF9A3700C00031783E"
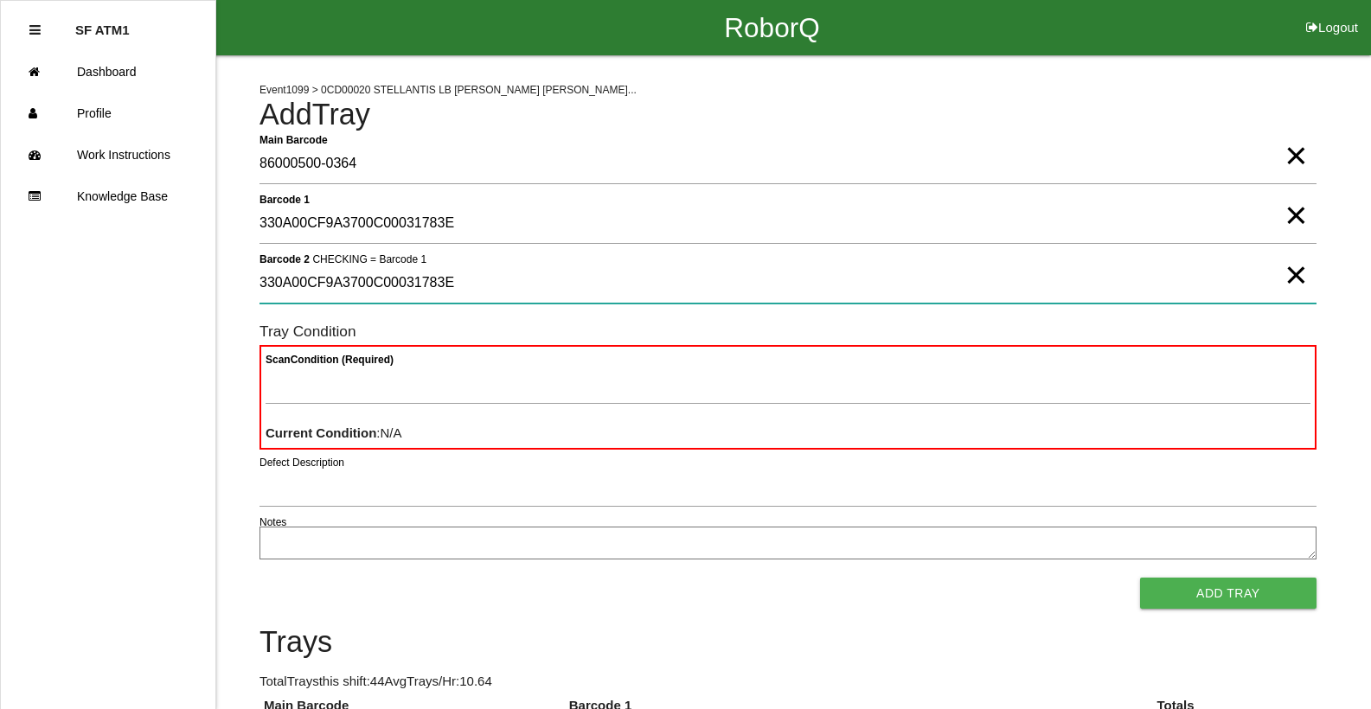
type 2 "330A00CF9A3700C00031783E"
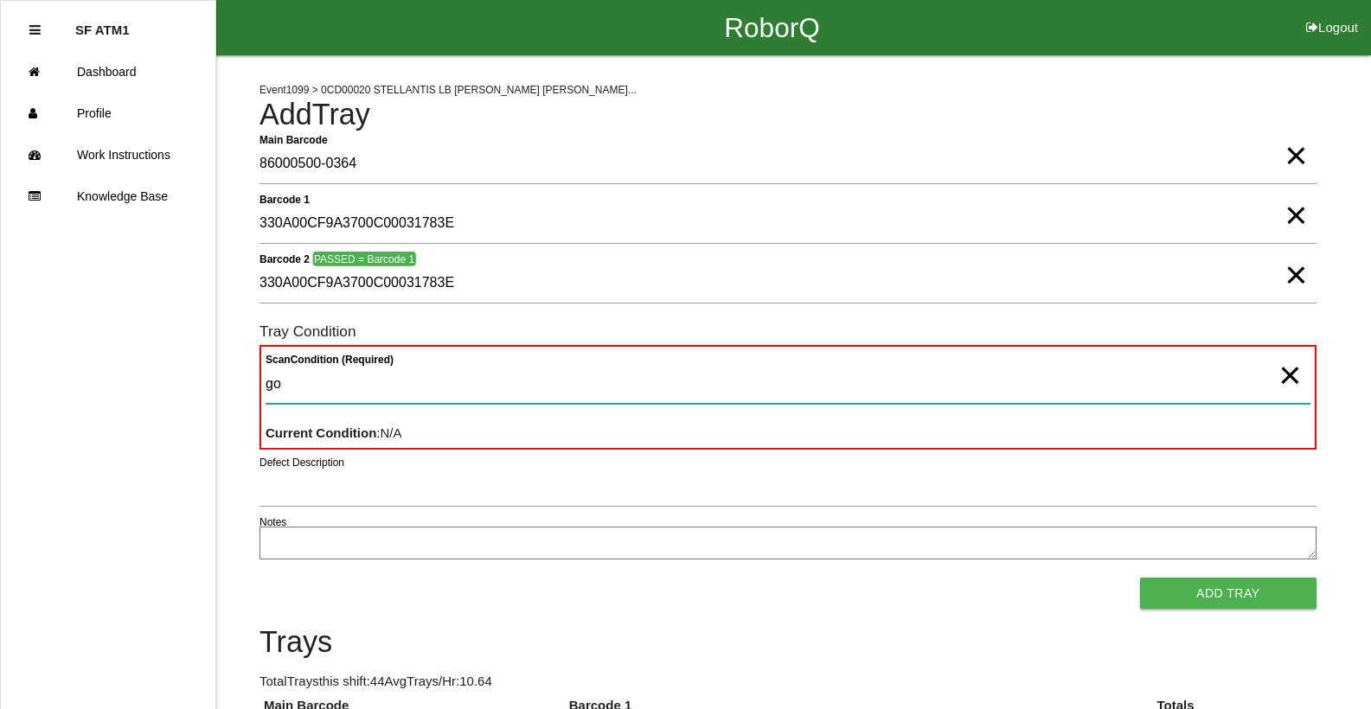
type Condition "goo"
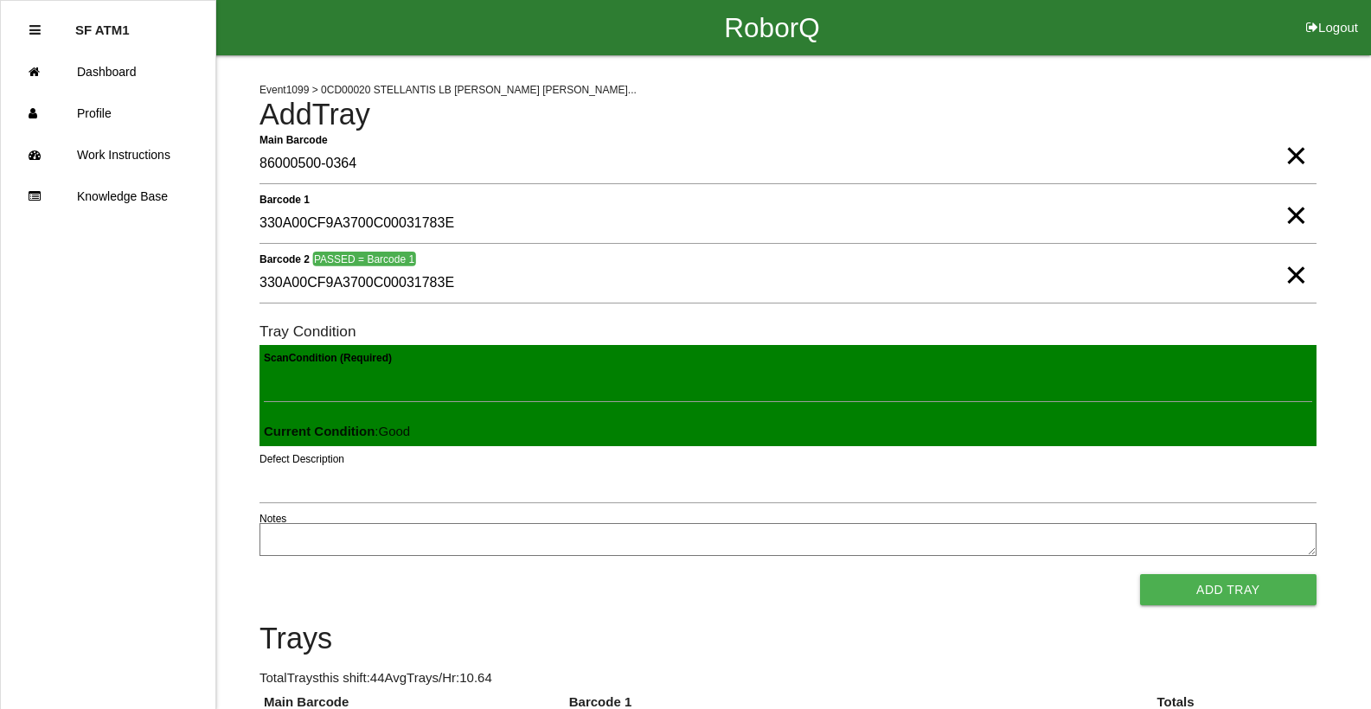
click button "Add Tray" at bounding box center [1228, 589] width 176 height 31
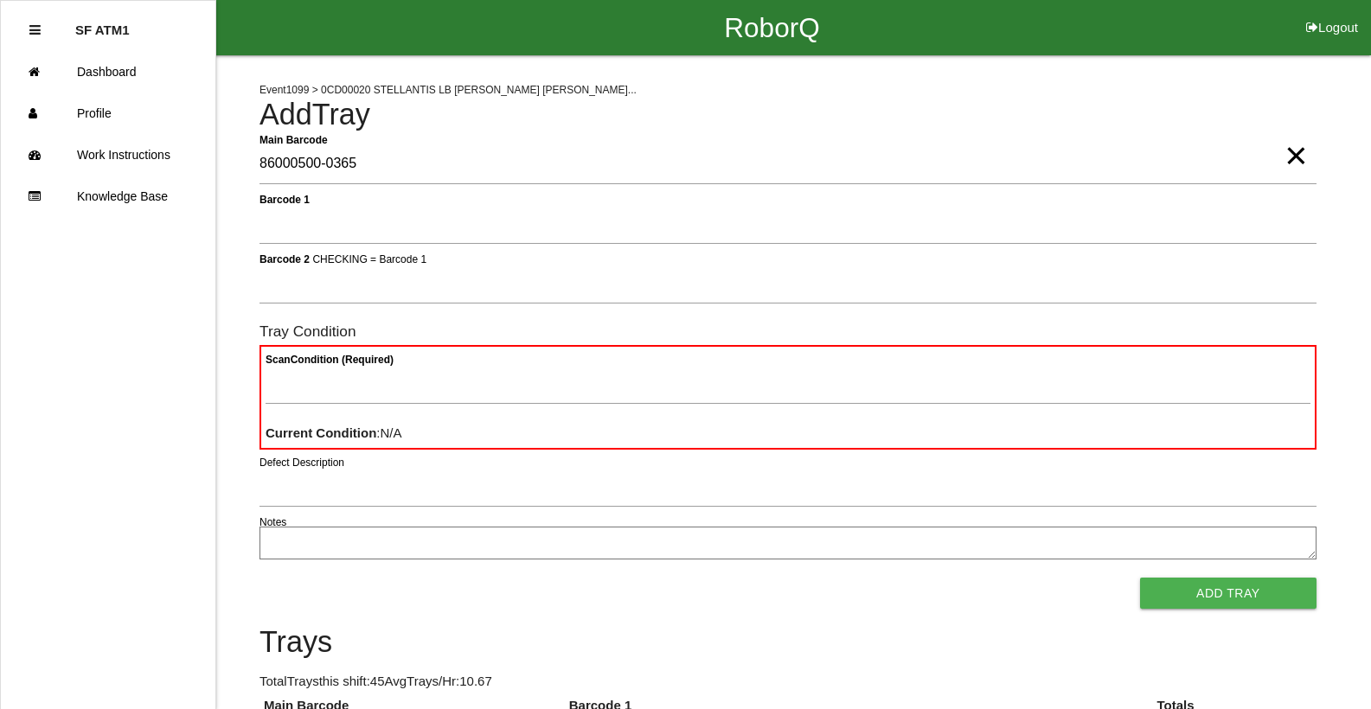
type Barcode "86000500-0365"
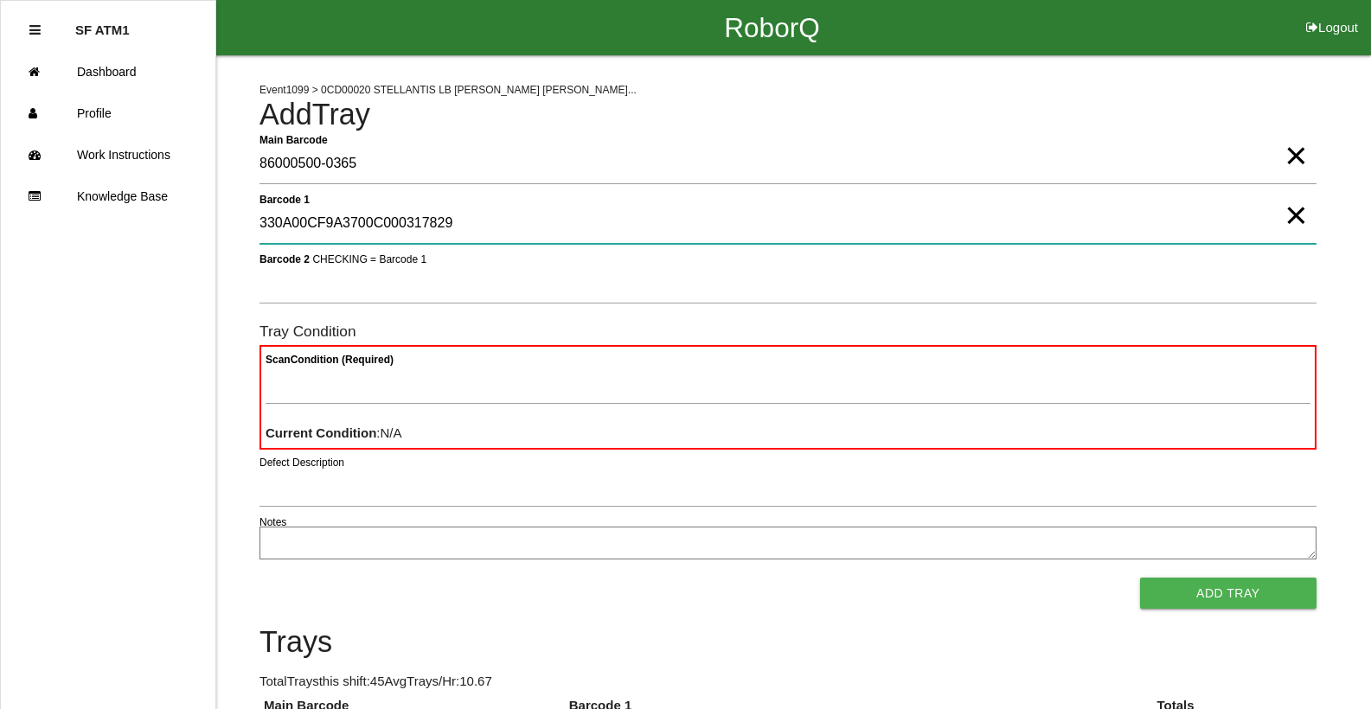
type 1 "330A00CF9A3700C000317829"
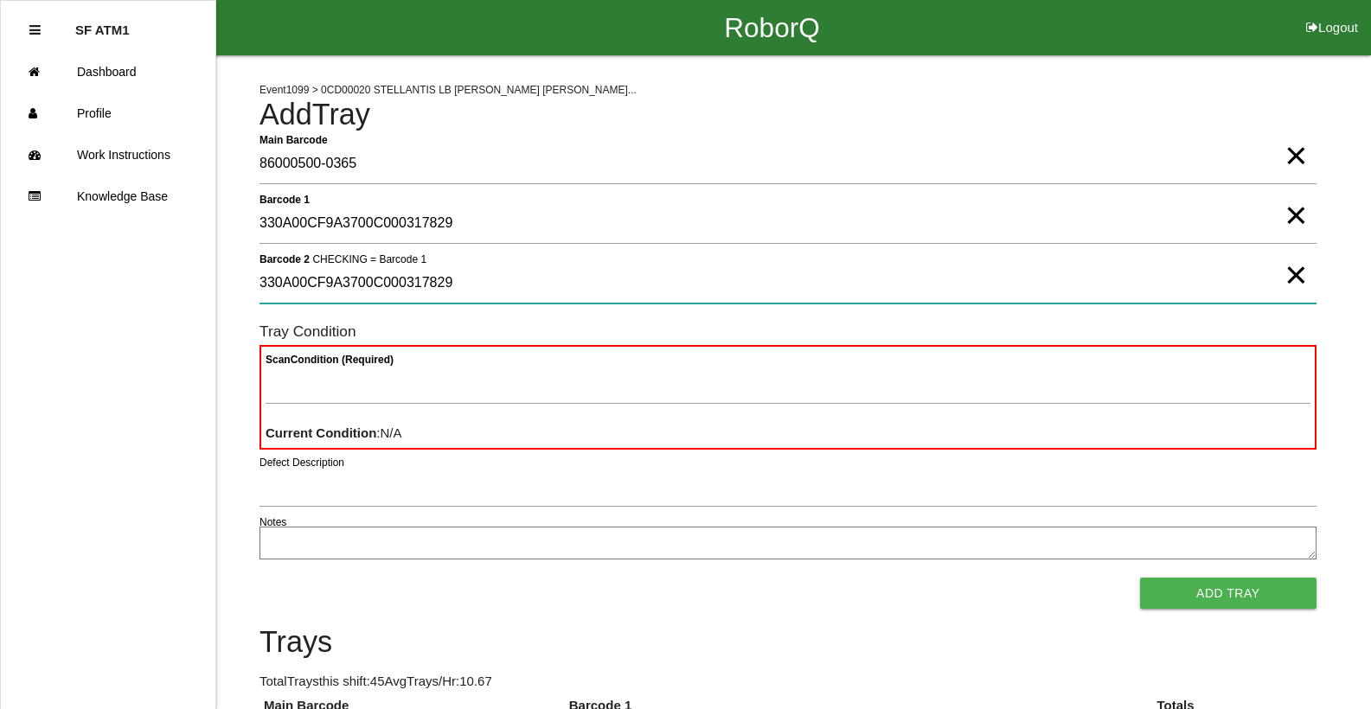
type 2 "330A00CF9A3700C000317829"
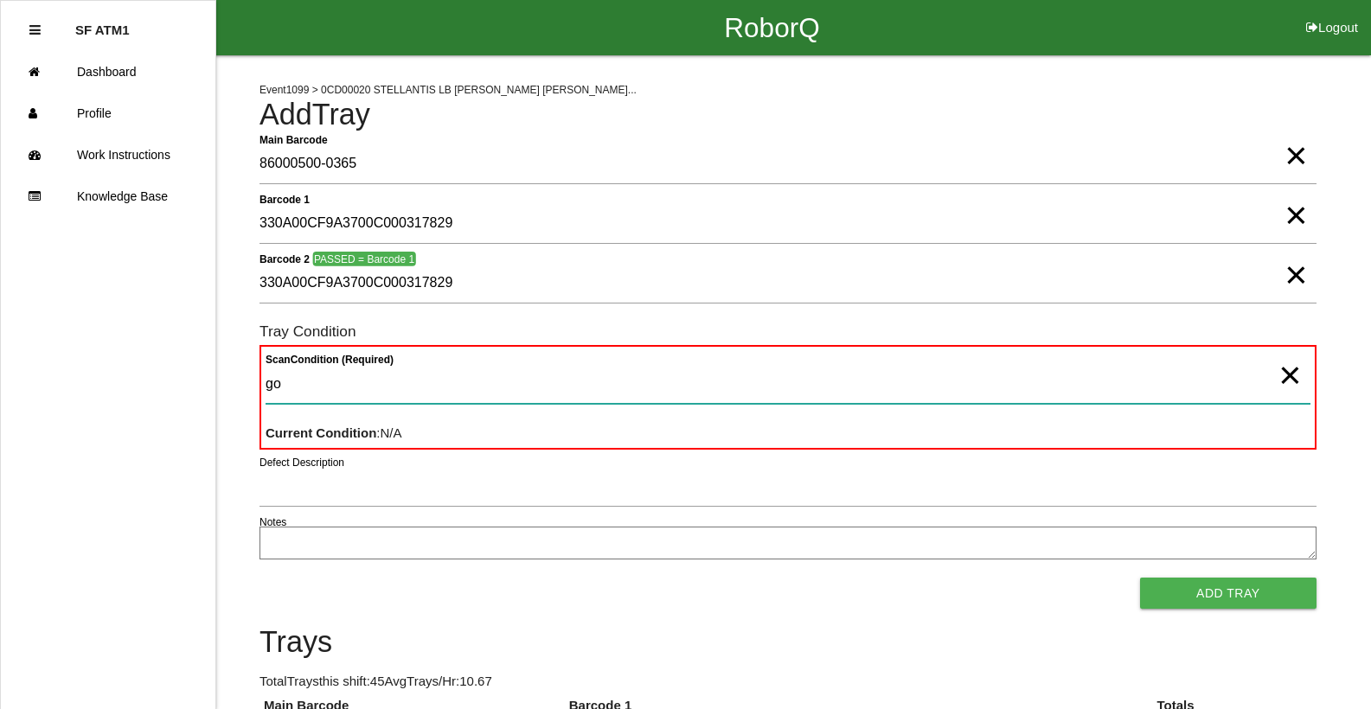
type Condition "goo"
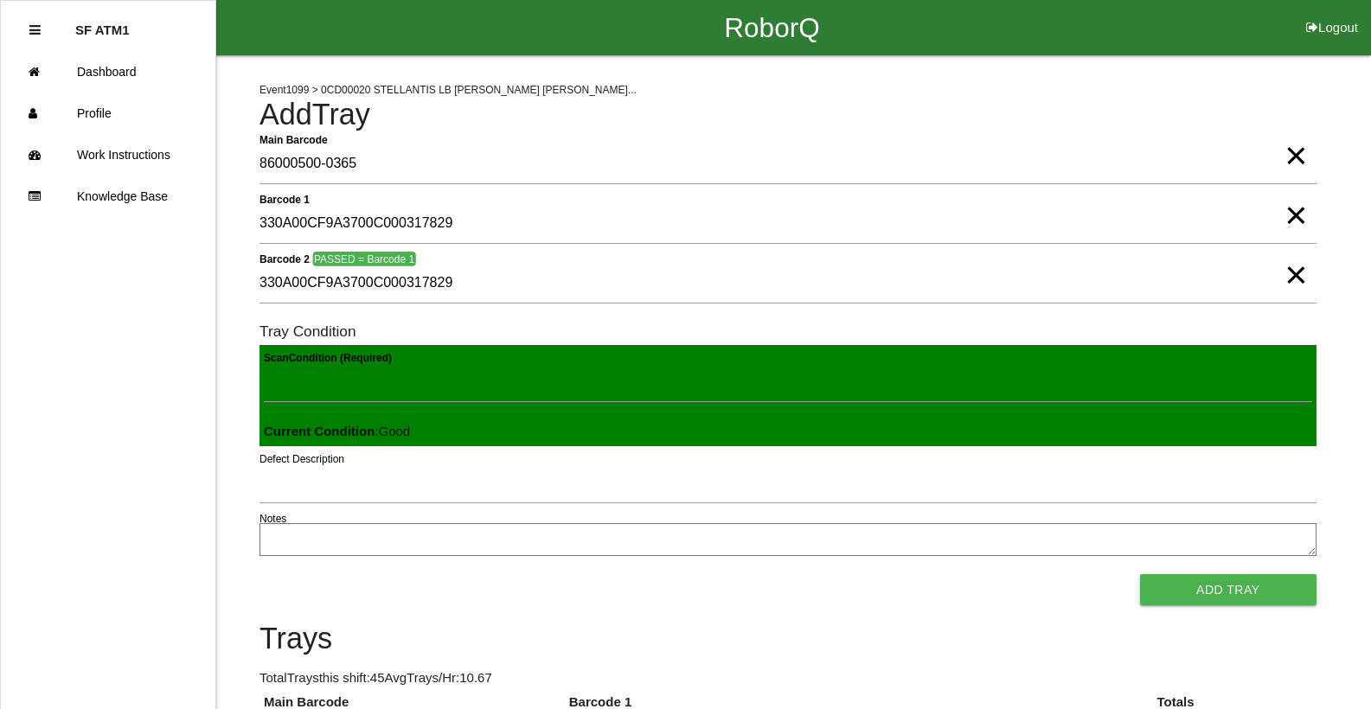
click at [1140, 574] on button "Add Tray" at bounding box center [1228, 589] width 176 height 31
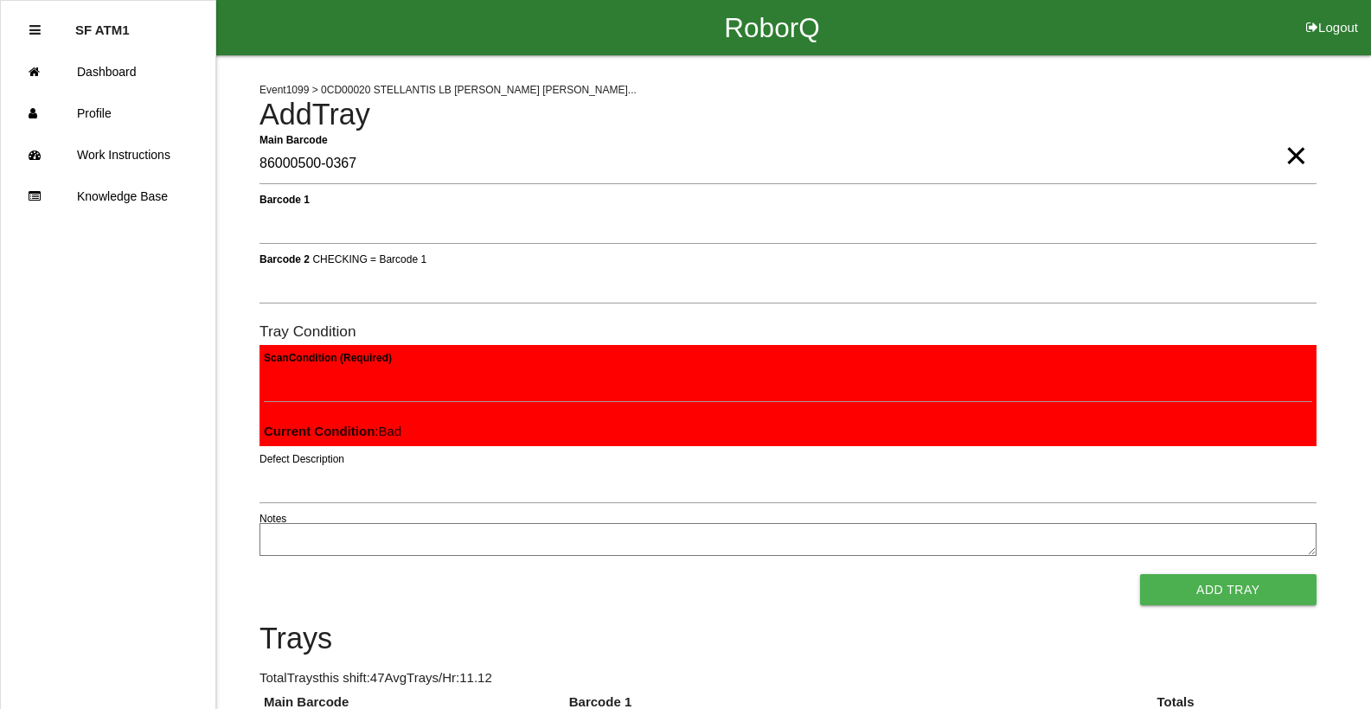
click at [1140, 574] on button "Add Tray" at bounding box center [1228, 589] width 176 height 31
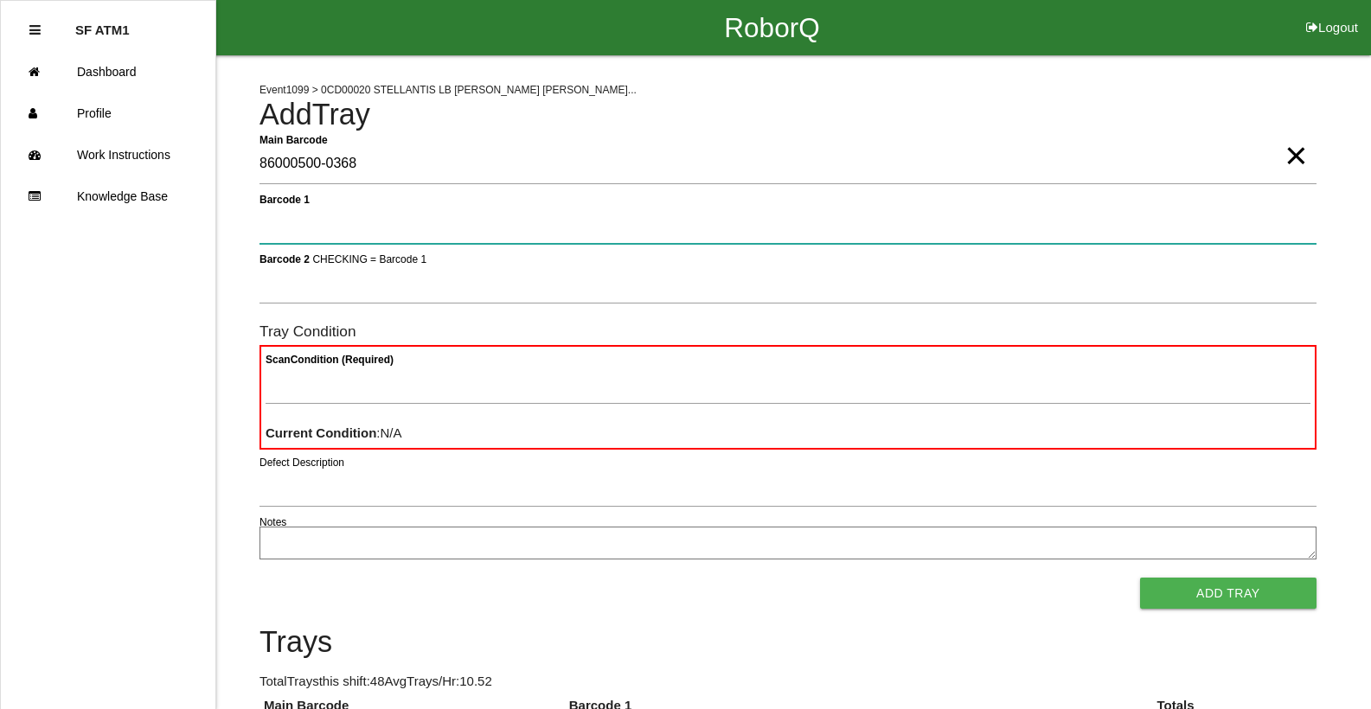
click at [1140, 578] on button "Add Tray" at bounding box center [1228, 593] width 176 height 31
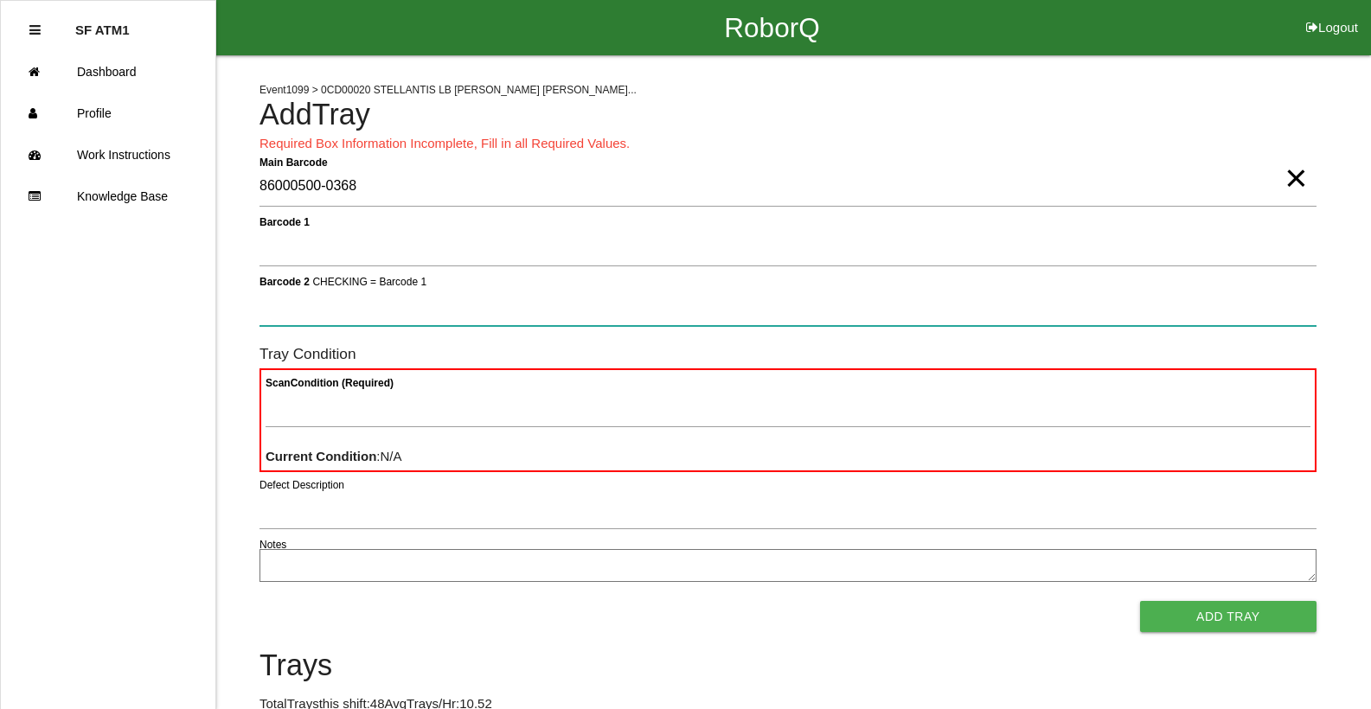
click at [1140, 601] on button "Add Tray" at bounding box center [1228, 616] width 176 height 31
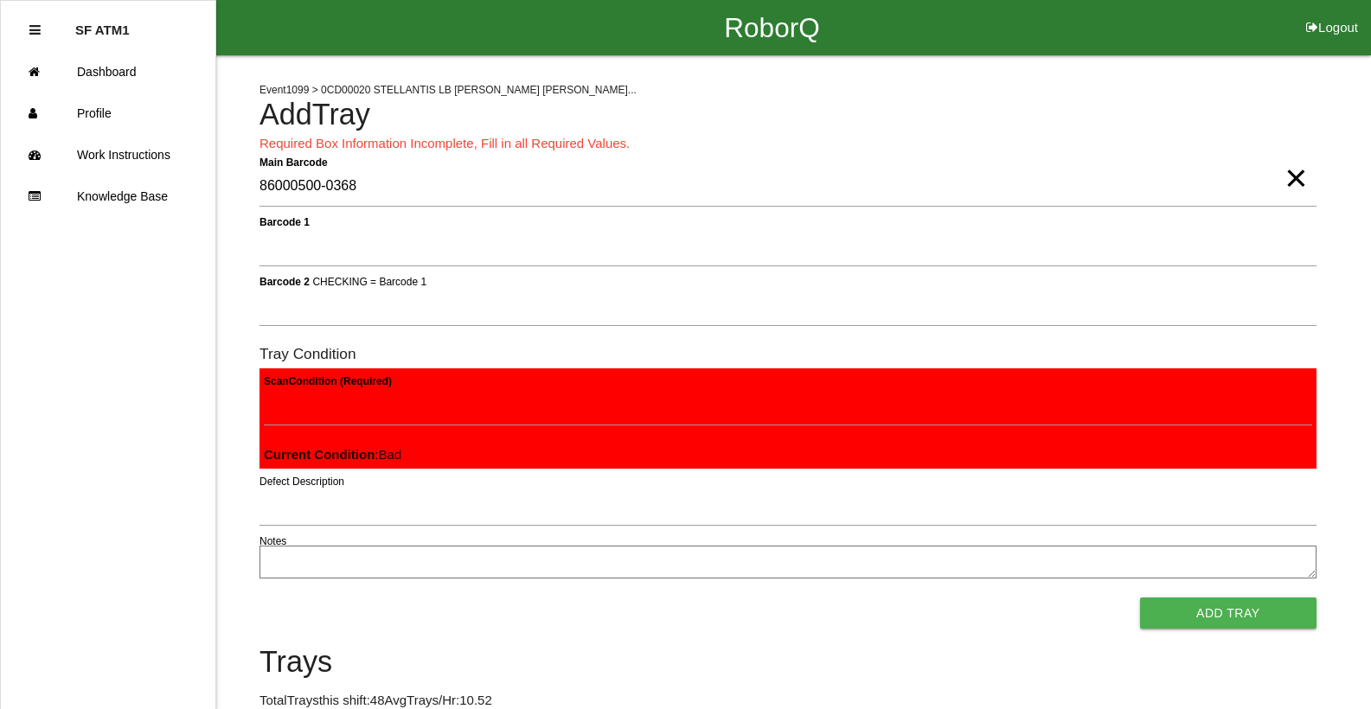
click at [1264, 623] on button "Add Tray" at bounding box center [1228, 613] width 176 height 31
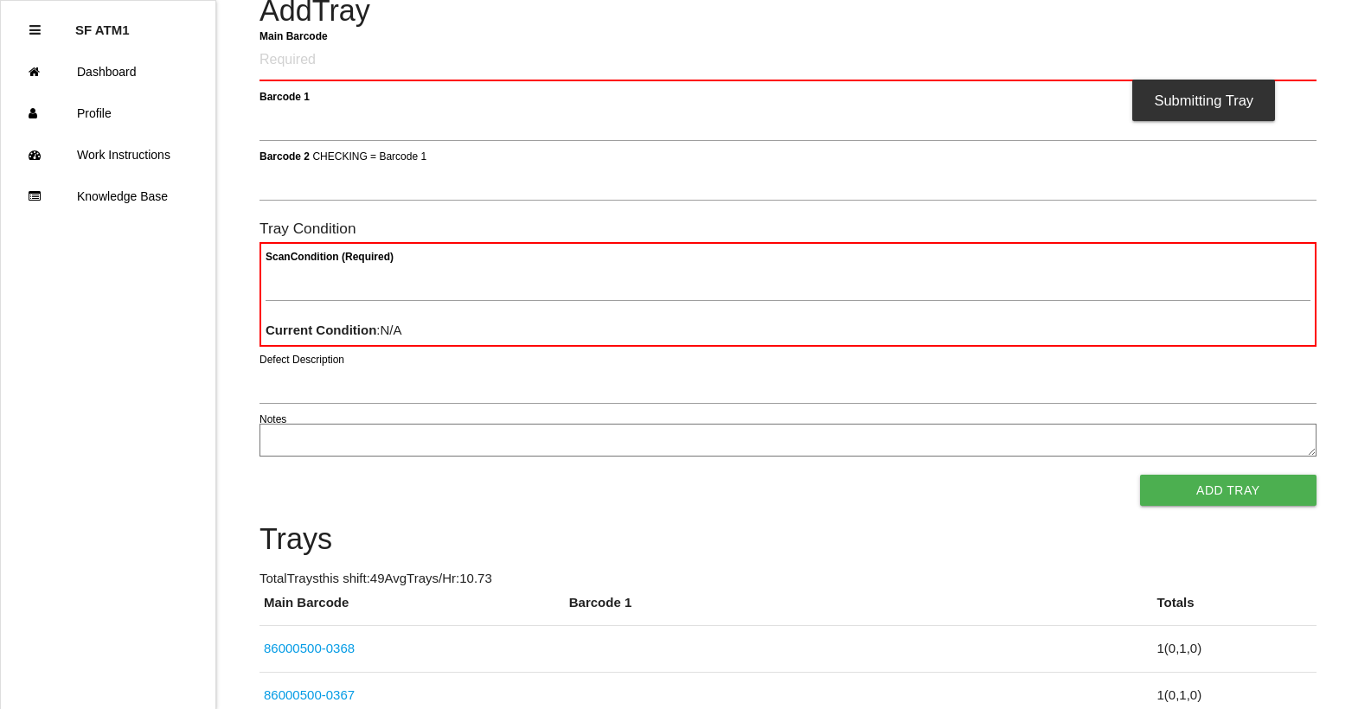
scroll to position [150, 0]
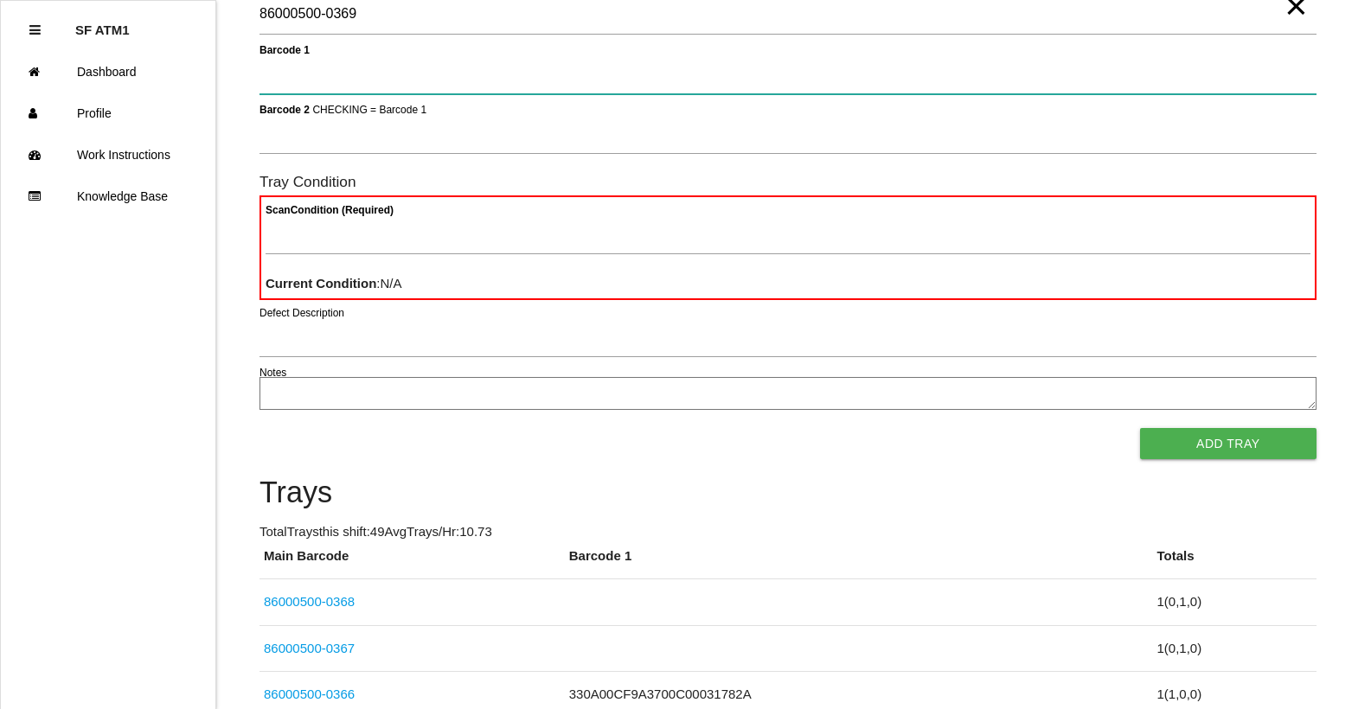
click at [1140, 428] on button "Add Tray" at bounding box center [1228, 443] width 176 height 31
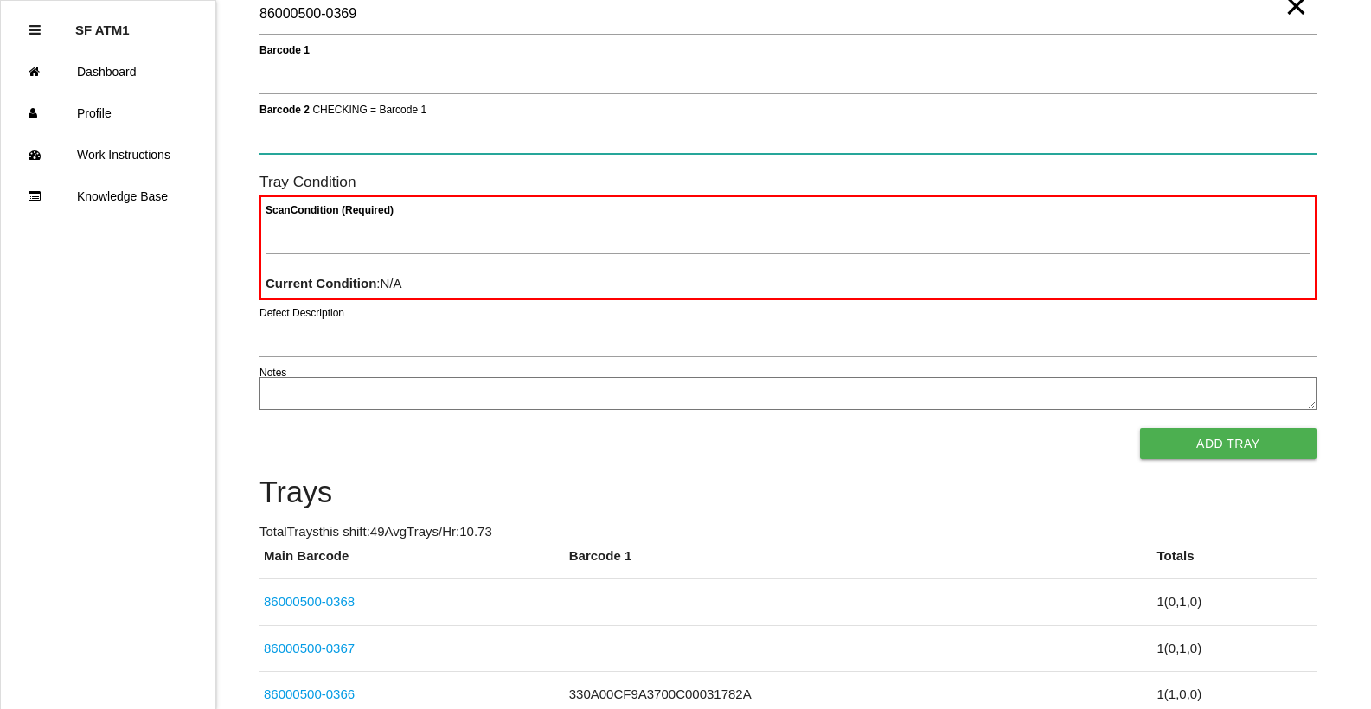
scroll to position [0, 0]
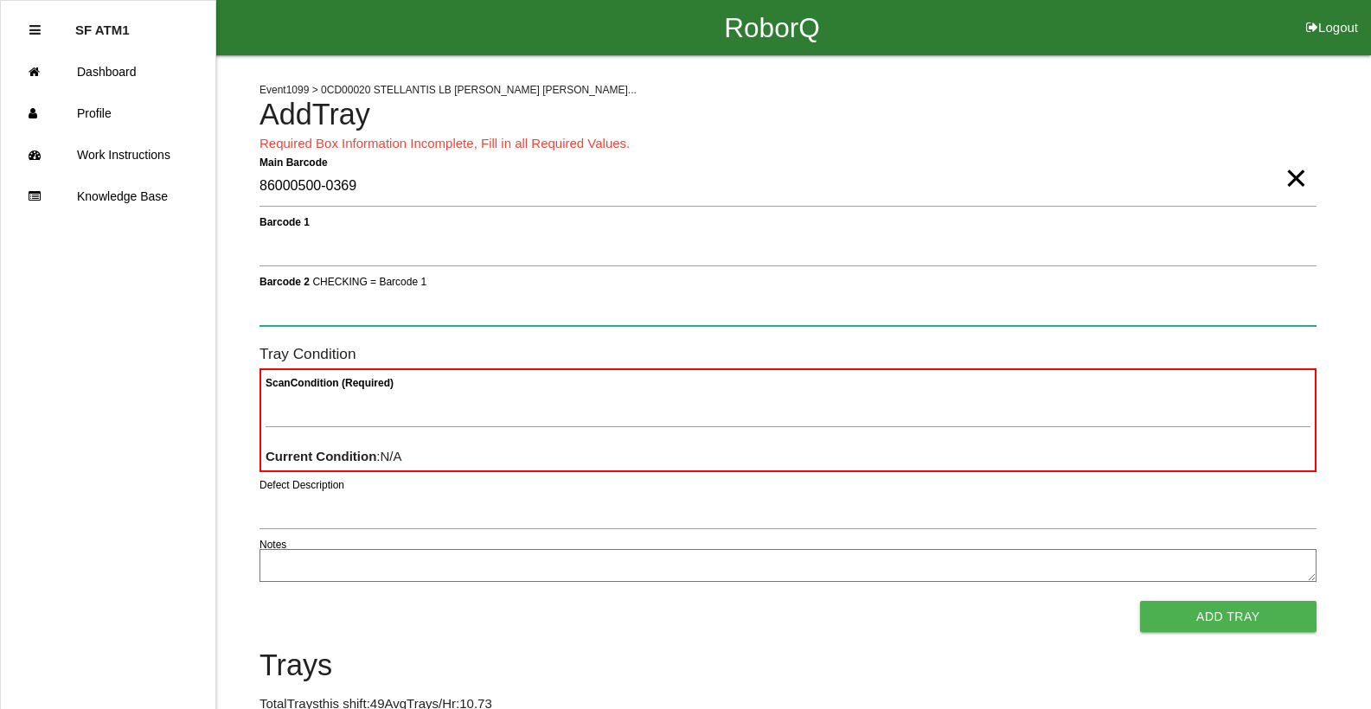
click at [1140, 601] on button "Add Tray" at bounding box center [1228, 616] width 176 height 31
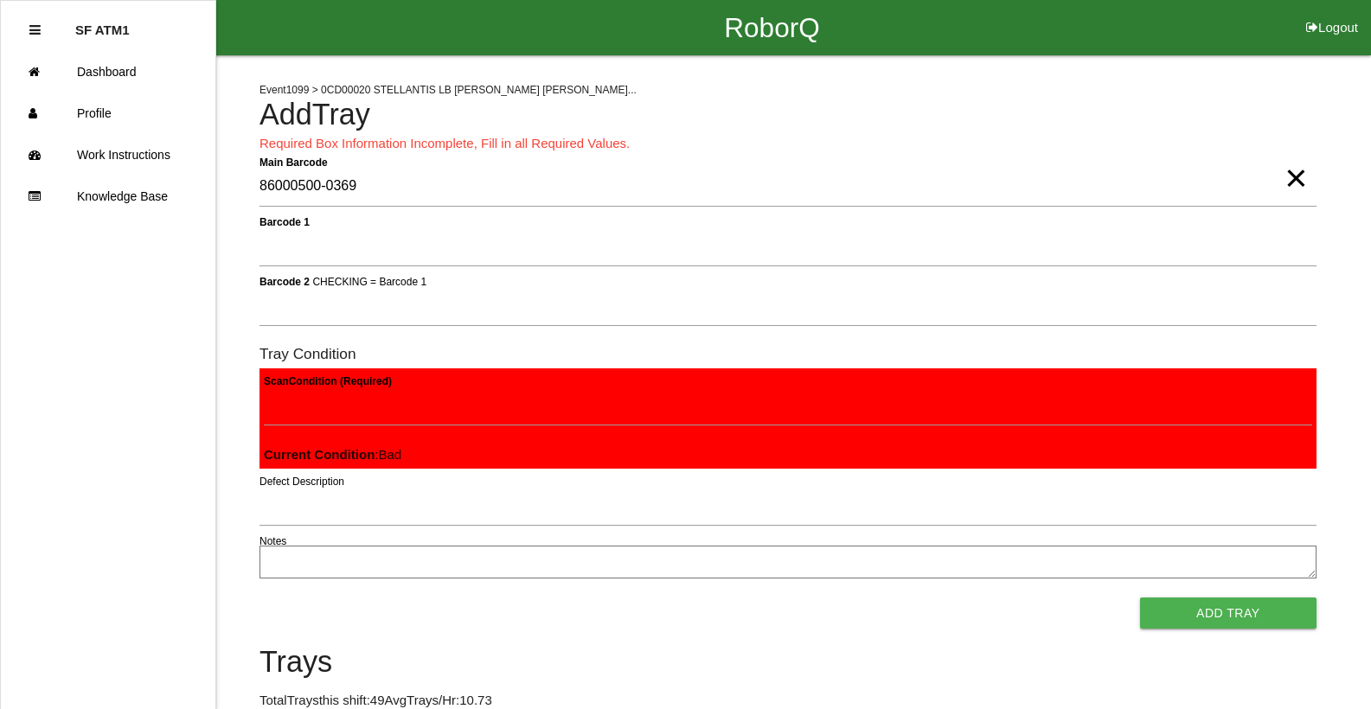
click at [1140, 598] on button "Add Tray" at bounding box center [1228, 613] width 176 height 31
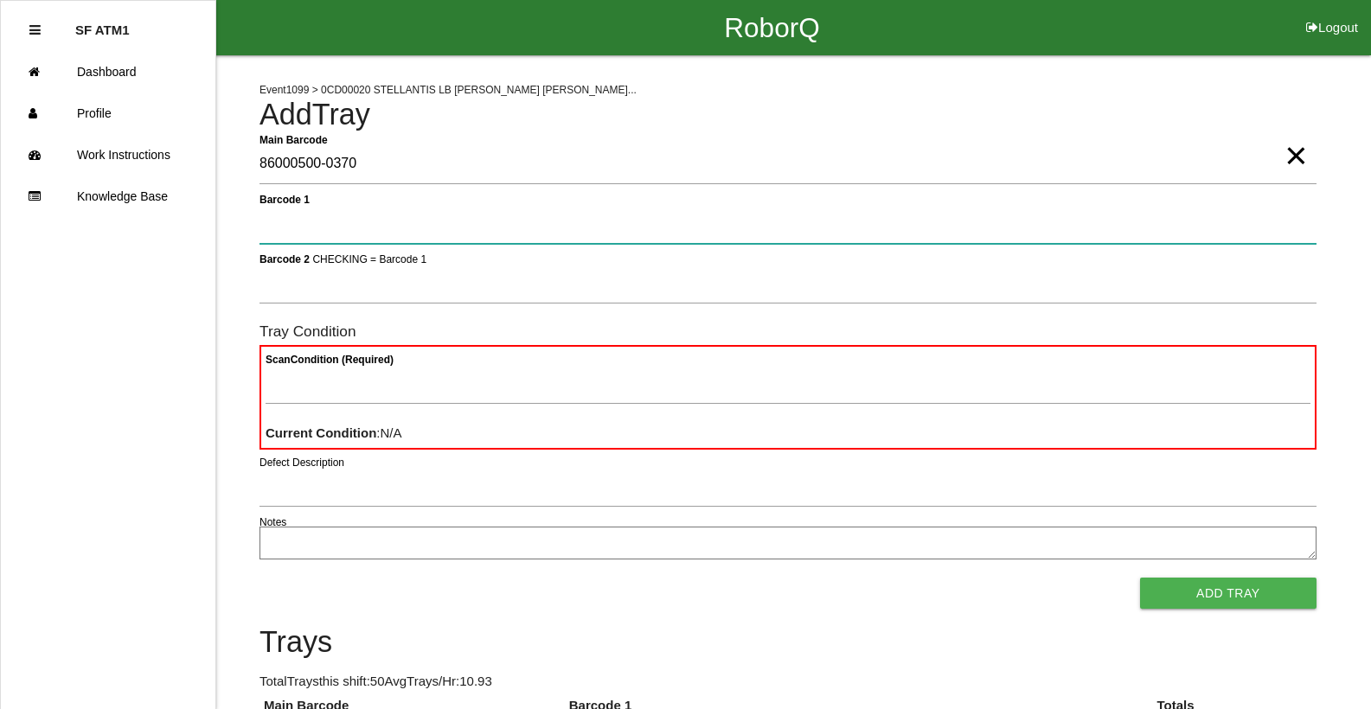
click at [1140, 578] on button "Add Tray" at bounding box center [1228, 593] width 176 height 31
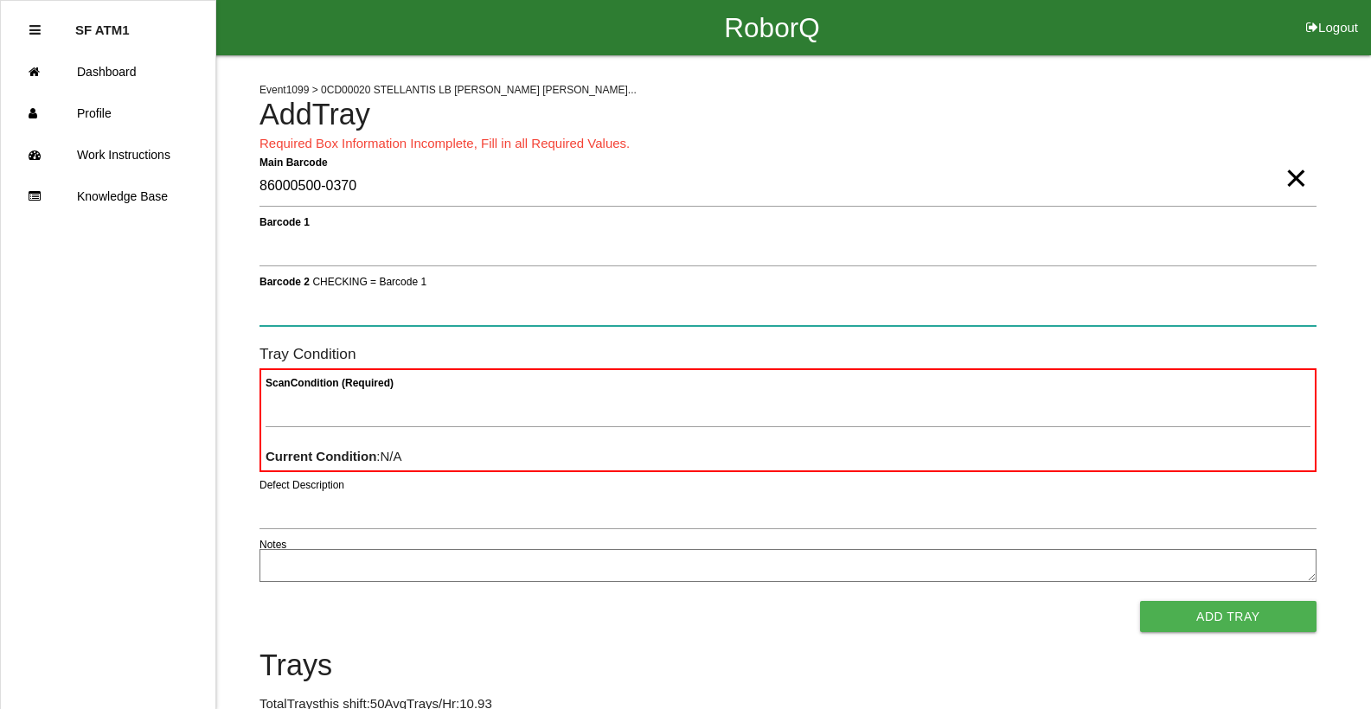
click at [1140, 601] on button "Add Tray" at bounding box center [1228, 616] width 176 height 31
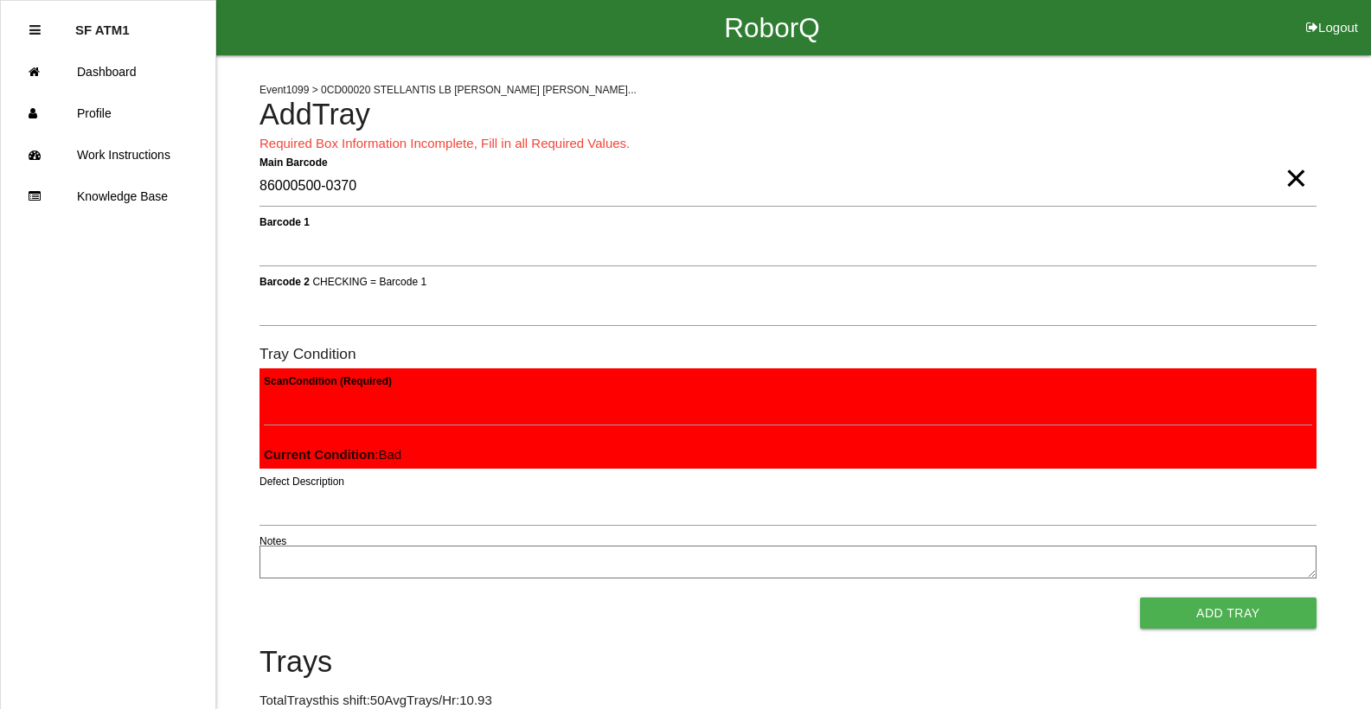
click at [1140, 598] on button "Add Tray" at bounding box center [1228, 613] width 176 height 31
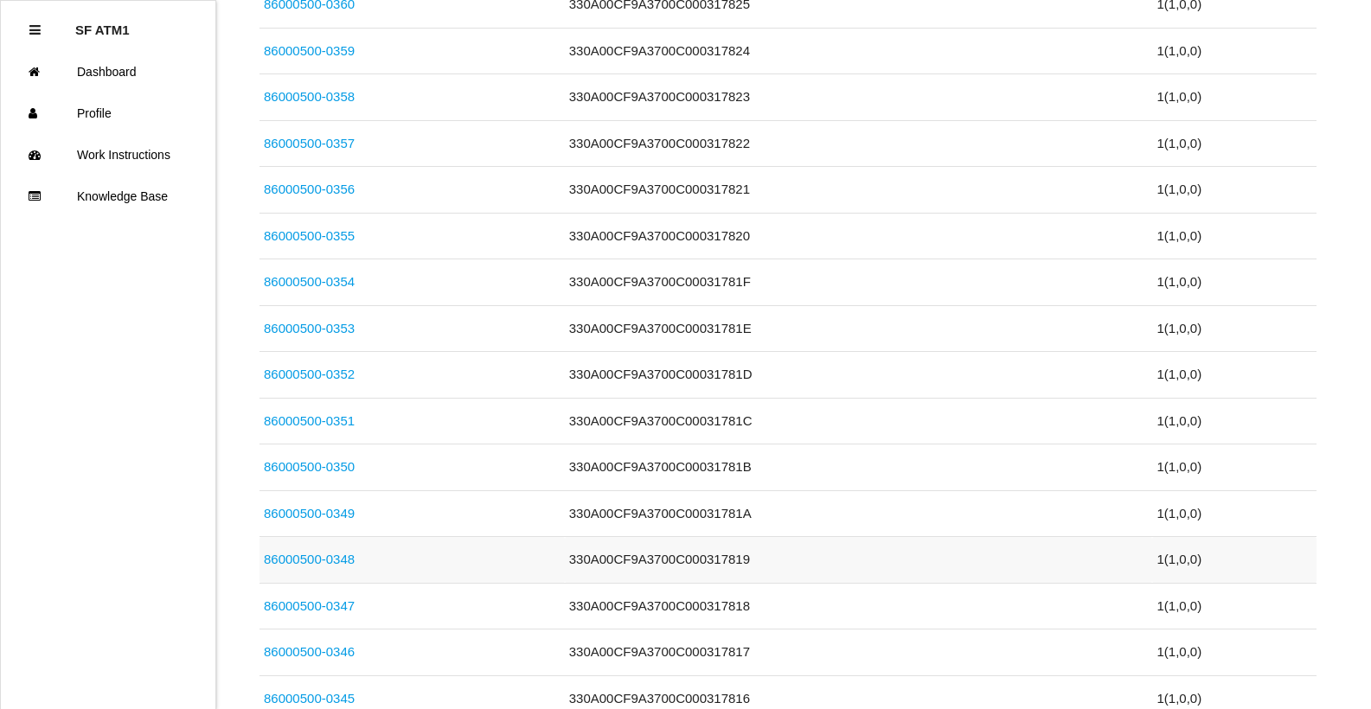
scroll to position [155, 0]
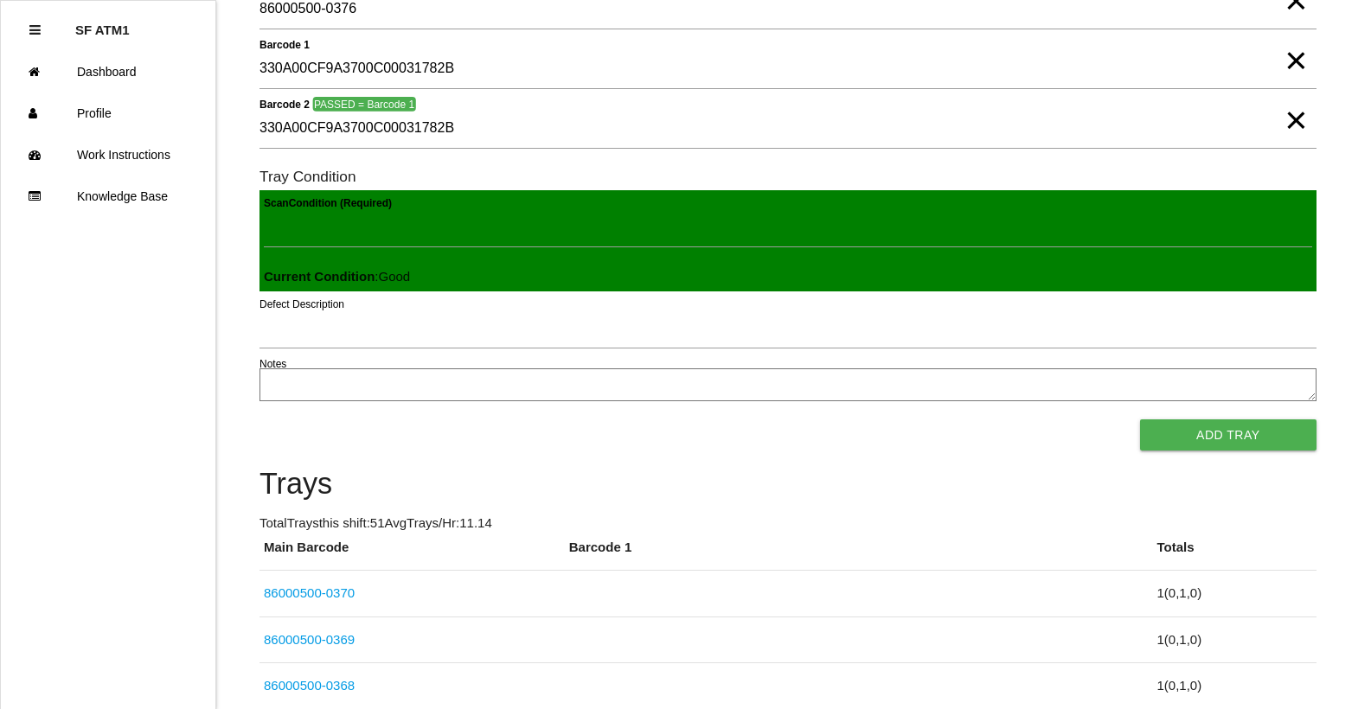
click at [1140, 420] on button "Add Tray" at bounding box center [1228, 435] width 176 height 31
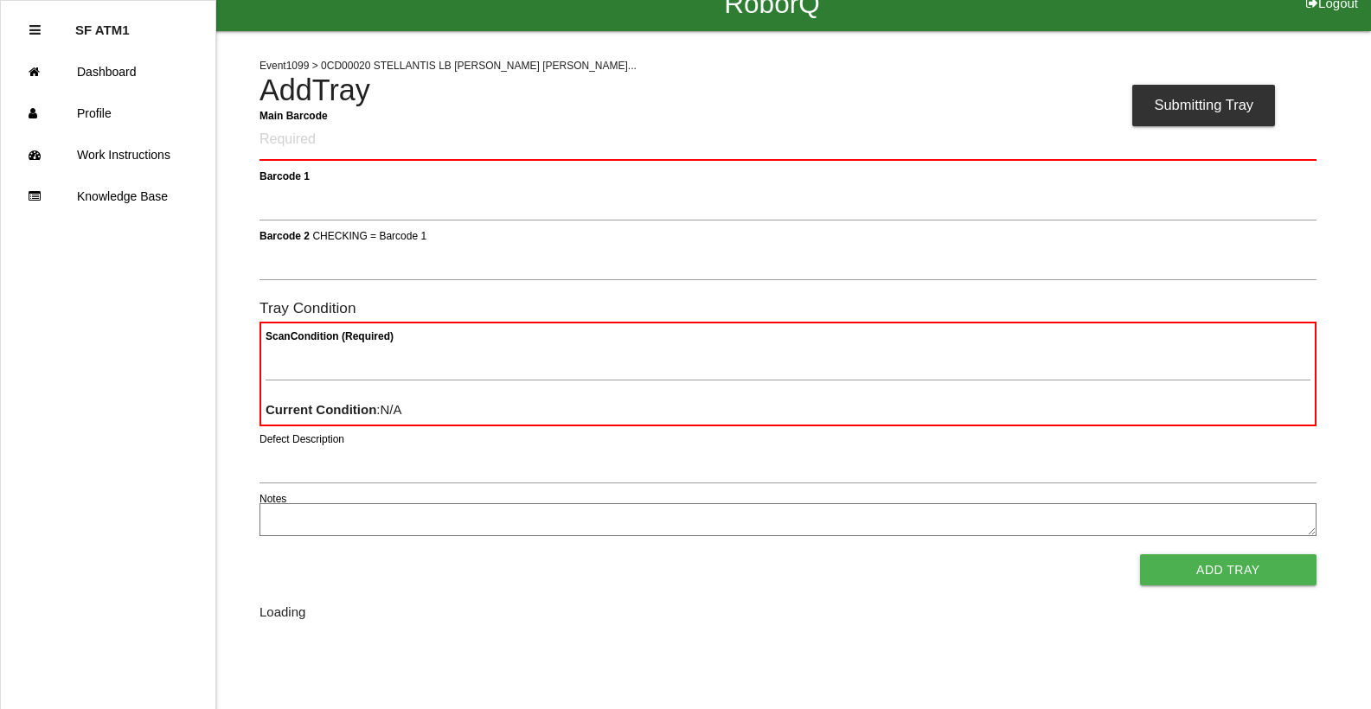
scroll to position [0, 0]
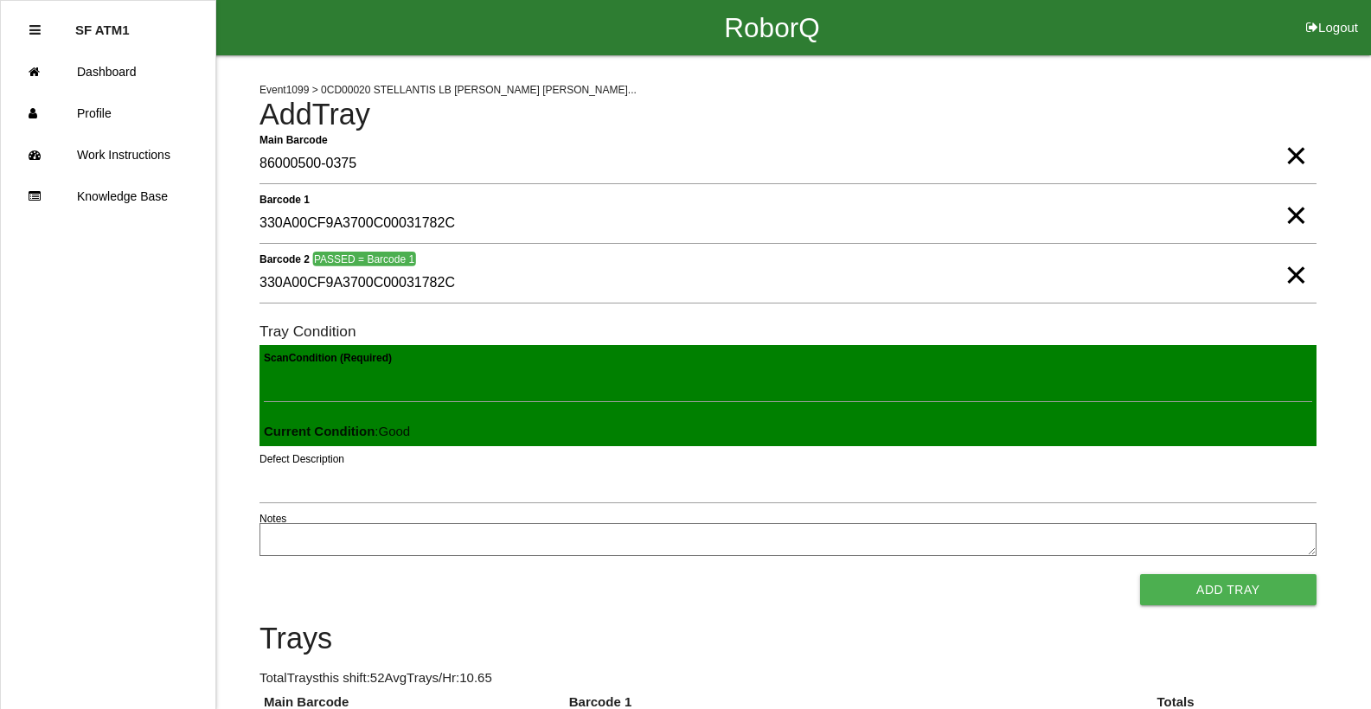
click at [1140, 574] on button "Add Tray" at bounding box center [1228, 589] width 176 height 31
click button "Add Tray" at bounding box center [1228, 589] width 176 height 31
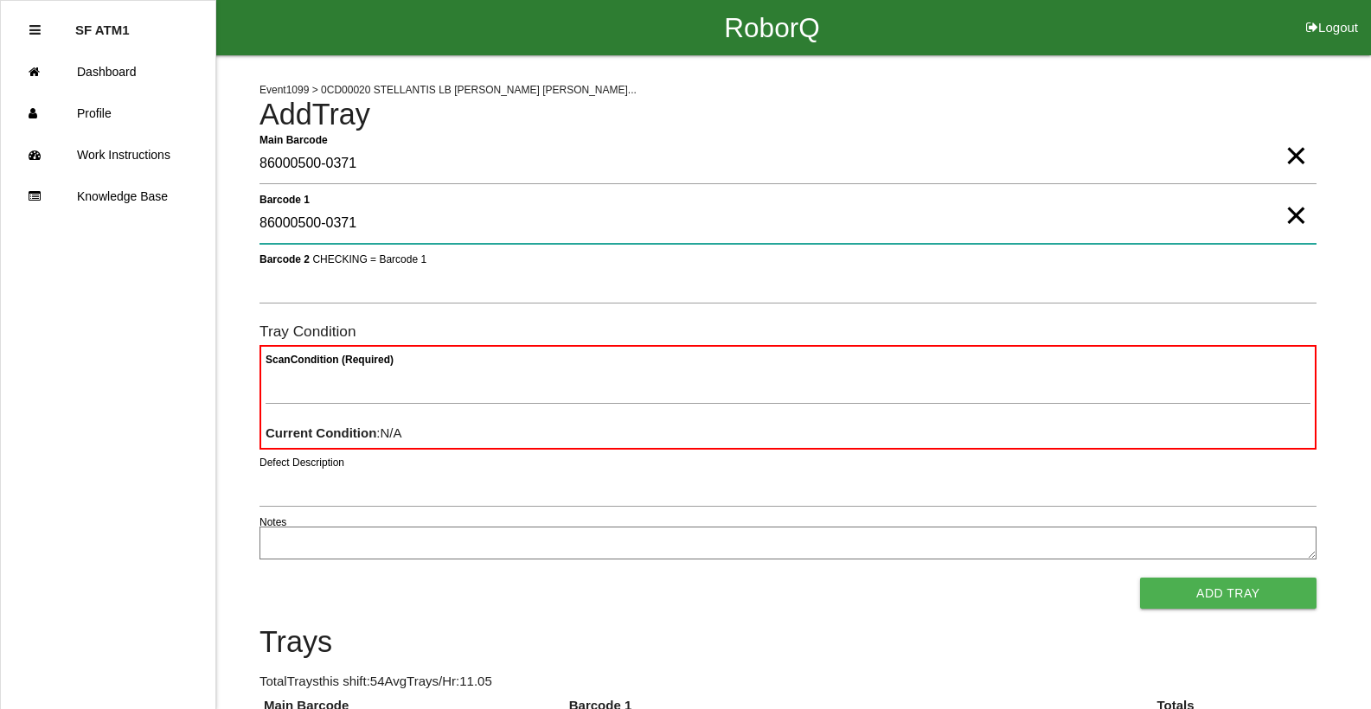
click at [382, 231] on 1 "86000500-0371" at bounding box center [788, 224] width 1057 height 40
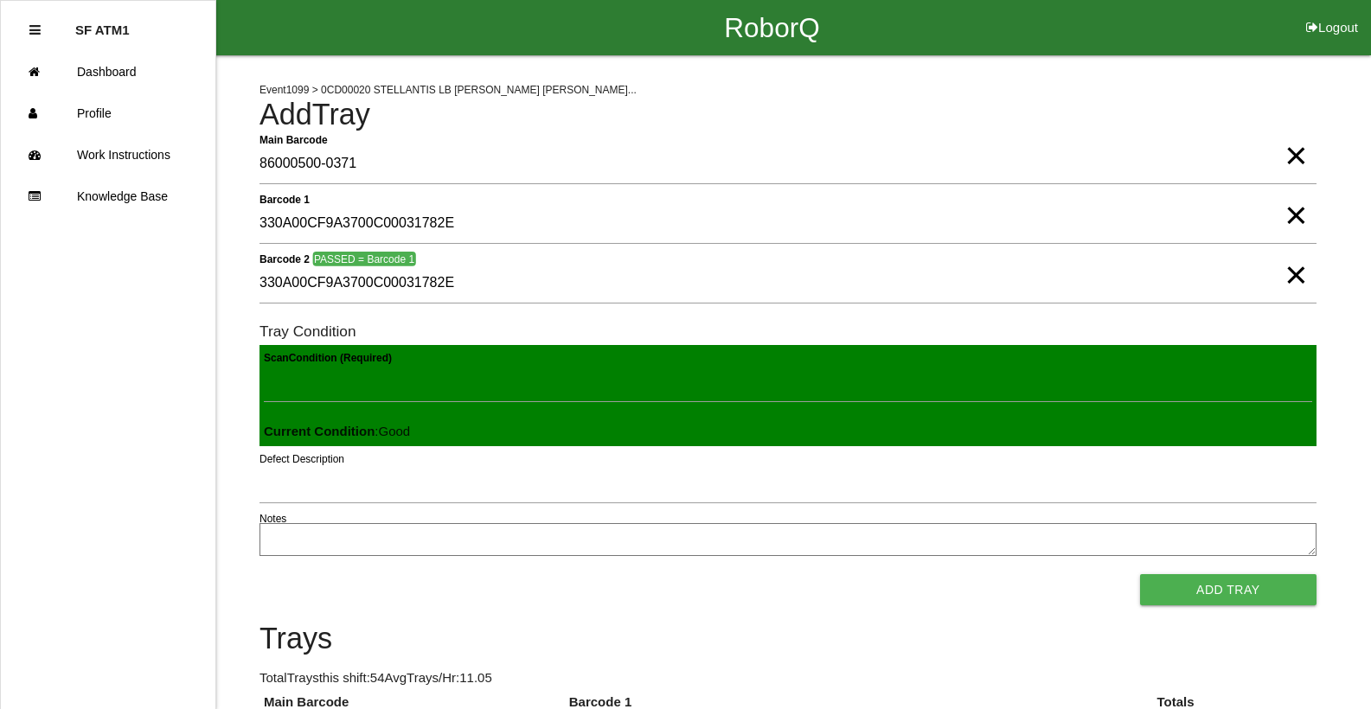
click at [1140, 574] on button "Add Tray" at bounding box center [1228, 589] width 176 height 31
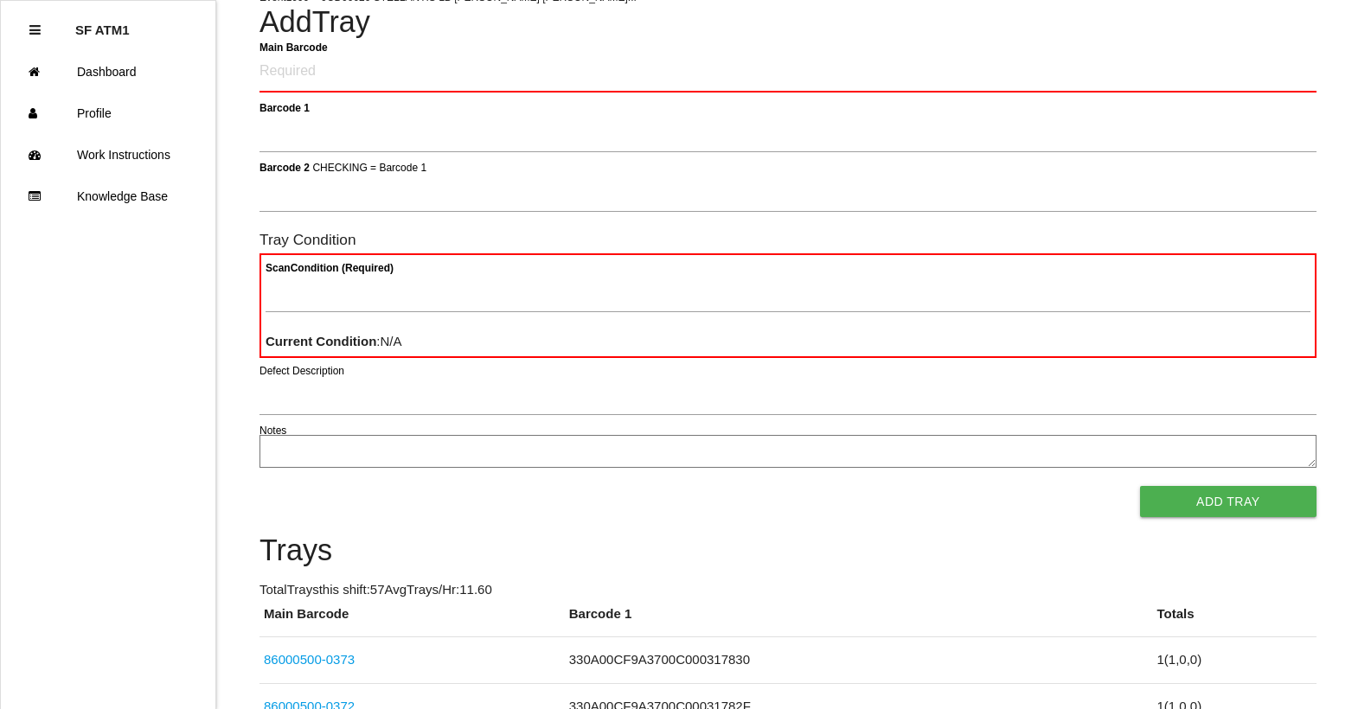
scroll to position [104, 0]
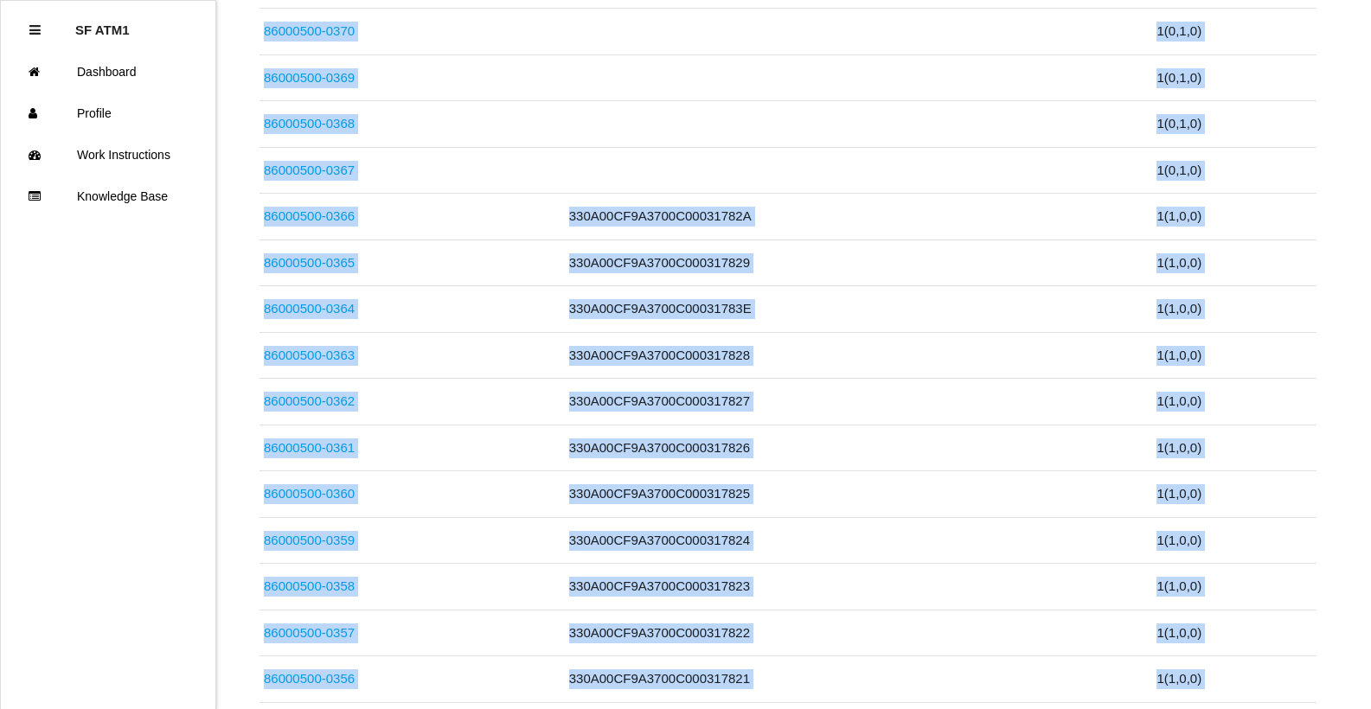
scroll to position [1004, 0]
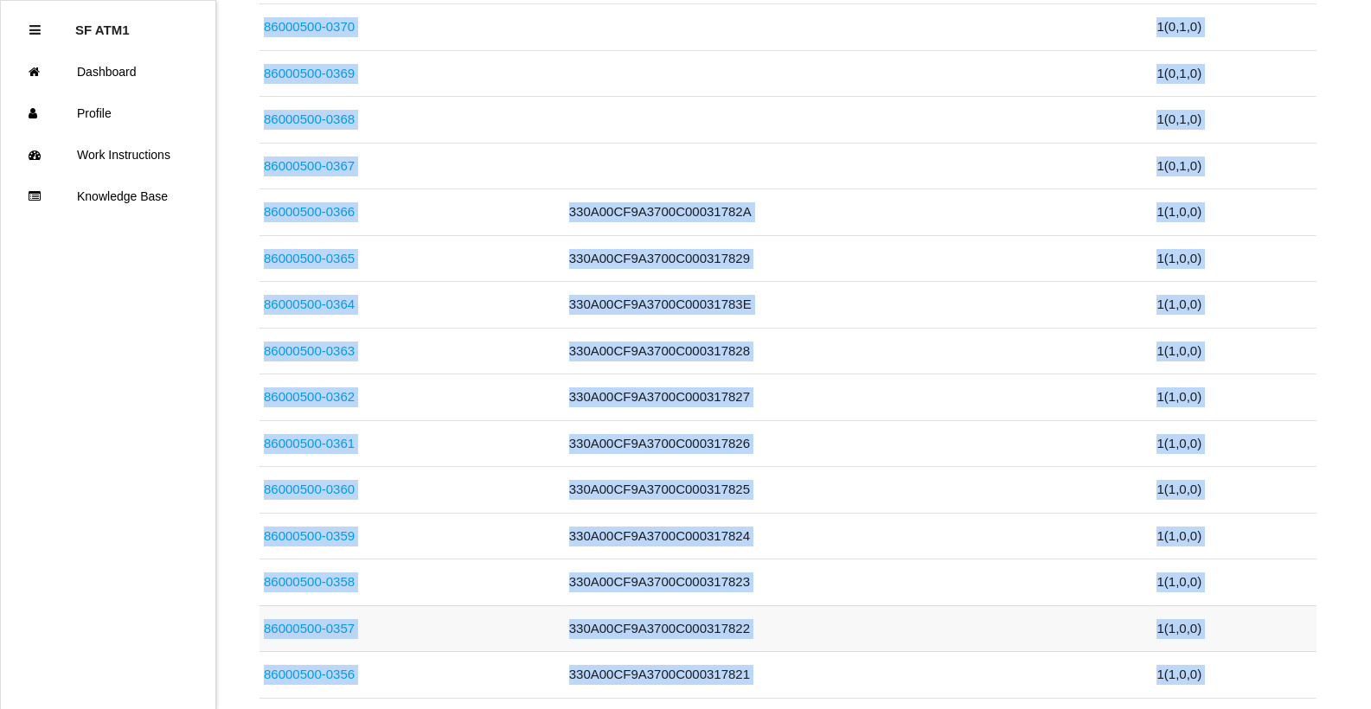
click at [340, 623] on link "86000500-0357" at bounding box center [309, 628] width 91 height 15
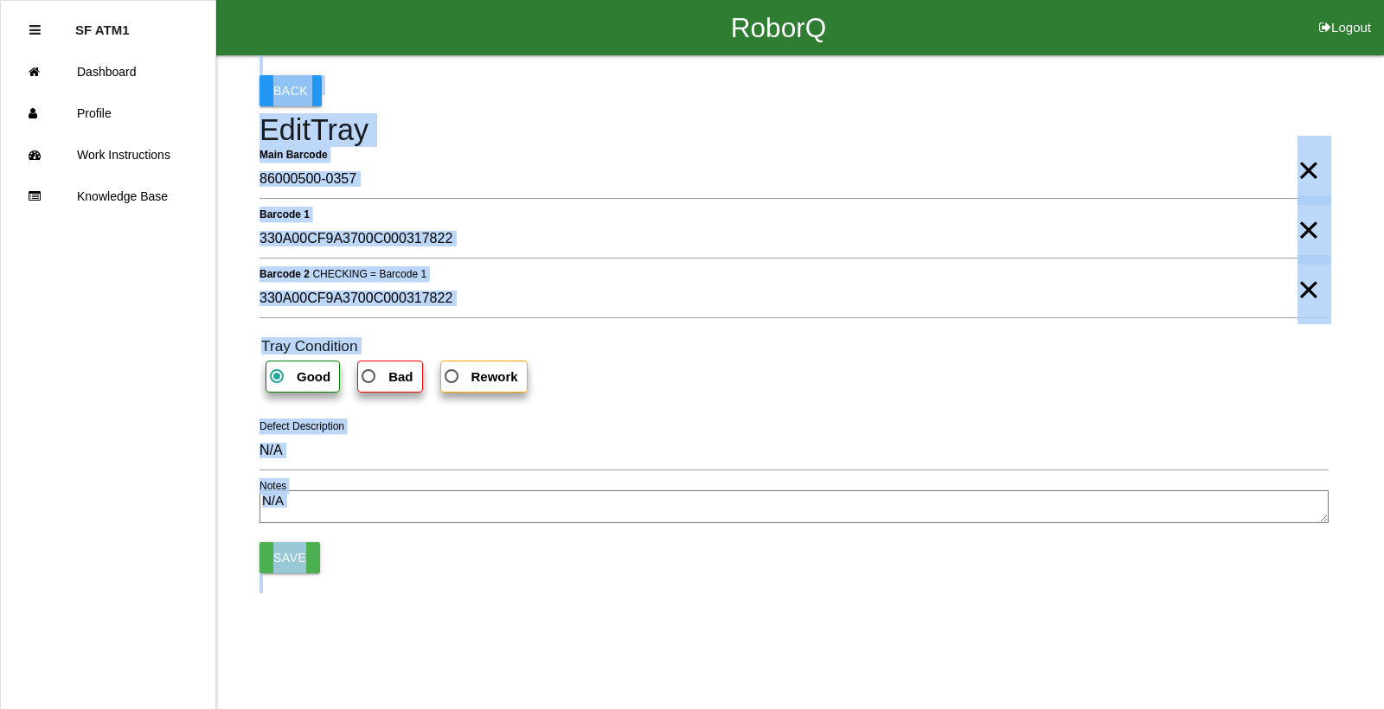
click at [1306, 230] on span "×" at bounding box center [1309, 213] width 22 height 35
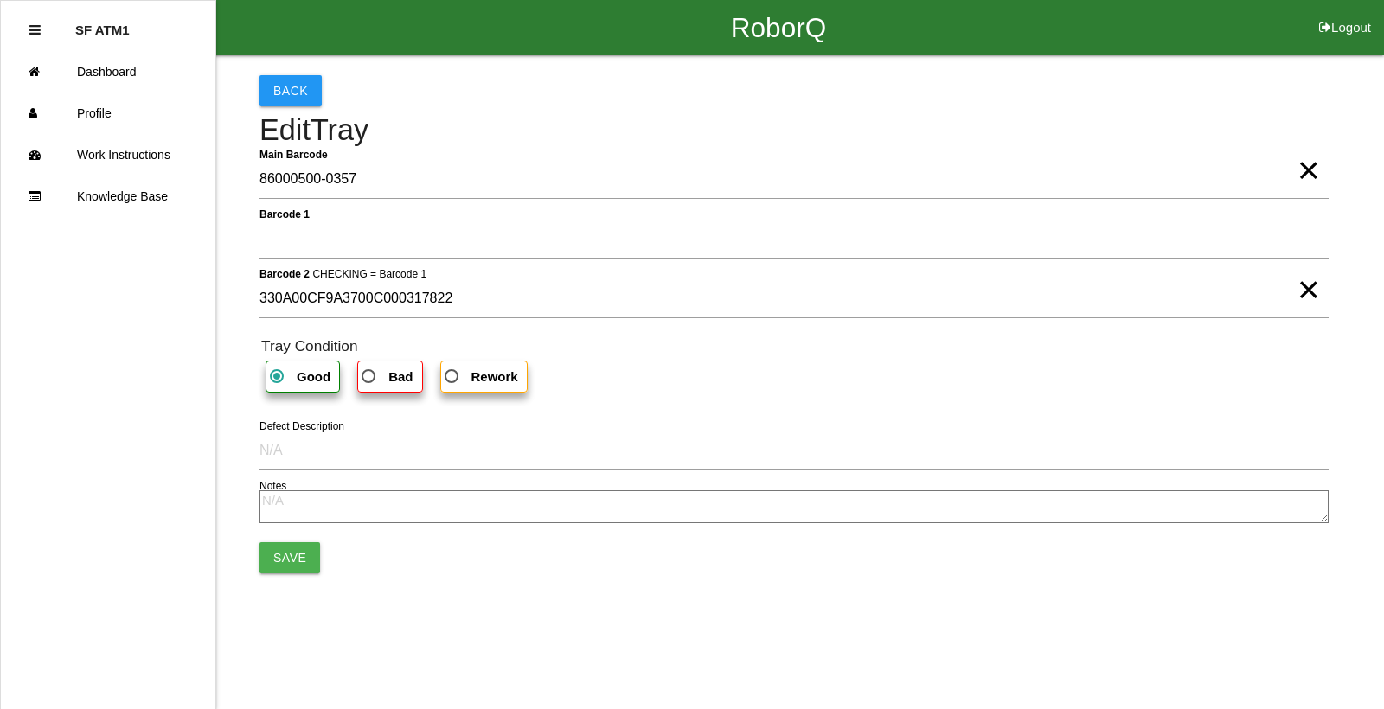
click at [1308, 290] on span "×" at bounding box center [1309, 272] width 22 height 35
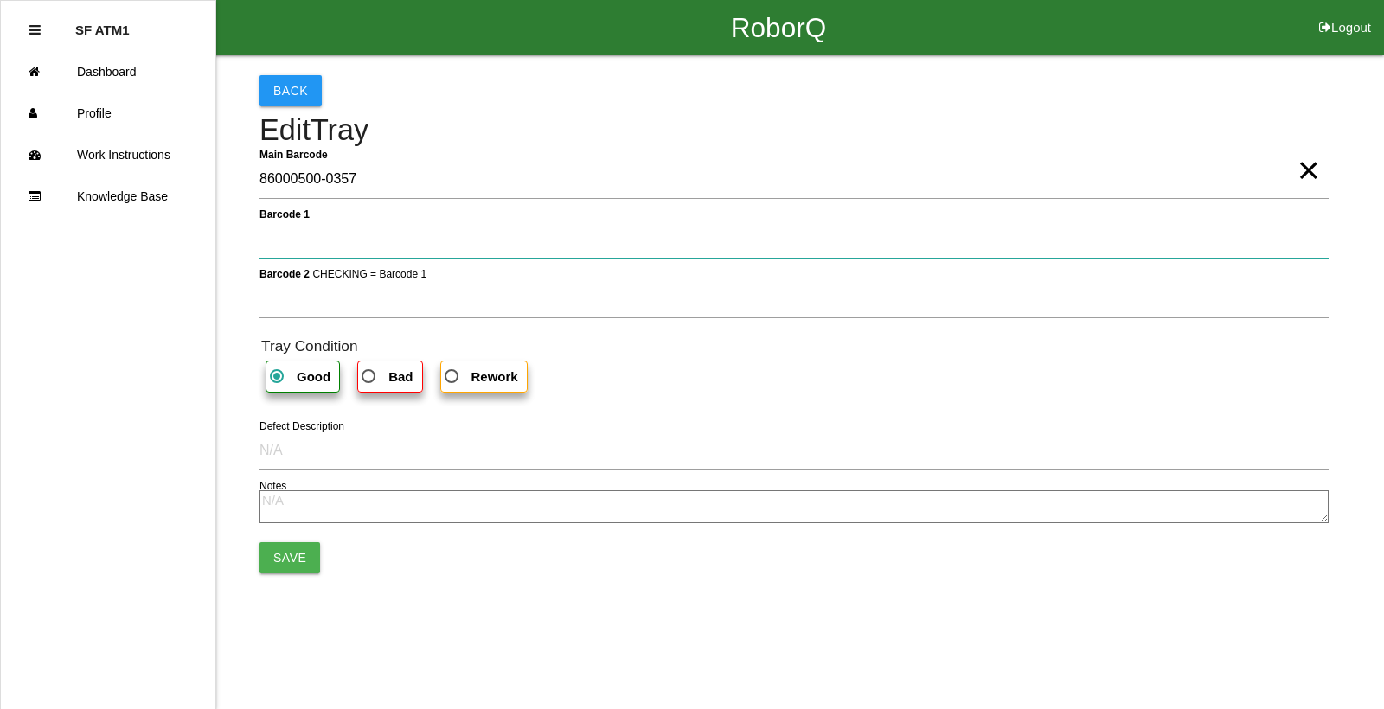
click at [377, 247] on 1 "Barcode 1" at bounding box center [794, 239] width 1069 height 40
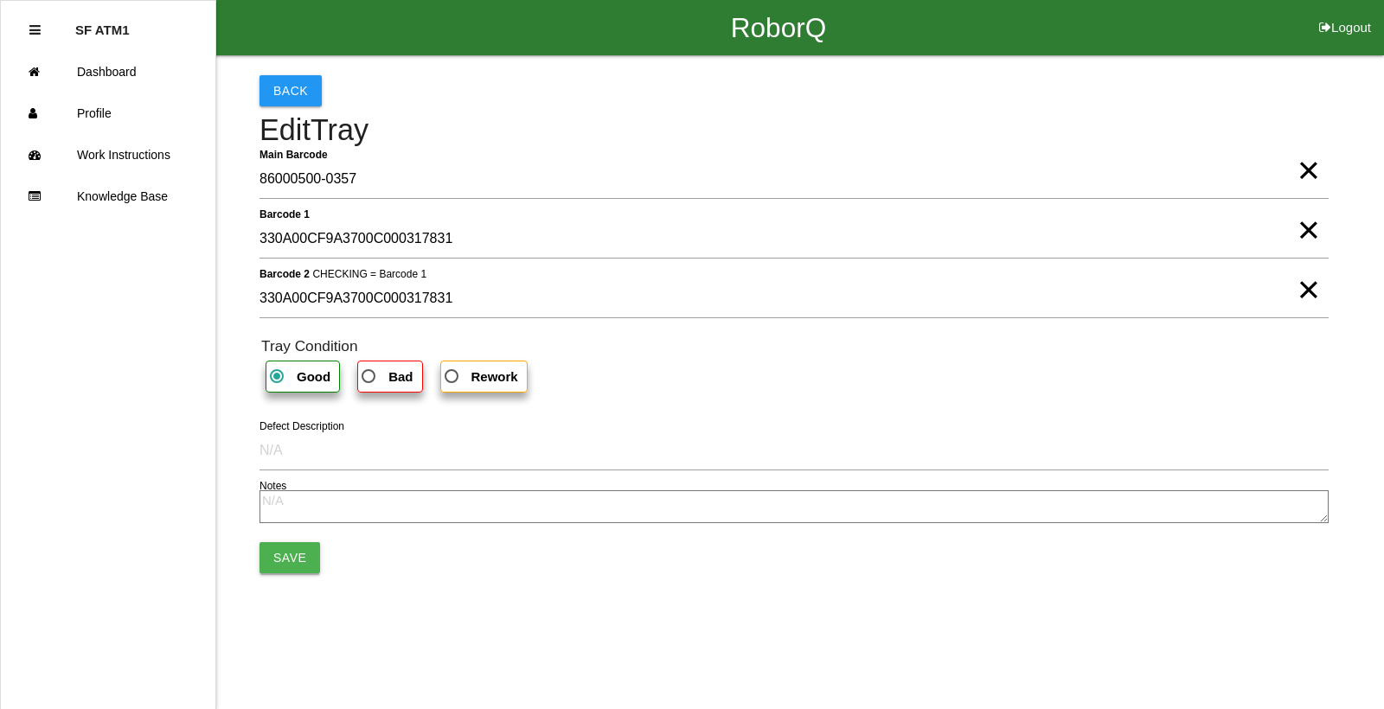
click at [300, 556] on button "Save" at bounding box center [290, 557] width 61 height 31
